Goal: Information Seeking & Learning: Compare options

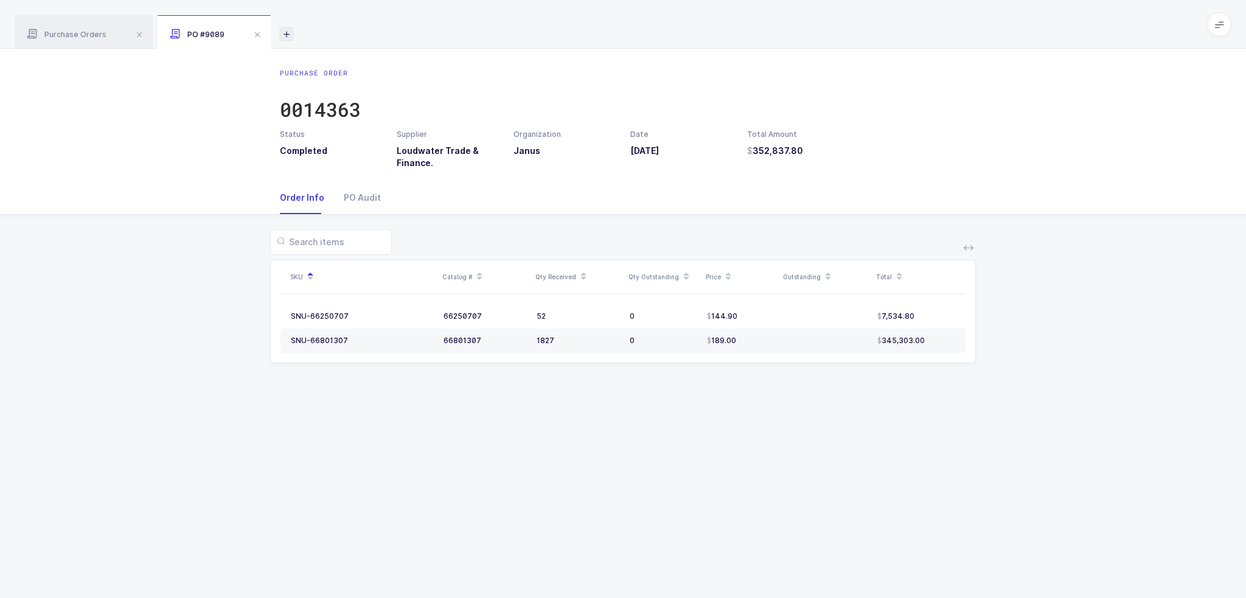
click at [291, 30] on icon at bounding box center [286, 34] width 15 height 15
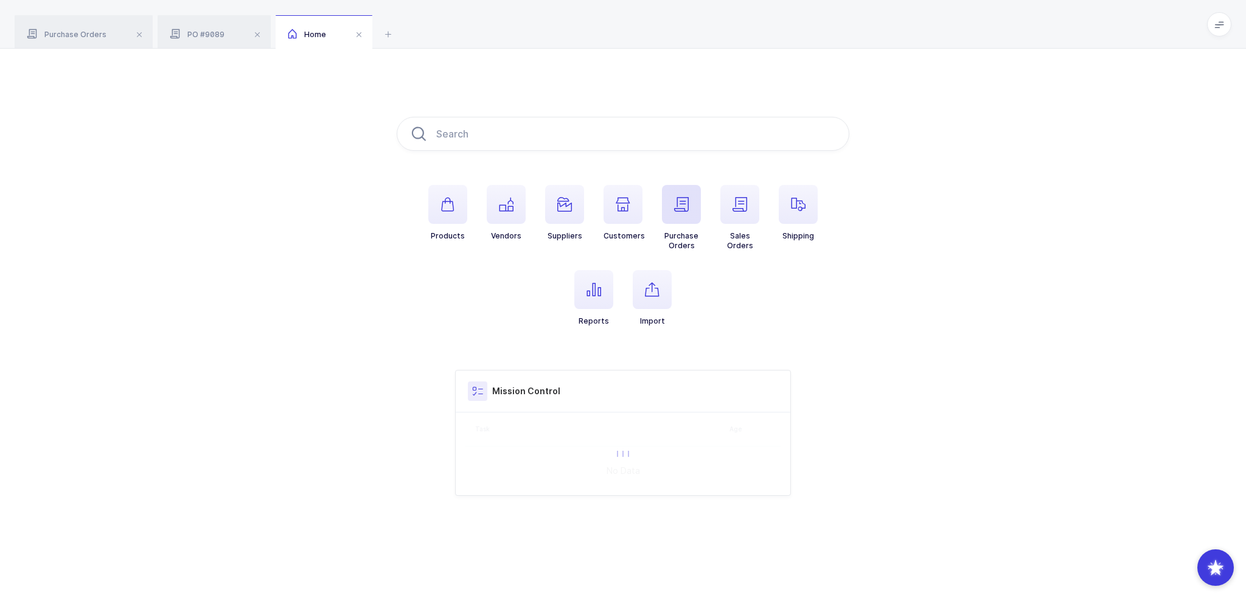
click at [679, 209] on icon "button" at bounding box center [681, 204] width 15 height 15
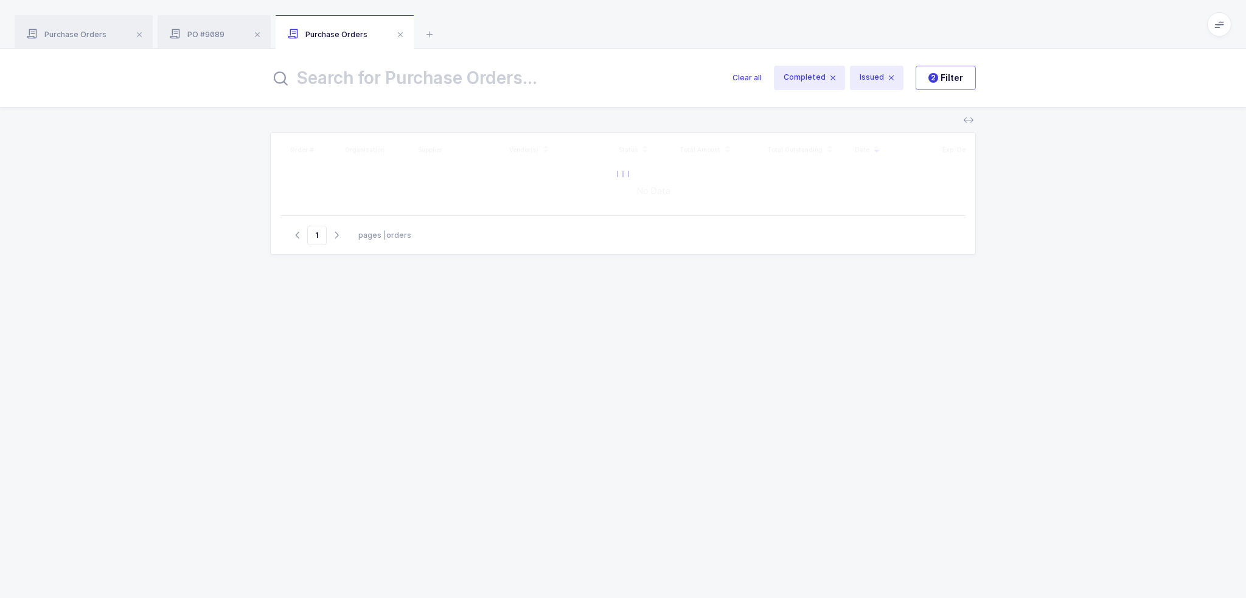
click at [538, 87] on input "text" at bounding box center [494, 77] width 448 height 29
type input "latin"
click at [818, 327] on div "Order # Organization Supplier Vendor(s) Status Total Amount Total Outstanding D…" at bounding box center [623, 350] width 706 height 437
click at [194, 151] on div "Order # Organization Supplier Vendor(s) Status Total Amount Total Outstanding D…" at bounding box center [623, 353] width 1246 height 490
click at [576, 345] on div "Order # Organization Supplier Vendor(s) Status Total Amount Total Outstanding D…" at bounding box center [623, 350] width 706 height 437
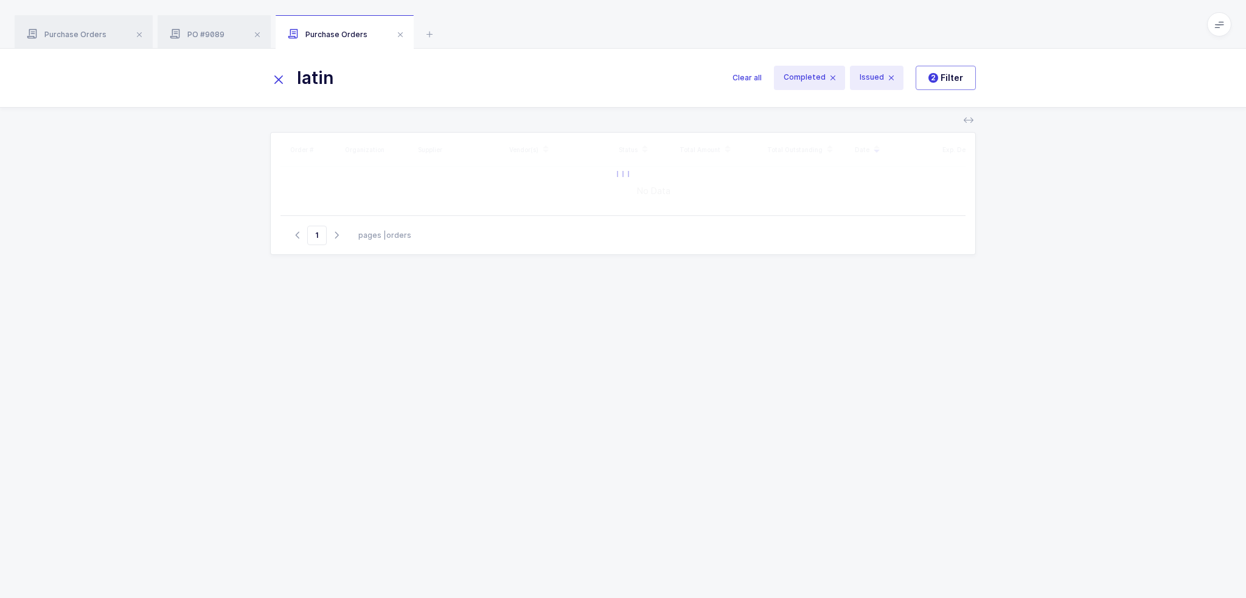
click at [1217, 26] on icon at bounding box center [1219, 24] width 10 height 10
click at [686, 346] on div "Order # Organization Supplier Vendor(s) Status Total Amount Total Outstanding D…" at bounding box center [623, 350] width 706 height 437
drag, startPoint x: 686, startPoint y: 346, endPoint x: 705, endPoint y: 2, distance: 343.6
click at [705, 2] on div "Purchase Orders PO #9089 Purchase Orders smith Clear all Completed Issued 2 Fil…" at bounding box center [623, 299] width 1246 height 598
click at [705, 2] on div "Purchase Orders PO #9089 Purchase Orders" at bounding box center [623, 24] width 1246 height 49
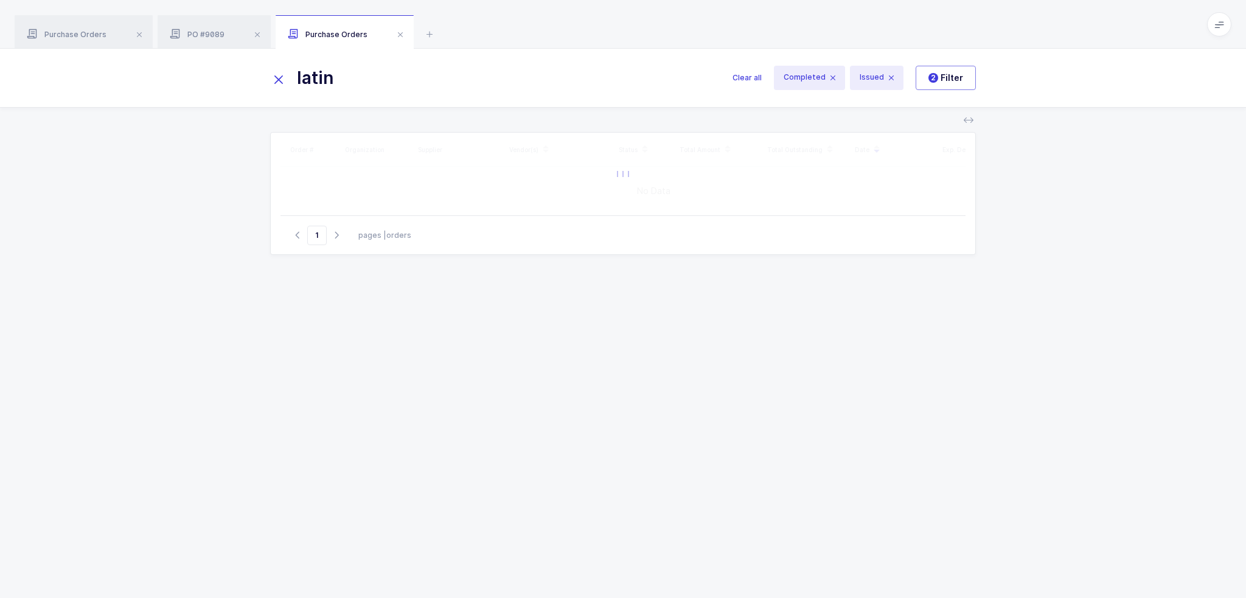
drag, startPoint x: 705, startPoint y: 2, endPoint x: 809, endPoint y: 421, distance: 431.3
click at [809, 421] on div "Purchase Orders PO #9089 Purchase Orders smith Clear all Completed Issued 2 Fil…" at bounding box center [623, 299] width 1246 height 598
click at [809, 421] on div "Order # Organization Supplier Vendor(s) Status Total Amount Total Outstanding D…" at bounding box center [623, 350] width 706 height 437
drag, startPoint x: 809, startPoint y: 421, endPoint x: 793, endPoint y: 19, distance: 401.8
click at [793, 20] on div "Purchase Orders PO #9089 Purchase Orders smith Clear all Completed Issued 2 Fil…" at bounding box center [623, 299] width 1246 height 598
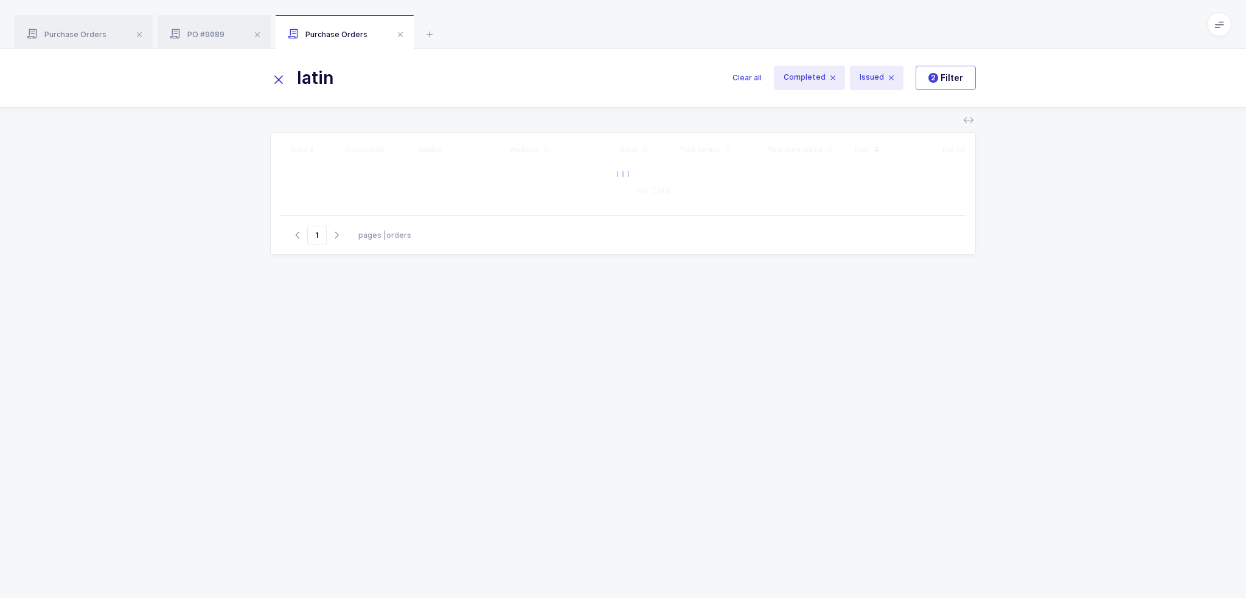
click at [793, 19] on div "Purchase Orders PO #9089 Purchase Orders" at bounding box center [623, 24] width 1246 height 49
drag, startPoint x: 793, startPoint y: 19, endPoint x: 891, endPoint y: 327, distance: 322.7
click at [891, 327] on div "Purchase Orders PO #9089 Purchase Orders smith Clear all Completed Issued 2 Fil…" at bounding box center [623, 299] width 1246 height 598
click at [891, 327] on div "Order # Organization Supplier Vendor(s) Status Total Amount Total Outstanding D…" at bounding box center [623, 350] width 706 height 437
drag, startPoint x: 891, startPoint y: 327, endPoint x: 836, endPoint y: 27, distance: 305.0
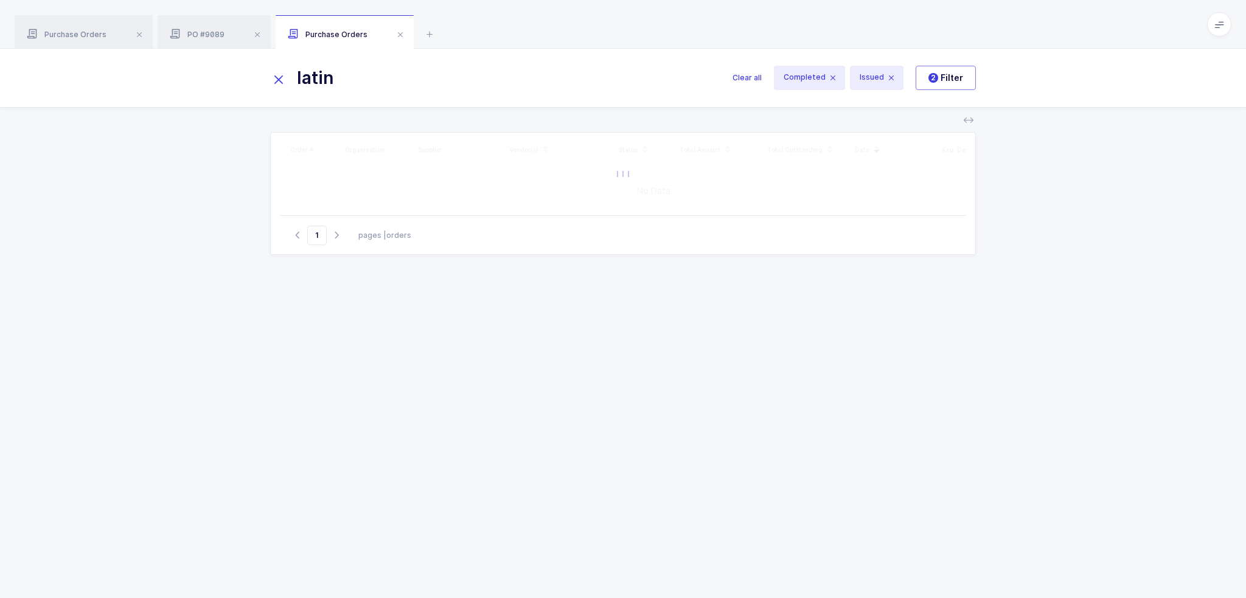
click at [836, 27] on div "Purchase Orders PO #9089 Purchase Orders smith Clear all Completed Issued 2 Fil…" at bounding box center [623, 299] width 1246 height 598
click at [836, 27] on div "Purchase Orders PO #9089 Purchase Orders" at bounding box center [623, 24] width 1246 height 49
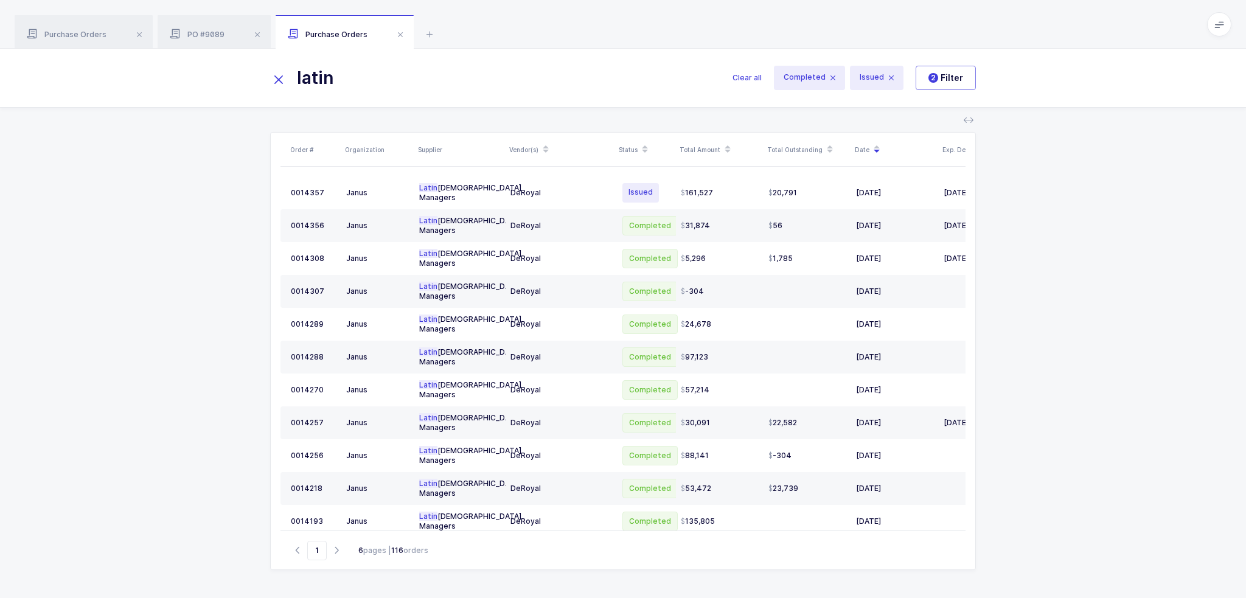
click at [1076, 137] on div "Order # Organization Supplier Vendor(s) Status Total Amount Total Outstanding D…" at bounding box center [623, 353] width 1246 height 490
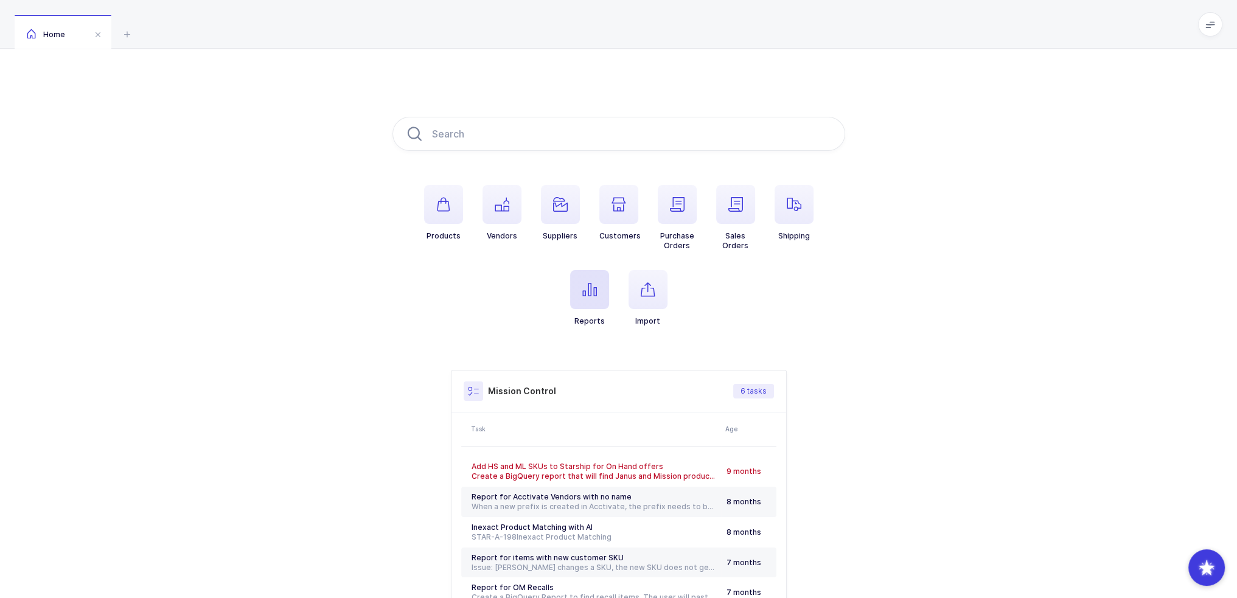
click at [593, 293] on icon "button" at bounding box center [589, 289] width 15 height 15
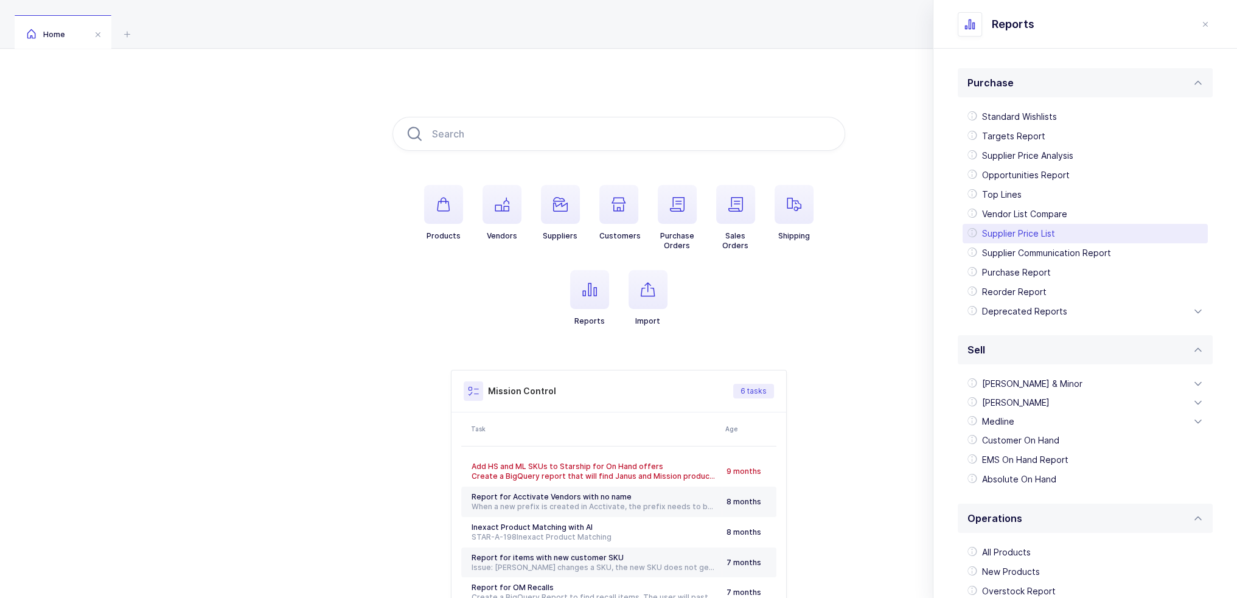
click at [1020, 240] on div "Supplier Price List" at bounding box center [1084, 233] width 245 height 19
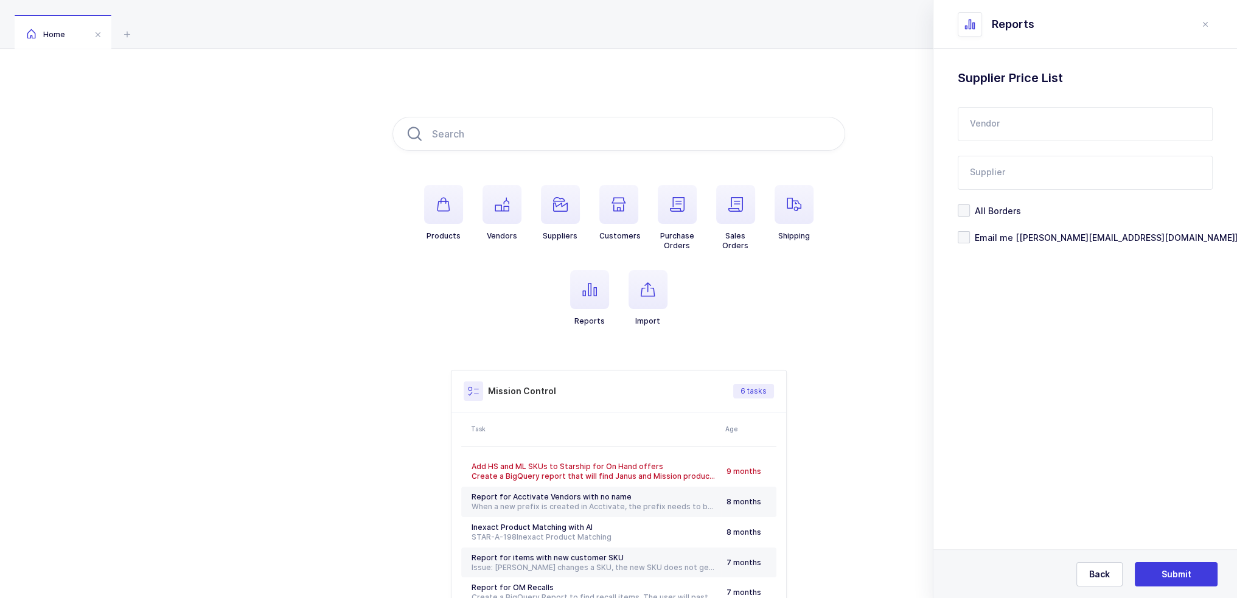
click at [1012, 125] on input "text" at bounding box center [1085, 124] width 255 height 34
click at [1026, 167] on span "Advance Medical Designs" at bounding box center [1024, 164] width 109 height 10
type input "Advance Medical Designs"
click at [1027, 183] on input "text" at bounding box center [1085, 173] width 255 height 34
click at [1030, 215] on span "Powerlines Wholesale" at bounding box center [1017, 213] width 94 height 10
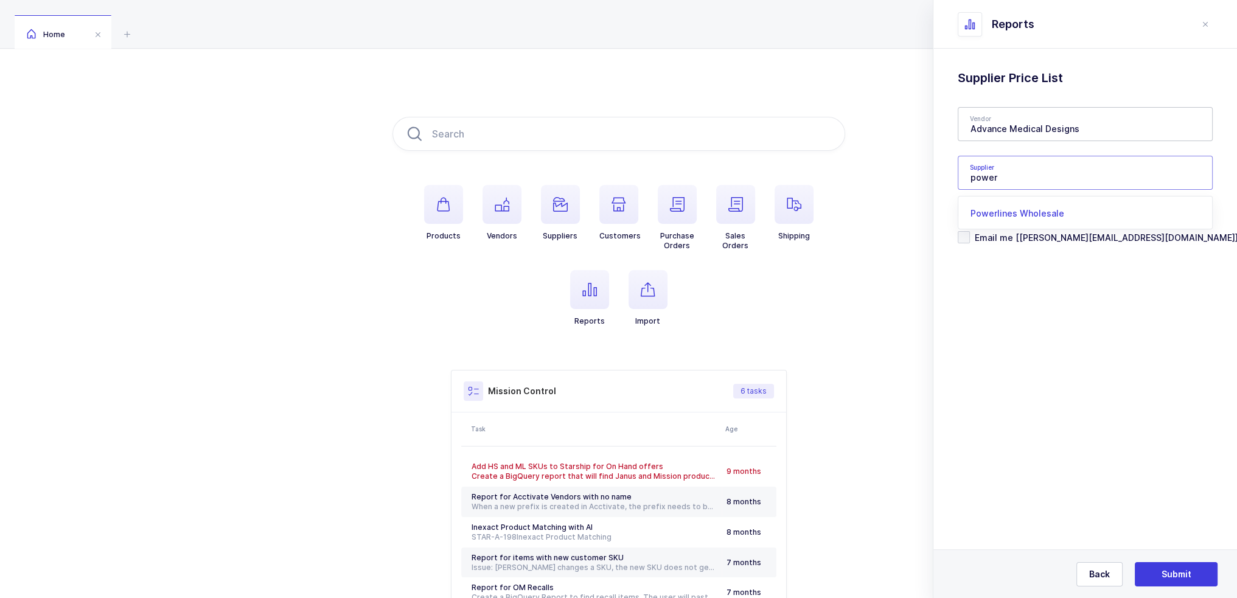
type input "Powerlines Wholesale"
click at [1148, 561] on div "Back Submit" at bounding box center [1085, 573] width 304 height 49
click at [1151, 579] on button "Submit" at bounding box center [1176, 574] width 83 height 24
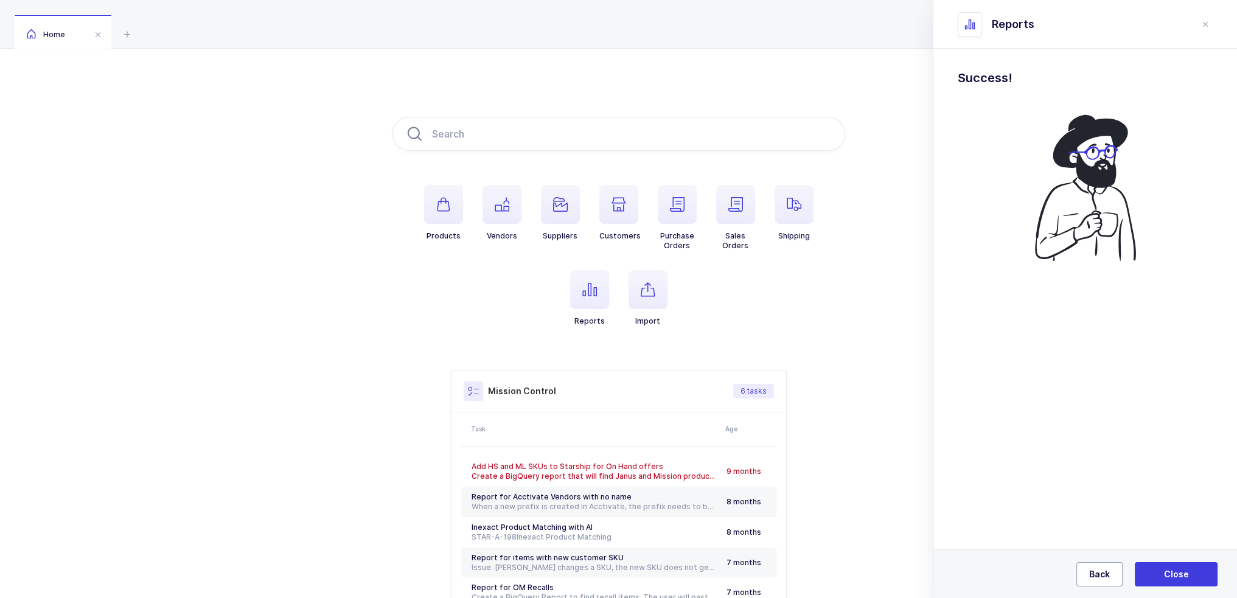
click at [1110, 571] on button "Back" at bounding box center [1099, 574] width 46 height 24
click at [0, 0] on button "Back" at bounding box center [0, 0] width 0 height 0
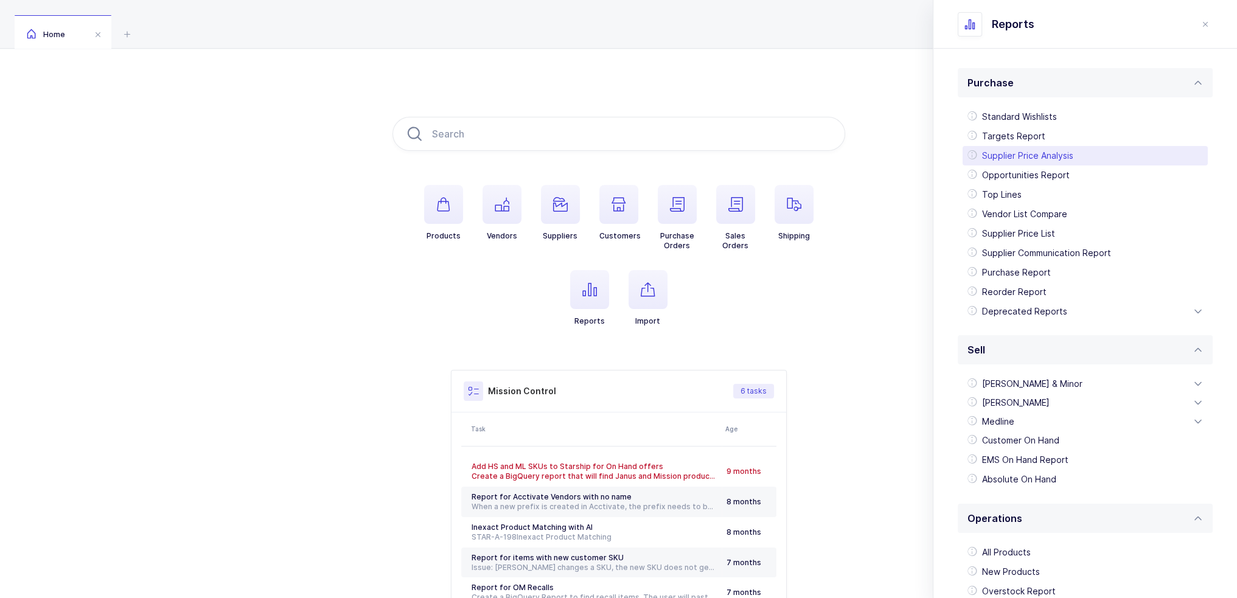
click at [1037, 149] on div "Supplier Price Analysis" at bounding box center [1084, 155] width 245 height 19
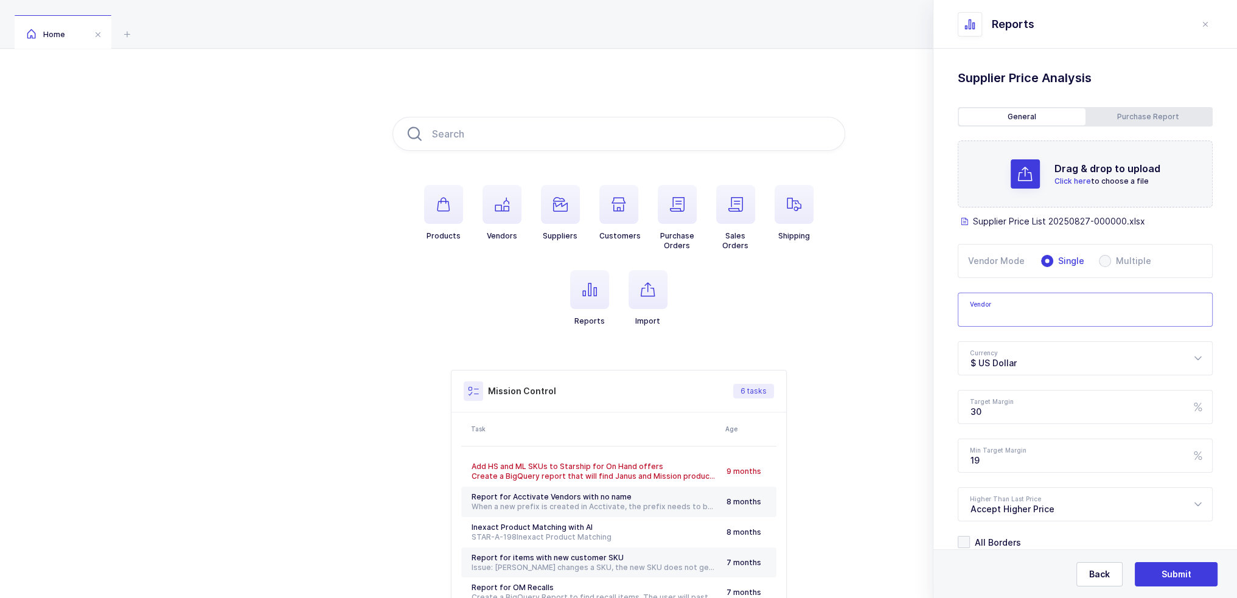
click at [1006, 314] on input "text" at bounding box center [1085, 310] width 255 height 34
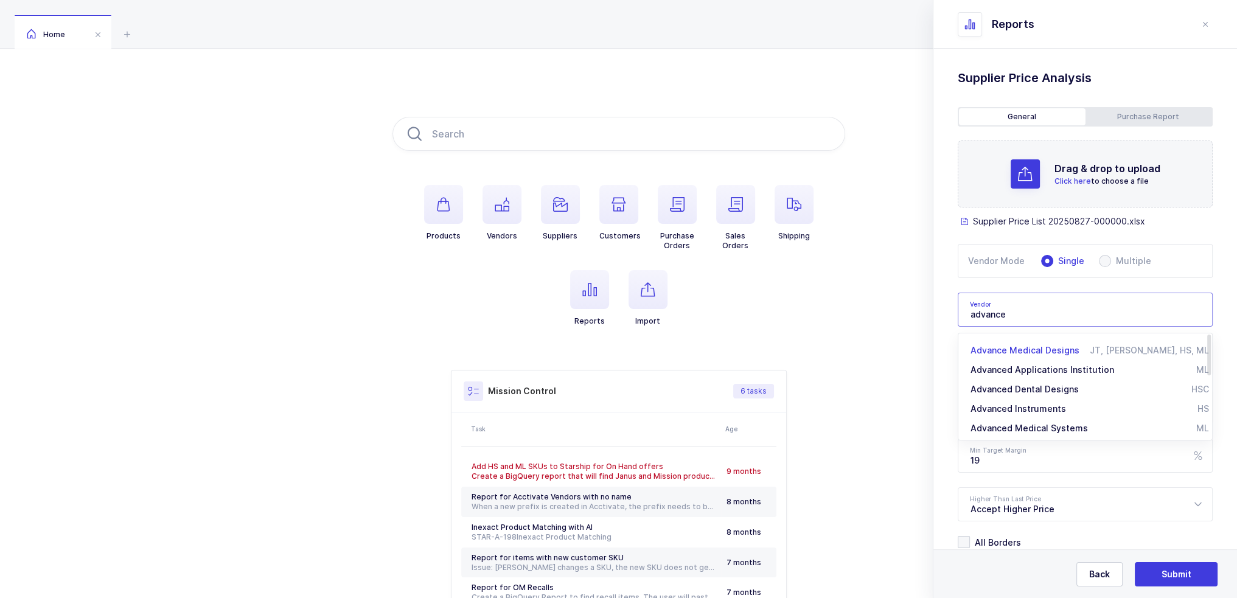
click at [1048, 349] on span "Advance Medical Designs" at bounding box center [1024, 350] width 109 height 10
type input "Advance Medical Designs"
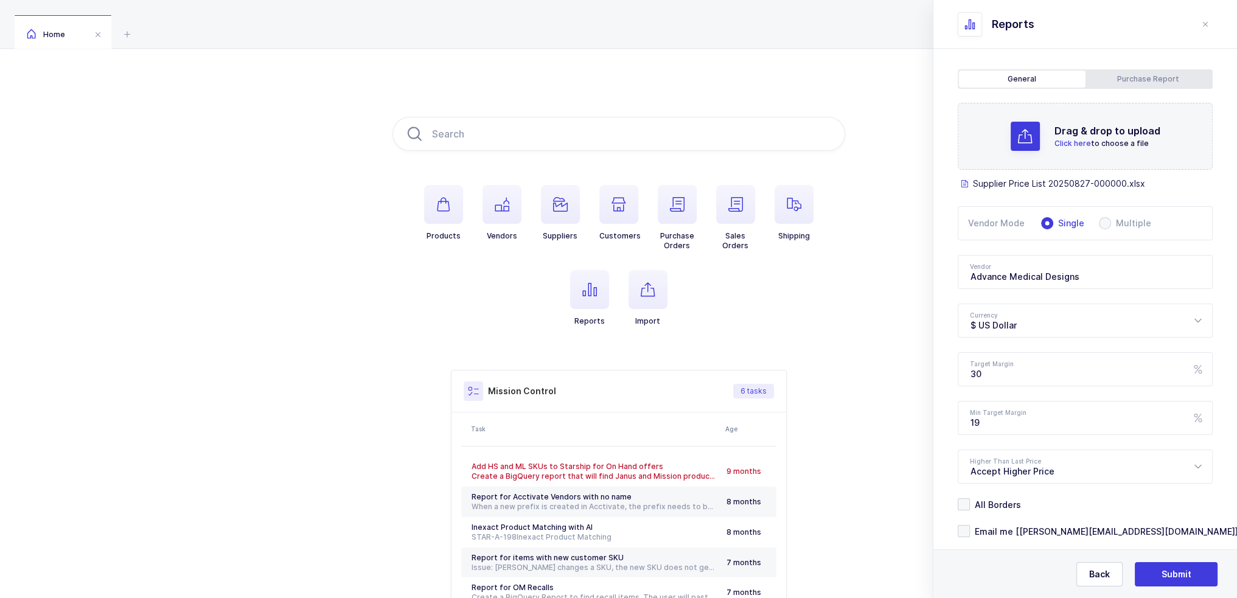
scroll to position [58, 0]
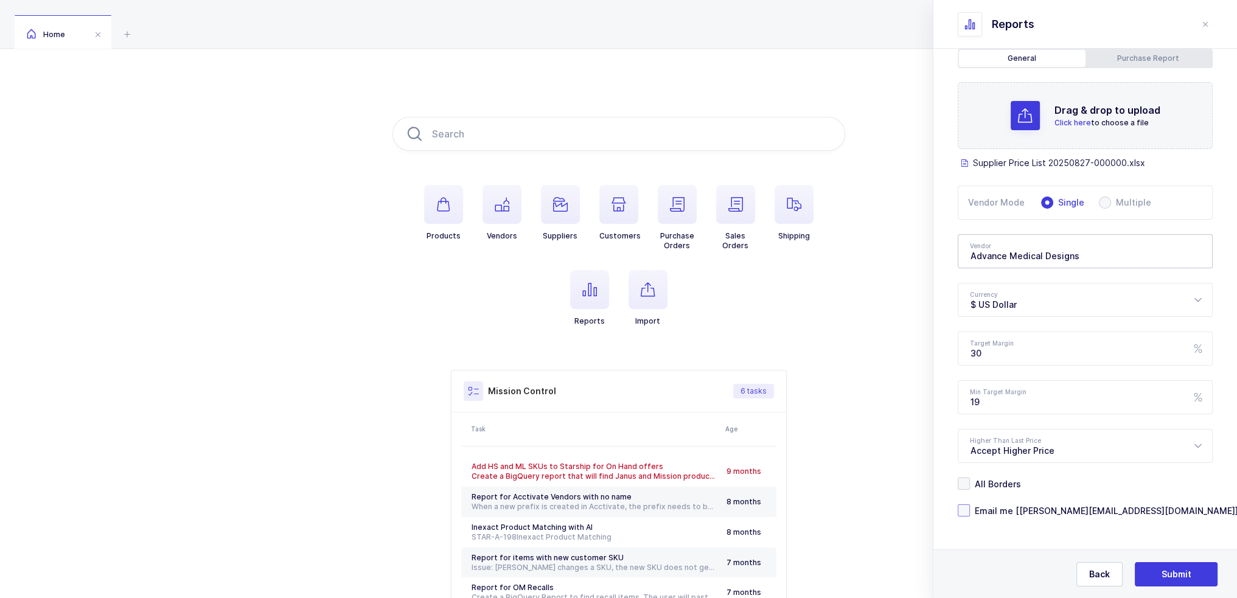
click at [1021, 511] on span "Email me [joey@janustrade.com]" at bounding box center [1104, 511] width 268 height 12
click at [970, 504] on input "Email me [[PERSON_NAME][EMAIL_ADDRESS][DOMAIN_NAME]]" at bounding box center [970, 504] width 0 height 0
click at [1203, 578] on button "Submit" at bounding box center [1176, 574] width 83 height 24
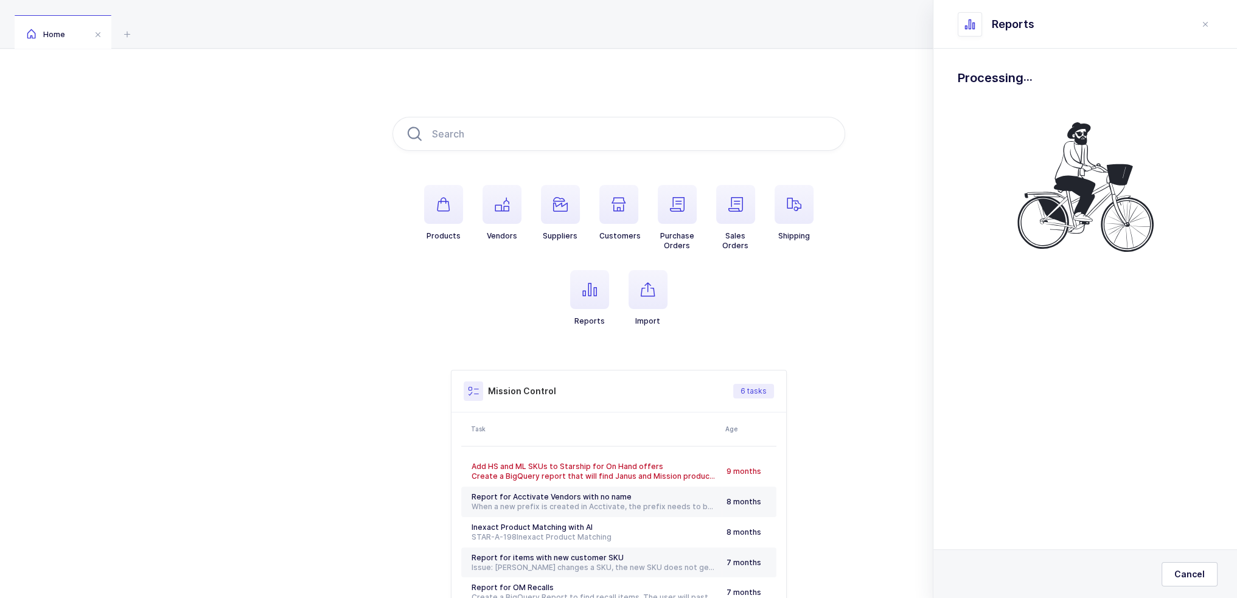
scroll to position [0, 0]
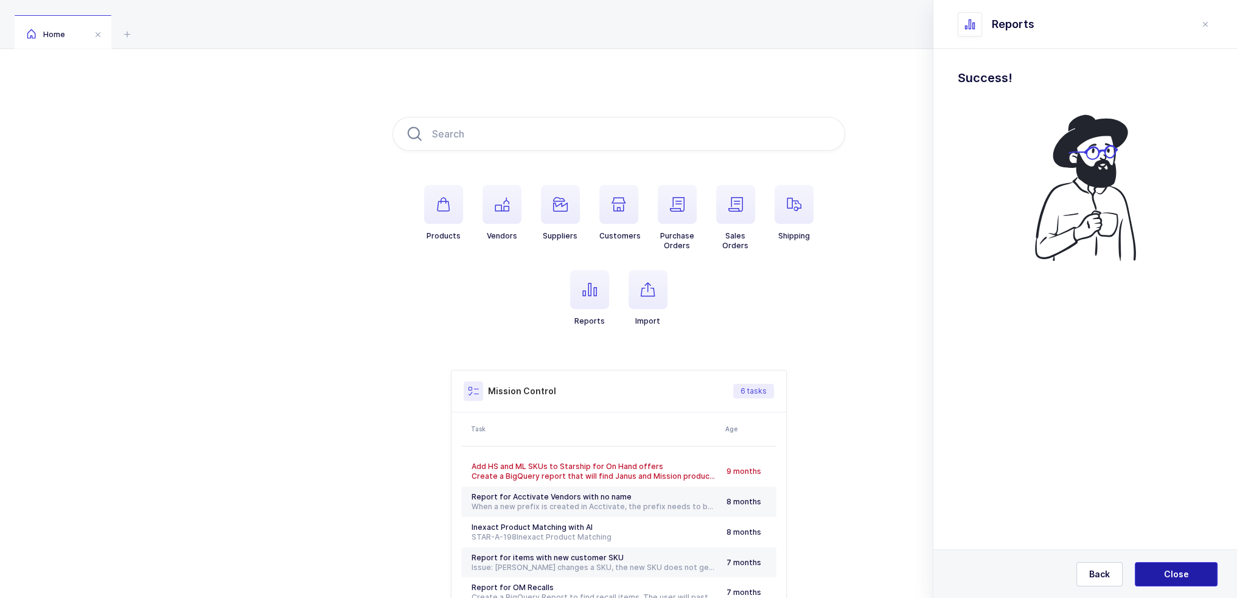
click at [1176, 579] on span "Close" at bounding box center [1176, 574] width 25 height 12
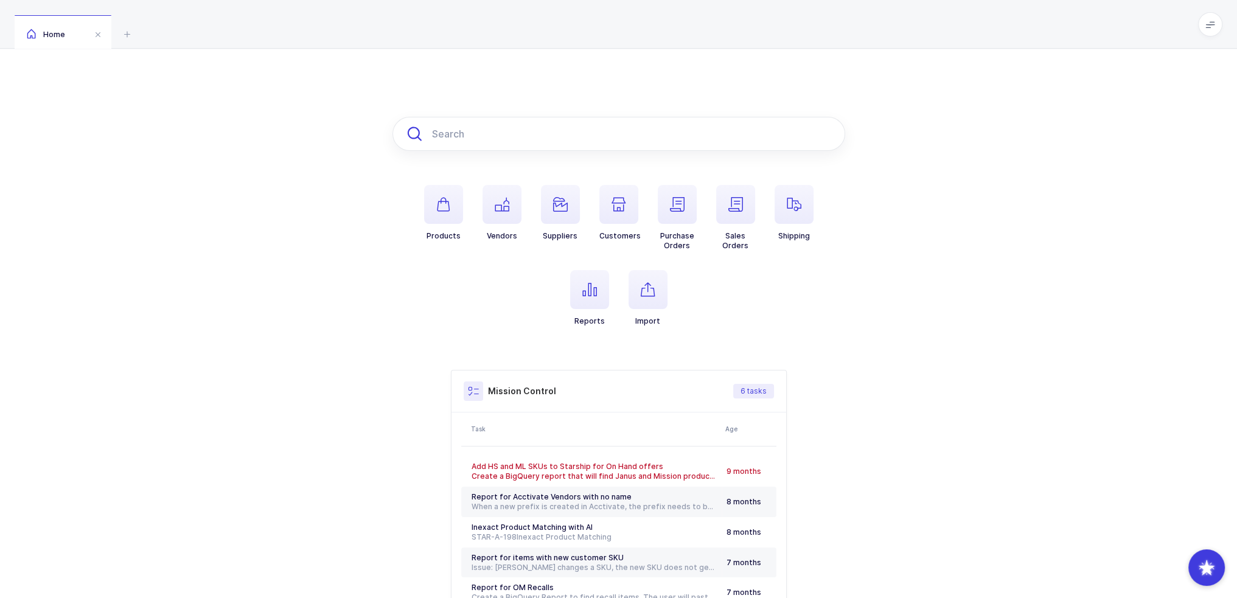
click at [487, 138] on input "text" at bounding box center [618, 134] width 453 height 34
paste input "07-CA105"
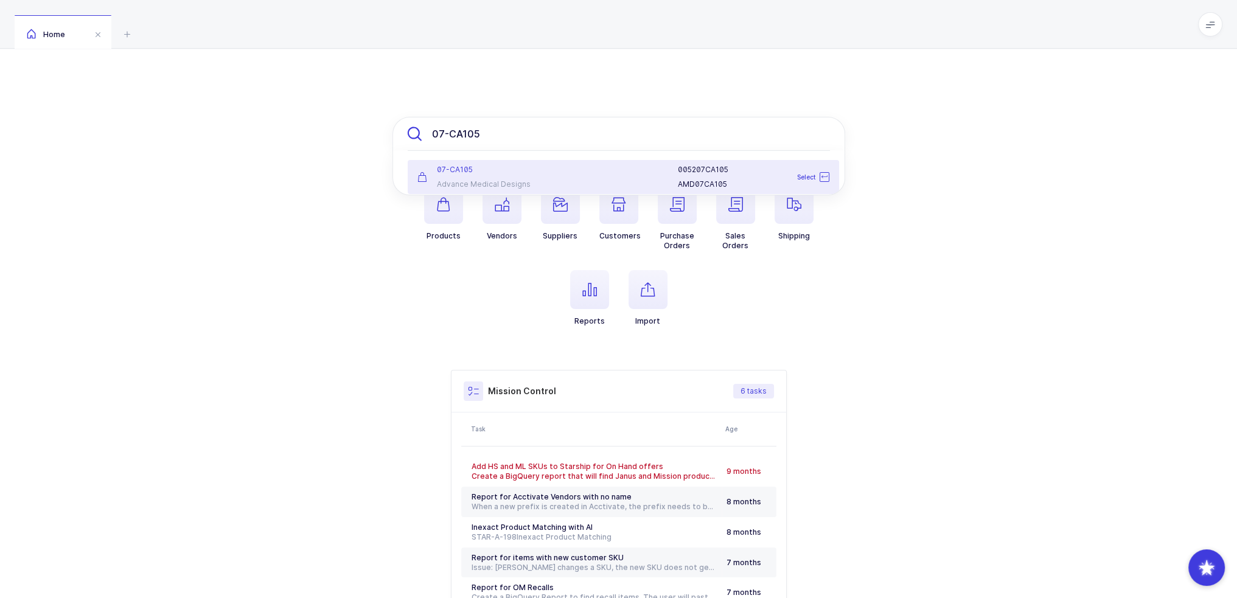
type input "07-CA105"
click at [569, 179] on div at bounding box center [611, 177] width 119 height 24
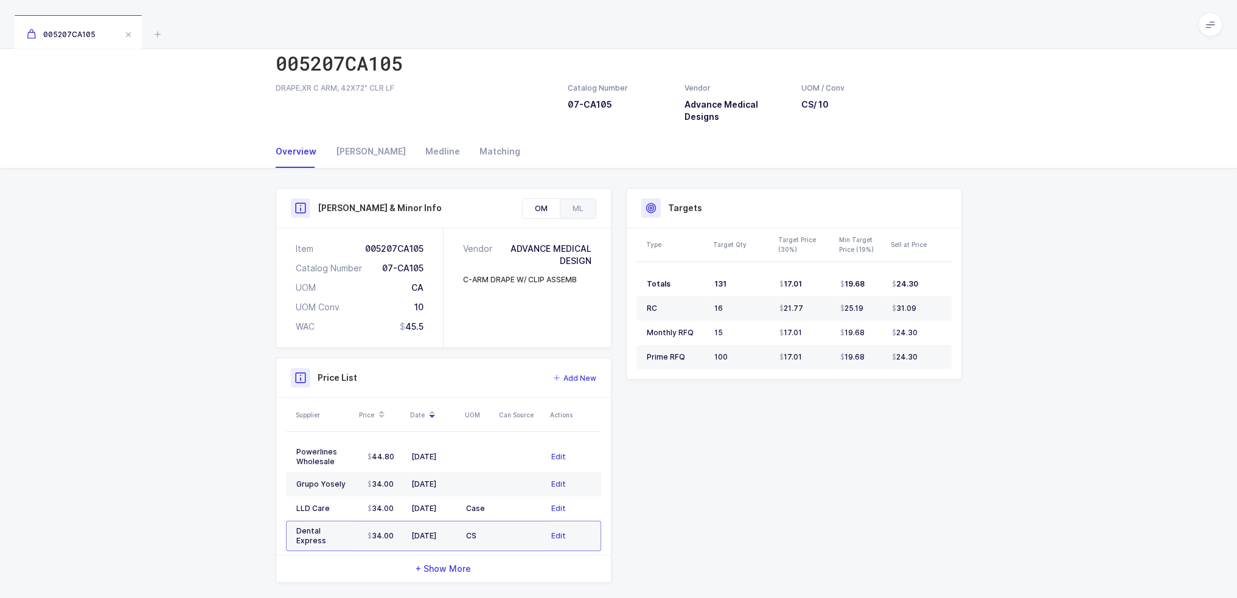
scroll to position [59, 0]
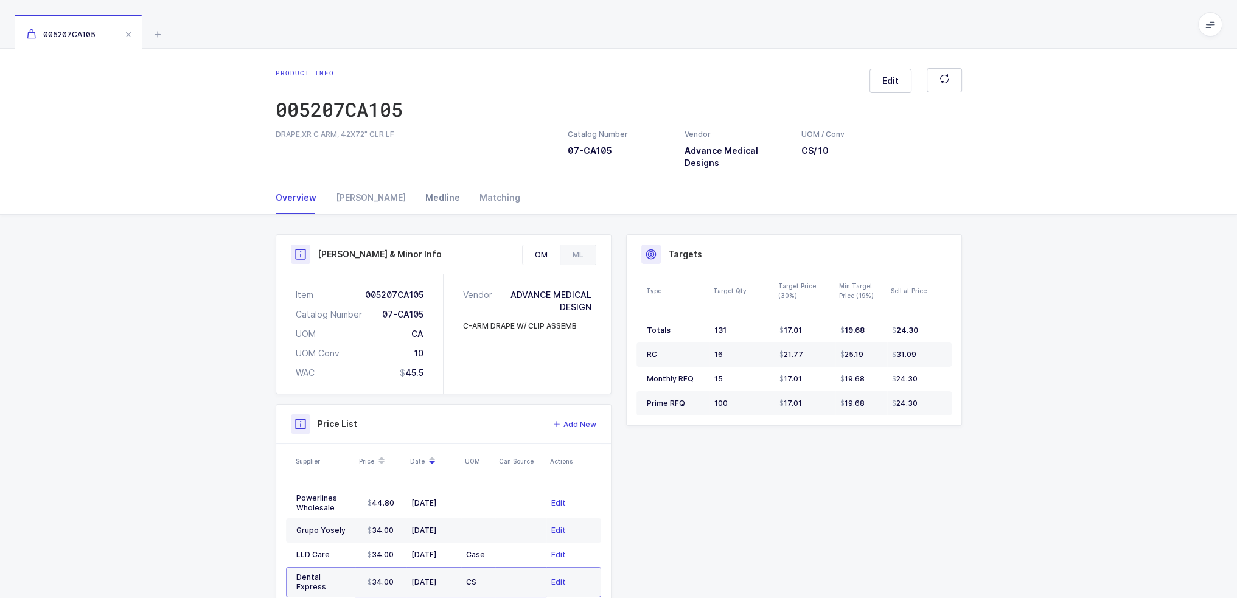
click at [416, 201] on div "Medline" at bounding box center [443, 197] width 54 height 33
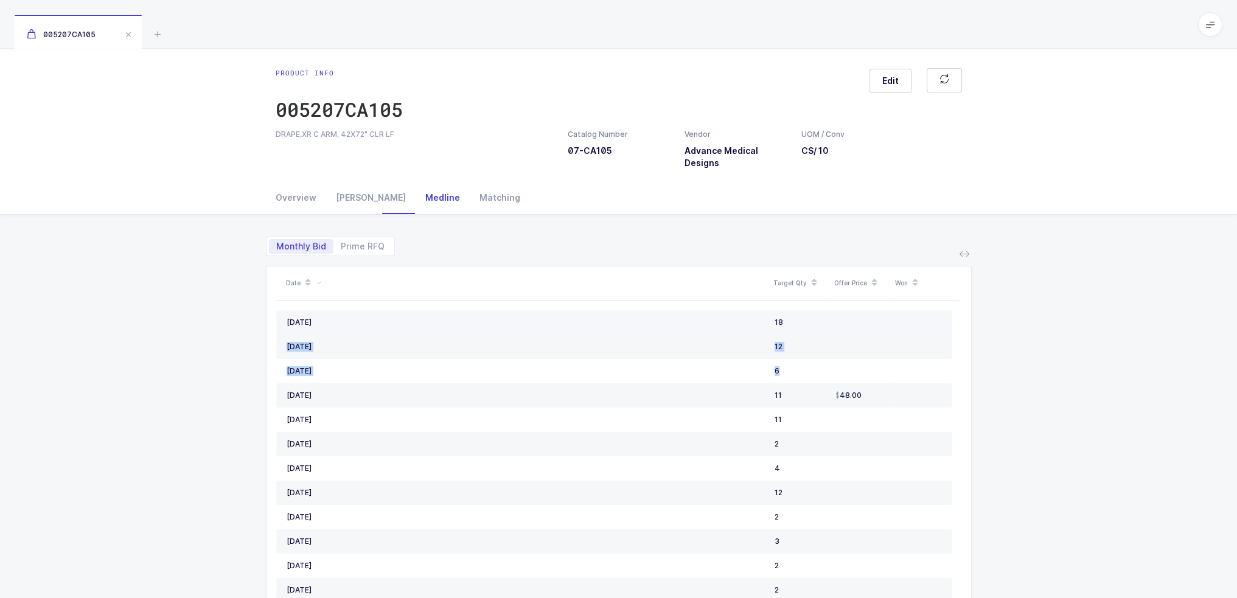
drag, startPoint x: 796, startPoint y: 374, endPoint x: 786, endPoint y: 331, distance: 44.4
click at [786, 331] on td "18" at bounding box center [800, 322] width 61 height 24
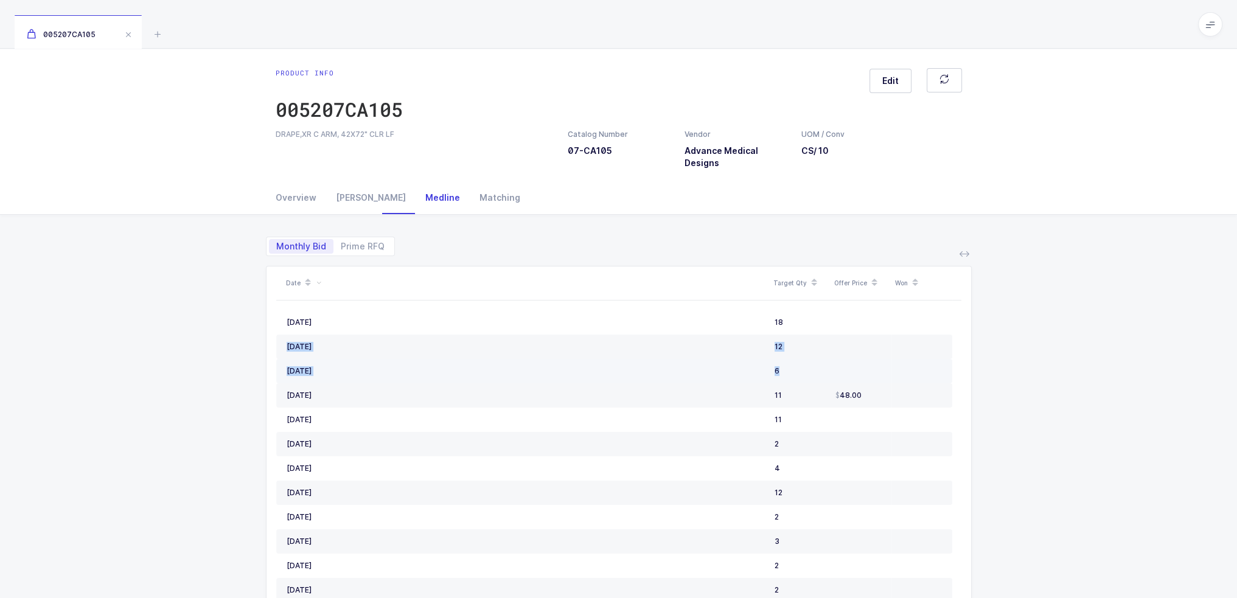
drag, startPoint x: 786, startPoint y: 331, endPoint x: 792, endPoint y: 364, distance: 33.3
click at [792, 364] on td "6" at bounding box center [800, 371] width 61 height 24
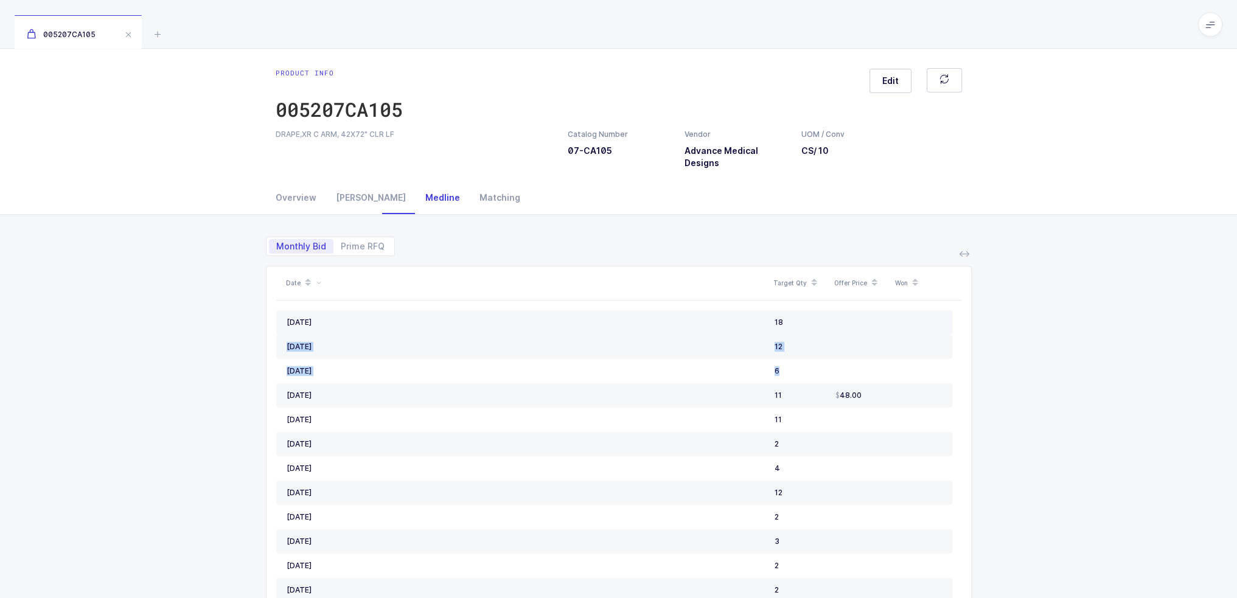
drag, startPoint x: 792, startPoint y: 364, endPoint x: 786, endPoint y: 322, distance: 41.7
click at [786, 322] on div "18" at bounding box center [799, 323] width 51 height 10
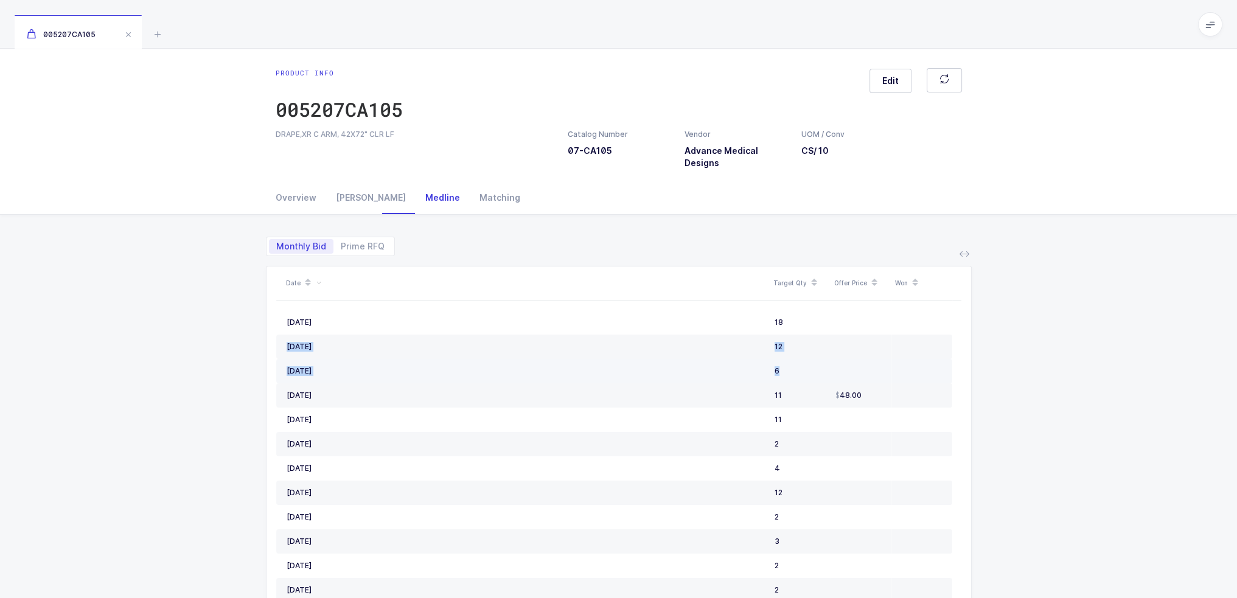
drag, startPoint x: 786, startPoint y: 322, endPoint x: 792, endPoint y: 363, distance: 41.2
click at [792, 363] on td "6" at bounding box center [800, 371] width 61 height 24
drag, startPoint x: 792, startPoint y: 363, endPoint x: 792, endPoint y: 357, distance: 6.1
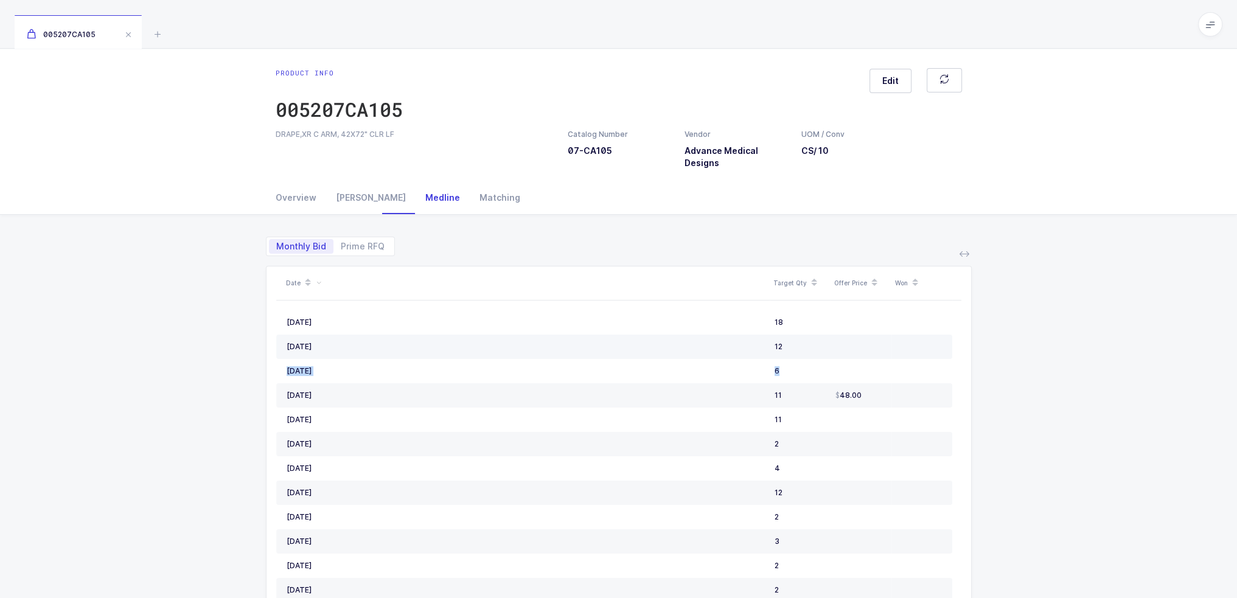
click at [792, 357] on td "12" at bounding box center [800, 347] width 61 height 24
click at [791, 366] on div "6" at bounding box center [799, 371] width 51 height 10
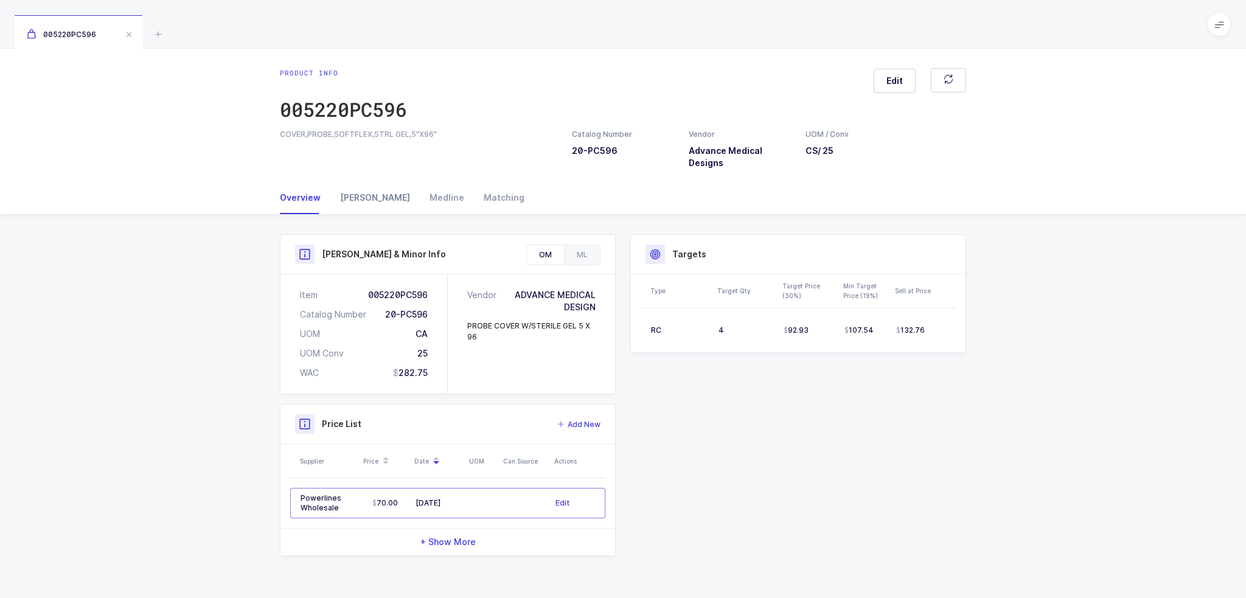
click at [357, 192] on div "[PERSON_NAME]" at bounding box center [374, 197] width 89 height 33
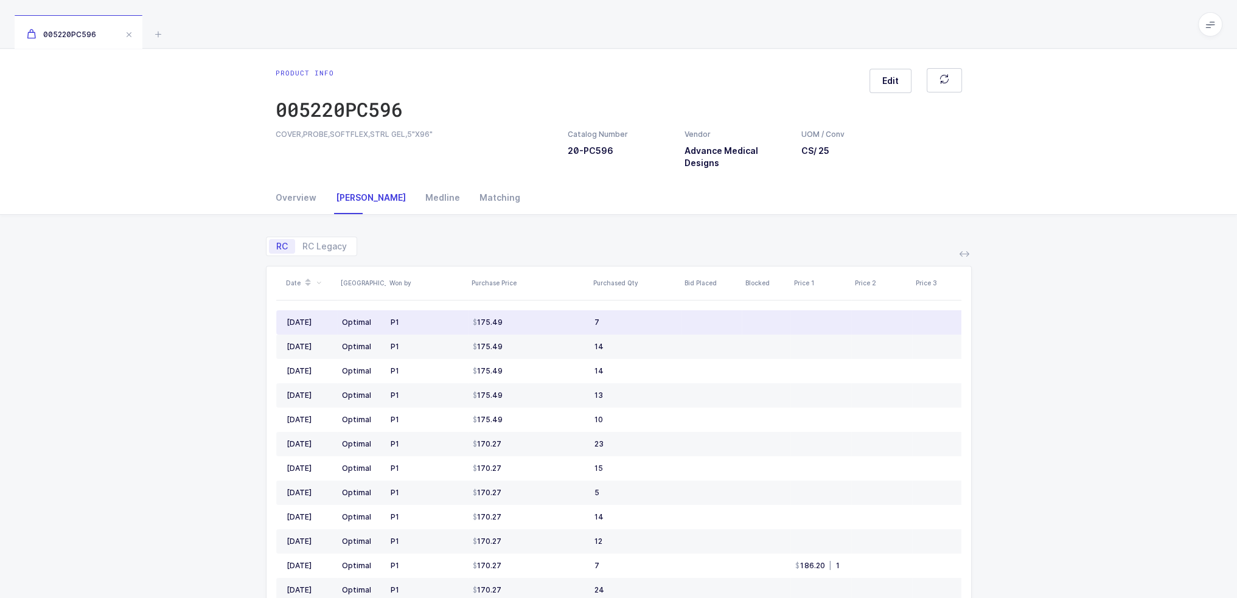
drag, startPoint x: 337, startPoint y: 322, endPoint x: 689, endPoint y: 333, distance: 352.4
click at [689, 333] on tr "[DATE] Optimal P1 175.49 7 175.51 | 7 132.76 | 10 8" at bounding box center [800, 322] width 1049 height 24
click at [689, 333] on td at bounding box center [711, 322] width 61 height 24
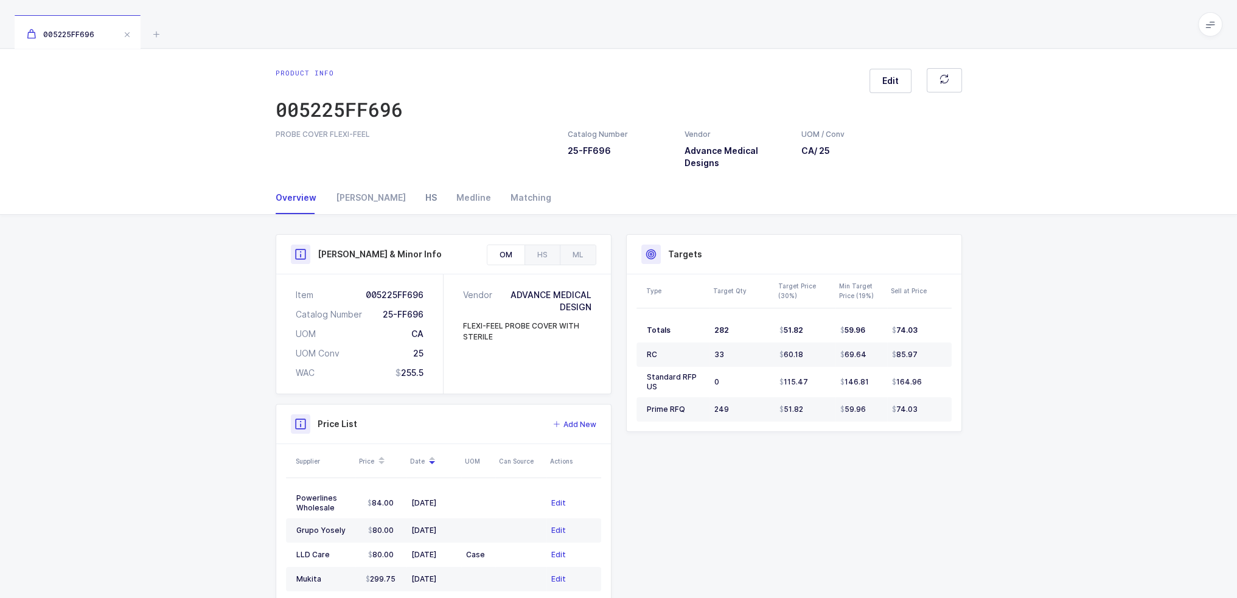
click at [416, 197] on div "HS" at bounding box center [431, 197] width 31 height 33
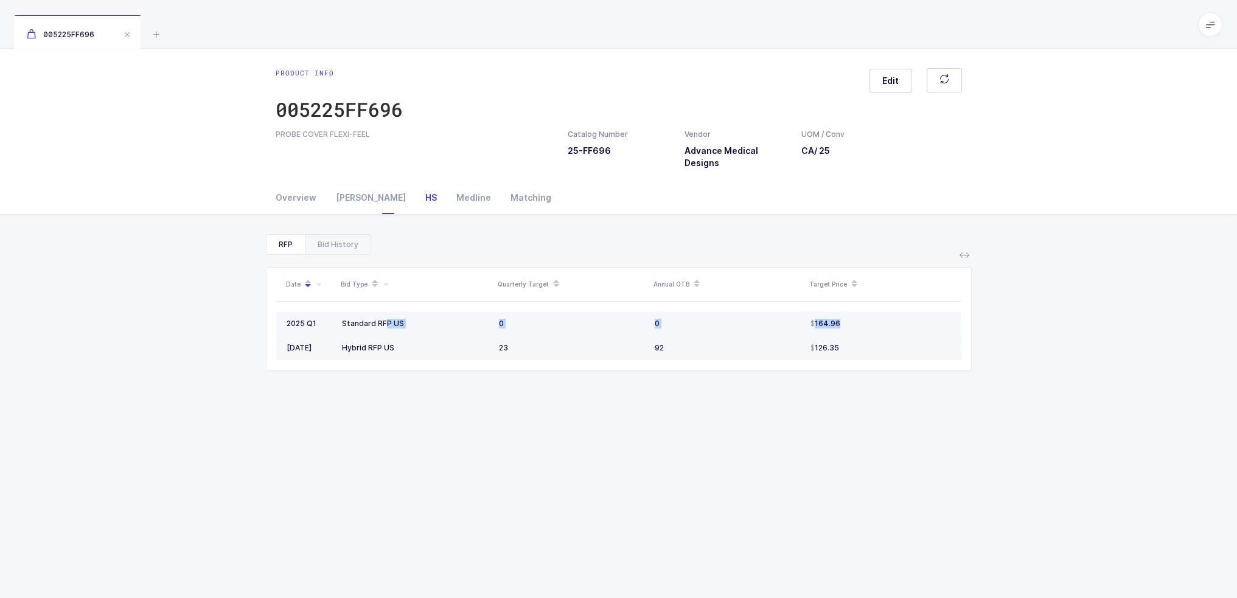
drag, startPoint x: 338, startPoint y: 322, endPoint x: 933, endPoint y: 318, distance: 595.0
click at [933, 318] on tr "2025 Q1 Standard RFP US 0 0 164.96" at bounding box center [618, 323] width 685 height 24
click at [933, 319] on div "164.96" at bounding box center [880, 324] width 141 height 10
drag, startPoint x: 917, startPoint y: 336, endPoint x: 905, endPoint y: 346, distance: 16.1
click at [905, 346] on td "126.35" at bounding box center [883, 348] width 156 height 24
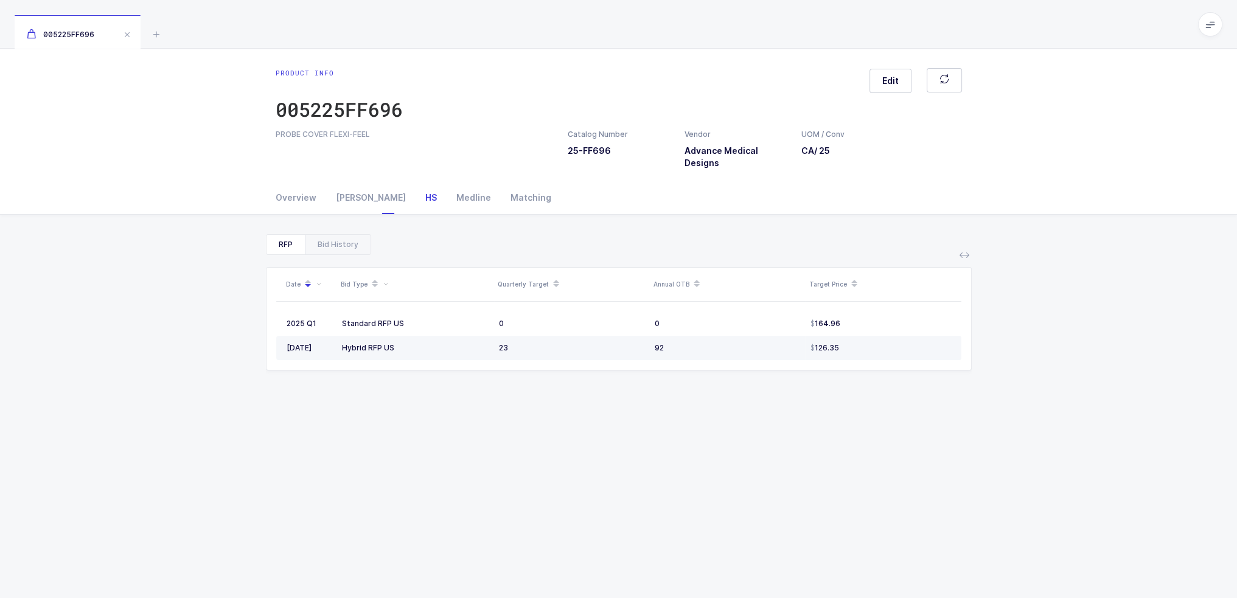
click at [905, 346] on div "126.35" at bounding box center [880, 348] width 141 height 10
click at [339, 201] on div "Owens" at bounding box center [370, 197] width 89 height 33
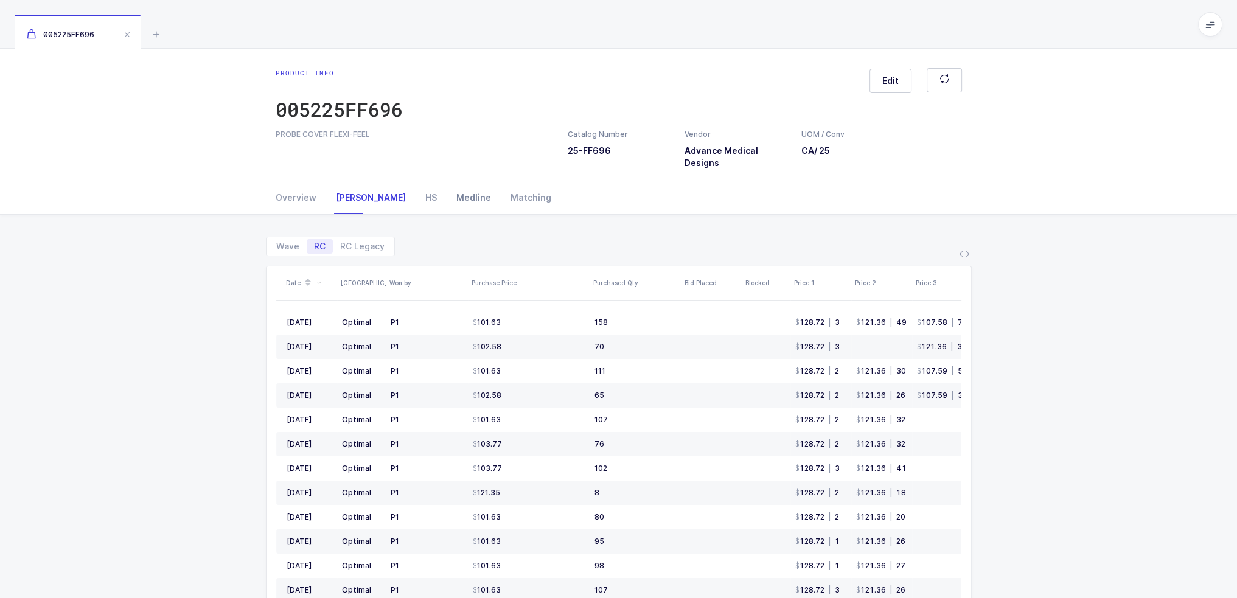
click at [447, 197] on div "Medline" at bounding box center [474, 197] width 54 height 33
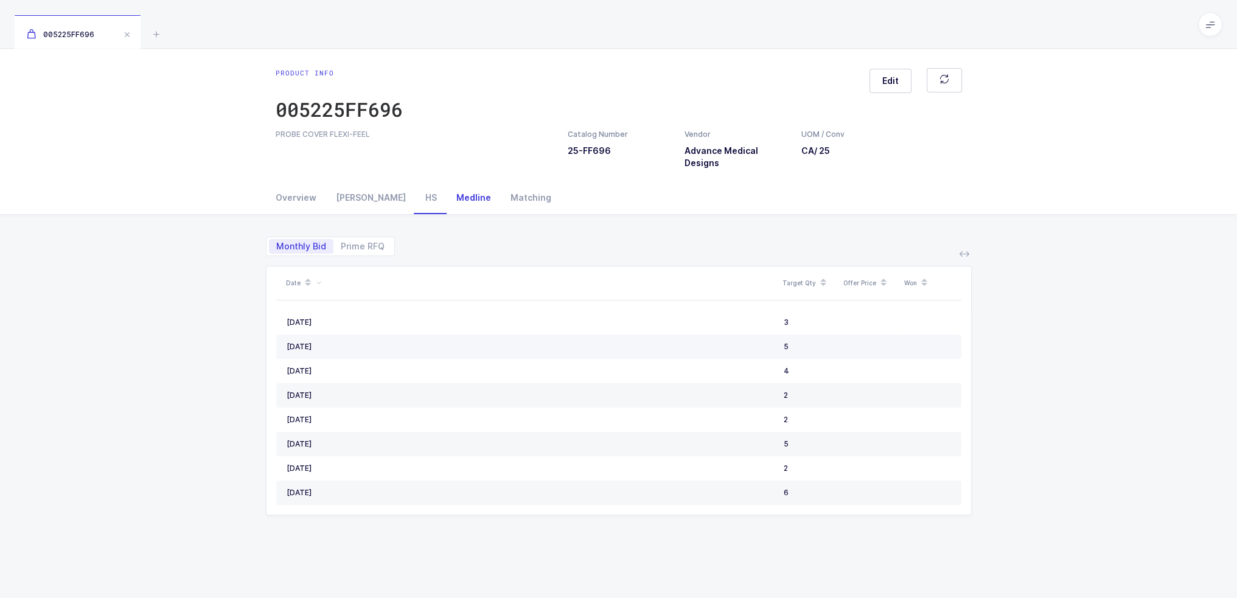
drag, startPoint x: 286, startPoint y: 324, endPoint x: 397, endPoint y: 355, distance: 114.8
click at [397, 355] on tbody "February, 2025 3 January, 2025 5 November, 2024 4 March, 2022 2 February, 2022 …" at bounding box center [618, 407] width 685 height 195
click at [397, 355] on td "January, 2025" at bounding box center [527, 347] width 503 height 24
click at [416, 192] on div "HS" at bounding box center [431, 197] width 31 height 33
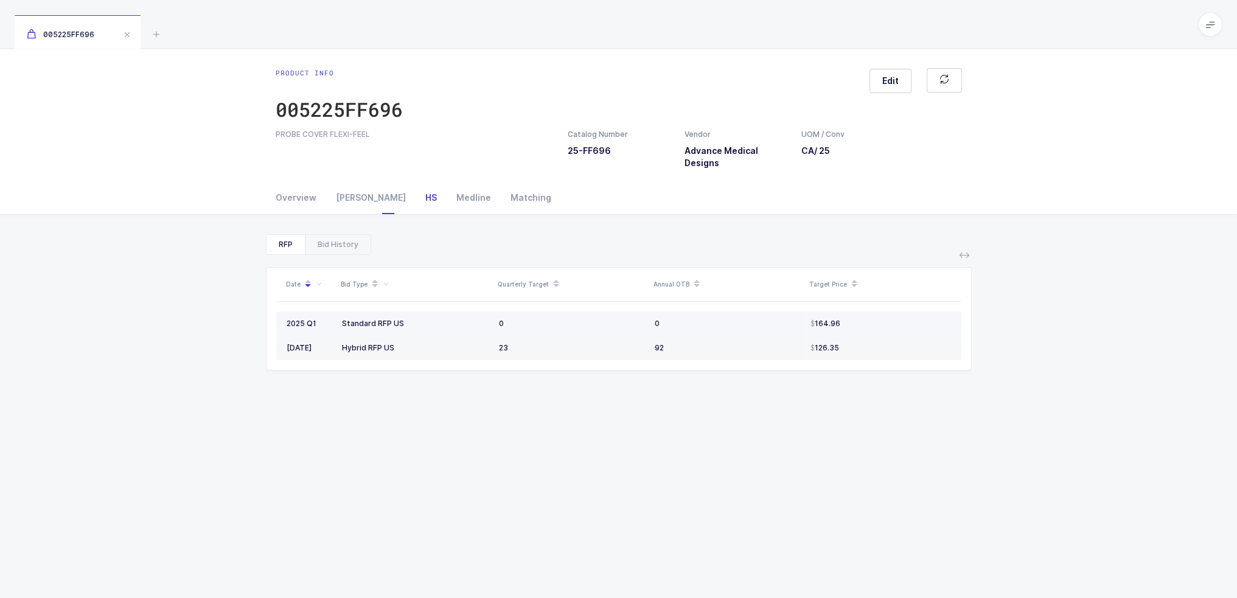
drag, startPoint x: 487, startPoint y: 328, endPoint x: 728, endPoint y: 320, distance: 241.0
click at [728, 320] on tr "2025 Q1 Standard RFP US 0 0 164.96" at bounding box center [618, 323] width 685 height 24
click at [728, 320] on div "0" at bounding box center [728, 324] width 146 height 10
drag, startPoint x: 279, startPoint y: 319, endPoint x: 443, endPoint y: 329, distance: 164.0
click at [443, 329] on tr "2025 Q1 Standard RFP US 0 0 164.96" at bounding box center [618, 323] width 685 height 24
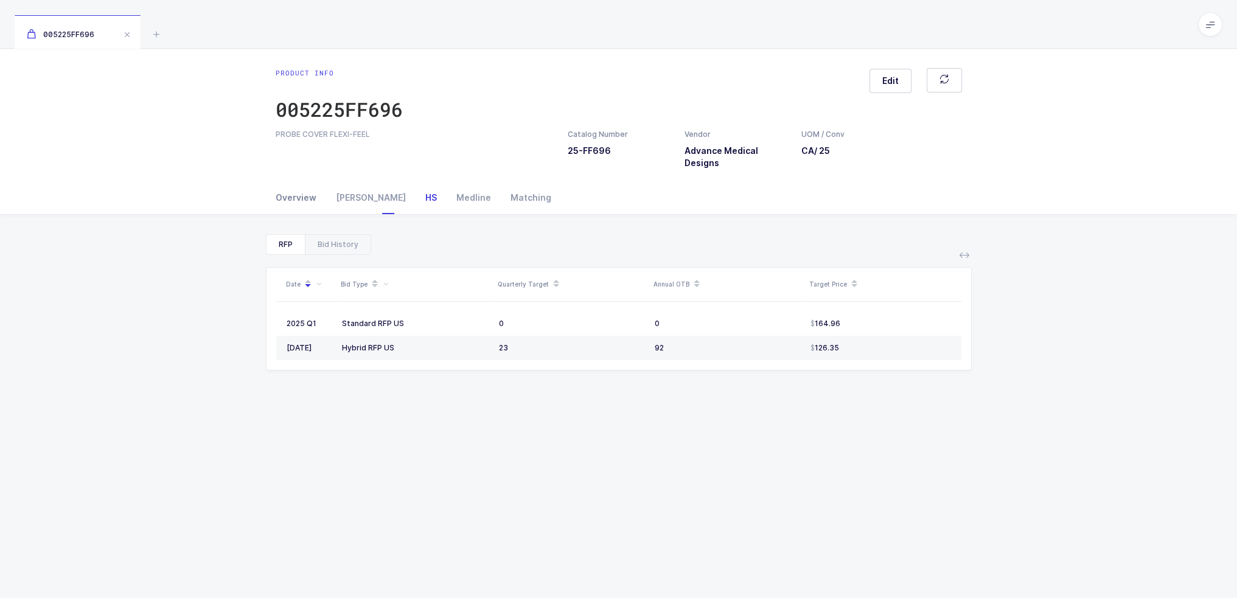
click at [309, 203] on div "Overview" at bounding box center [301, 197] width 50 height 33
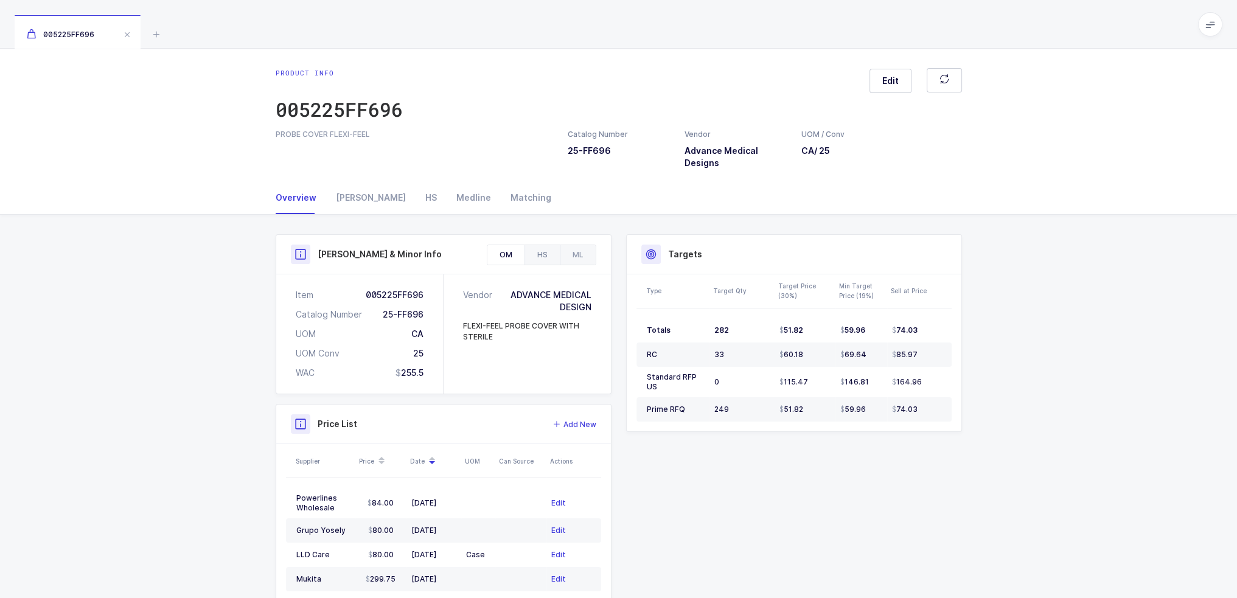
click at [548, 245] on div "HS" at bounding box center [541, 254] width 35 height 19
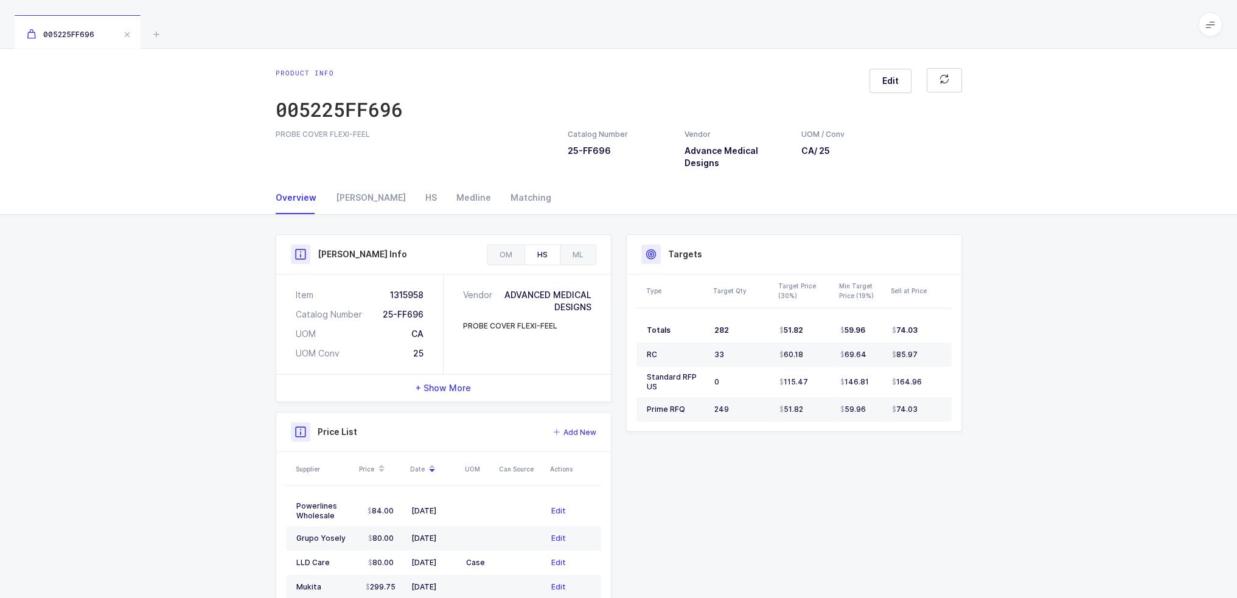
drag, startPoint x: 380, startPoint y: 134, endPoint x: 405, endPoint y: 134, distance: 24.9
click at [405, 134] on div "PROBE COVER FLEXI-FEEL" at bounding box center [414, 134] width 277 height 11
click at [344, 202] on div "[PERSON_NAME]" at bounding box center [370, 197] width 89 height 33
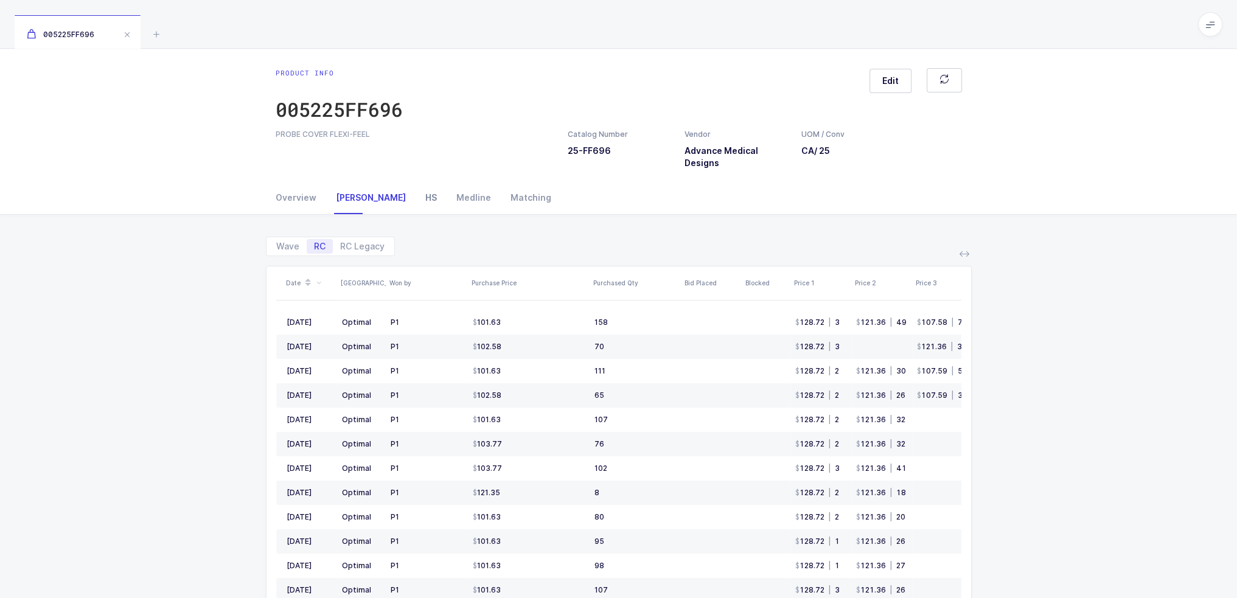
click at [416, 197] on div "HS" at bounding box center [431, 197] width 31 height 33
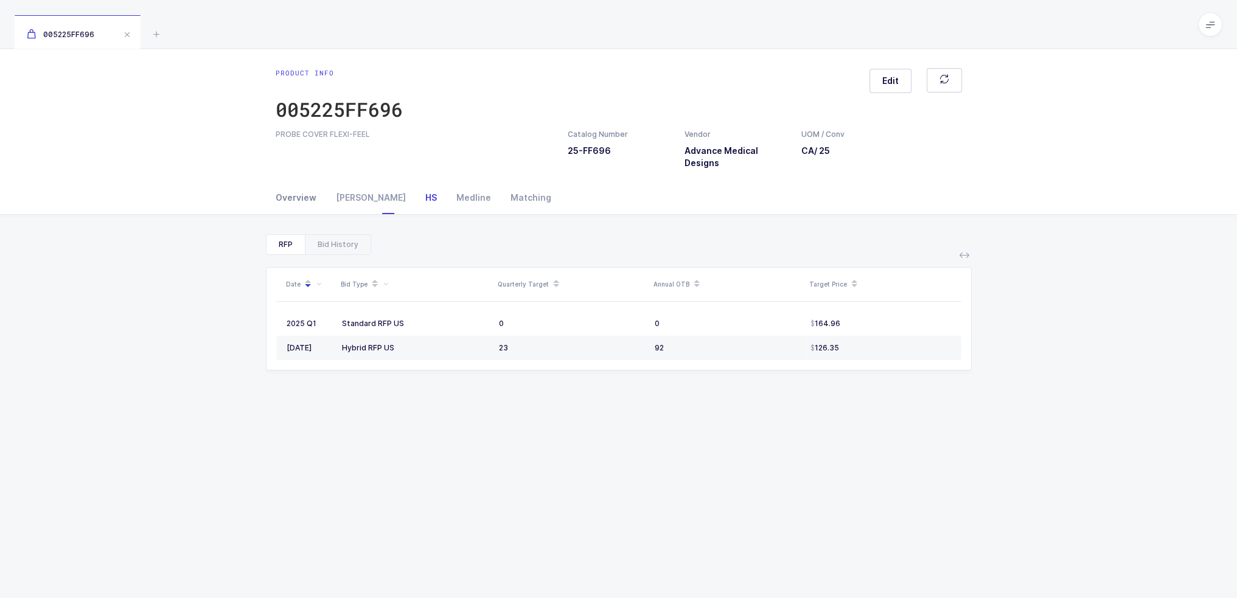
click at [298, 197] on div "Overview" at bounding box center [301, 197] width 50 height 33
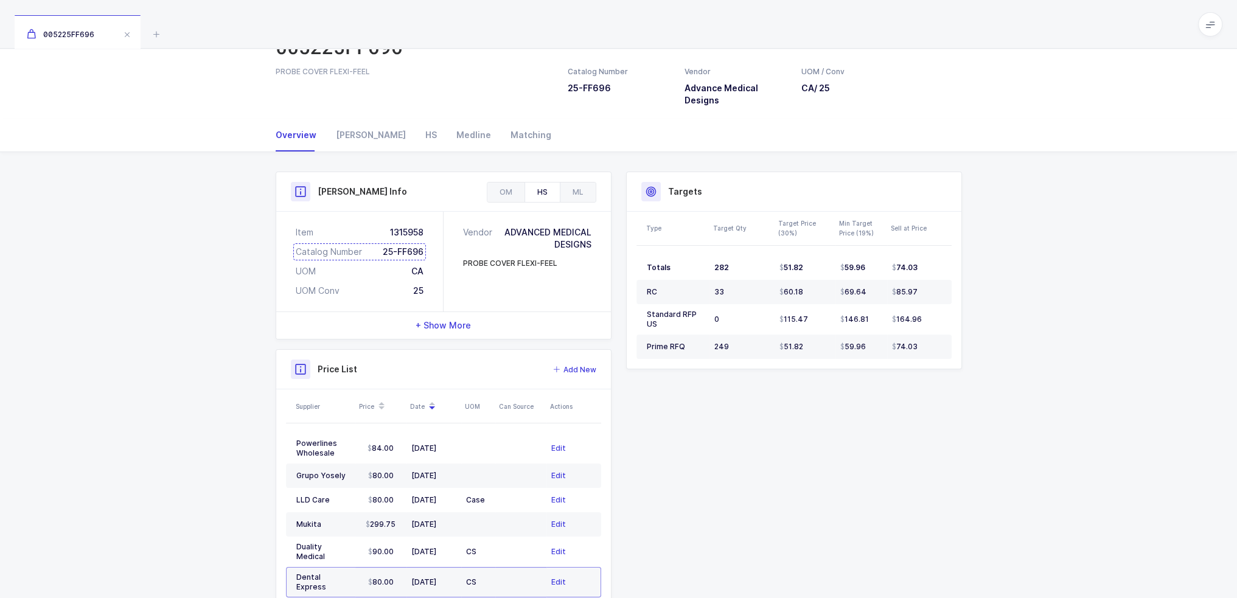
scroll to position [133, 0]
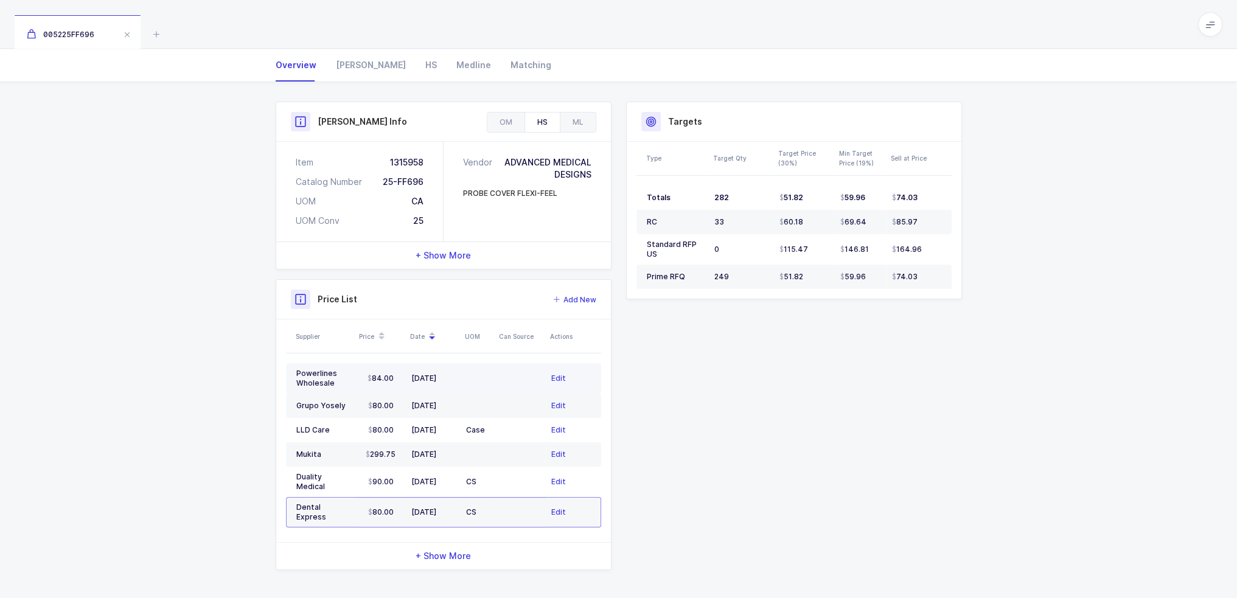
click at [355, 374] on td "84.00" at bounding box center [380, 378] width 51 height 30
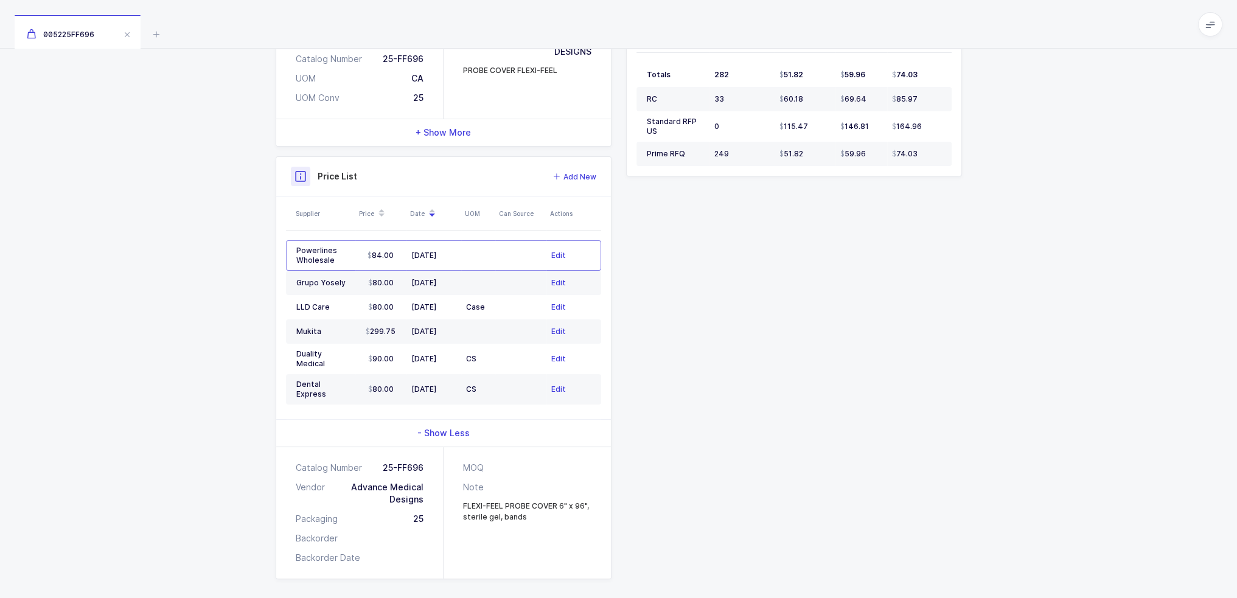
scroll to position [265, 0]
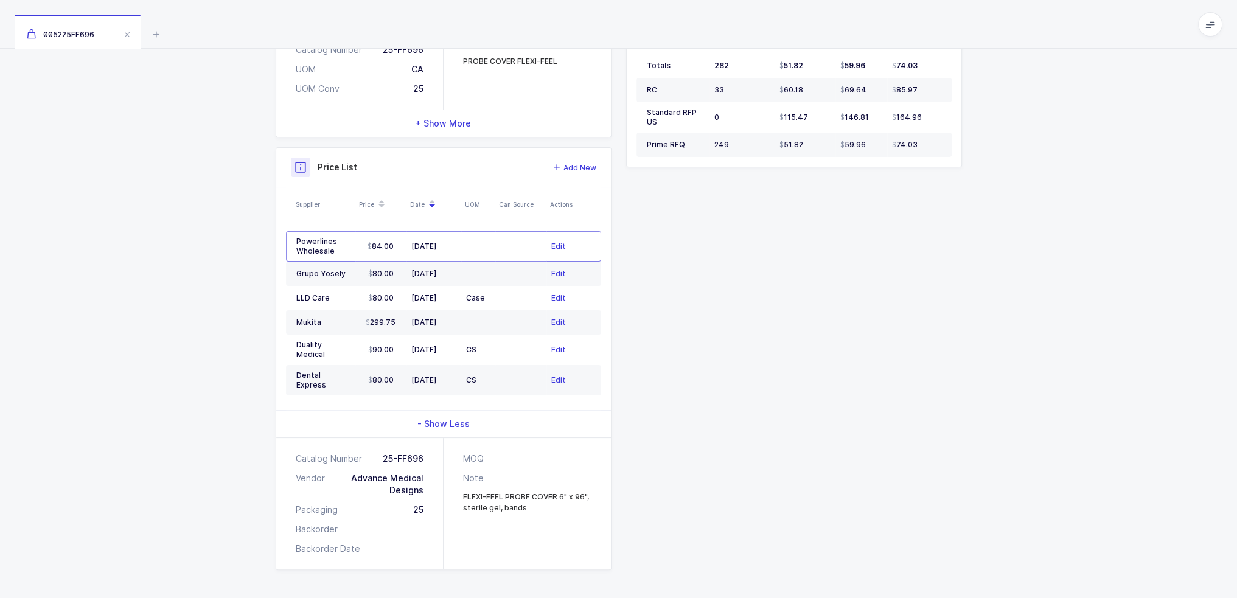
drag, startPoint x: 543, startPoint y: 506, endPoint x: 533, endPoint y: 504, distance: 9.8
click at [533, 504] on div "FLEXI-FEEL PROBE COVER 6" x 96", sterile gel, bands" at bounding box center [527, 503] width 128 height 22
drag, startPoint x: 535, startPoint y: 506, endPoint x: 456, endPoint y: 497, distance: 80.2
click at [456, 497] on div "MOQ Note FLEXI-FEEL PROBE COVER 6" x 96", sterile gel, bands" at bounding box center [527, 503] width 167 height 131
copy div "FLEXI-FEEL PROBE COVER 6" x 96", sterile gel, bands"
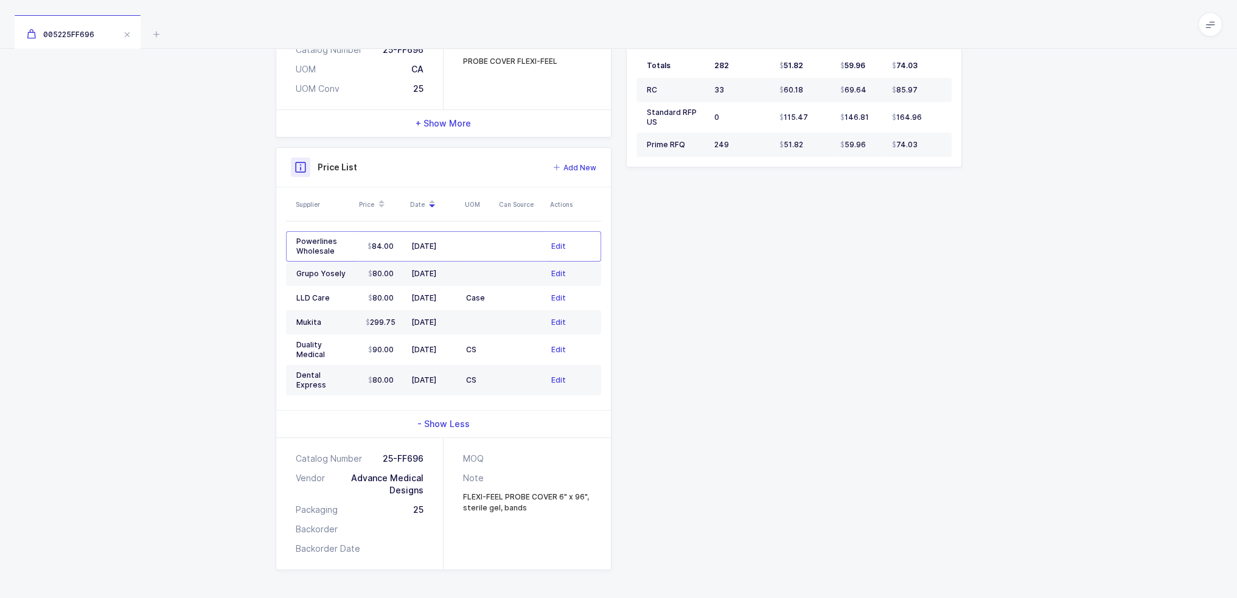
click at [555, 527] on div "MOQ Note FLEXI-FEEL PROBE COVER 6" x 96", sterile gel, bands" at bounding box center [527, 503] width 167 height 131
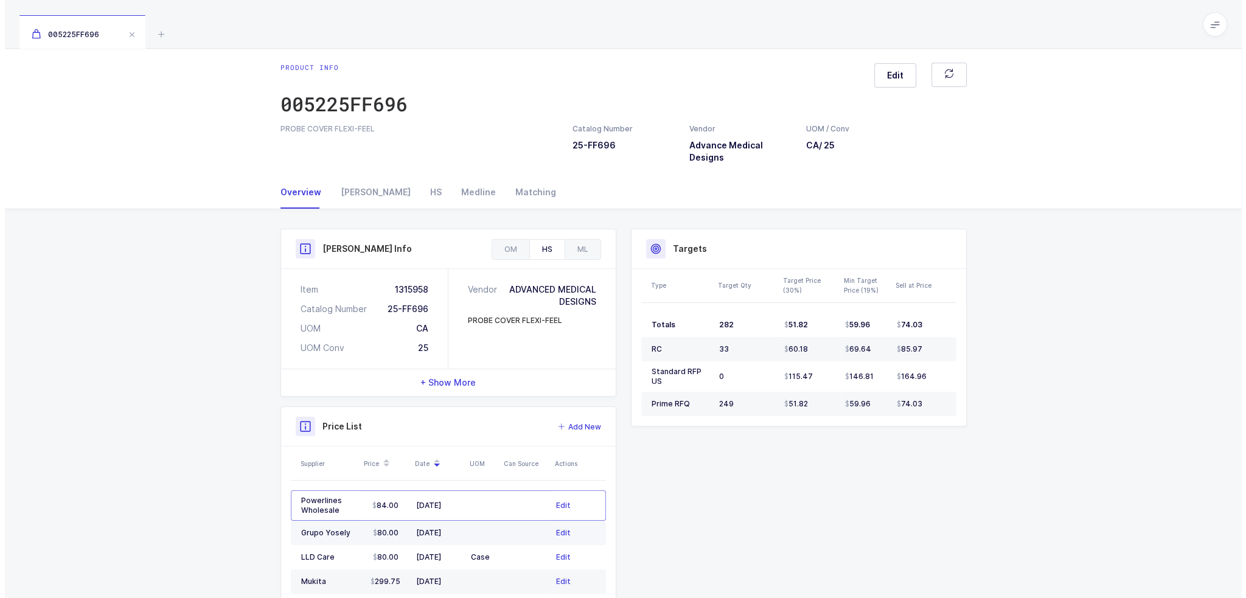
scroll to position [0, 0]
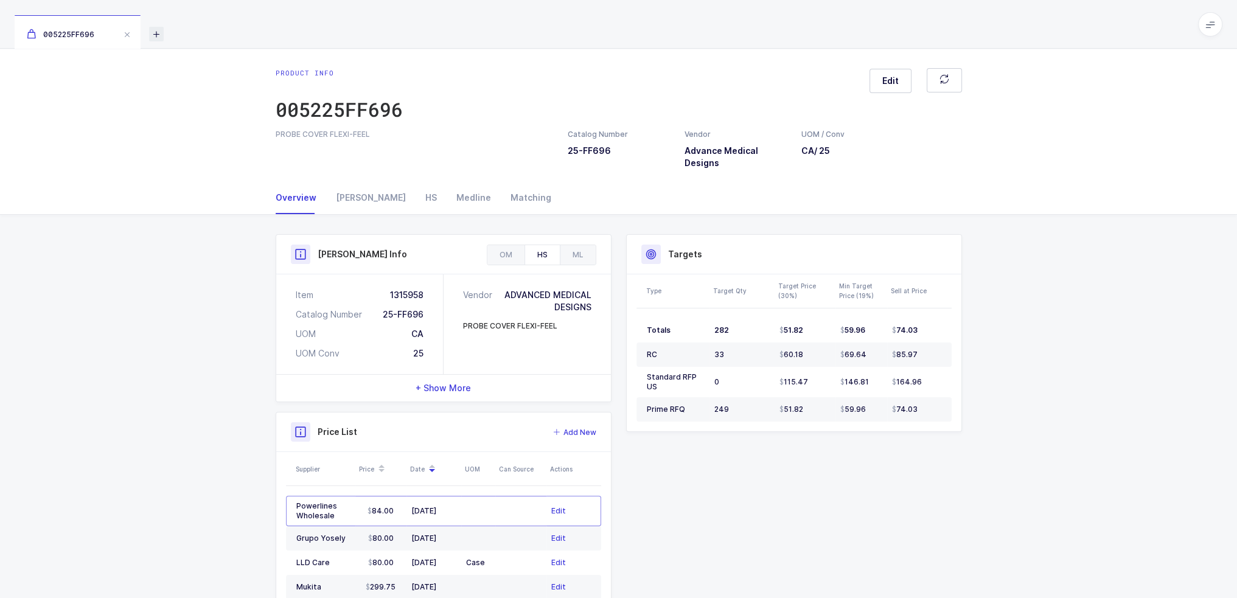
click at [156, 36] on icon at bounding box center [156, 34] width 15 height 15
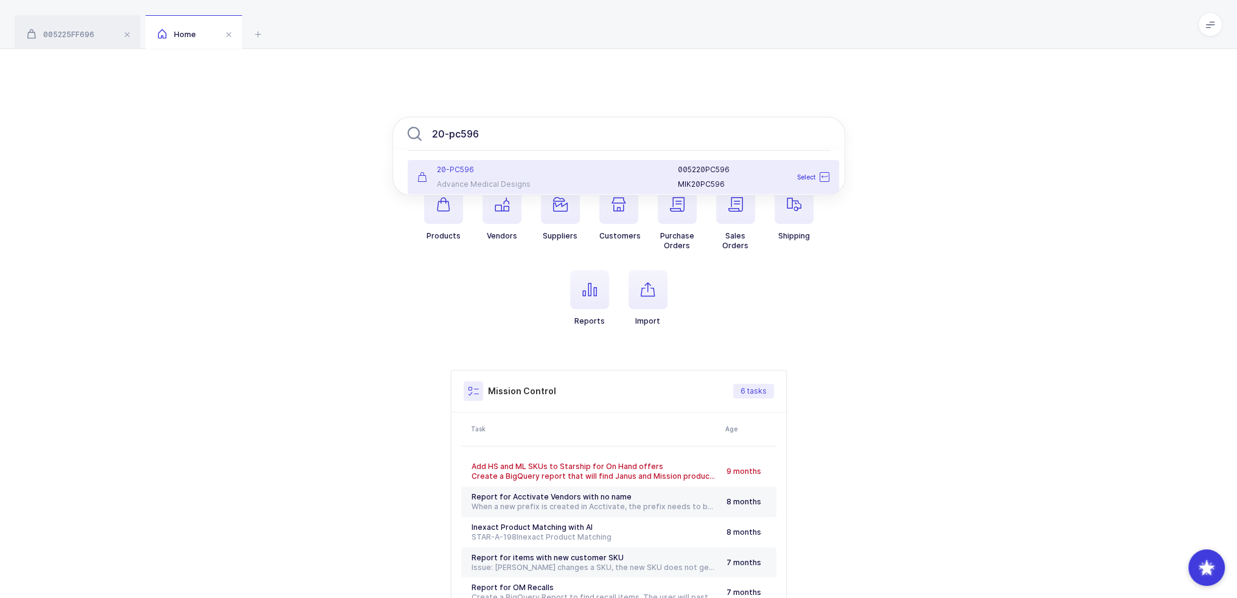
type input "20-pc596"
click at [566, 179] on div at bounding box center [611, 177] width 119 height 24
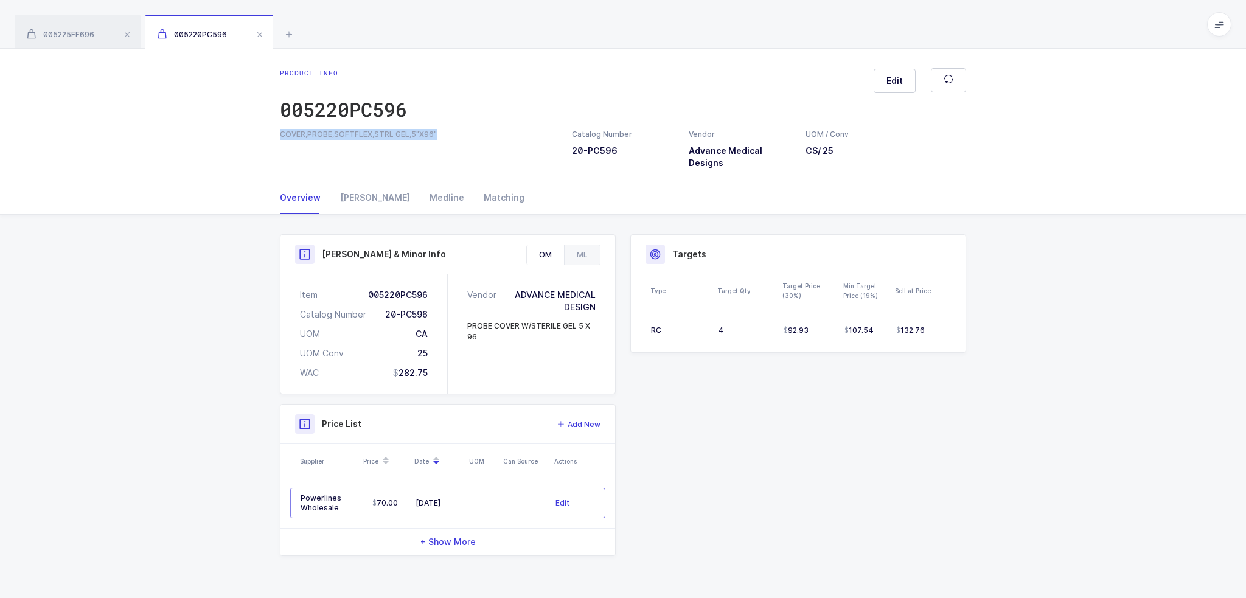
drag, startPoint x: 456, startPoint y: 136, endPoint x: 276, endPoint y: 129, distance: 179.6
click at [276, 129] on div "COVER,PROBE,SOFTFLEX,STRL GEL,5"X96"" at bounding box center [419, 134] width 292 height 11
copy div "COVER,PROBE,SOFTFLEX,STRL GEL,5"X96""
click at [509, 116] on div "Product info 005220PC596 Edit" at bounding box center [623, 98] width 686 height 61
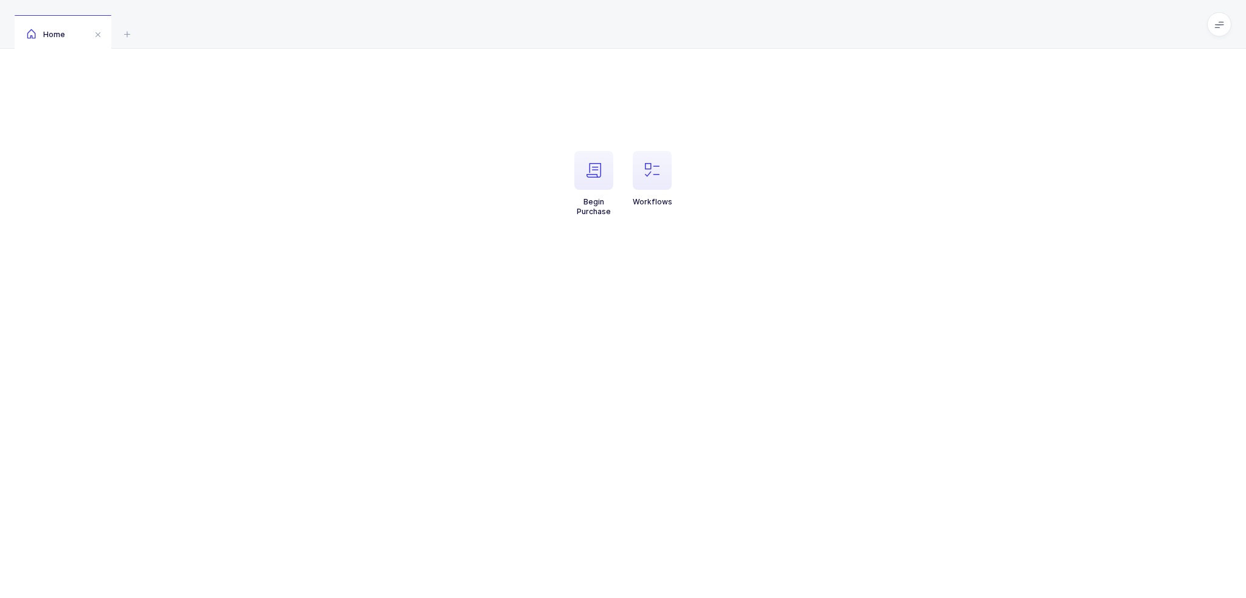
click at [677, 170] on li "Workflows" at bounding box center [652, 184] width 58 height 66
click at [664, 175] on span "button" at bounding box center [652, 170] width 39 height 39
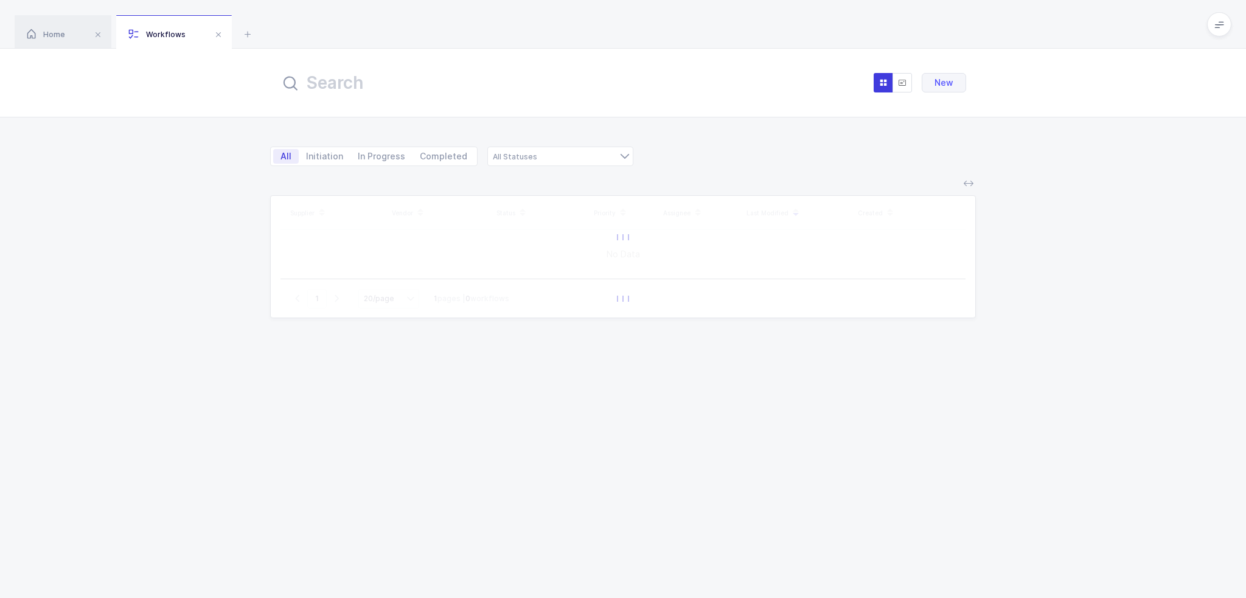
click at [491, 79] on input "text" at bounding box center [414, 82] width 268 height 29
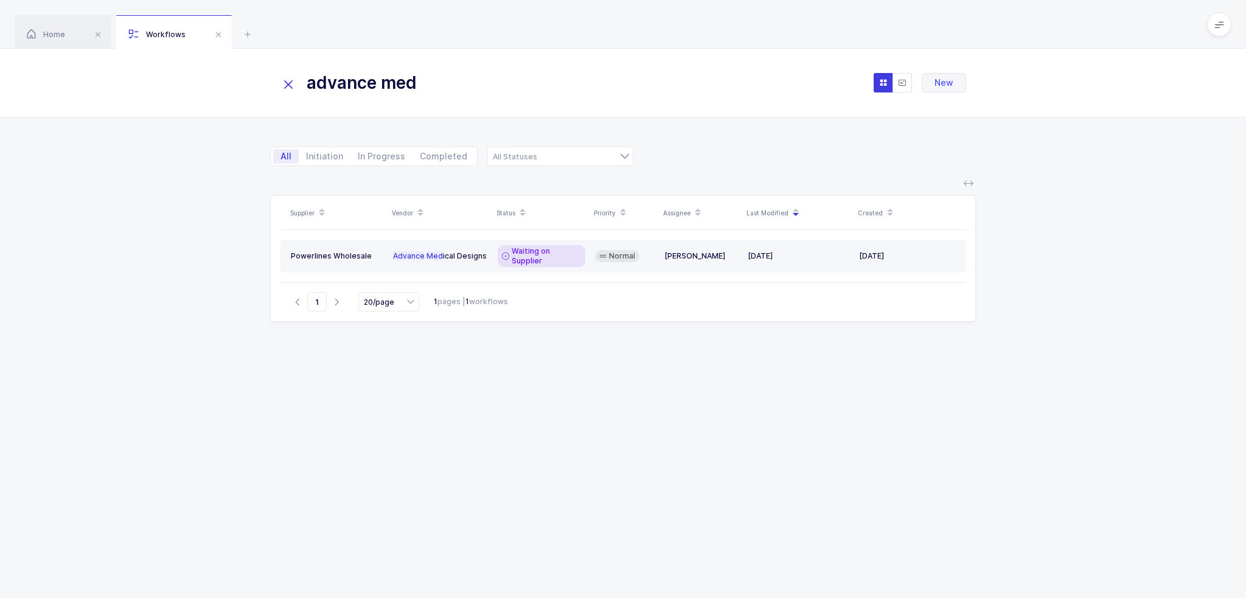
type input "advance med"
click at [582, 245] on div "Waiting on Supplier" at bounding box center [542, 256] width 88 height 22
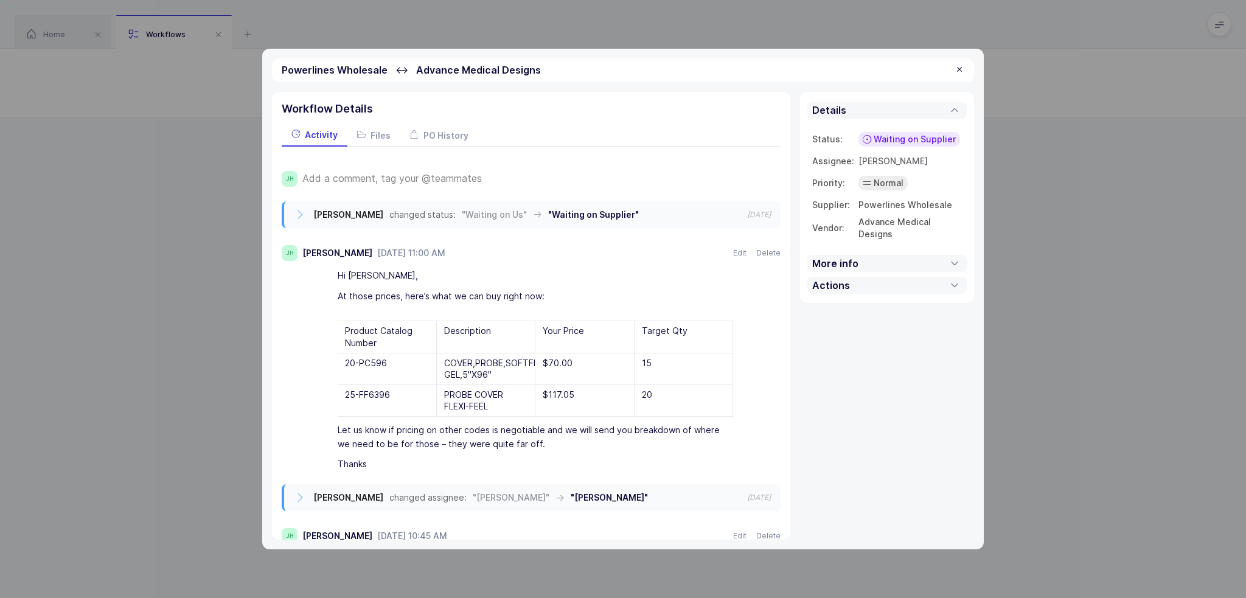
click at [443, 176] on span "Add a comment, tag your @teammates" at bounding box center [391, 178] width 179 height 11
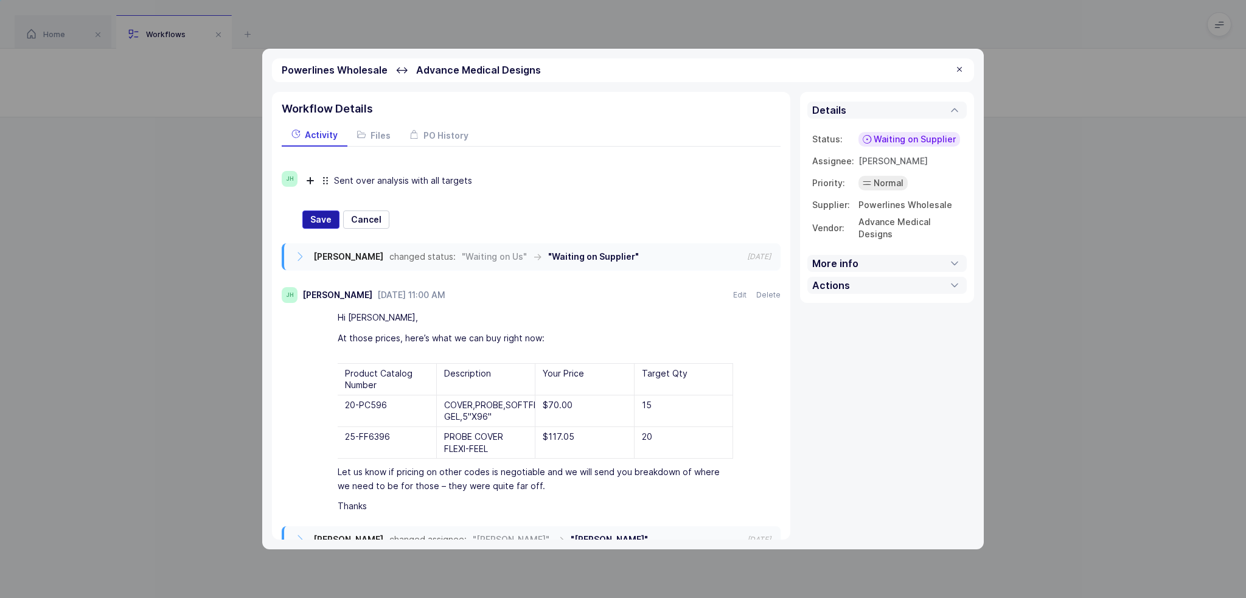
click at [329, 223] on span "Save" at bounding box center [320, 220] width 21 height 12
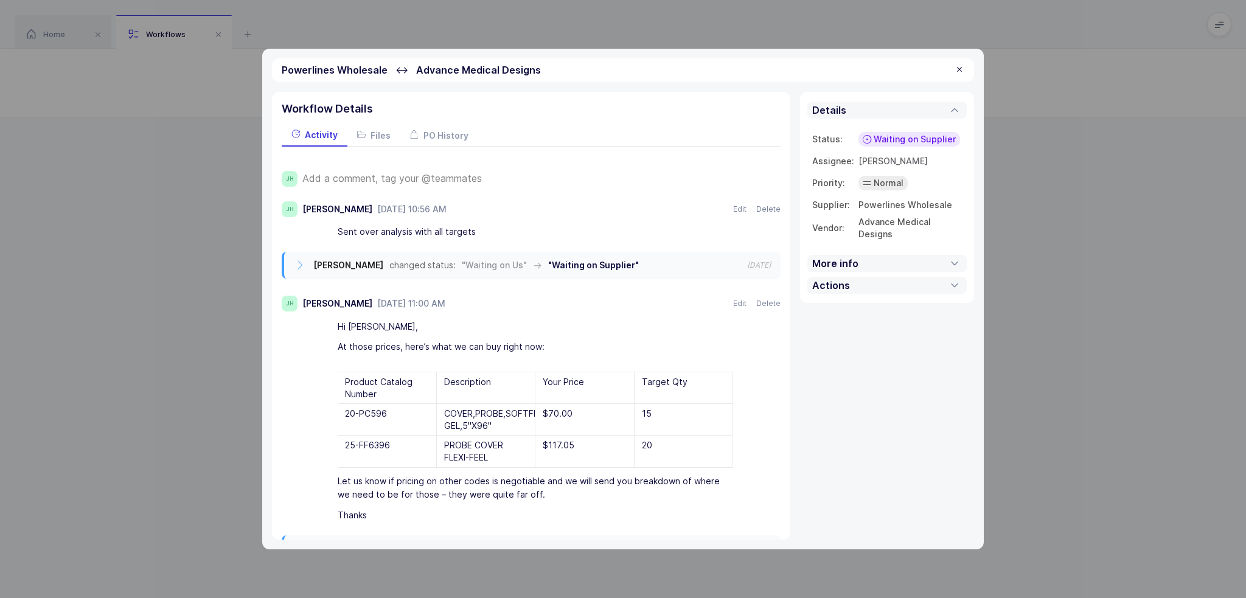
click at [962, 74] on div at bounding box center [960, 69] width 10 height 11
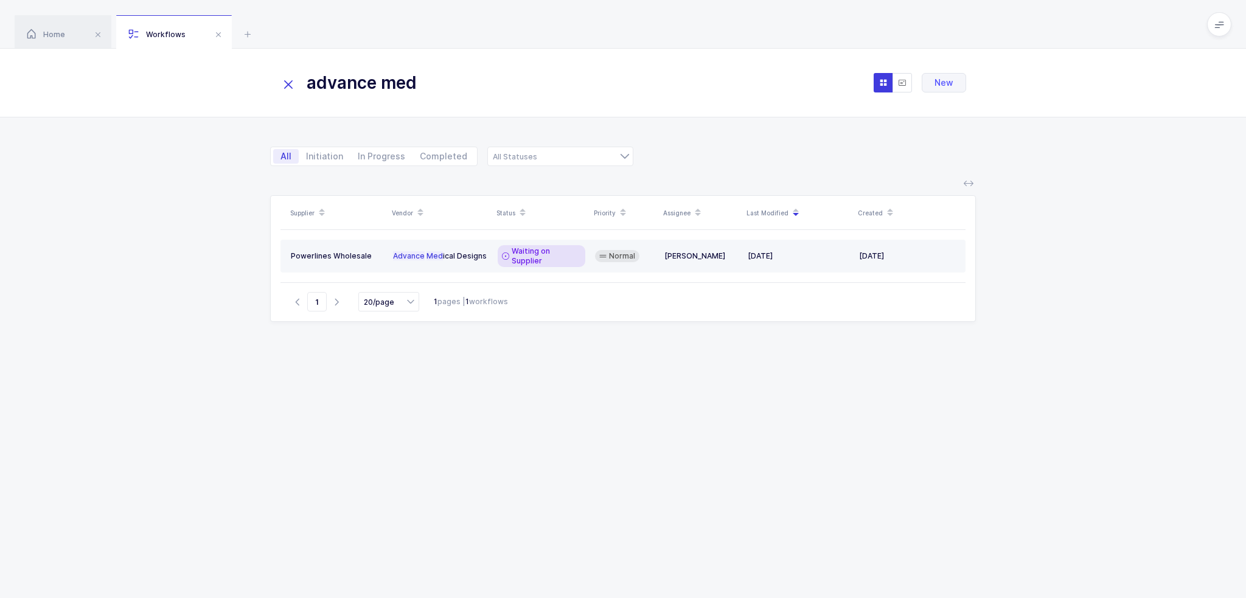
click at [671, 252] on div "[PERSON_NAME]" at bounding box center [701, 256] width 74 height 10
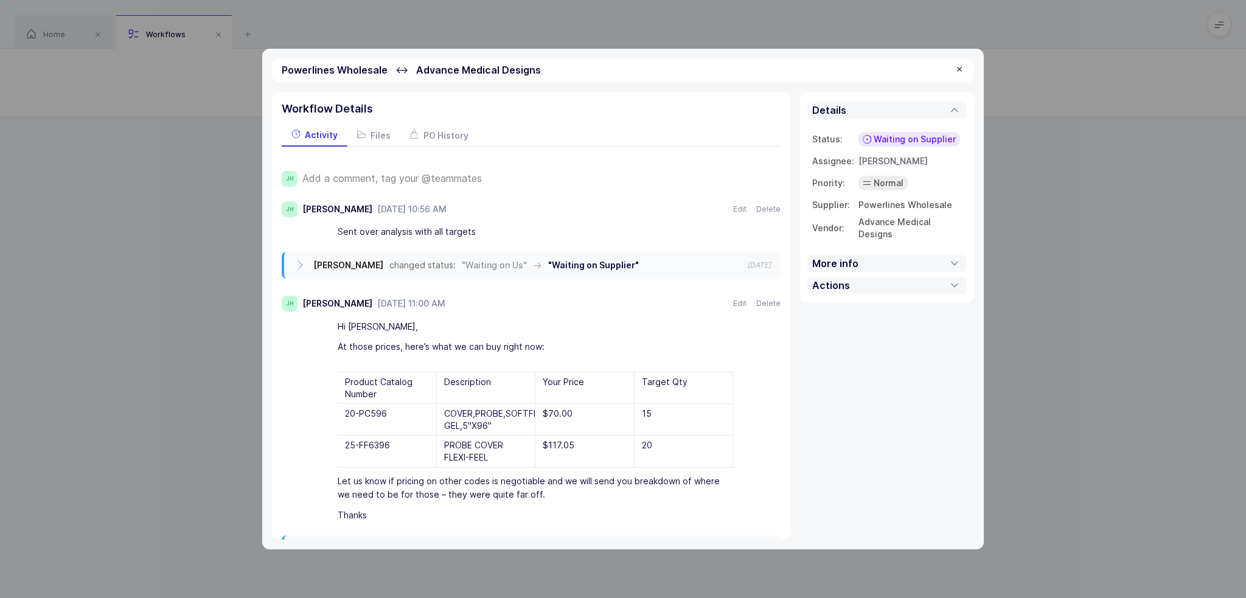
click at [900, 160] on span "[PERSON_NAME]" at bounding box center [892, 161] width 69 height 10
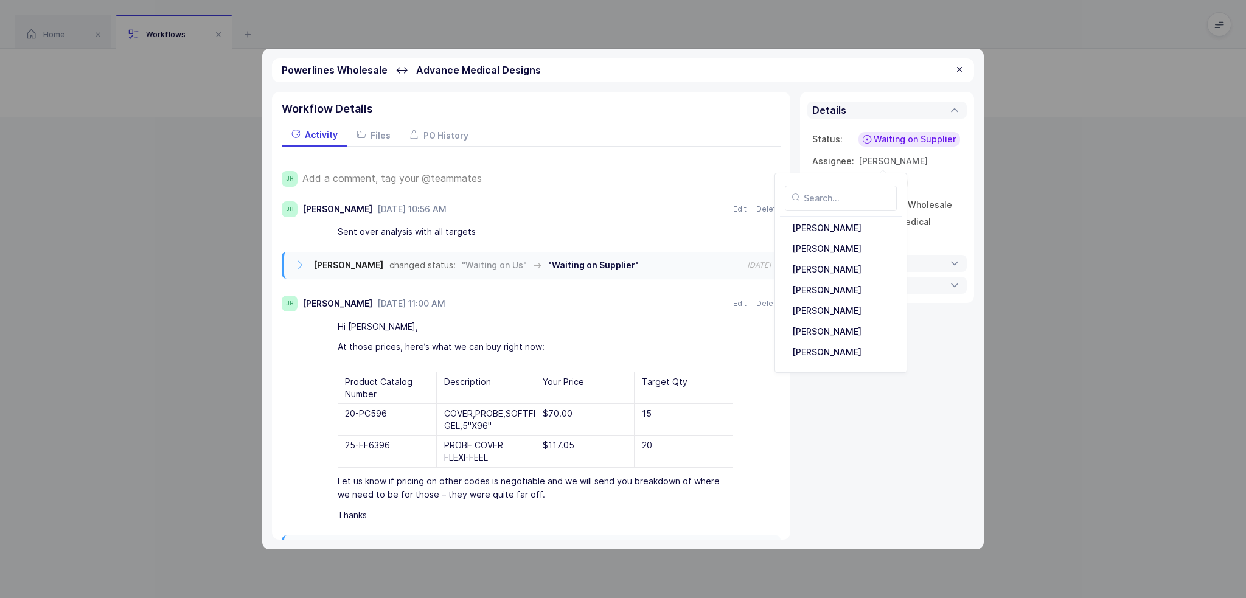
scroll to position [82, 0]
click at [841, 308] on div "[PERSON_NAME]" at bounding box center [840, 310] width 107 height 19
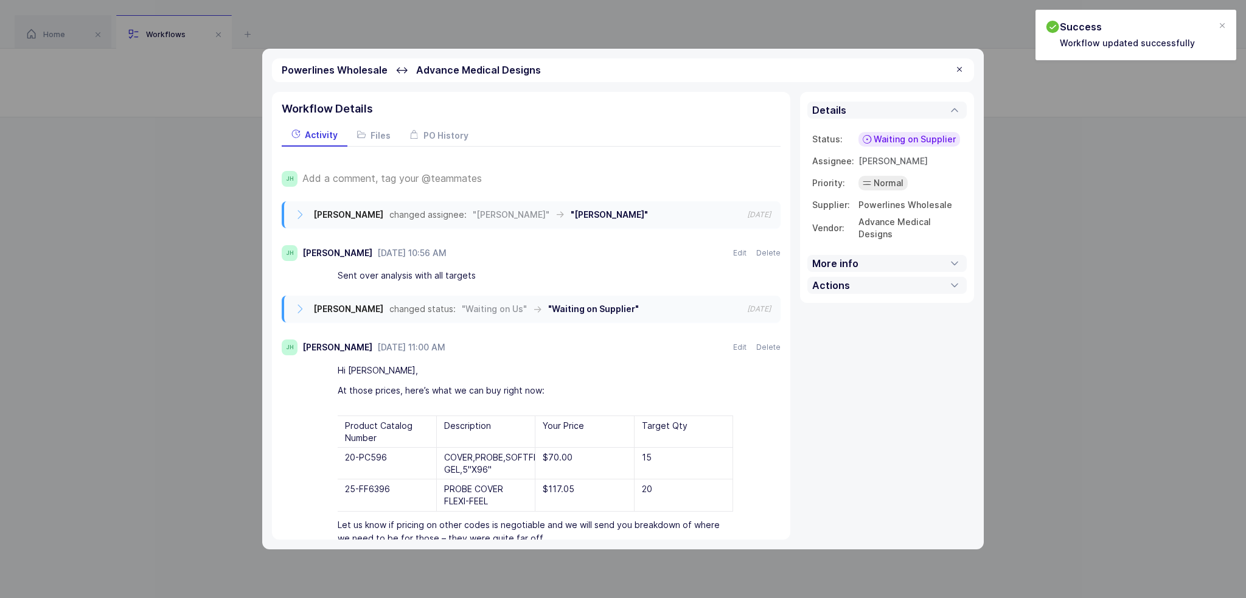
click at [961, 74] on div at bounding box center [960, 69] width 10 height 11
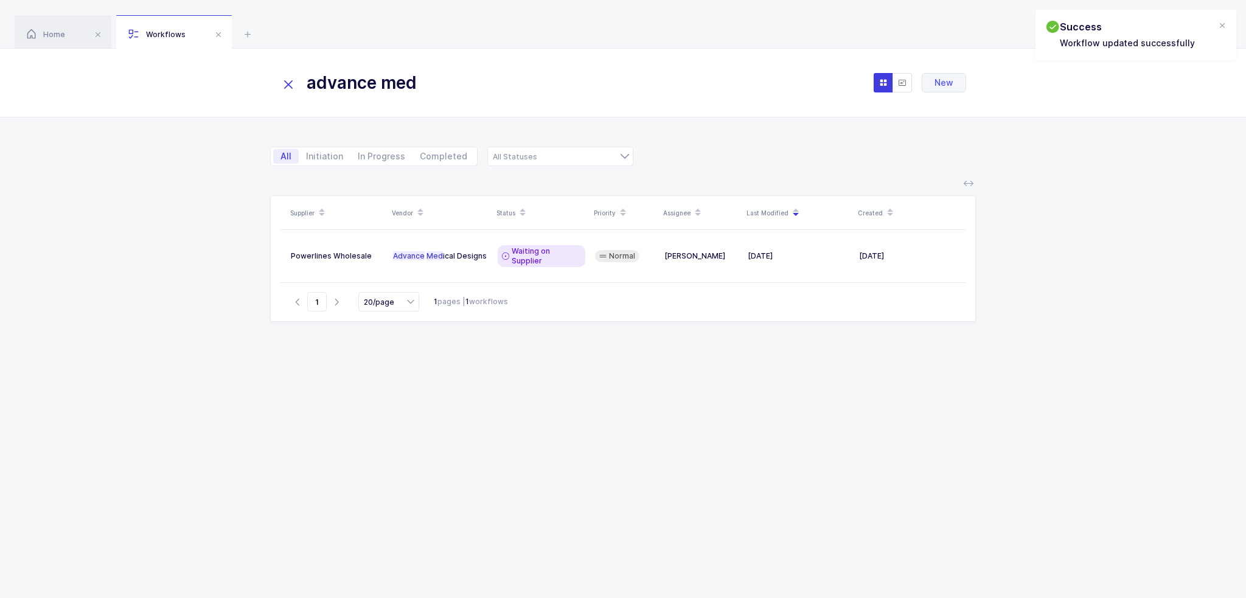
click at [287, 77] on icon at bounding box center [288, 84] width 17 height 17
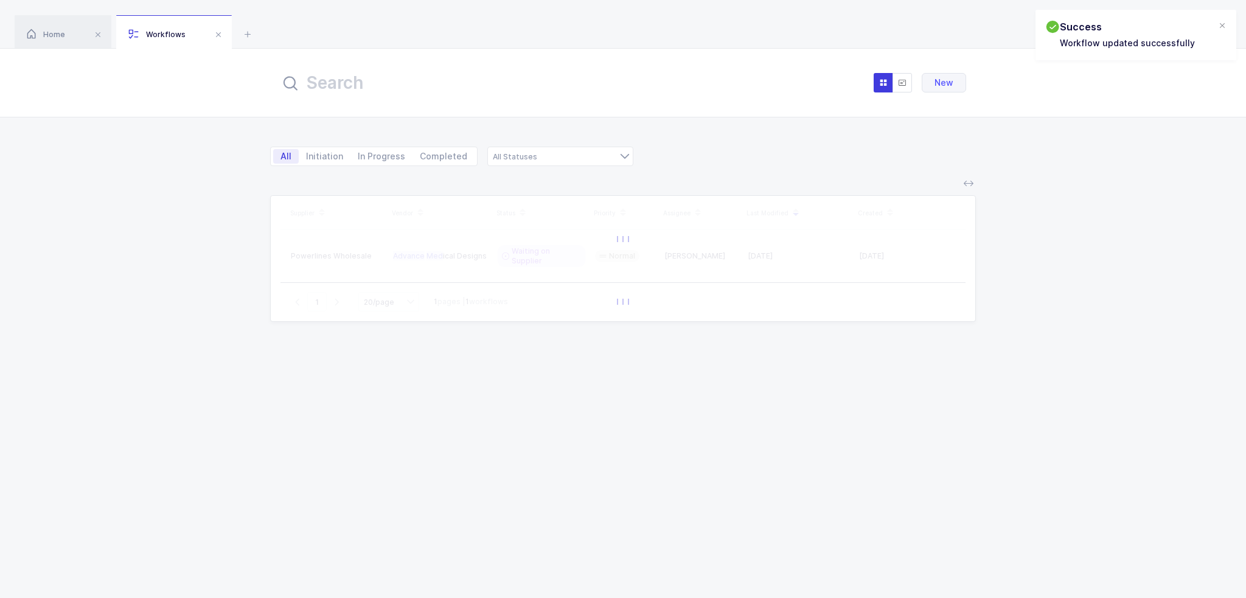
click at [645, 501] on div "Supplier Vendor Status Priority Assignee Last Modified Created Powerlines Whole…" at bounding box center [623, 382] width 706 height 374
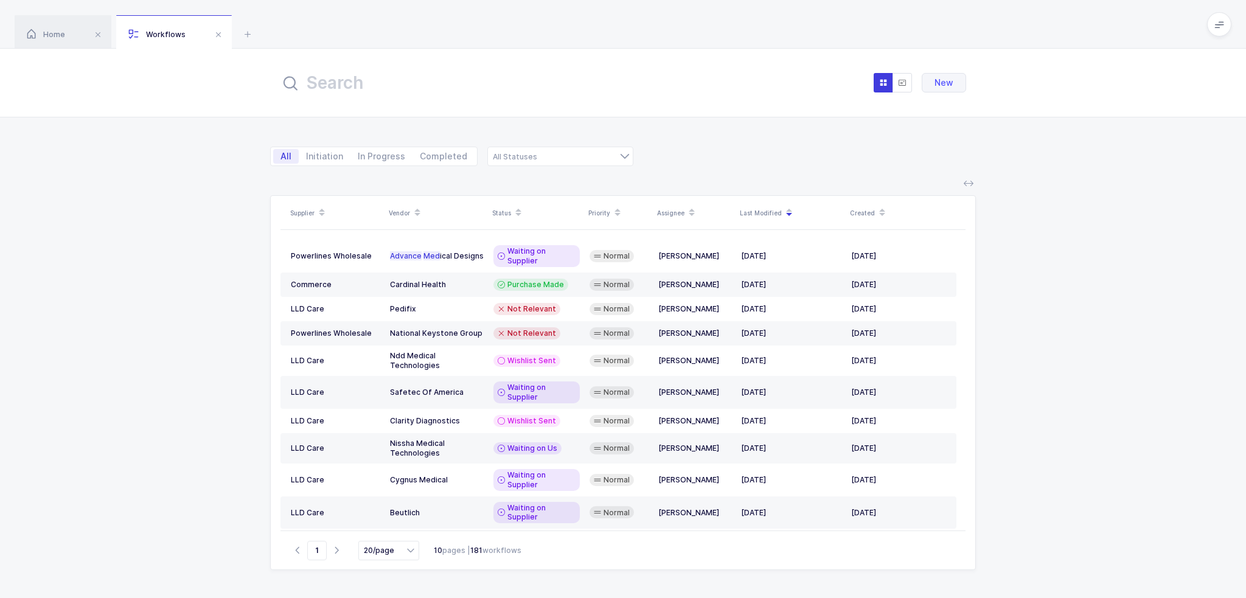
drag, startPoint x: 475, startPoint y: 21, endPoint x: 1008, endPoint y: 567, distance: 762.8
click at [1005, 567] on div "Home Workflows Begin Purchase Workflows New All Initiation In Progress Complete…" at bounding box center [623, 299] width 1246 height 598
click at [1010, 566] on div "Supplier Vendor Status Priority Assignee Last Modified Created Powerlines Whole…" at bounding box center [623, 389] width 1246 height 417
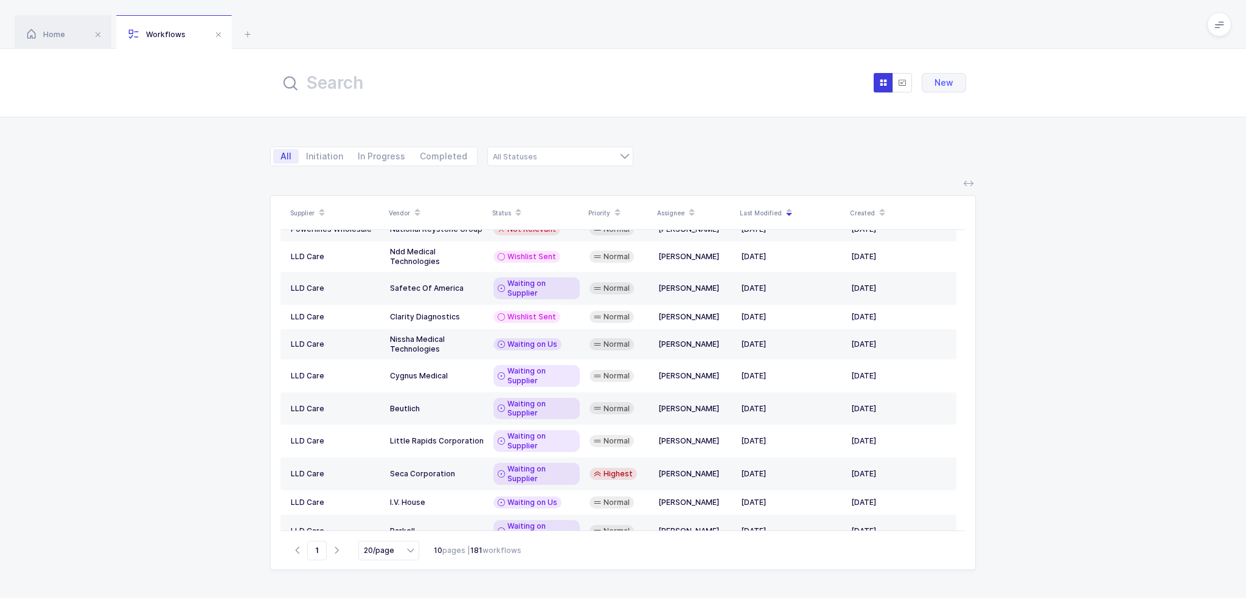
scroll to position [0, 0]
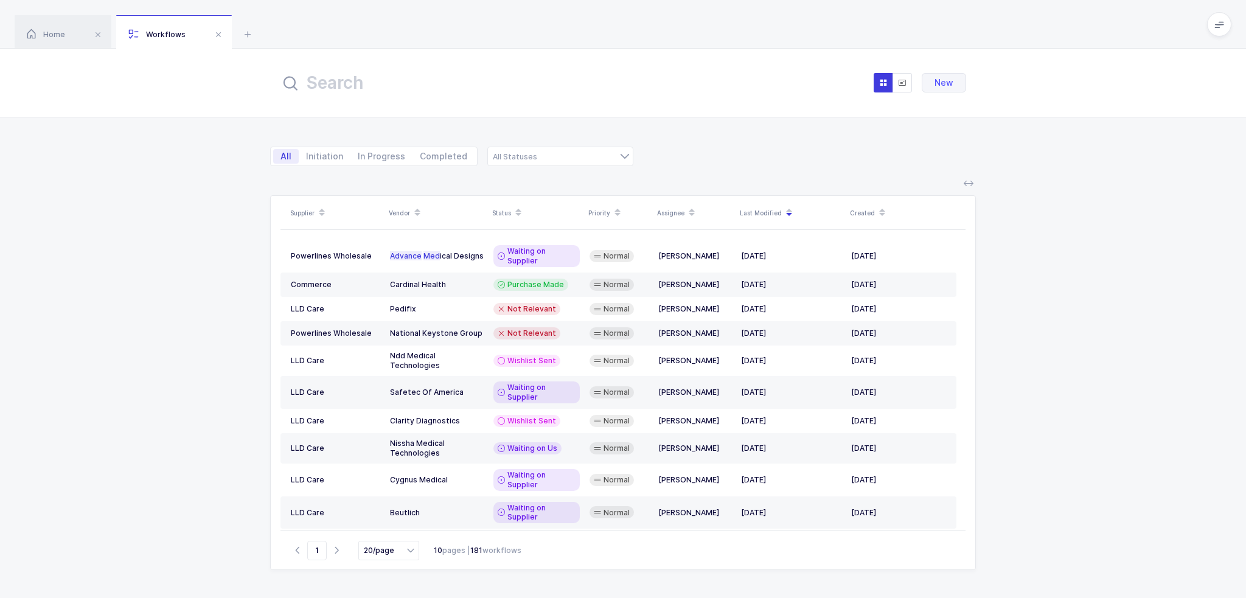
click at [218, 252] on div "Supplier Vendor Status Priority Assignee Last Modified Created Powerlines Whole…" at bounding box center [623, 389] width 1246 height 417
click at [57, 36] on span "Home" at bounding box center [46, 34] width 38 height 9
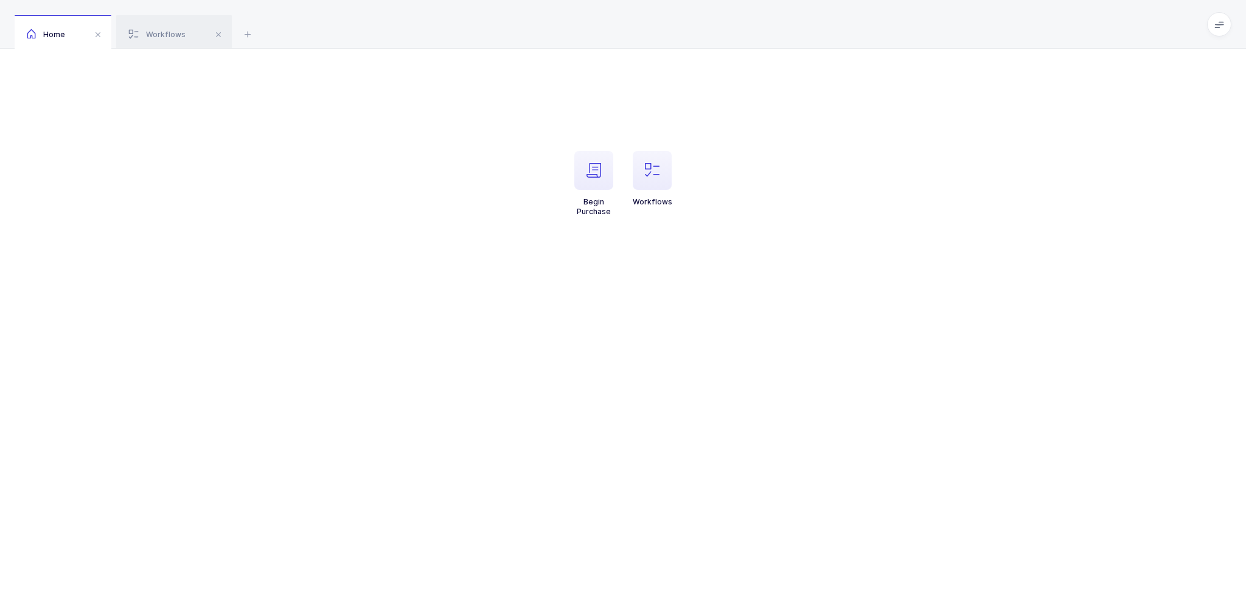
click at [139, 14] on div "Home Workflows" at bounding box center [623, 24] width 1246 height 49
click at [145, 38] on span "Workflows" at bounding box center [156, 34] width 57 height 9
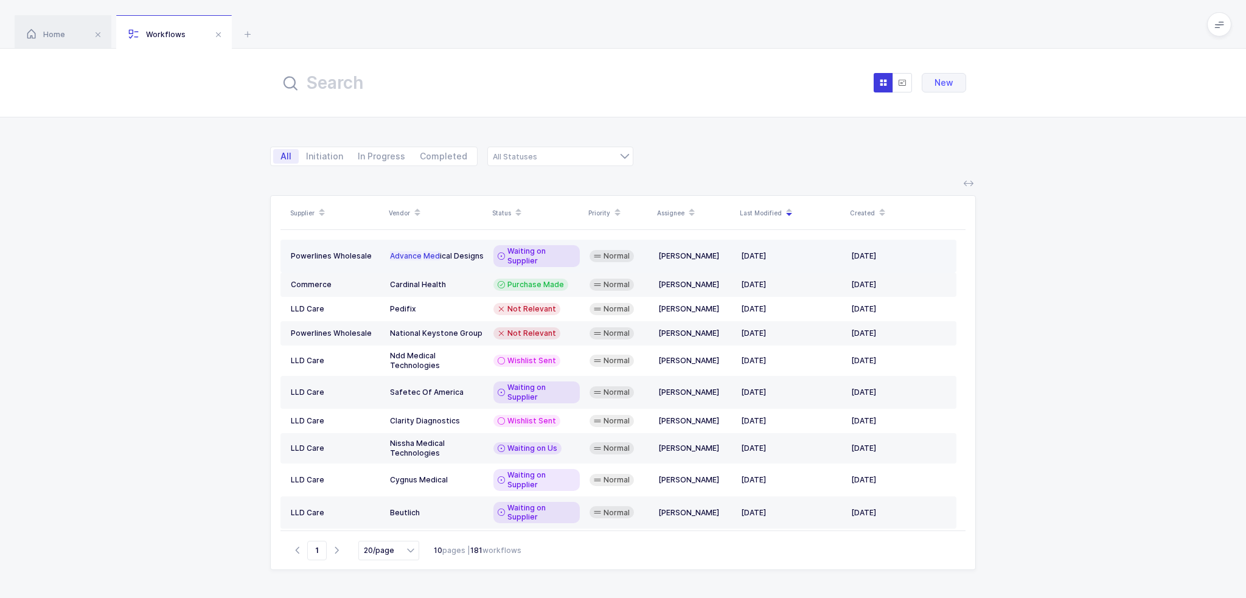
click at [569, 257] on div "Waiting on Supplier" at bounding box center [536, 256] width 86 height 22
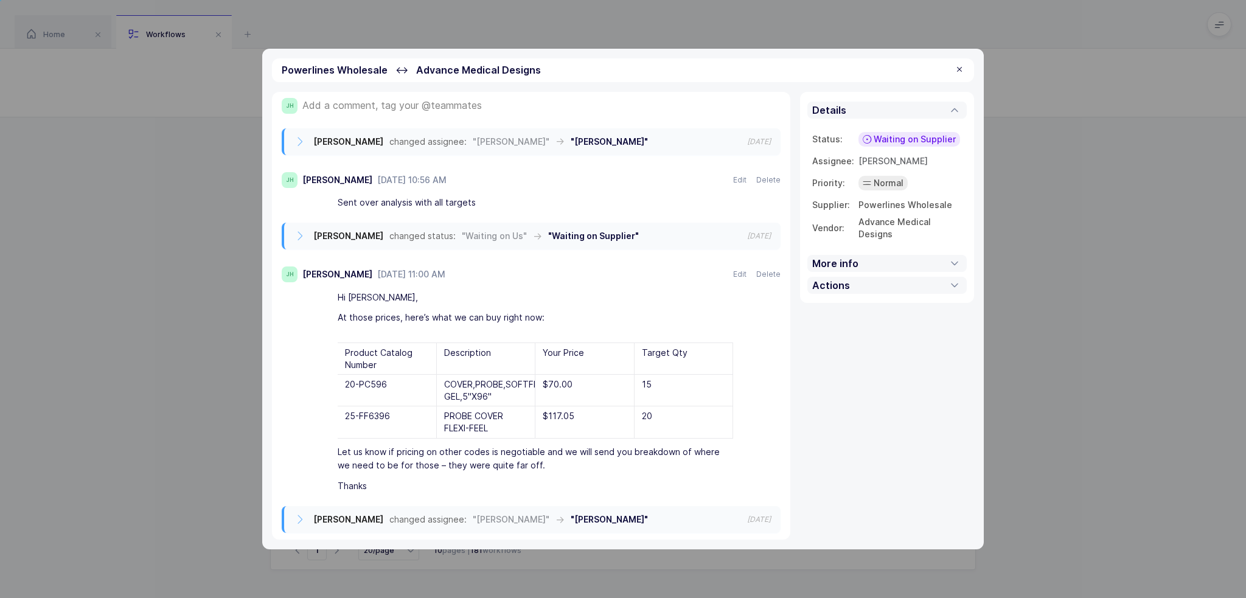
scroll to position [156, 0]
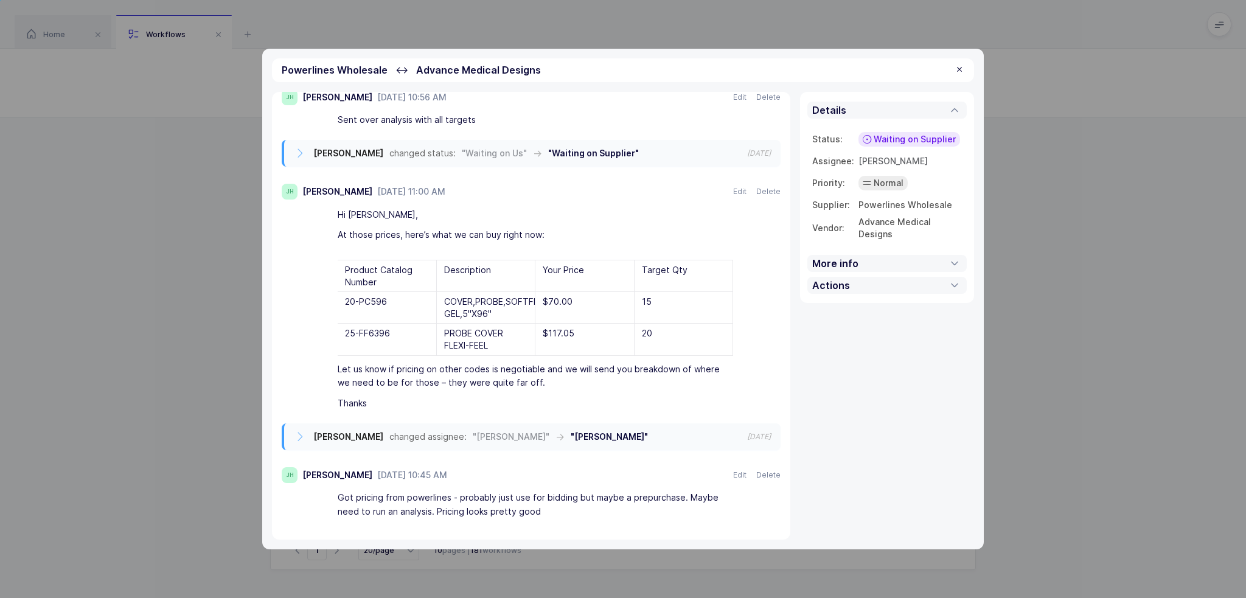
drag, startPoint x: 675, startPoint y: 346, endPoint x: 683, endPoint y: 357, distance: 13.0
click at [683, 357] on div "Add row above Add row below Delete row Add column to left Add column to right D…" at bounding box center [535, 302] width 395 height 114
drag, startPoint x: 679, startPoint y: 326, endPoint x: 677, endPoint y: 355, distance: 29.3
click at [677, 355] on div "Add row above Add row below Delete row Add column to left Add column to right D…" at bounding box center [535, 302] width 395 height 114
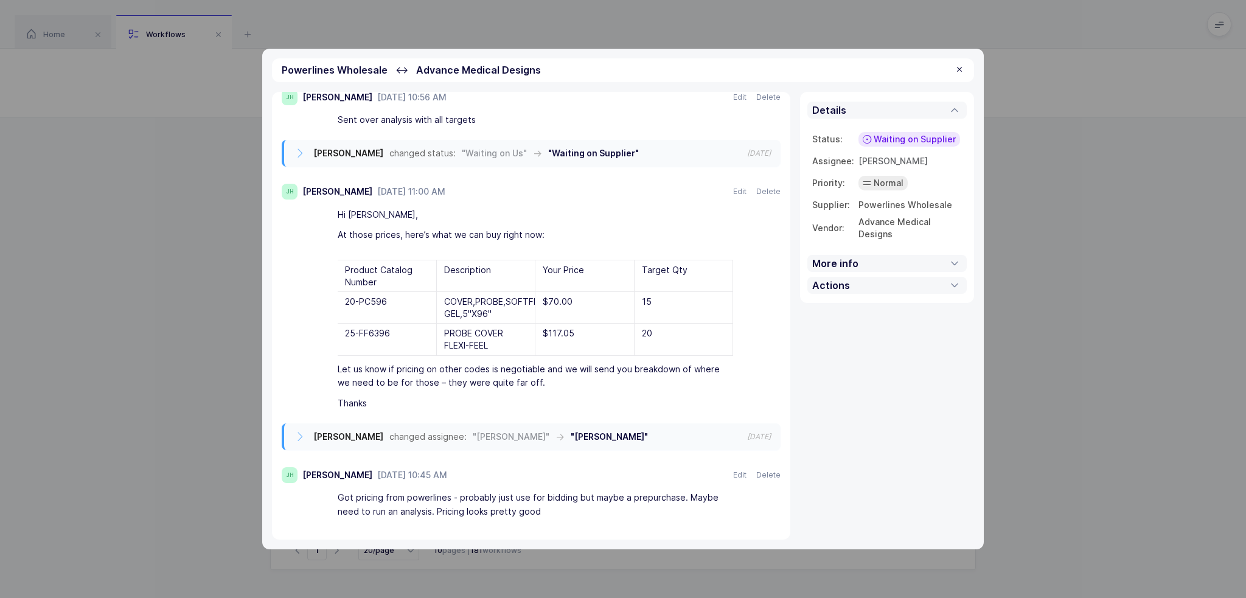
click at [677, 355] on div "Add row above Add row below Delete row Add column to left Add column to right D…" at bounding box center [535, 302] width 395 height 114
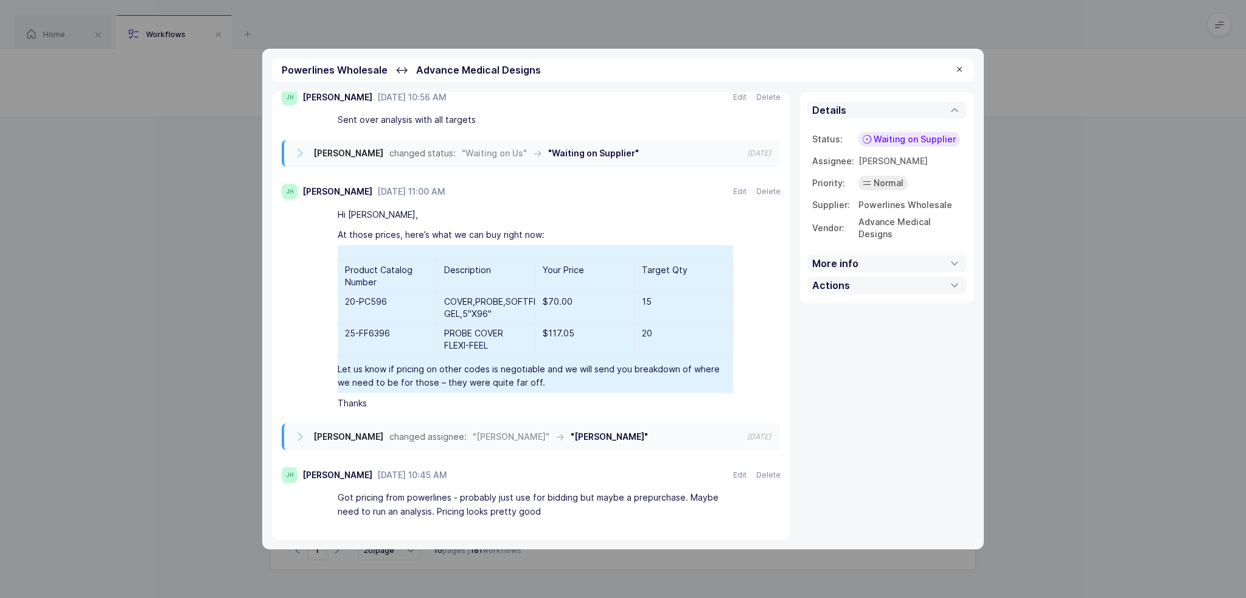
drag, startPoint x: 593, startPoint y: 386, endPoint x: 601, endPoint y: 367, distance: 21.0
click at [601, 367] on div "Let us know if pricing on other codes is negotiable and we will send you breakd…" at bounding box center [535, 376] width 395 height 34
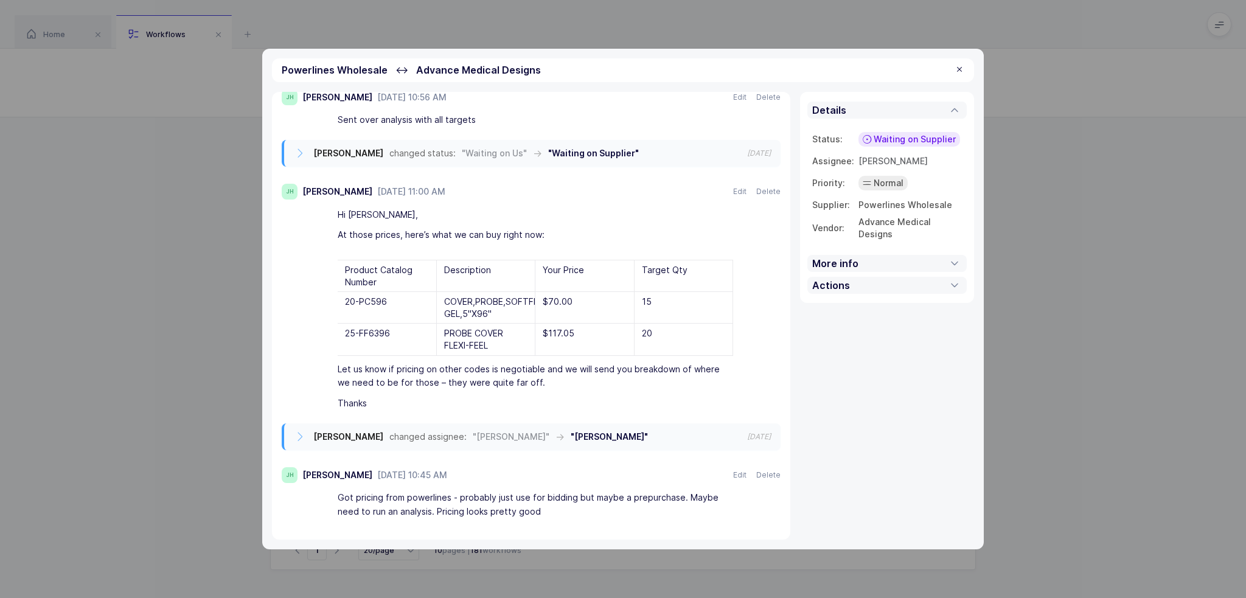
click at [601, 367] on div "Let us know if pricing on other codes is negotiable and we will send you breakd…" at bounding box center [535, 376] width 395 height 34
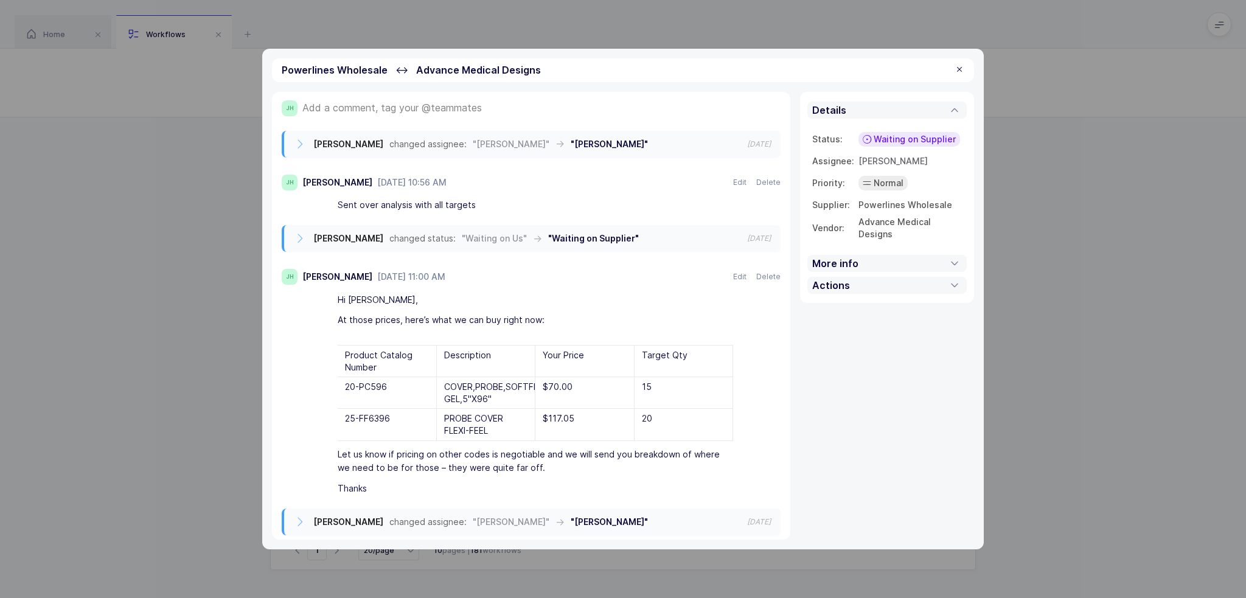
scroll to position [0, 0]
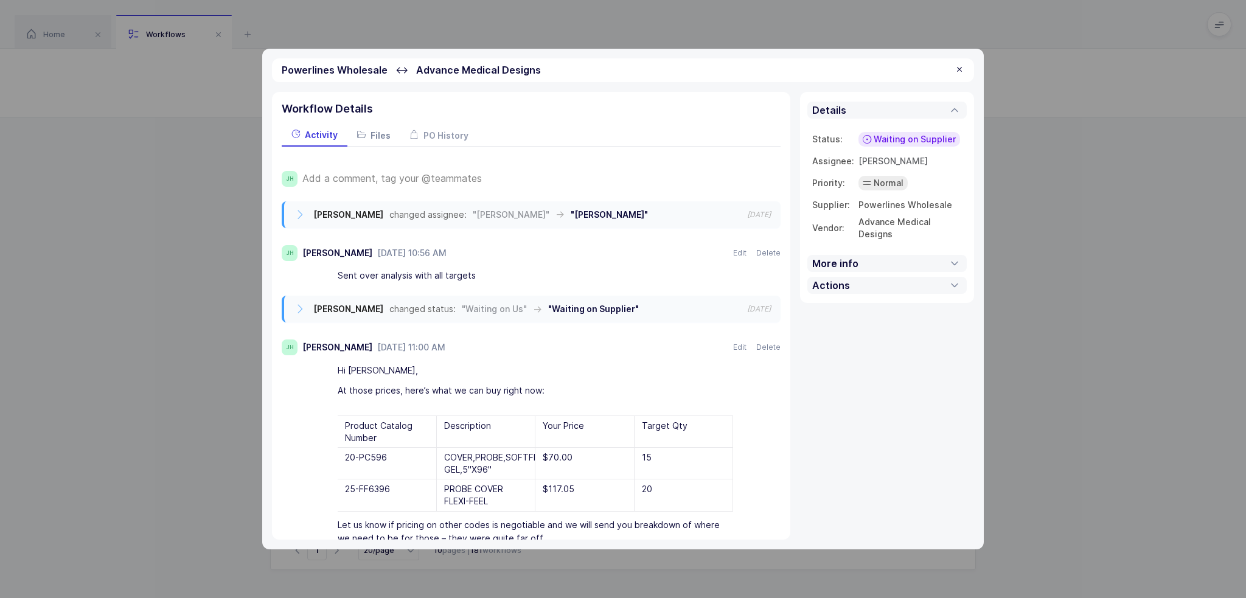
click at [386, 139] on span "Files" at bounding box center [381, 135] width 20 height 10
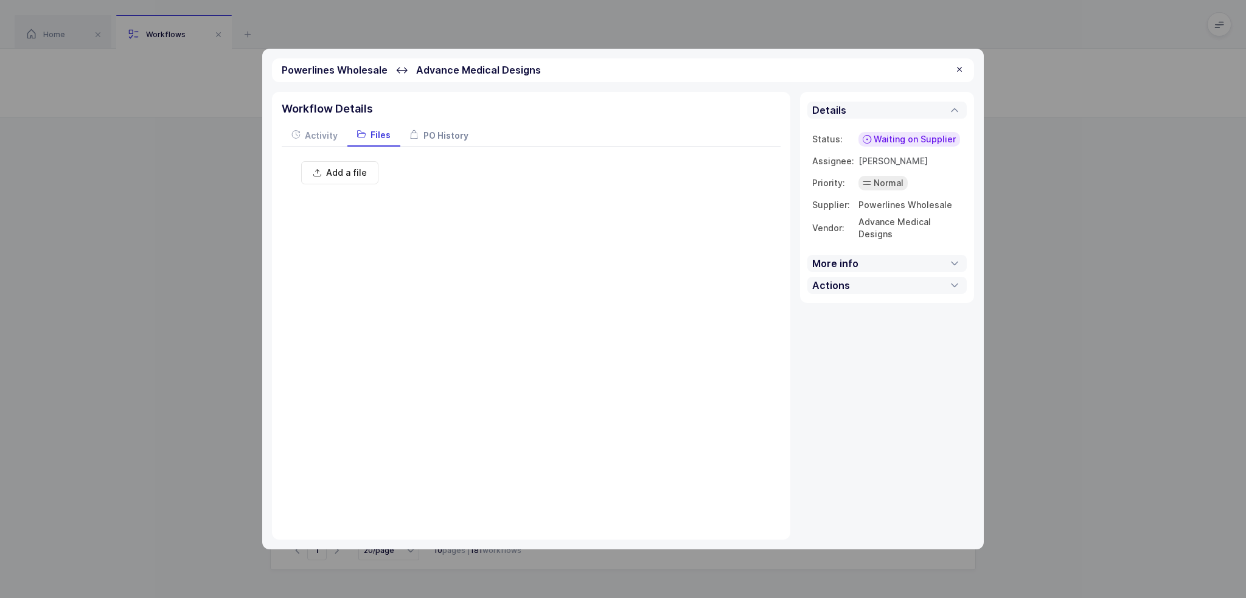
click at [433, 133] on span "PO History" at bounding box center [445, 135] width 45 height 10
click at [329, 136] on span "Activity" at bounding box center [321, 135] width 33 height 10
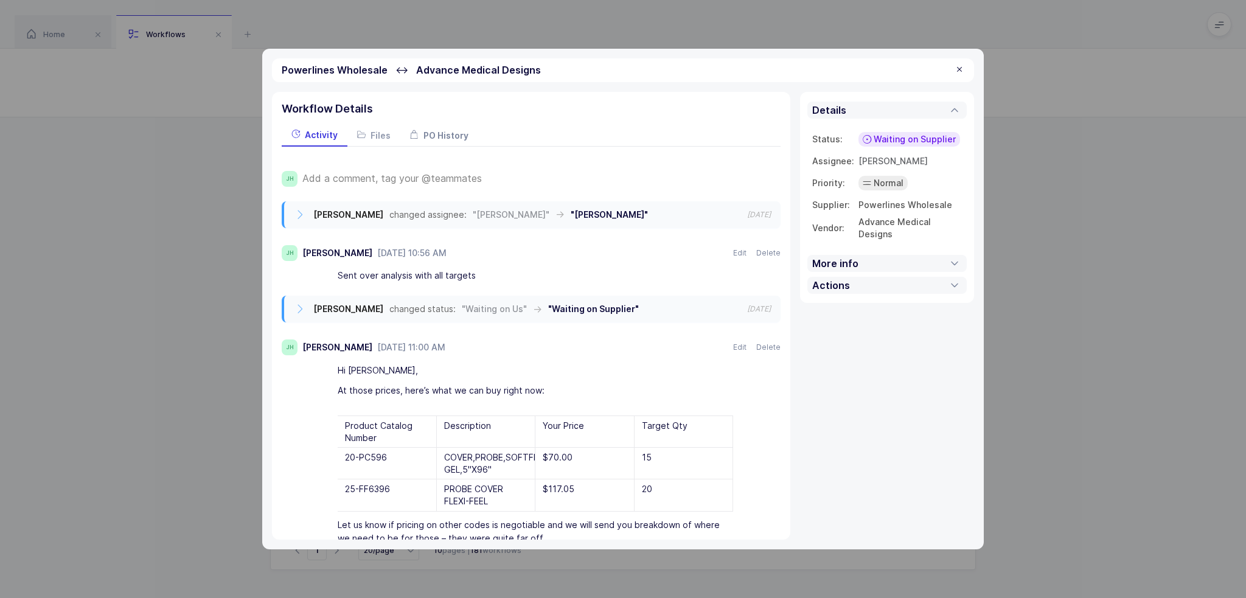
click at [458, 141] on div "PO History" at bounding box center [439, 135] width 78 height 22
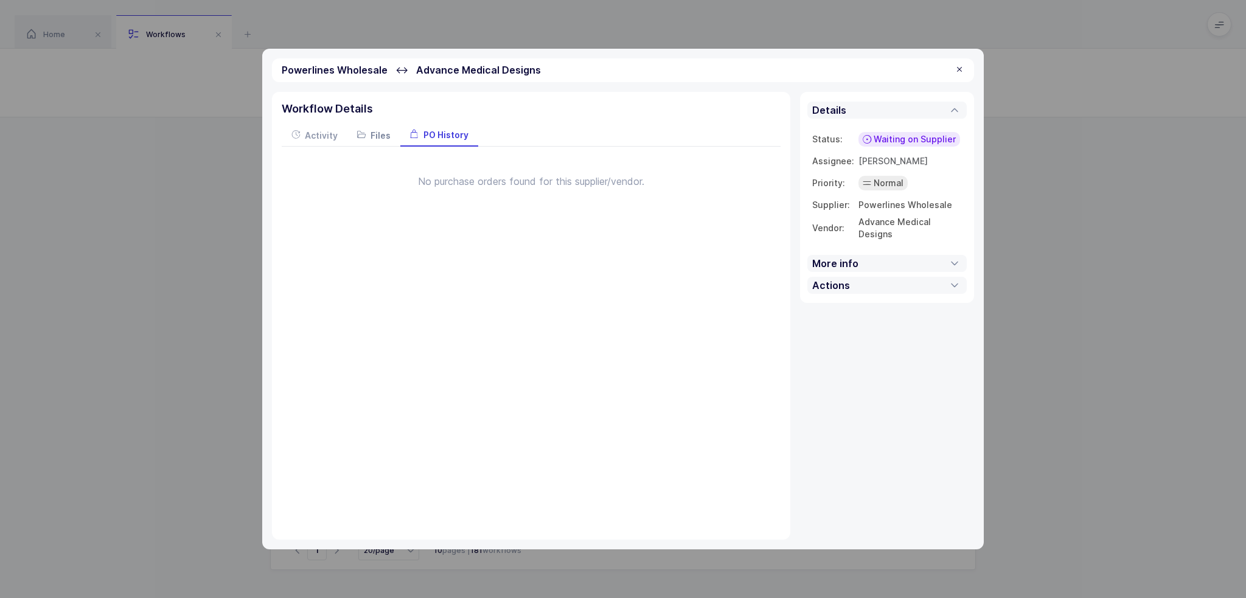
click at [380, 130] on span "Files" at bounding box center [381, 135] width 20 height 10
click at [429, 132] on span "PO History" at bounding box center [445, 135] width 45 height 10
click at [955, 73] on div at bounding box center [960, 69] width 10 height 11
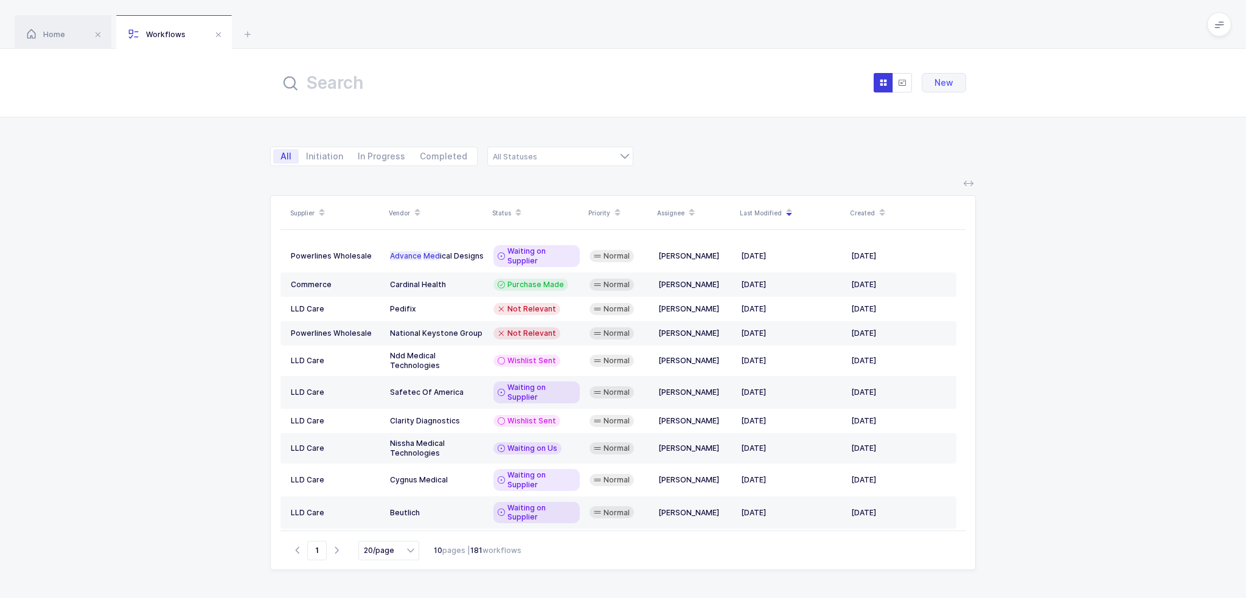
click at [1214, 40] on div "Home Workflows" at bounding box center [623, 24] width 1246 height 49
click at [1224, 21] on span at bounding box center [1219, 24] width 24 height 24
click at [1167, 123] on li "Admin" at bounding box center [1174, 125] width 91 height 10
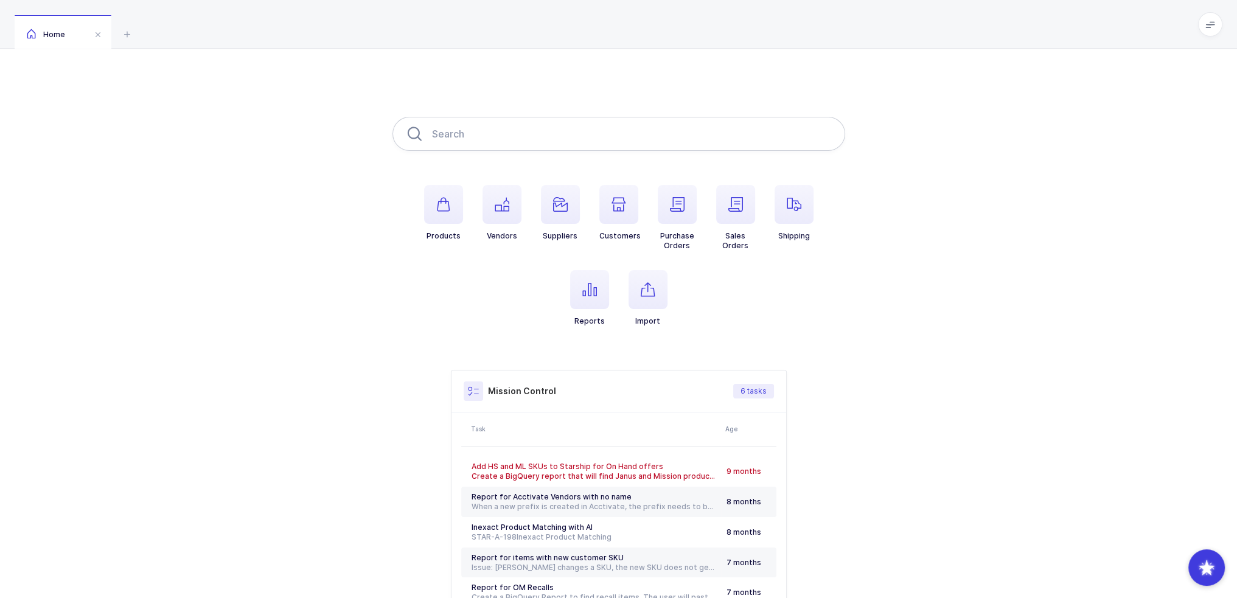
click at [535, 134] on input "text" at bounding box center [618, 134] width 453 height 34
click at [535, 134] on input "9091160" at bounding box center [618, 134] width 453 height 34
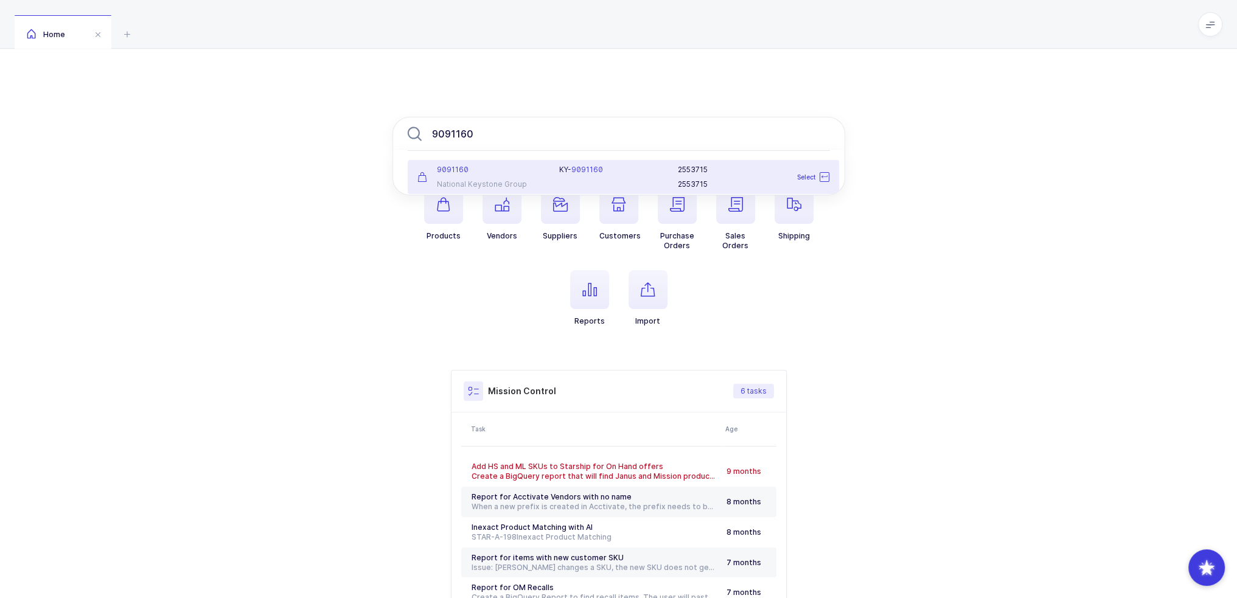
type input "9091160"
click at [563, 171] on div "KY- 9091160" at bounding box center [611, 170] width 104 height 10
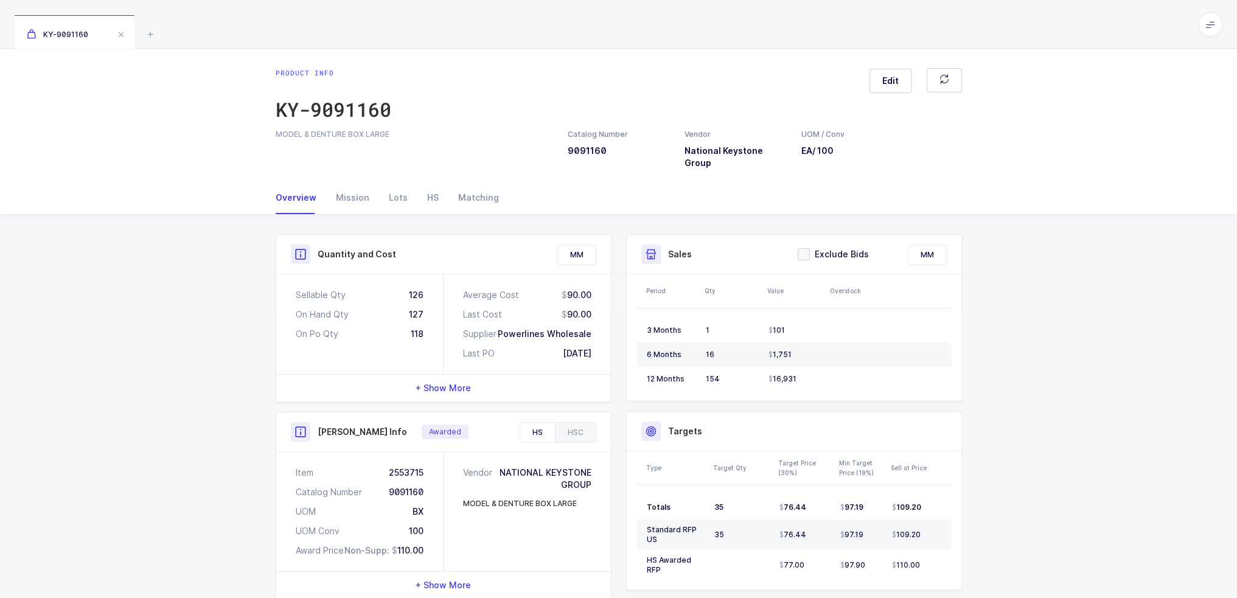
drag, startPoint x: 398, startPoint y: 277, endPoint x: 607, endPoint y: 342, distance: 219.2
click at [607, 342] on div "Sellable Qty 126 On Hand Qty 127 On Po Qty 118 Average Cost 90.00 Last Cost 90.…" at bounding box center [443, 324] width 335 height 100
click at [607, 342] on div "Average Cost 90.00 Last Cost 90.00 Supplier Powerlines Wholesale Last PO [DATE]" at bounding box center [527, 324] width 167 height 100
click at [352, 184] on div "Mission" at bounding box center [352, 197] width 53 height 33
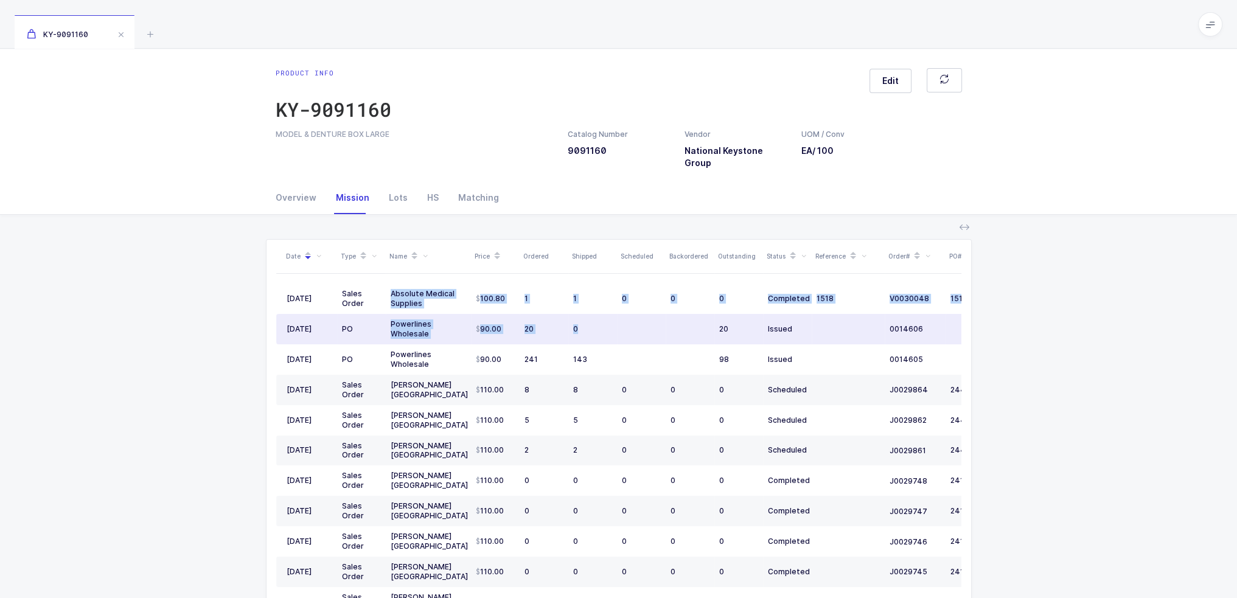
drag, startPoint x: 389, startPoint y: 279, endPoint x: 633, endPoint y: 316, distance: 246.1
click at [633, 316] on tbody "07/23/2025 Sales Order Absolute Medical Supplies 100.80 1 1 0 0 0 Completed 151…" at bounding box center [659, 587] width 767 height 607
click at [633, 316] on td at bounding box center [641, 329] width 49 height 30
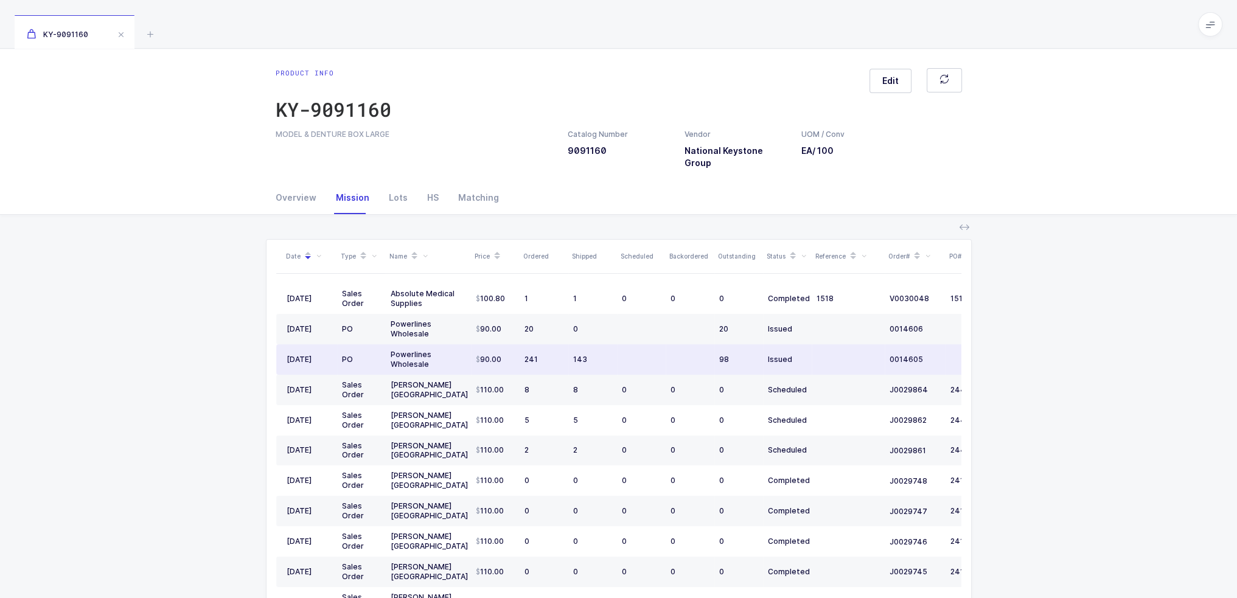
drag, startPoint x: 639, startPoint y: 340, endPoint x: 611, endPoint y: 347, distance: 28.9
click at [611, 347] on tr "05/05/2025 PO Powerlines Wholesale 90.00 241 143 98 Issued 0014605 08/30/2025" at bounding box center [659, 359] width 767 height 30
click at [611, 355] on div "143" at bounding box center [592, 360] width 39 height 10
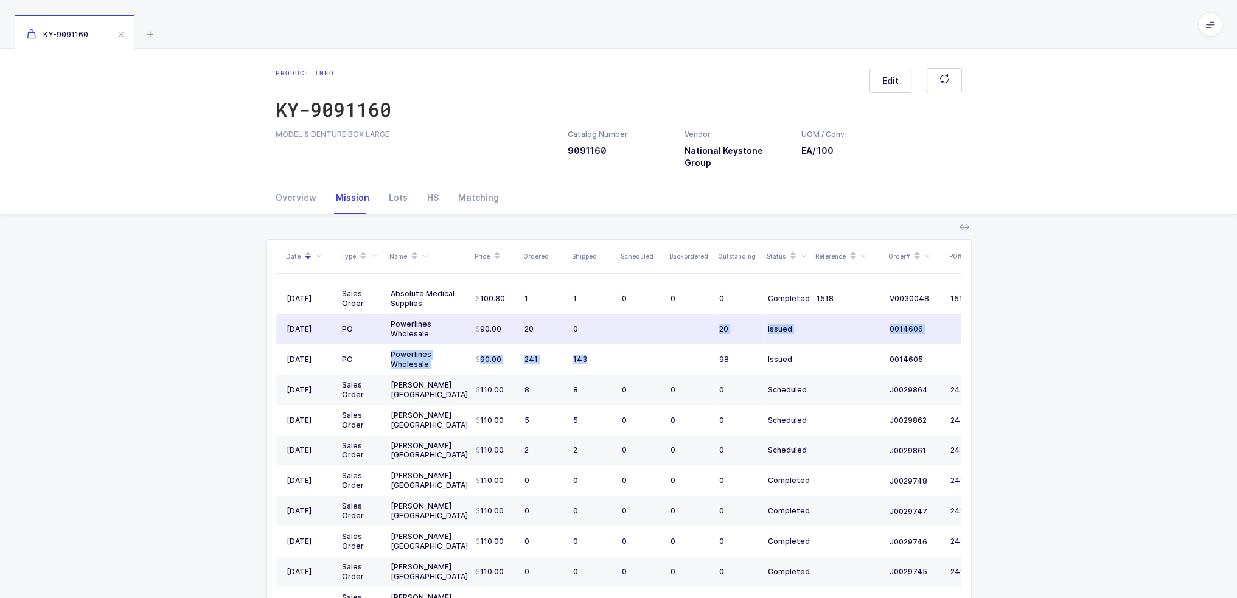
drag, startPoint x: 635, startPoint y: 348, endPoint x: 657, endPoint y: 329, distance: 29.8
click at [657, 329] on tbody "07/23/2025 Sales Order Absolute Medical Supplies 100.80 1 1 0 0 0 Completed 151…" at bounding box center [659, 587] width 767 height 607
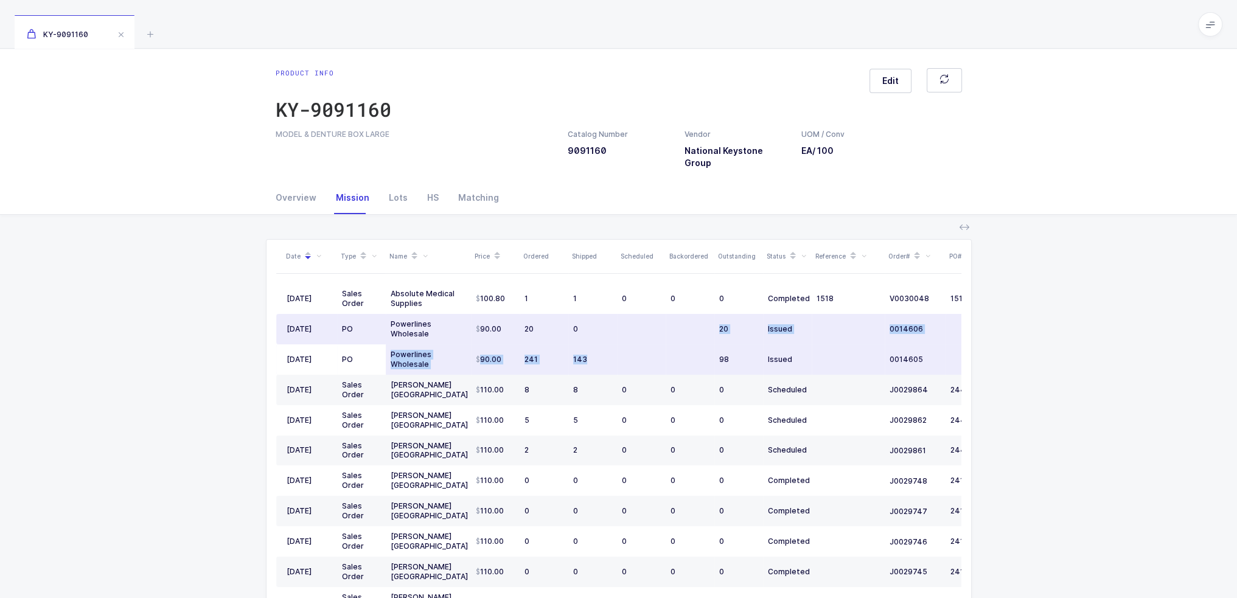
click at [629, 353] on td at bounding box center [641, 359] width 49 height 30
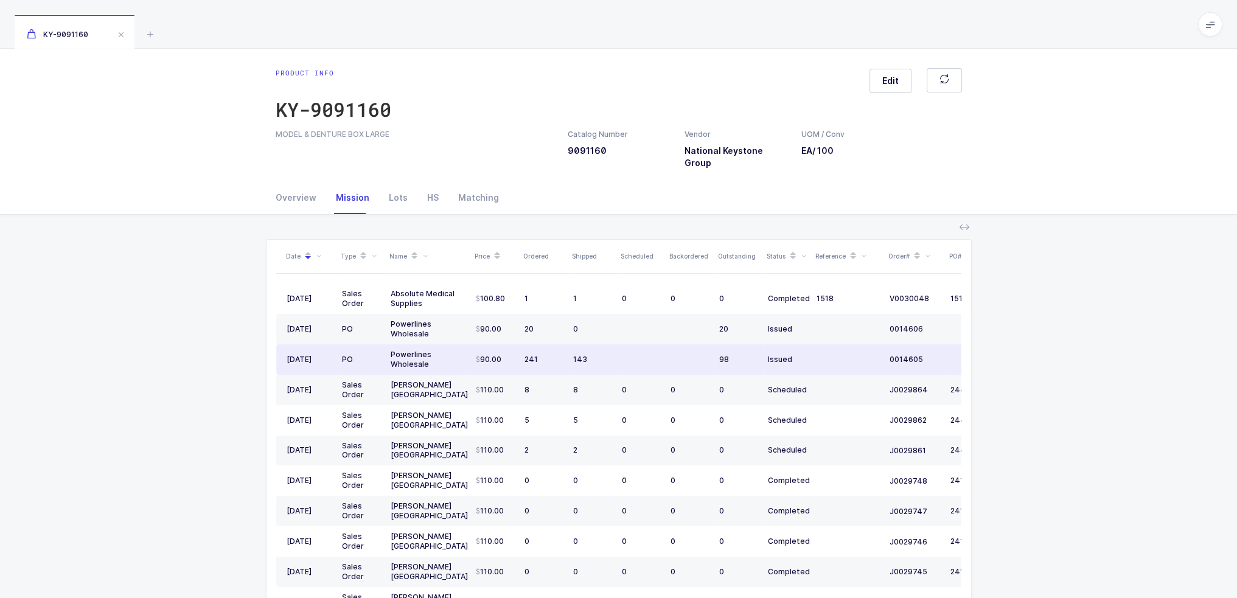
drag, startPoint x: 620, startPoint y: 354, endPoint x: 621, endPoint y: 348, distance: 6.2
click at [621, 348] on td at bounding box center [641, 359] width 49 height 30
drag, startPoint x: 829, startPoint y: 376, endPoint x: 824, endPoint y: 346, distance: 30.9
click at [824, 346] on tbody "07/23/2025 Sales Order Absolute Medical Supplies 100.80 1 1 0 0 0 Completed 151…" at bounding box center [659, 587] width 767 height 607
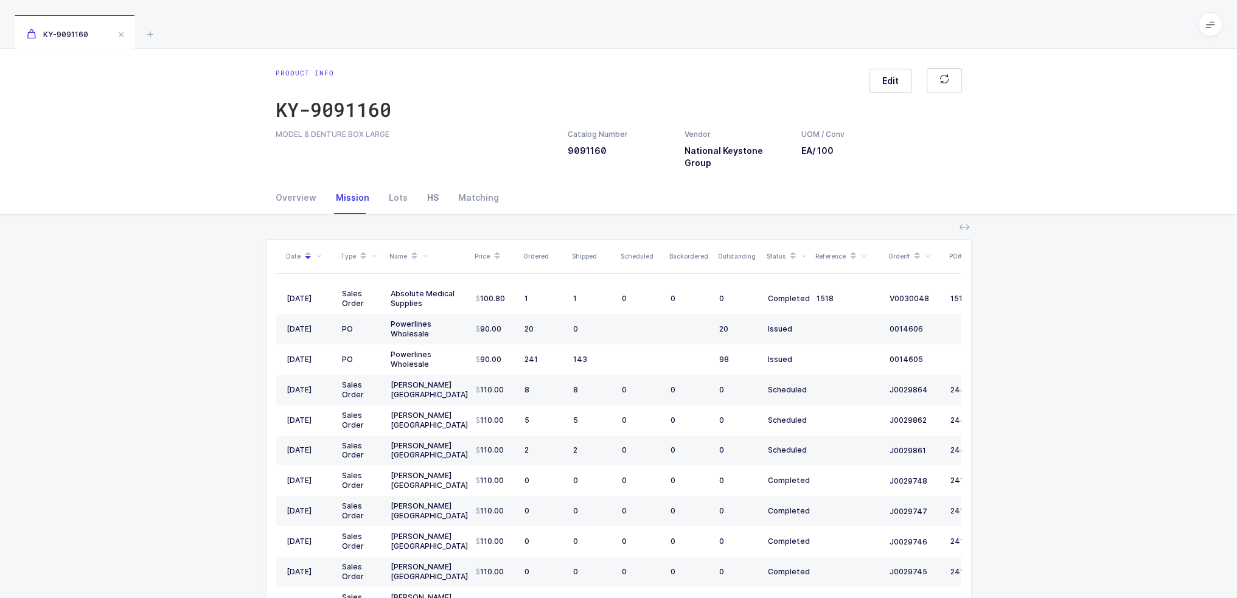
click at [436, 184] on div "HS" at bounding box center [432, 197] width 31 height 33
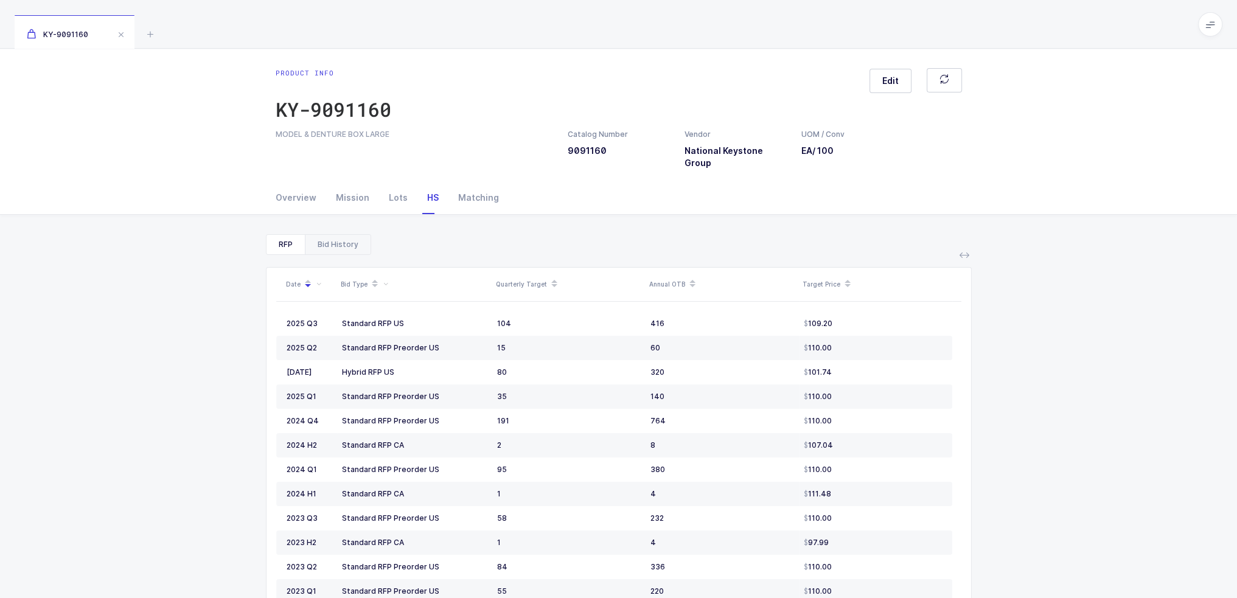
click at [356, 235] on div "Bid History" at bounding box center [338, 244] width 66 height 19
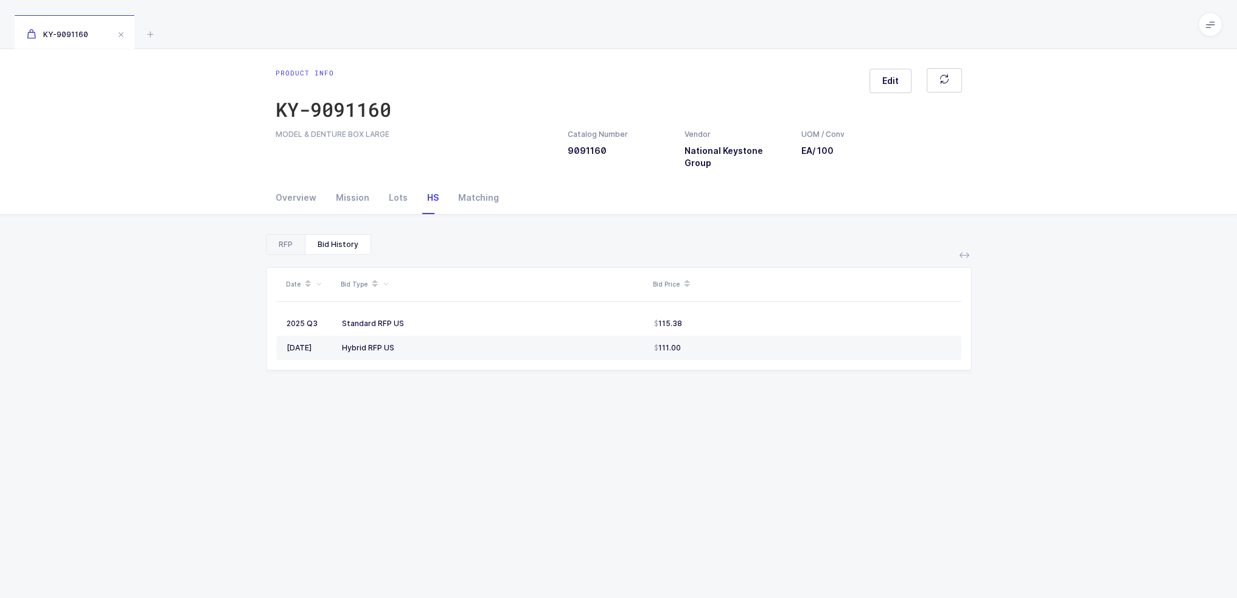
click at [299, 235] on div "RFP" at bounding box center [285, 244] width 38 height 19
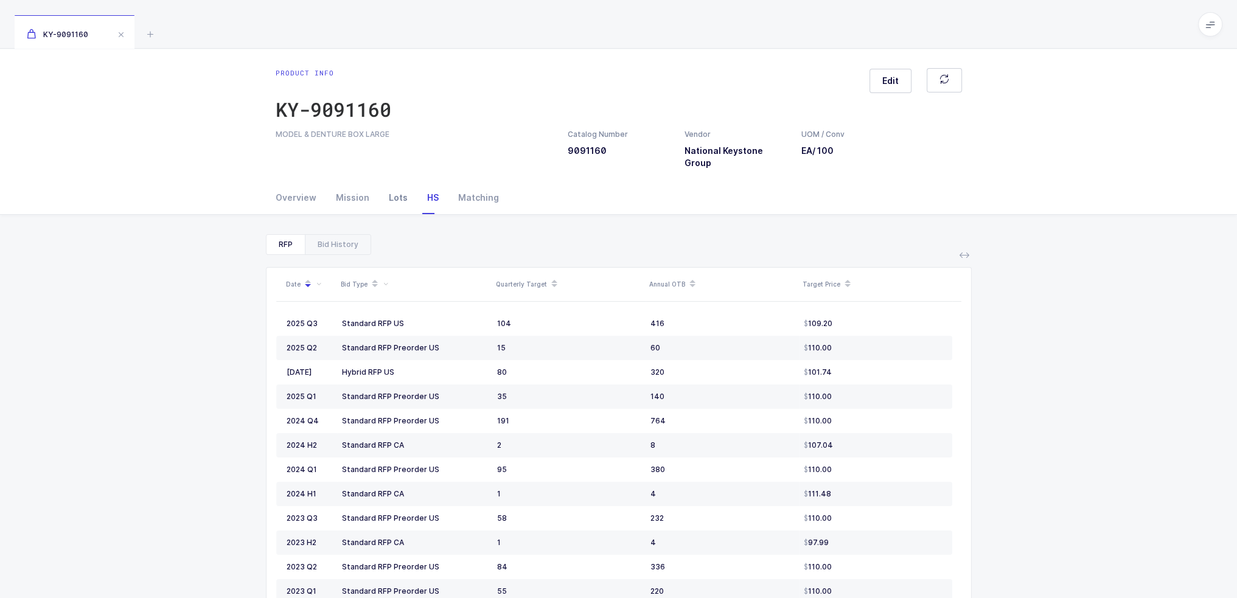
click at [403, 189] on div "Lots" at bounding box center [398, 197] width 38 height 33
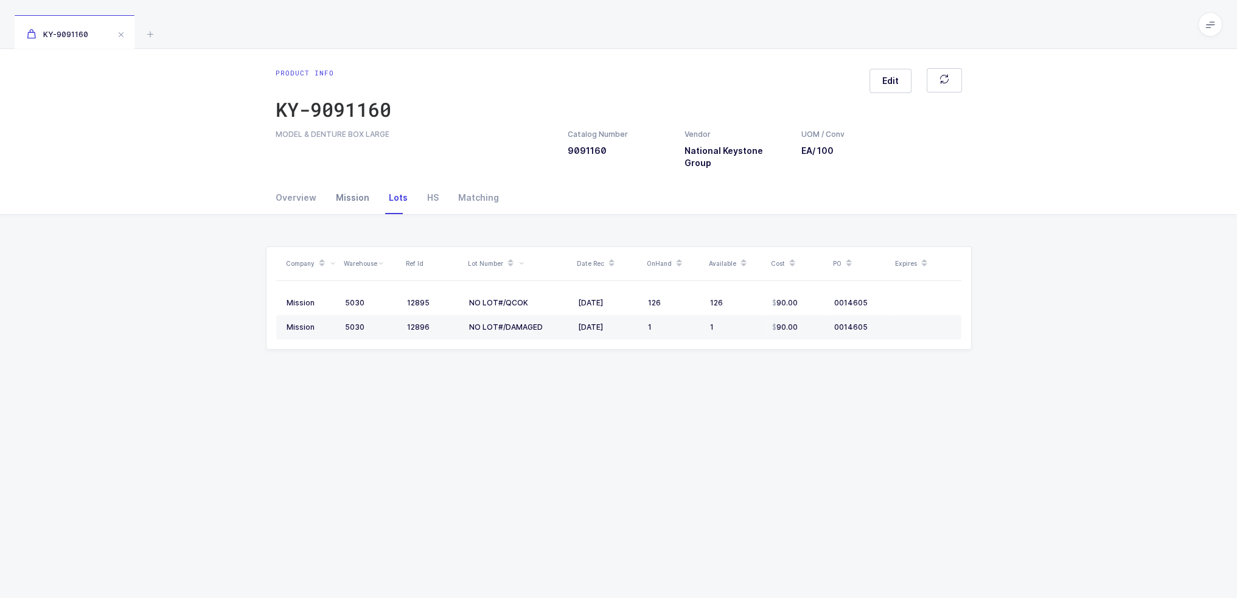
click at [363, 183] on div "Mission" at bounding box center [352, 197] width 53 height 33
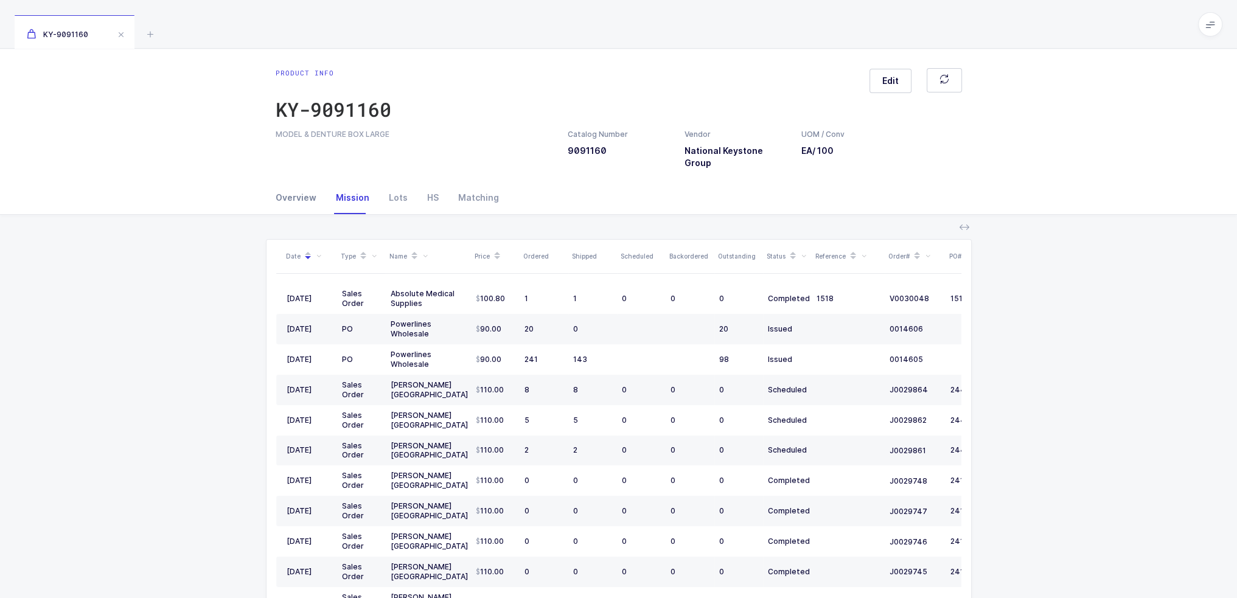
click at [302, 181] on div "Overview" at bounding box center [301, 197] width 50 height 33
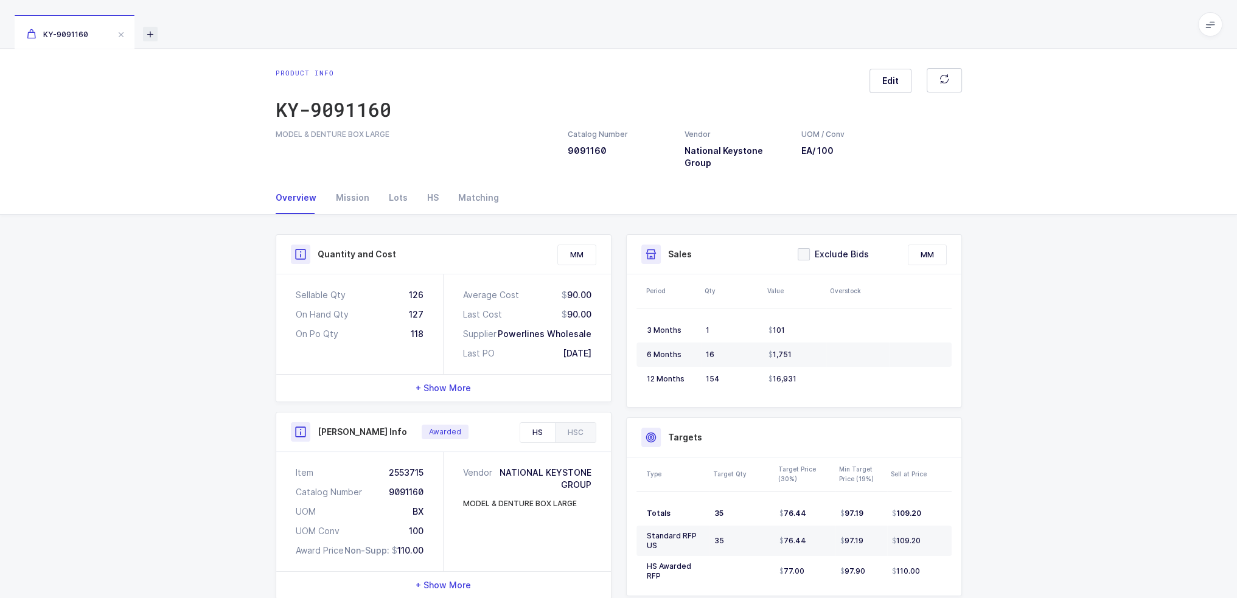
click at [153, 29] on icon at bounding box center [150, 34] width 15 height 15
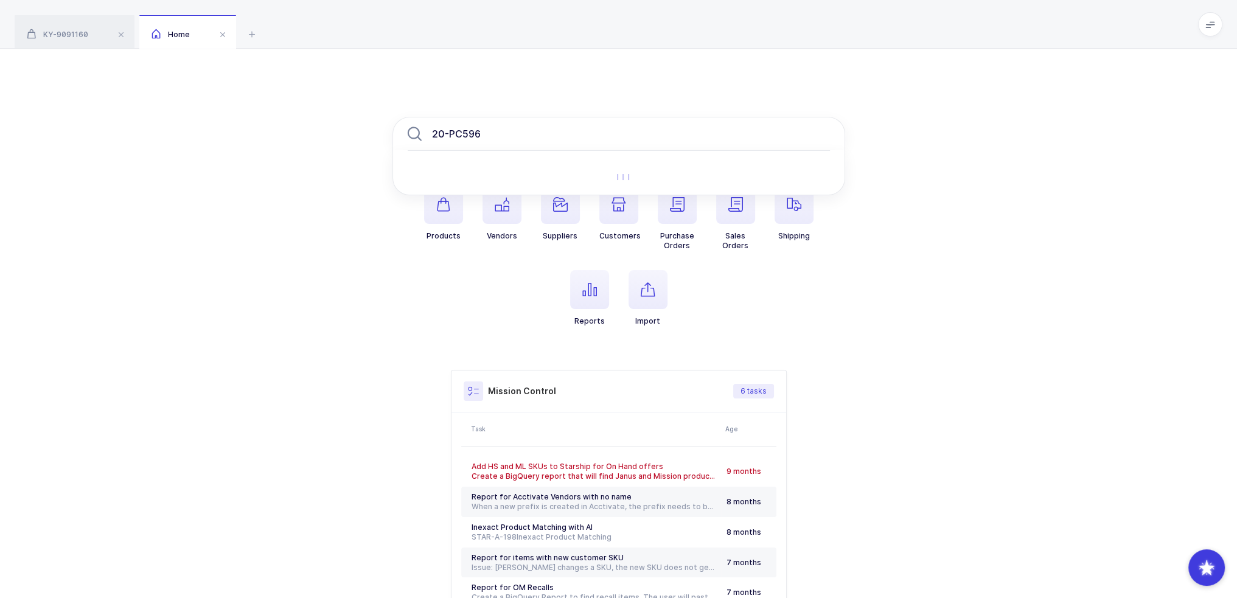
type input "20-PC596"
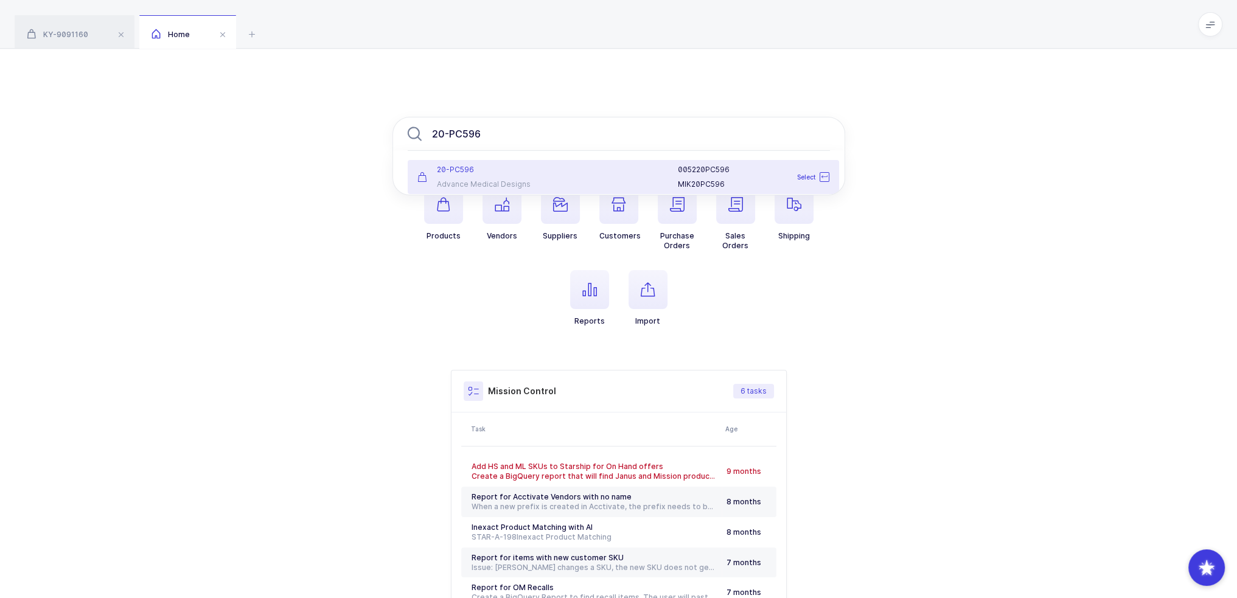
click at [537, 177] on div "20-PC596 Advance Medical Designs" at bounding box center [481, 177] width 142 height 24
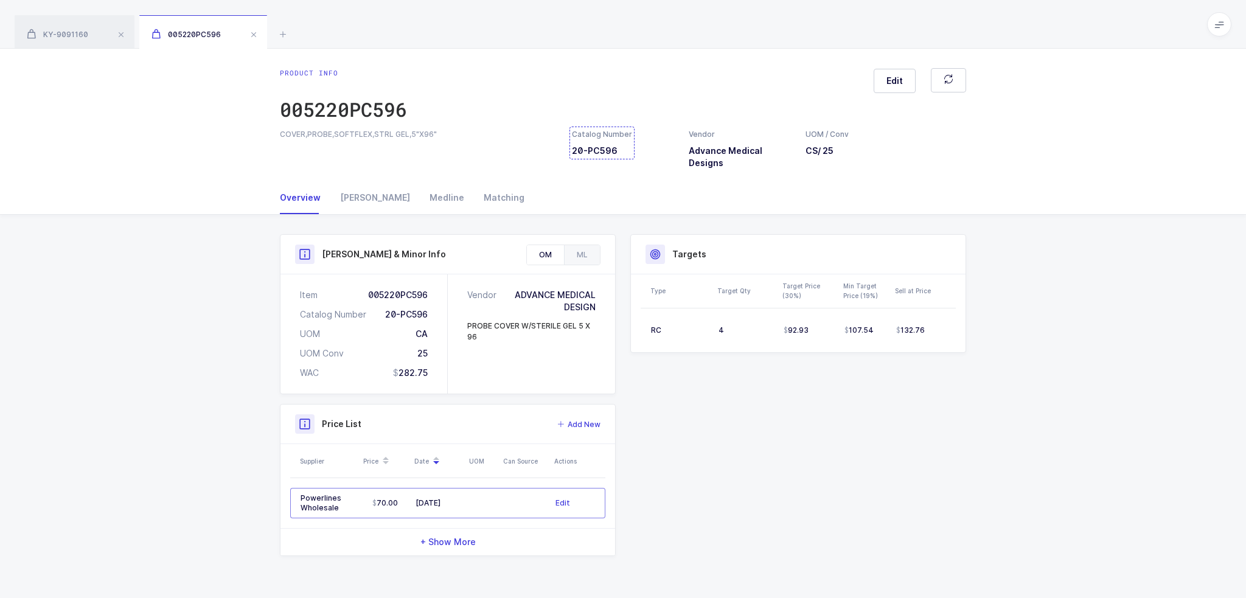
click at [600, 149] on div "Catalog Number 20-PC596" at bounding box center [602, 143] width 60 height 28
click at [740, 153] on h3 "Advance Medical Designs" at bounding box center [740, 157] width 102 height 24
click at [593, 149] on div "Catalog Number 20-PC596" at bounding box center [602, 143] width 60 height 28
click at [285, 37] on icon at bounding box center [283, 34] width 15 height 15
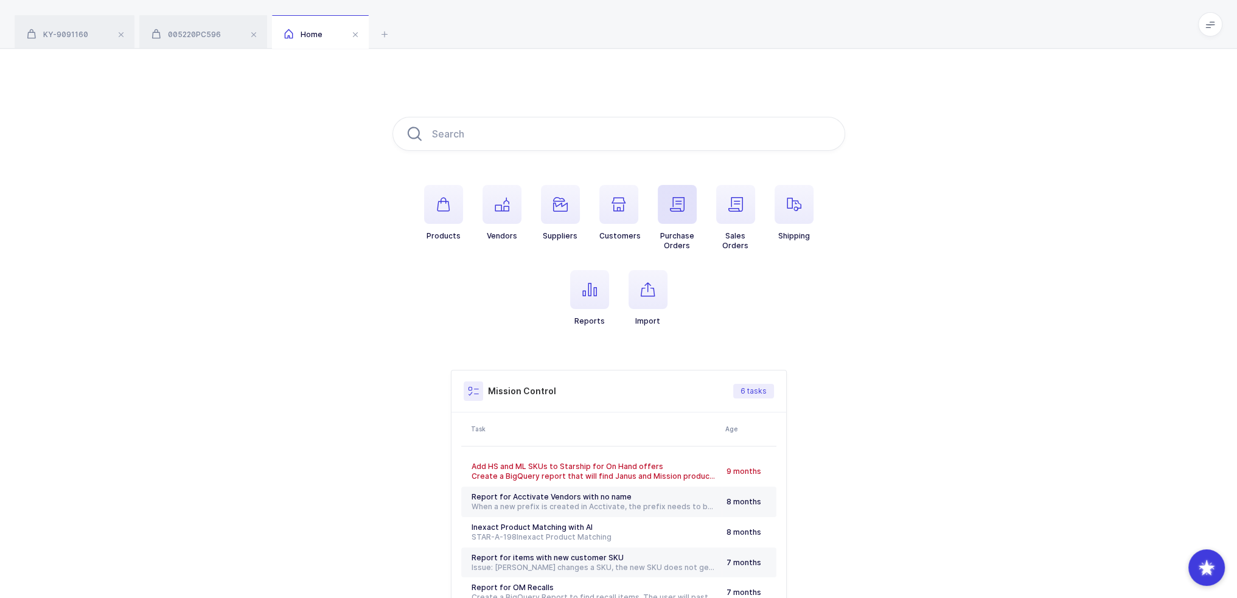
click at [673, 213] on span "button" at bounding box center [677, 204] width 39 height 39
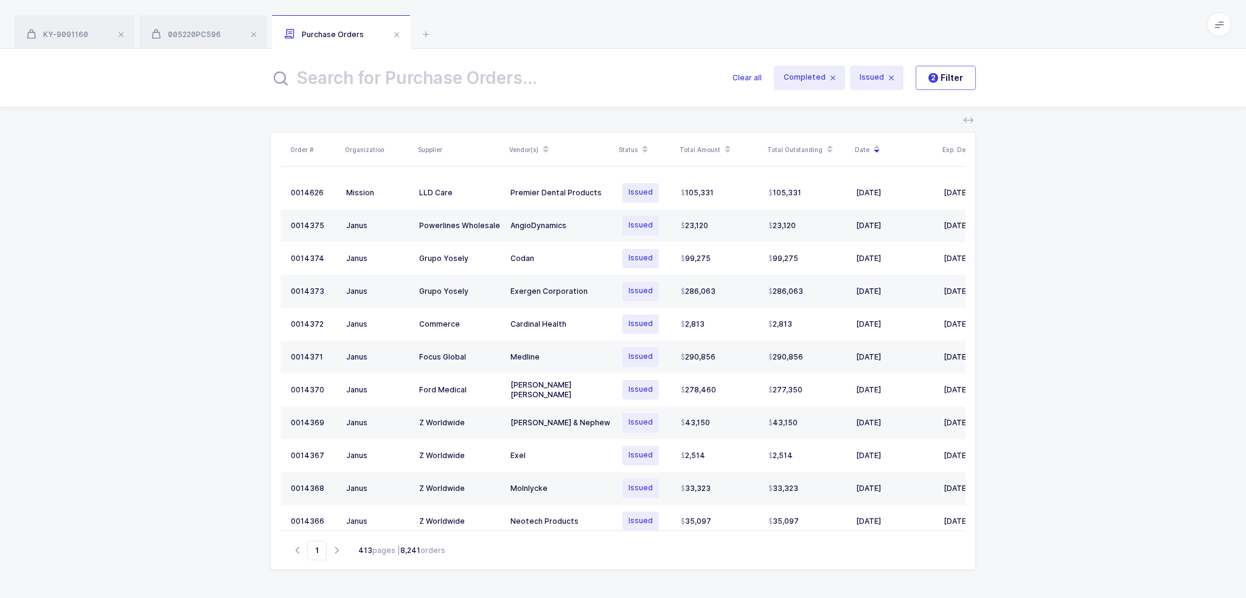
click at [541, 75] on input "text" at bounding box center [494, 77] width 448 height 29
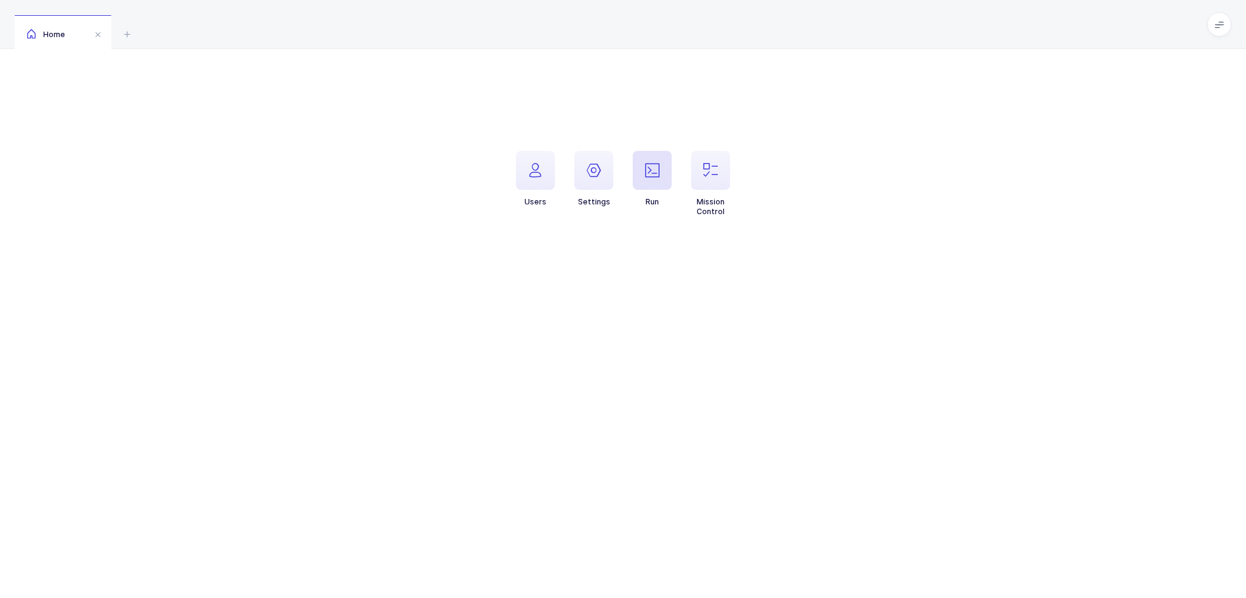
click at [656, 177] on icon "button" at bounding box center [652, 170] width 15 height 15
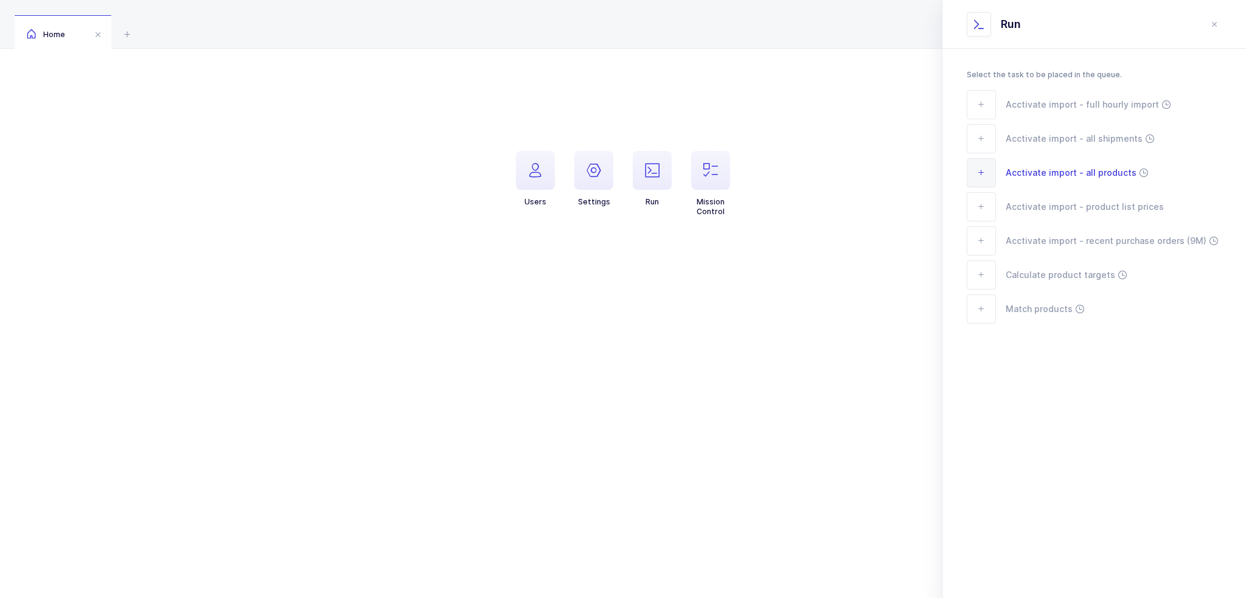
click at [1108, 173] on span "Acctivate import - all products" at bounding box center [1071, 172] width 131 height 14
click at [1093, 369] on div "Select the task to be placed in the queue. Acctivate import - full hourly impor…" at bounding box center [1094, 220] width 304 height 343
click at [1223, 24] on div at bounding box center [1222, 26] width 10 height 11
click at [1122, 243] on span "Acctivate import - recent purchase orders (9M)" at bounding box center [1106, 241] width 201 height 14
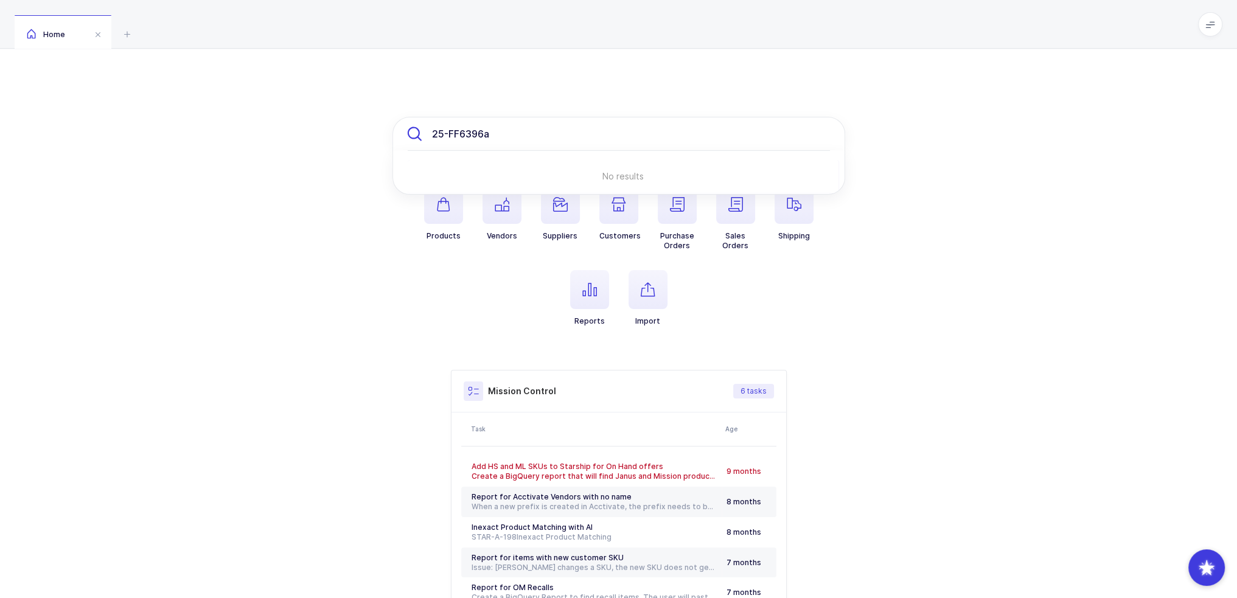
click at [529, 134] on input "25-FF6396a" at bounding box center [618, 134] width 453 height 34
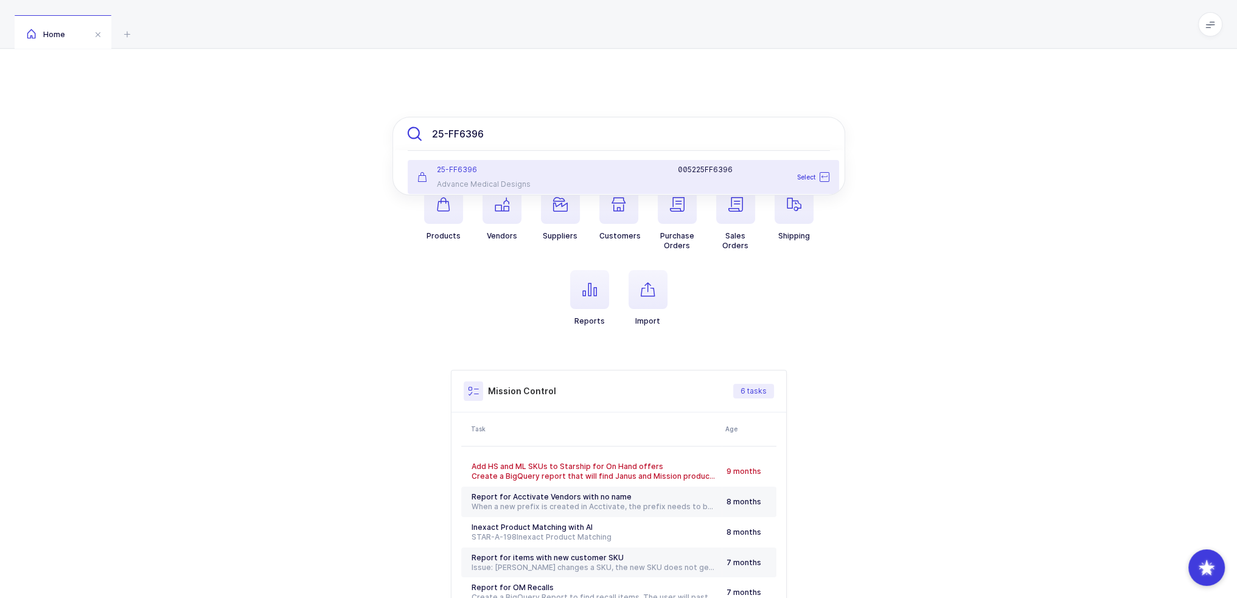
type input "25-FF6396"
click at [509, 177] on div "25-FF6396 Advance Medical Designs" at bounding box center [481, 177] width 142 height 24
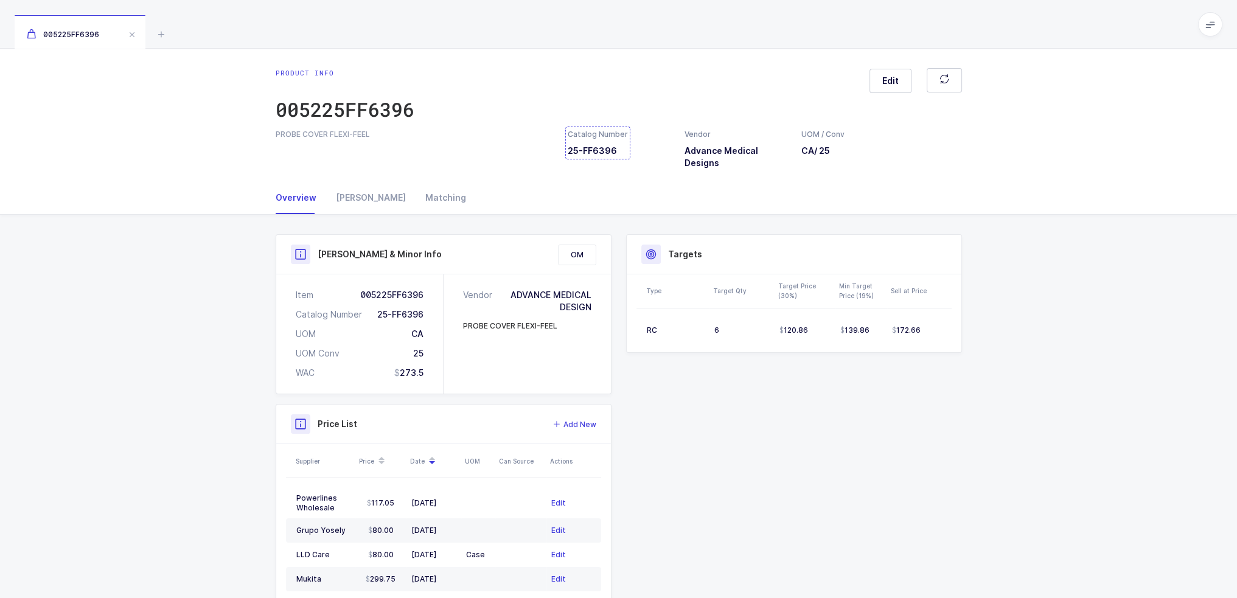
click at [612, 150] on div "Catalog Number 25-FF6396" at bounding box center [598, 143] width 60 height 28
click at [159, 29] on icon at bounding box center [161, 34] width 15 height 15
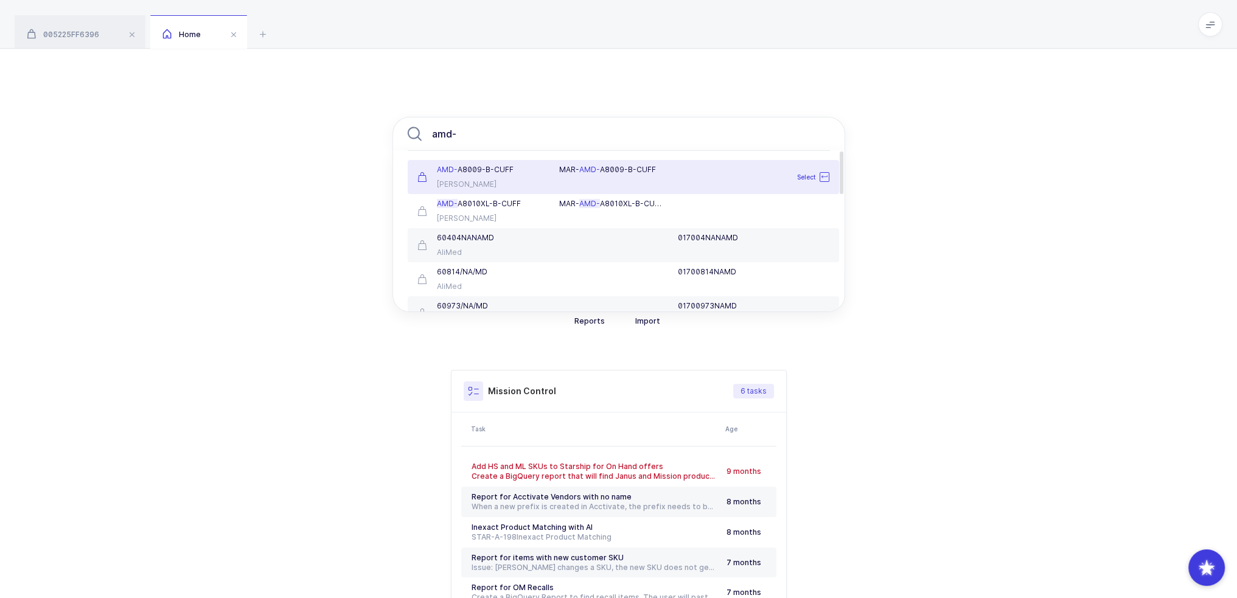
type input "amd-"
click at [512, 175] on div "AMD- A8009-B-[PERSON_NAME]" at bounding box center [481, 177] width 142 height 24
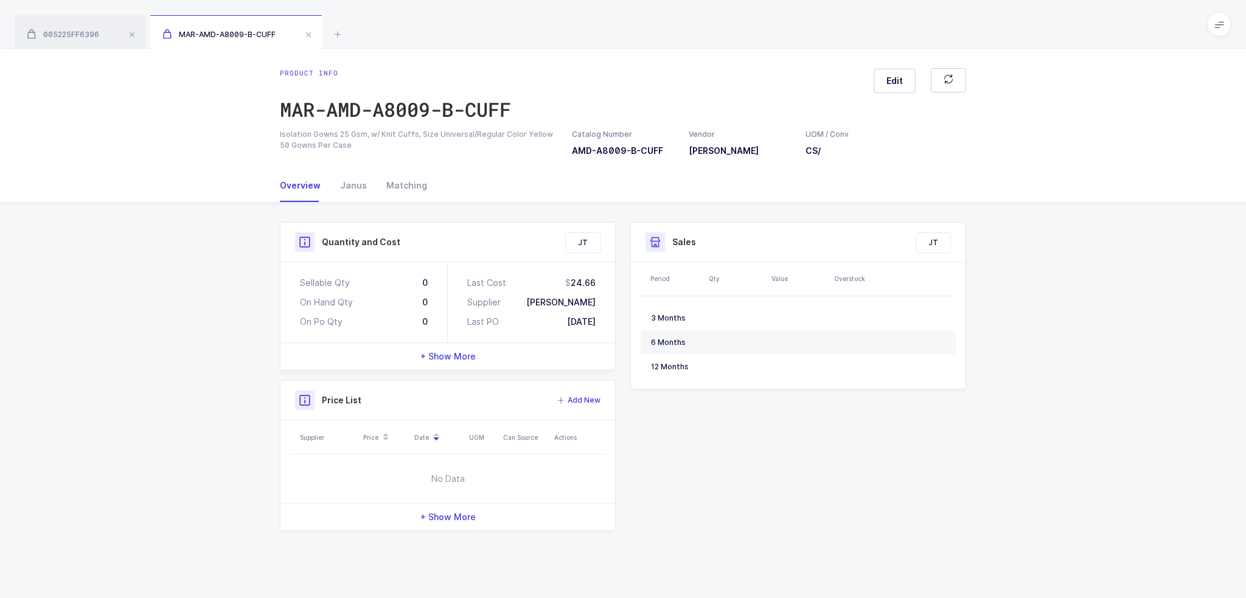
drag, startPoint x: 761, startPoint y: 167, endPoint x: 744, endPoint y: 158, distance: 19.3
click at [744, 158] on div "Product info MAR-AMD-A8009-B-CUFF Edit Isolation Gowns 25 Gsm, w/ Knit Cuffs, S…" at bounding box center [623, 109] width 1246 height 120
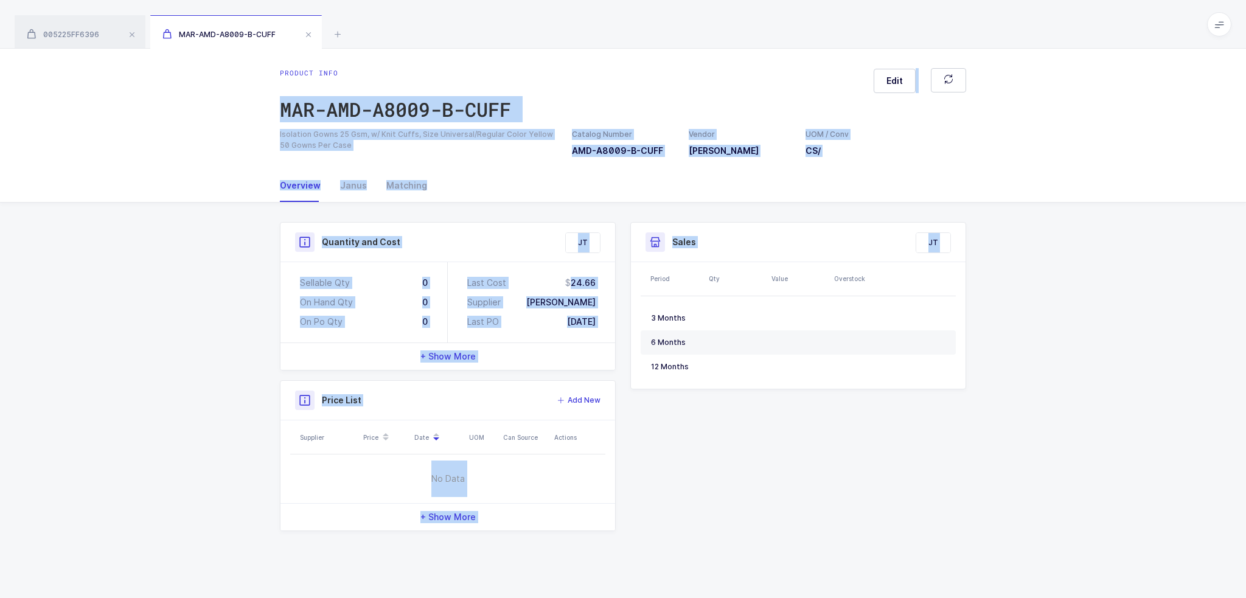
drag, startPoint x: 602, startPoint y: 50, endPoint x: 707, endPoint y: 447, distance: 410.8
click at [706, 445] on div "Product info MAR-AMD-A8009-B-CUFF Edit Isolation Gowns 25 Gsm, w/ Knit Cuffs, S…" at bounding box center [623, 323] width 1246 height 549
click at [707, 447] on div "Quantity and Cost JT Sellable Qty 0 On Hand Qty 0 On Po Qty 0 Last Cost 24.66 S…" at bounding box center [623, 376] width 701 height 309
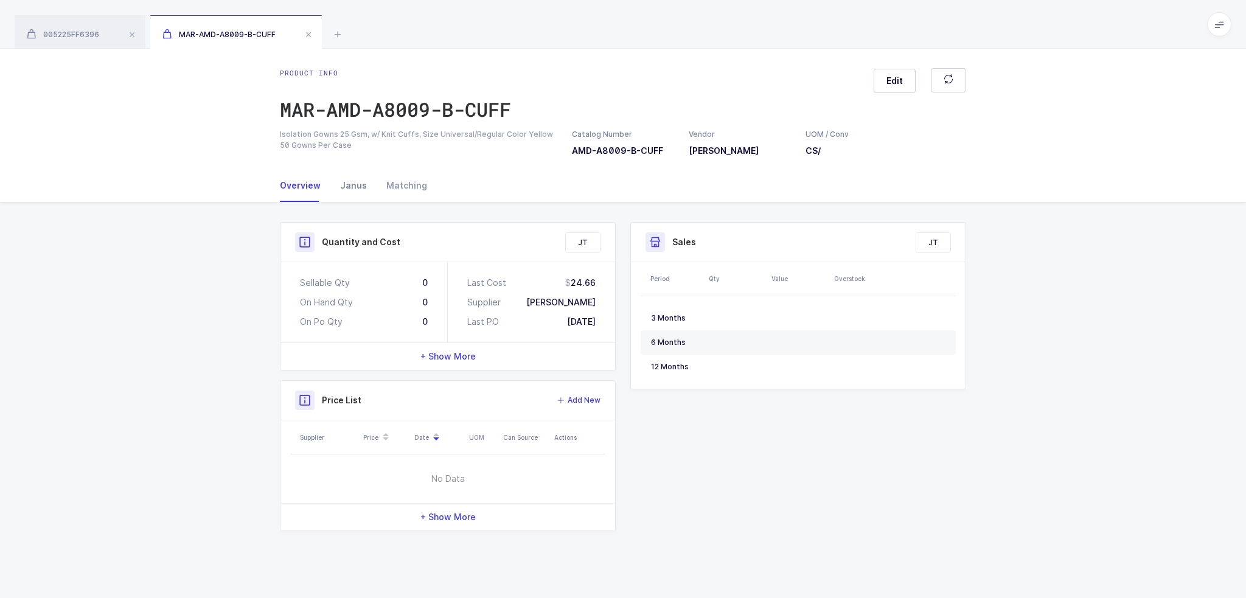
click at [358, 189] on div "Janus" at bounding box center [353, 185] width 46 height 33
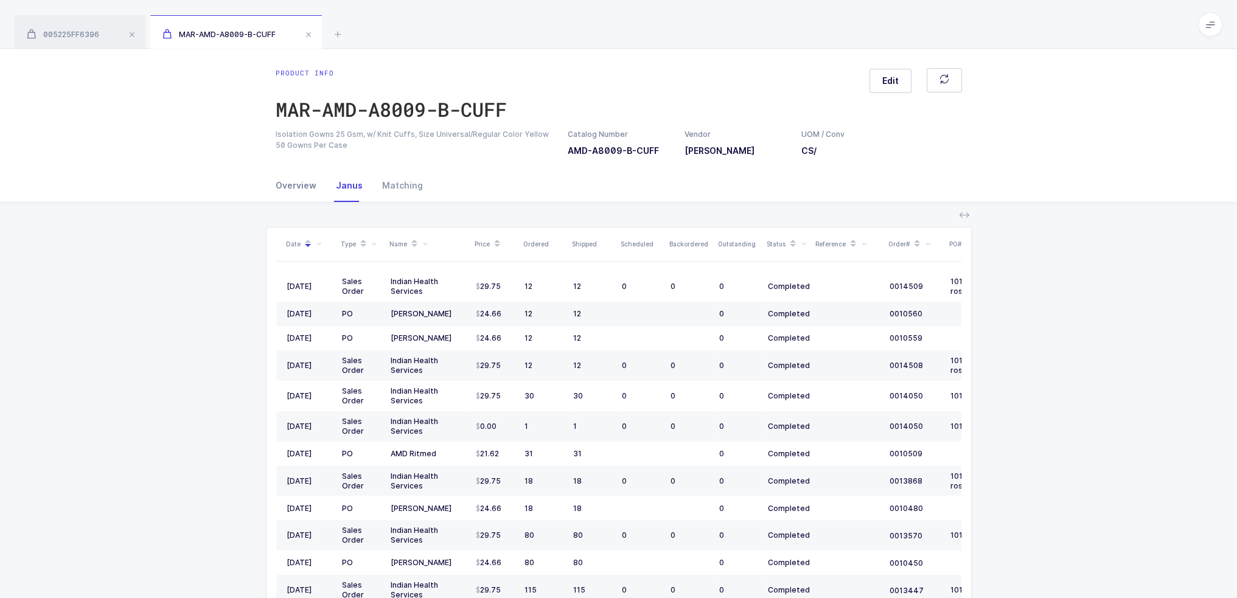
click at [299, 186] on div "Overview" at bounding box center [301, 185] width 50 height 33
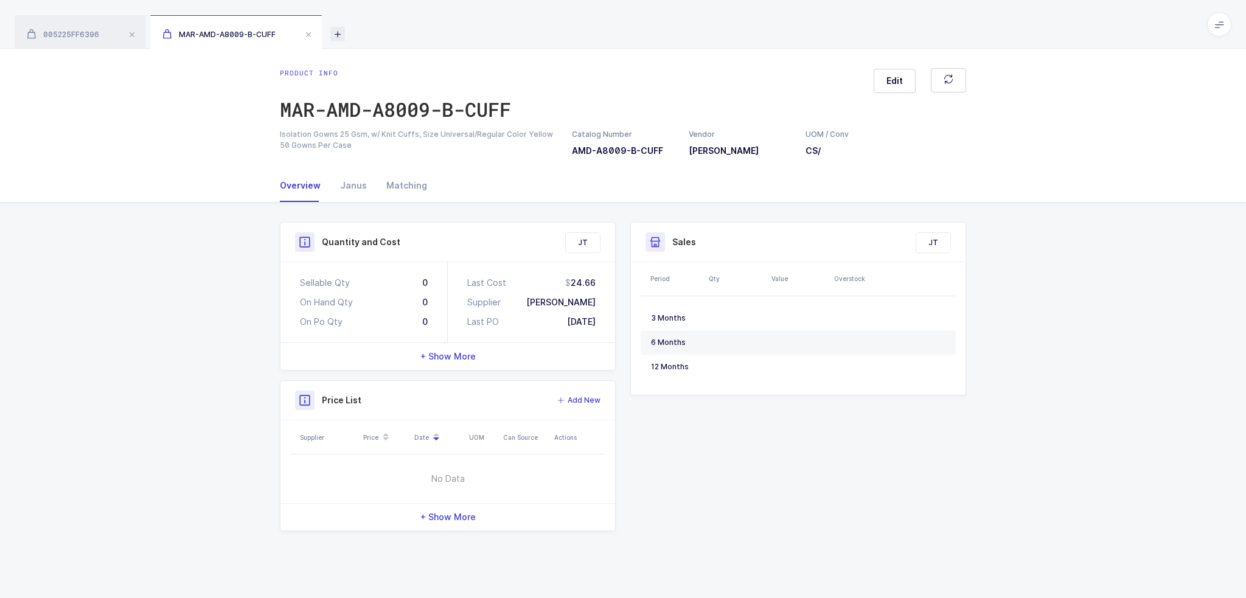
click at [343, 35] on icon at bounding box center [337, 34] width 15 height 15
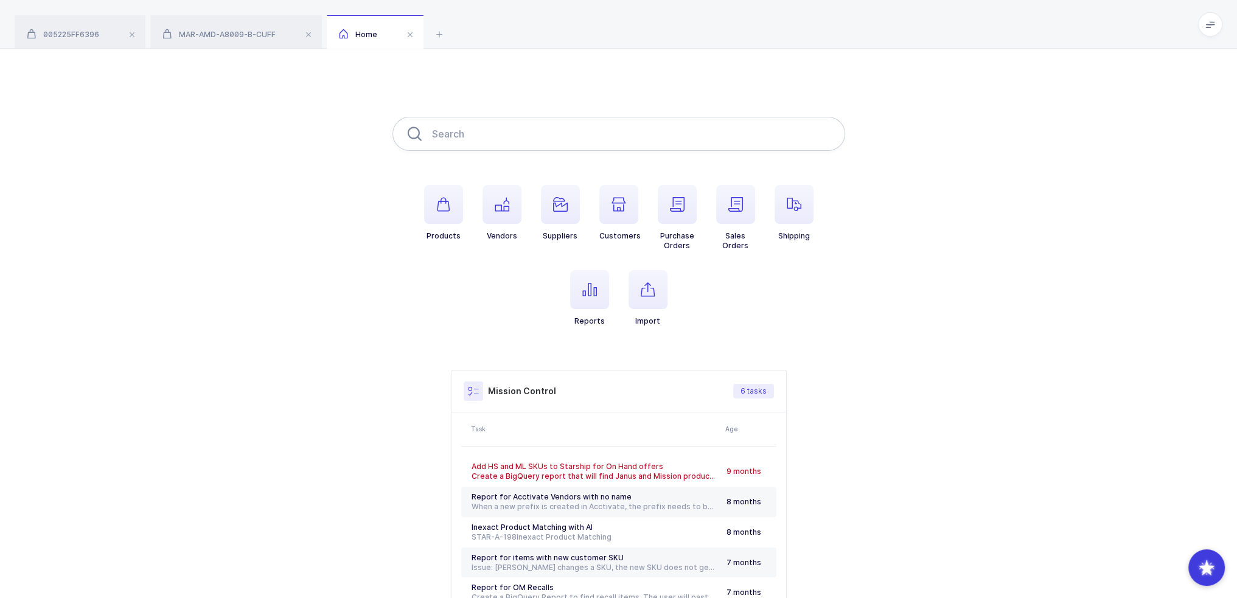
click at [474, 139] on input "text" at bounding box center [618, 134] width 453 height 34
click at [503, 214] on span "button" at bounding box center [501, 204] width 39 height 39
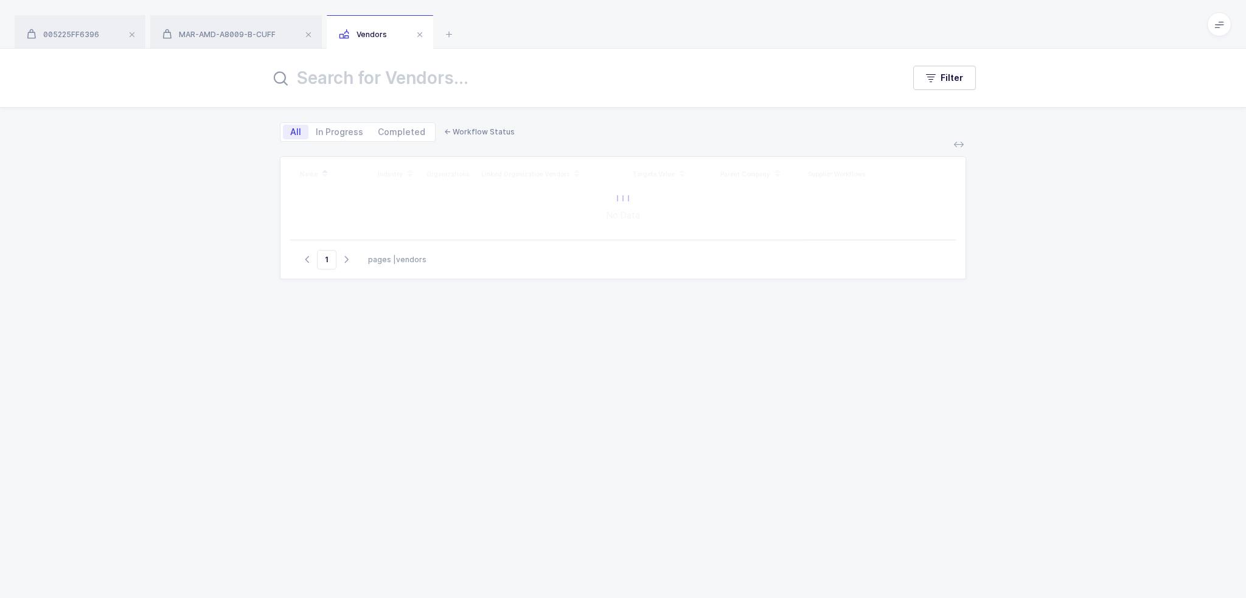
click at [381, 76] on input "text" at bounding box center [579, 77] width 619 height 29
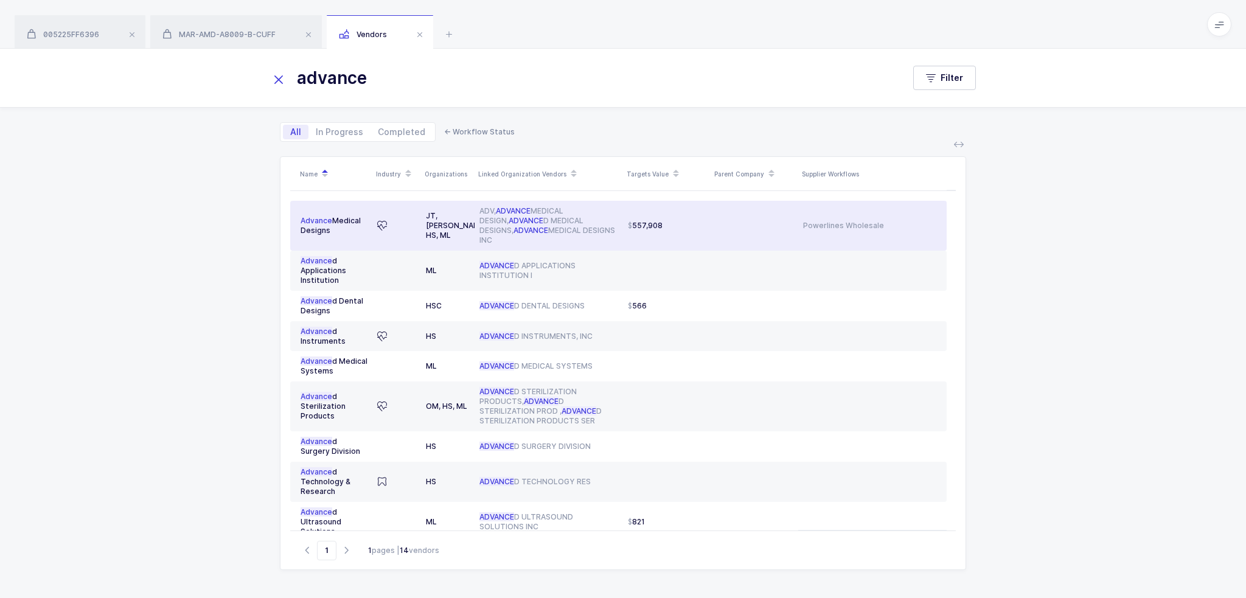
type input "advance"
click at [522, 215] on div "ADV, ADVANCE MEDICAL DESIGN, ADVANCE D MEDICAL DESIGNS, ADVANCE MEDICAL DESIGNS…" at bounding box center [548, 225] width 139 height 39
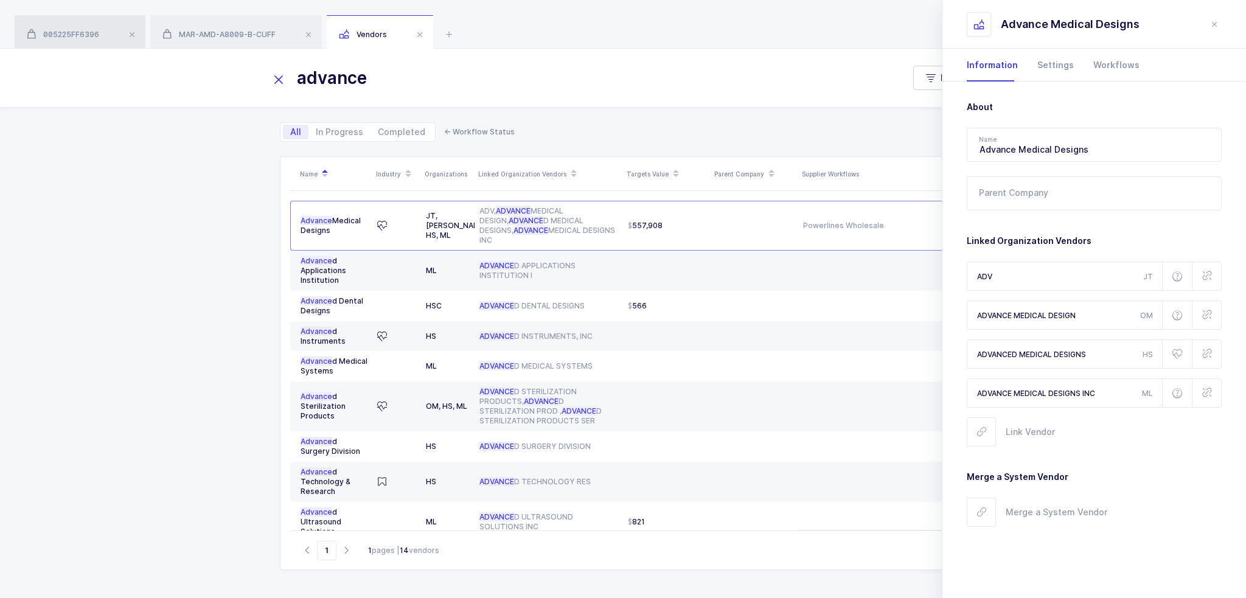
click at [76, 34] on span "005225FF6396" at bounding box center [63, 34] width 72 height 9
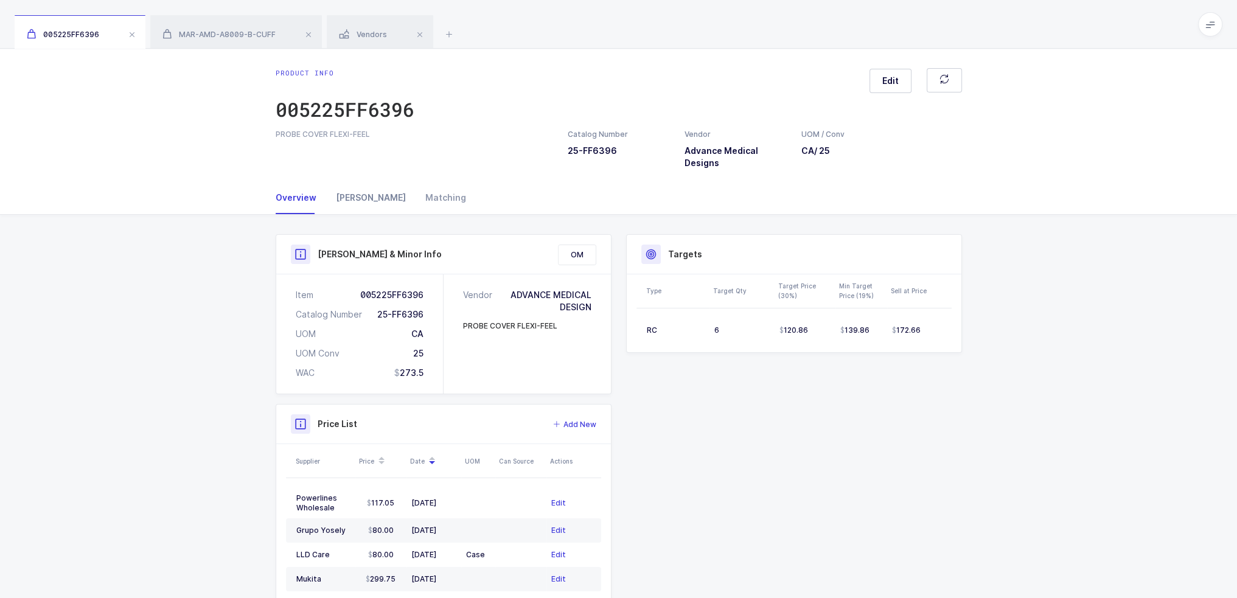
click at [352, 198] on div "Owens" at bounding box center [370, 197] width 89 height 33
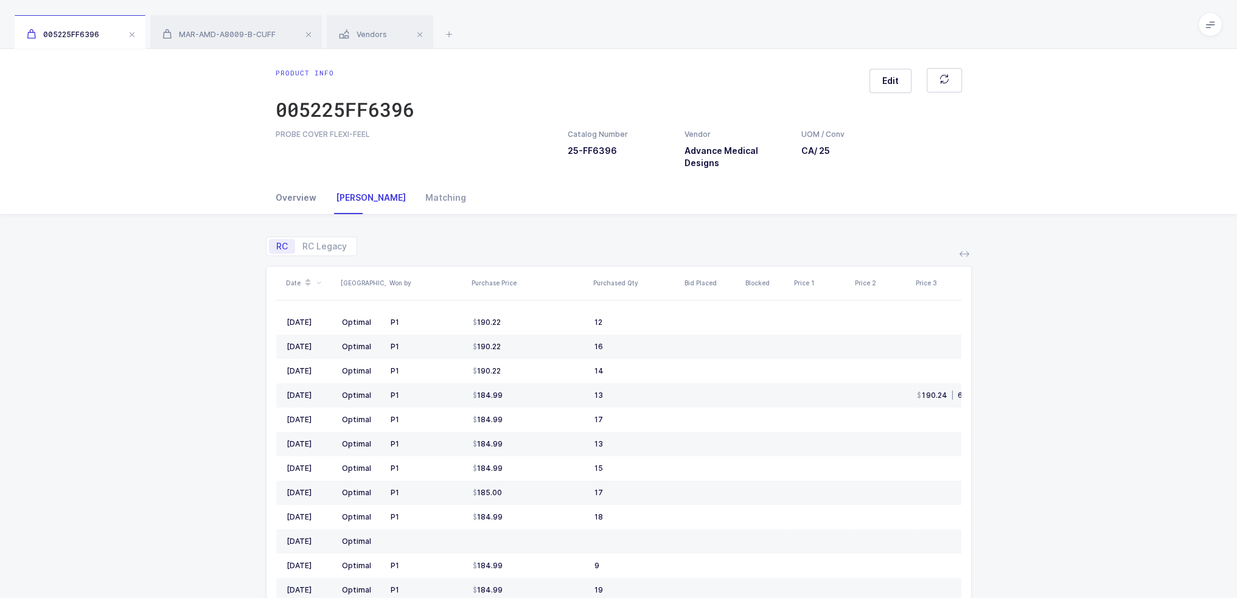
click at [291, 197] on div "Overview" at bounding box center [301, 197] width 50 height 33
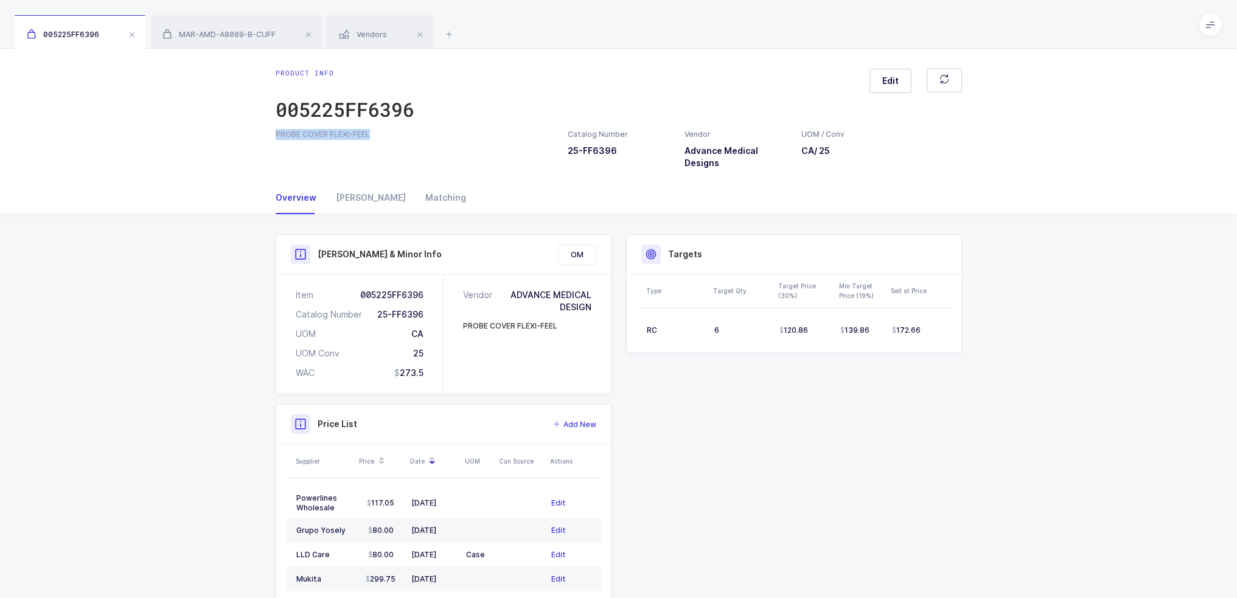
drag, startPoint x: 393, startPoint y: 133, endPoint x: 263, endPoint y: 136, distance: 130.2
click at [263, 136] on div "Product info 005225FF6396 Edit PROBE COVER FLEXI-FEEL Catalog Number 25-FF6396 …" at bounding box center [618, 115] width 1237 height 133
click at [594, 157] on div "Catalog Number 25-FF6396" at bounding box center [598, 143] width 60 height 28
drag, startPoint x: 382, startPoint y: 128, endPoint x: 285, endPoint y: 131, distance: 97.4
click at [285, 131] on div "Product info 005225FF6396 Edit PROBE COVER FLEXI-FEEL Catalog Number 25-FF6396 …" at bounding box center [619, 118] width 706 height 101
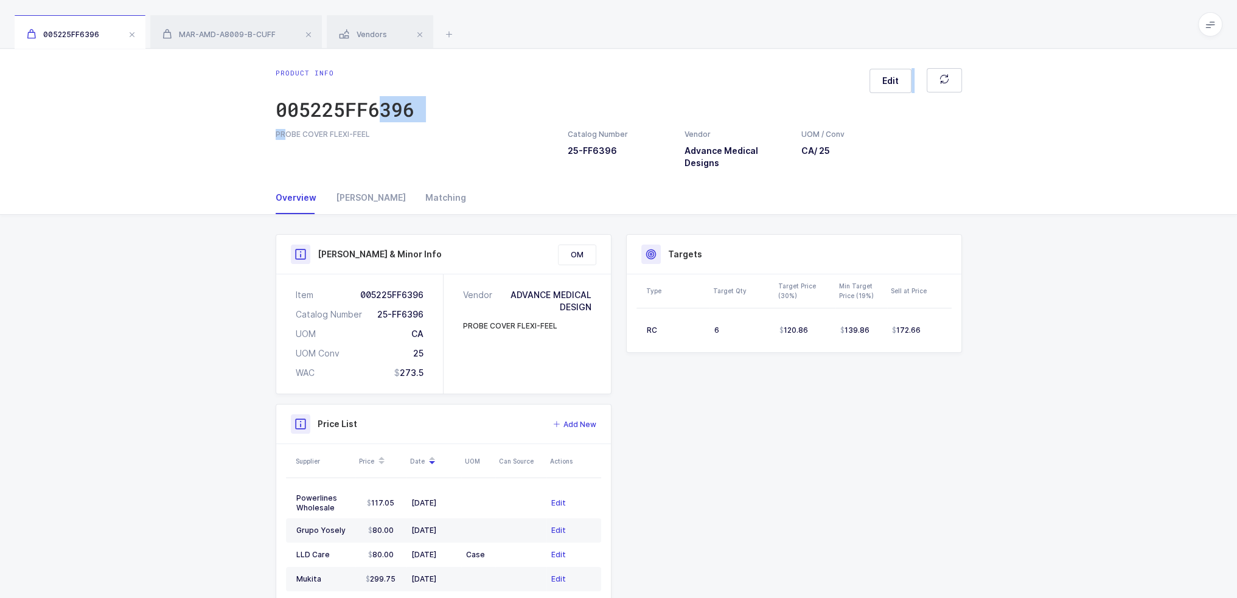
click at [285, 131] on div "PROBE COVER FLEXI-FEEL" at bounding box center [414, 134] width 277 height 11
drag, startPoint x: 255, startPoint y: 128, endPoint x: 421, endPoint y: 131, distance: 166.1
click at [421, 131] on div "Product info 005225FF6396 Edit PROBE COVER FLEXI-FEEL Catalog Number 25-FF6396 …" at bounding box center [618, 115] width 1237 height 133
click at [421, 131] on div "PROBE COVER FLEXI-FEEL" at bounding box center [414, 134] width 277 height 11
drag, startPoint x: 394, startPoint y: 134, endPoint x: 262, endPoint y: 133, distance: 132.6
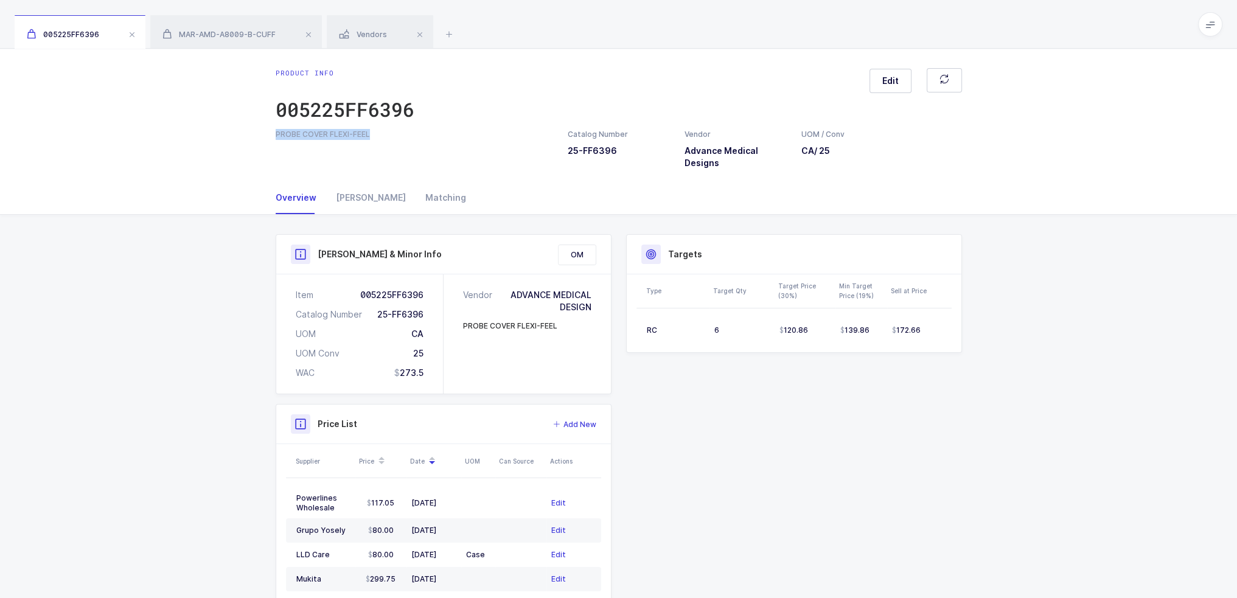
click at [262, 133] on div "Product info 005225FF6396 Edit PROBE COVER FLEXI-FEEL Catalog Number 25-FF6396 …" at bounding box center [618, 115] width 1237 height 133
copy div "PROBE COVER FLEXI-FEEL"
drag, startPoint x: 728, startPoint y: 173, endPoint x: 683, endPoint y: 151, distance: 50.1
click at [683, 151] on div "Product info 005225FF6396 Edit PROBE COVER FLEXI-FEEL Catalog Number 25-FF6396 …" at bounding box center [618, 115] width 1237 height 133
copy h3 "Advance Medical Designs"
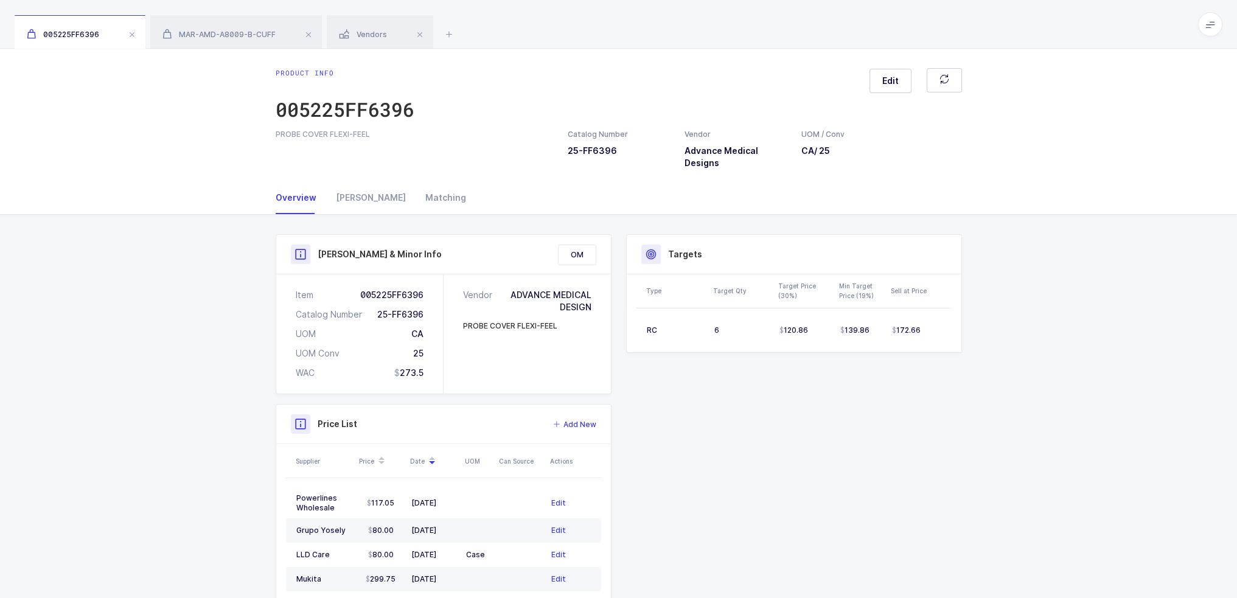
drag, startPoint x: 599, startPoint y: 313, endPoint x: 591, endPoint y: 332, distance: 19.7
click at [591, 332] on div "Vendor ADVANCE MEDICAL DESIGN PROBE COVER FLEXI-FEEL" at bounding box center [527, 333] width 167 height 119
click at [371, 32] on span "Vendors" at bounding box center [363, 34] width 48 height 9
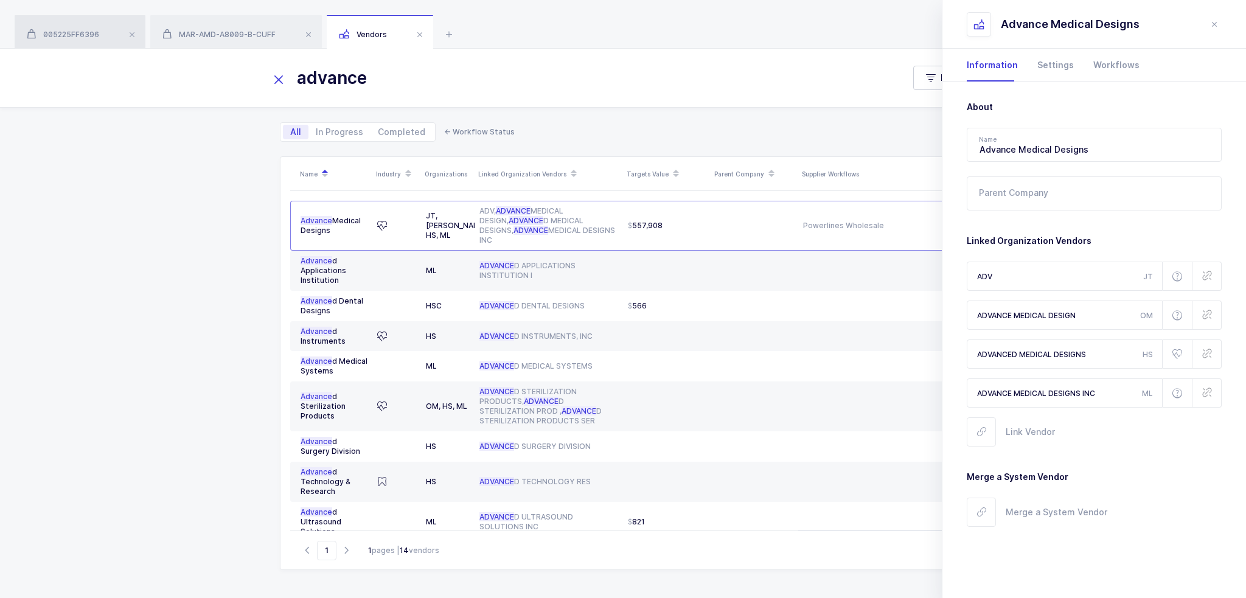
click at [88, 32] on span "005225FF6396" at bounding box center [63, 34] width 72 height 9
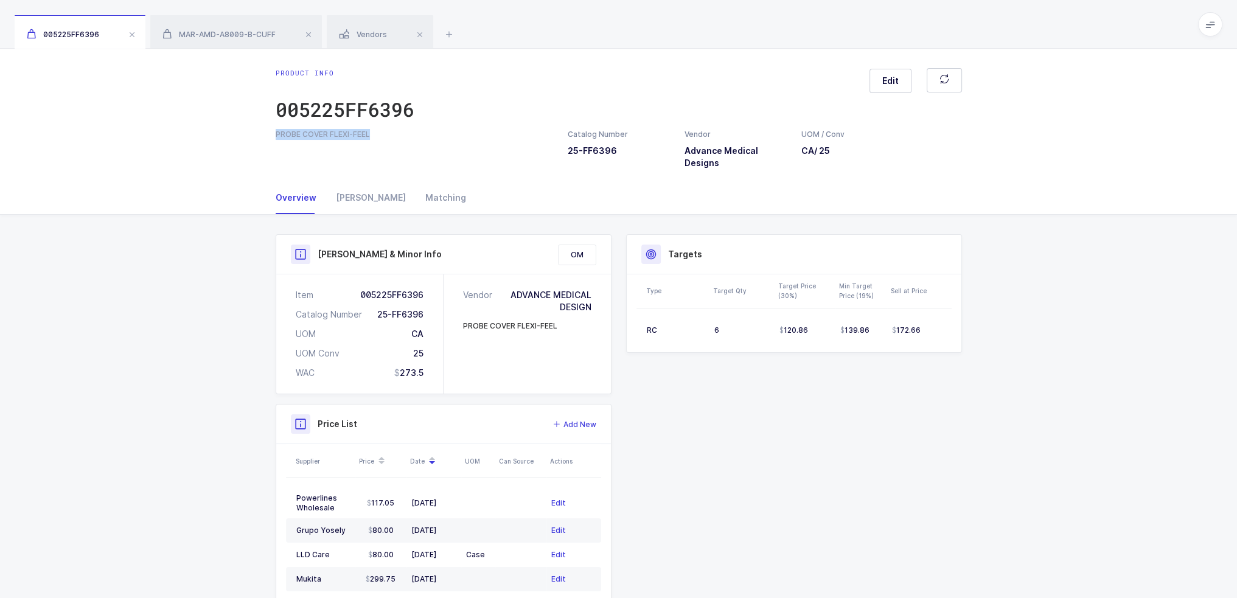
drag, startPoint x: 389, startPoint y: 134, endPoint x: 241, endPoint y: 134, distance: 147.8
click at [241, 134] on div "Product info 005225FF6396 Edit PROBE COVER FLEXI-FEEL Catalog Number 25-FF6396 …" at bounding box center [618, 115] width 1237 height 133
click at [586, 47] on div "005225FF6396 MAR-AMD-A8009-B-CUFF Vendors" at bounding box center [618, 24] width 1237 height 49
drag, startPoint x: 437, startPoint y: 145, endPoint x: 429, endPoint y: 142, distance: 8.5
click at [429, 142] on div "PROBE COVER FLEXI-FEEL Catalog Number 25-FF6396 Vendor Advance Medical Designs …" at bounding box center [618, 149] width 701 height 40
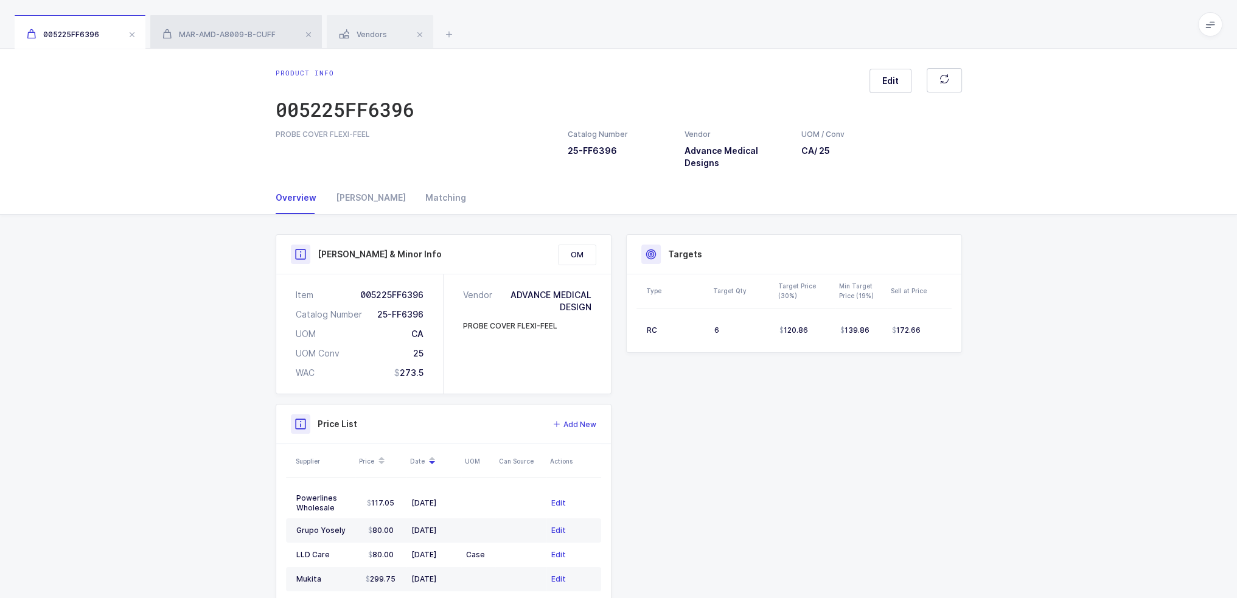
click at [194, 28] on div "MAR-AMD-A8009-B-CUFF" at bounding box center [236, 32] width 172 height 34
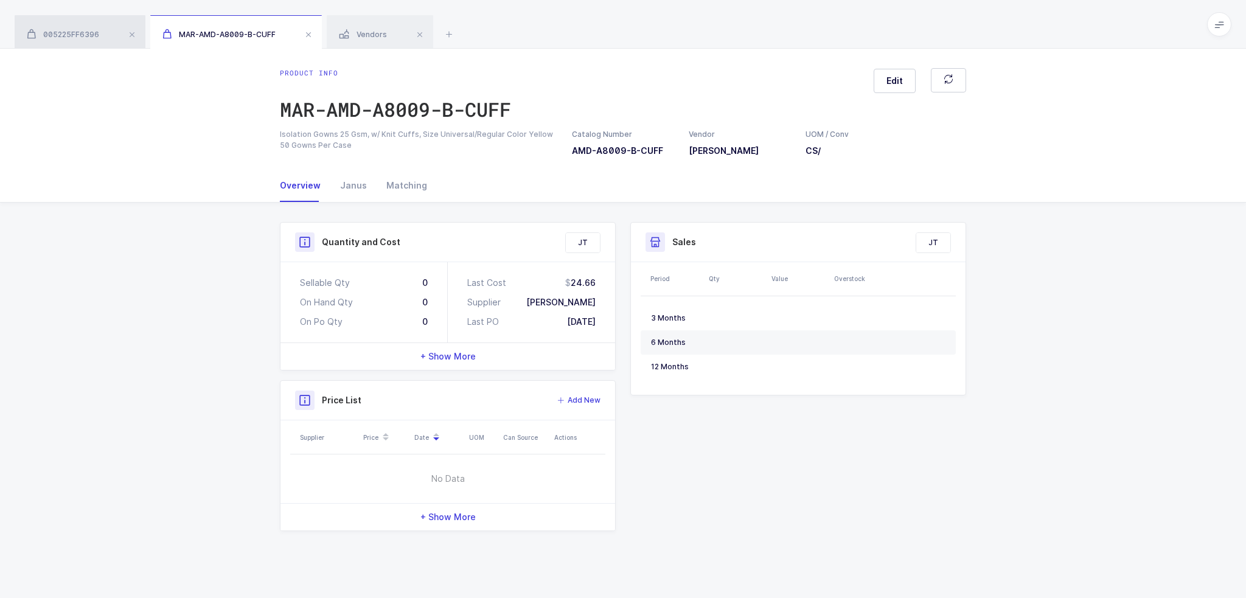
click at [97, 26] on div "005225FF6396" at bounding box center [80, 32] width 131 height 34
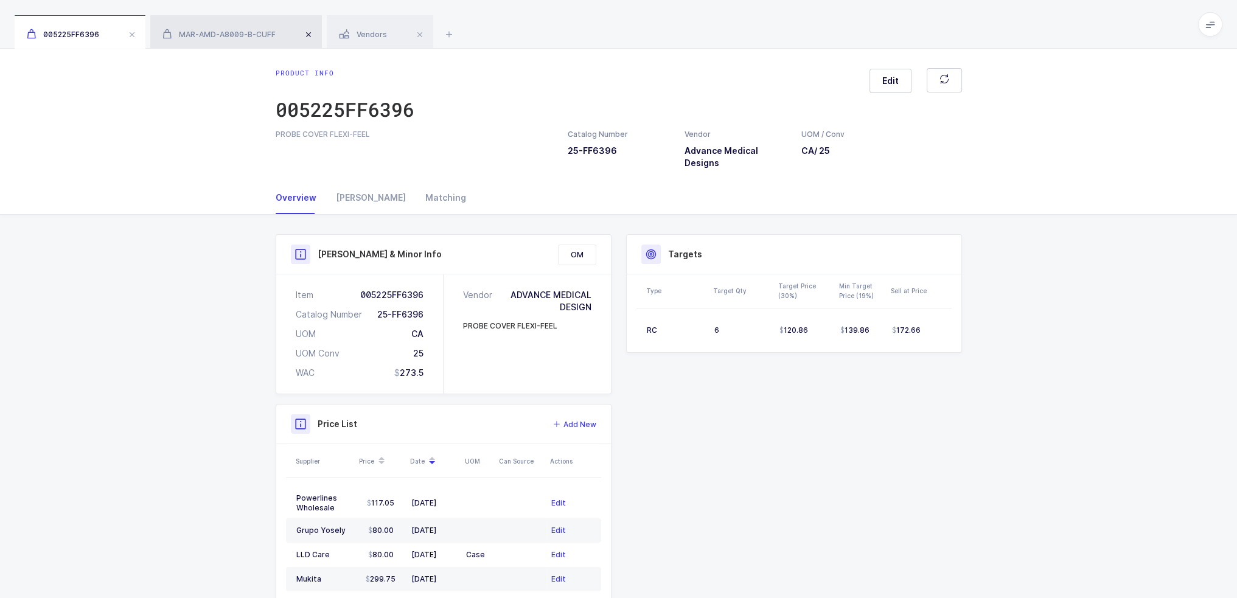
click at [314, 30] on span at bounding box center [308, 34] width 15 height 15
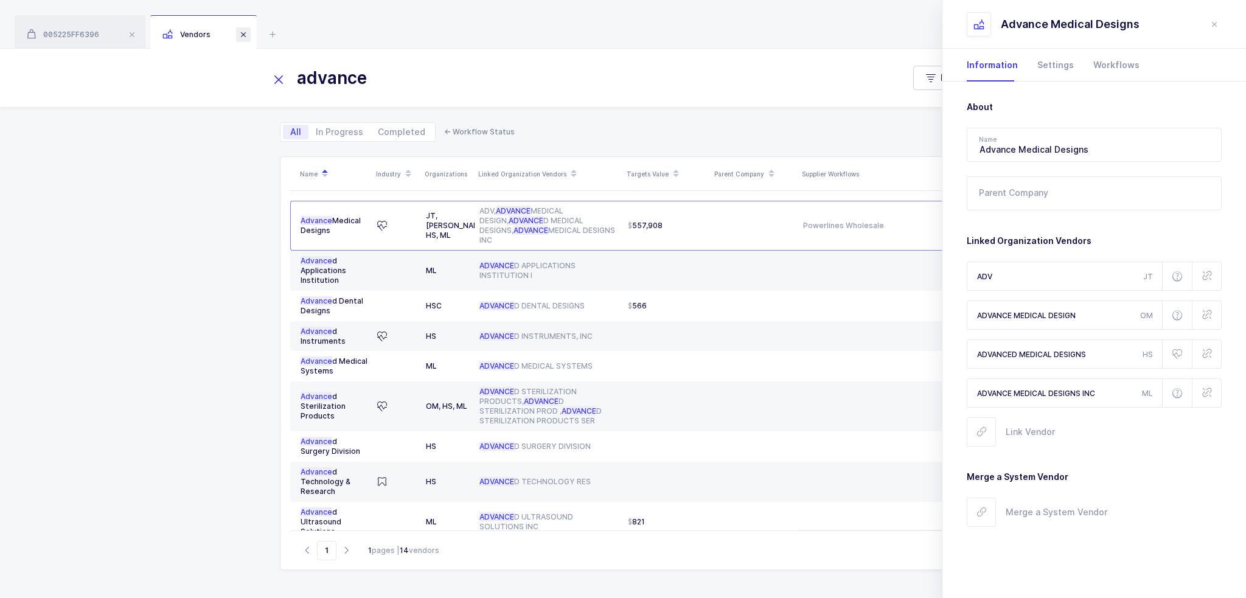
click at [247, 35] on span at bounding box center [243, 34] width 15 height 15
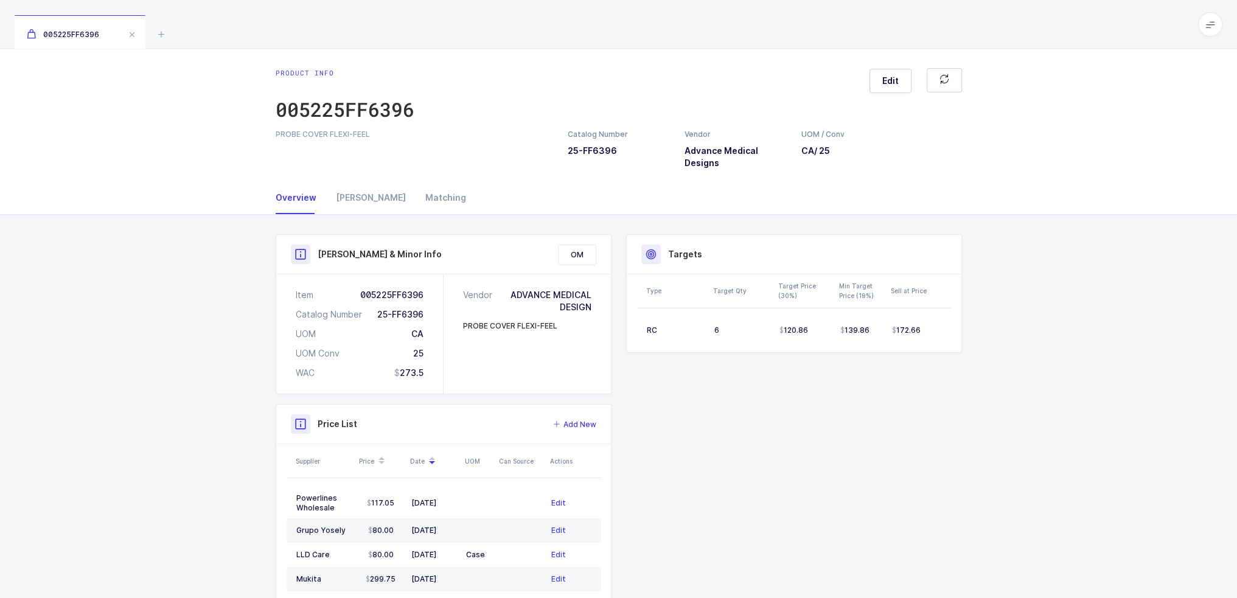
click at [1213, 21] on icon at bounding box center [1210, 24] width 10 height 10
click at [928, 85] on button "button" at bounding box center [944, 80] width 35 height 24
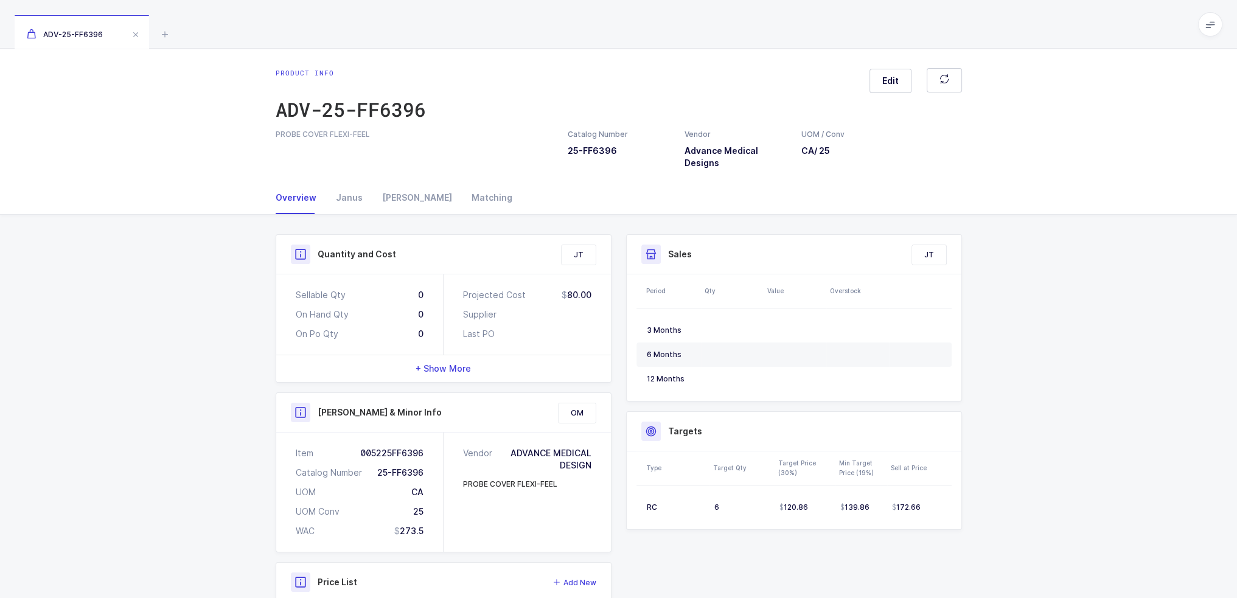
click at [1196, 24] on div "ADV-25-FF6396" at bounding box center [618, 24] width 1237 height 49
click at [1231, 21] on div "ADV-25-FF6396" at bounding box center [618, 24] width 1237 height 49
click at [1214, 19] on span at bounding box center [1210, 24] width 24 height 24
click at [936, 77] on button "button" at bounding box center [944, 80] width 35 height 24
click at [343, 199] on div "Janus" at bounding box center [349, 197] width 46 height 33
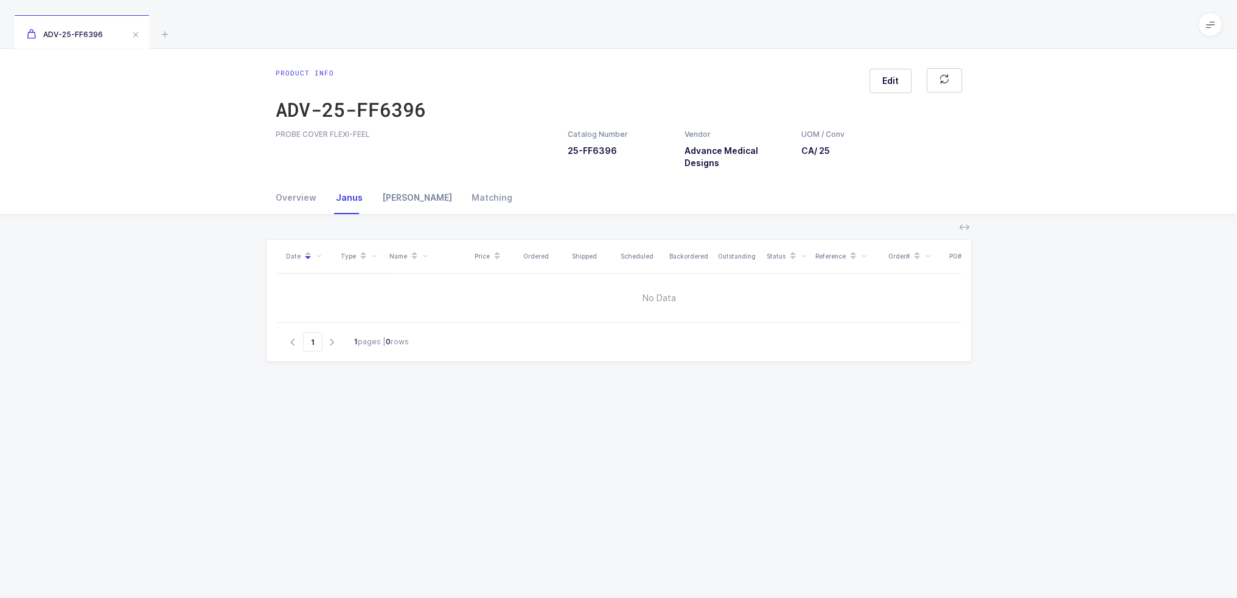
click at [376, 201] on div "Owens" at bounding box center [416, 197] width 89 height 33
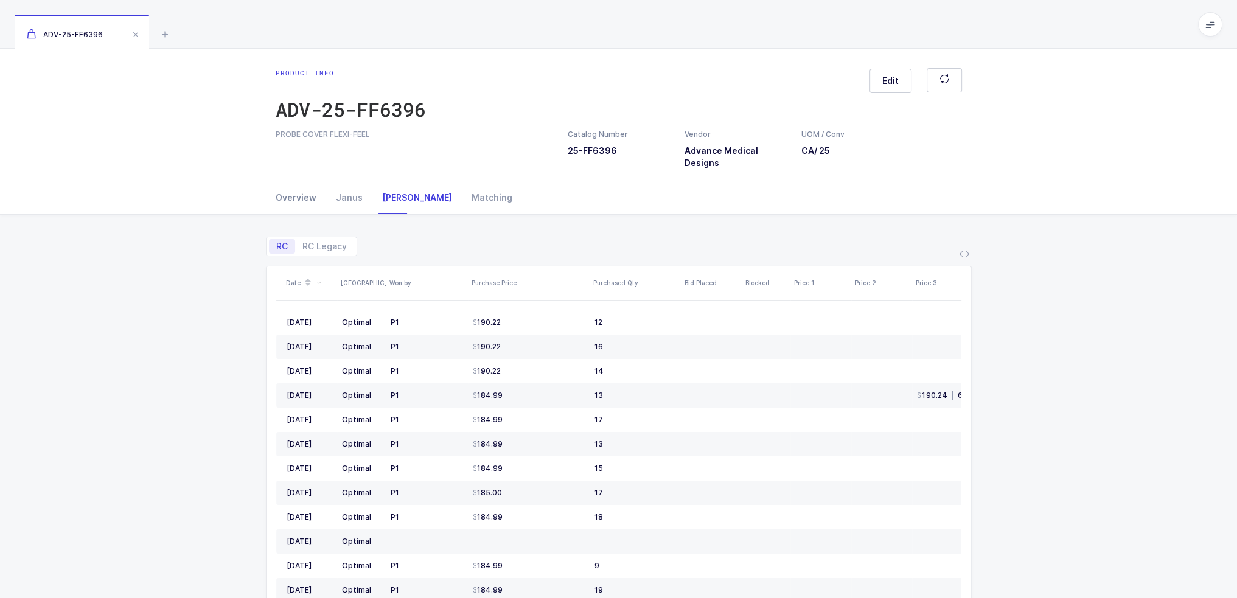
click at [318, 199] on div "Overview" at bounding box center [301, 197] width 50 height 33
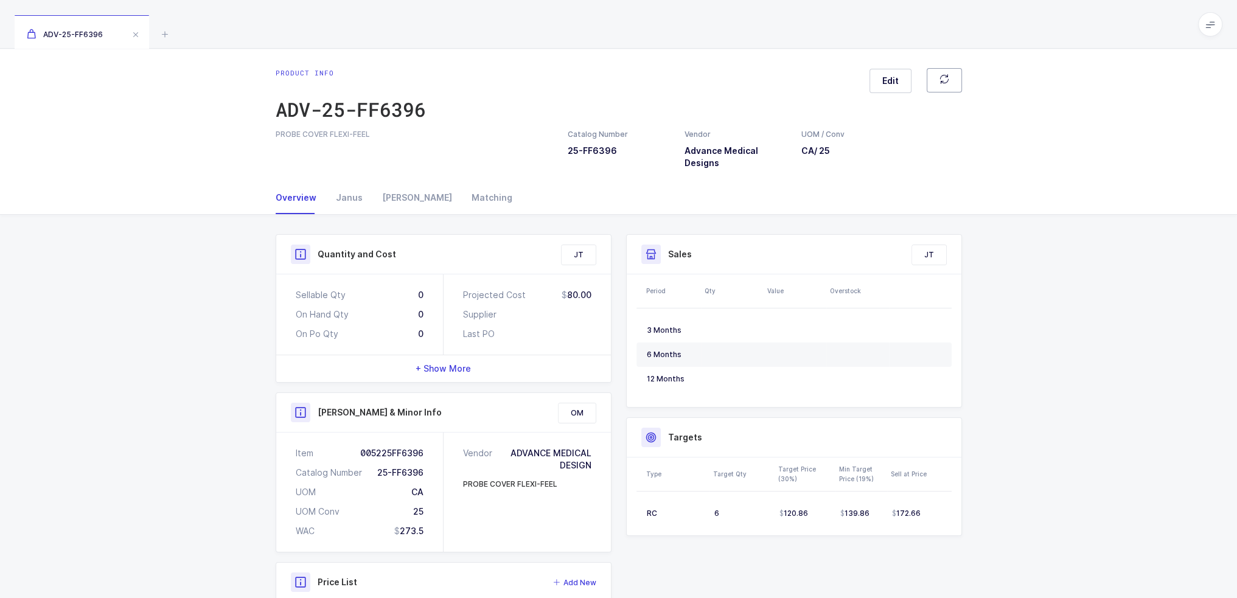
click at [941, 84] on span "button" at bounding box center [944, 80] width 10 height 13
click at [949, 83] on button "button" at bounding box center [944, 80] width 35 height 24
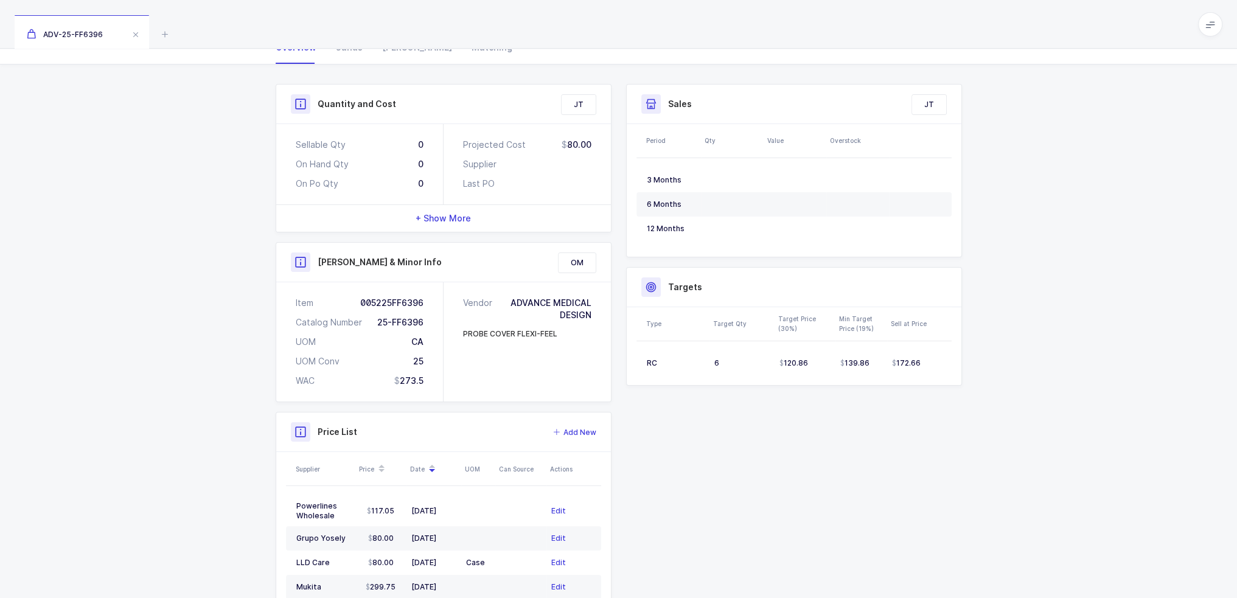
scroll to position [282, 0]
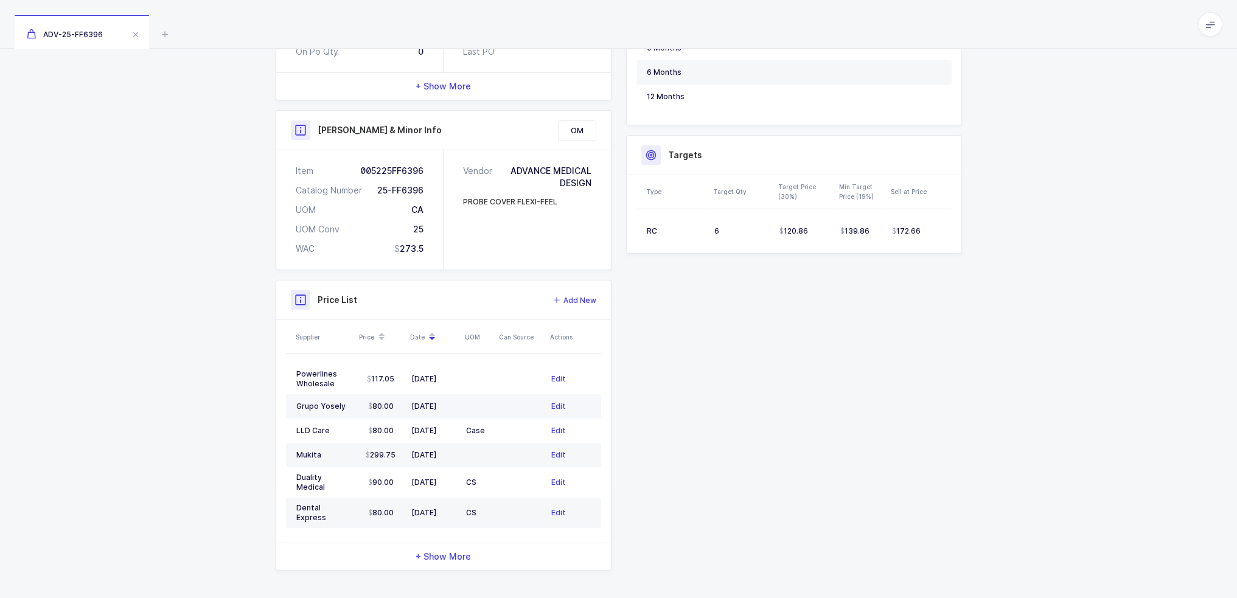
click at [497, 408] on td at bounding box center [520, 406] width 51 height 24
click at [479, 432] on div "Case" at bounding box center [478, 431] width 24 height 10
click at [479, 457] on td at bounding box center [478, 455] width 34 height 24
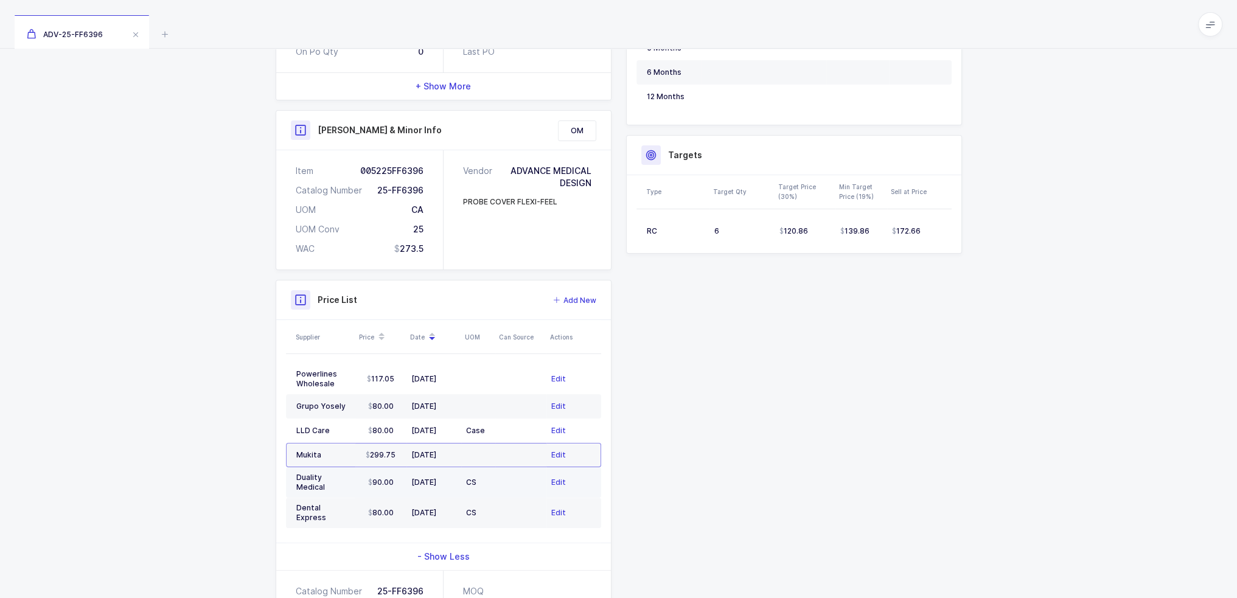
click at [484, 487] on td "CS" at bounding box center [478, 482] width 34 height 30
click at [483, 507] on td "CS" at bounding box center [478, 513] width 34 height 30
click at [486, 449] on td at bounding box center [478, 455] width 34 height 24
click at [489, 420] on td "Case" at bounding box center [478, 431] width 34 height 24
click at [489, 405] on td at bounding box center [478, 406] width 34 height 24
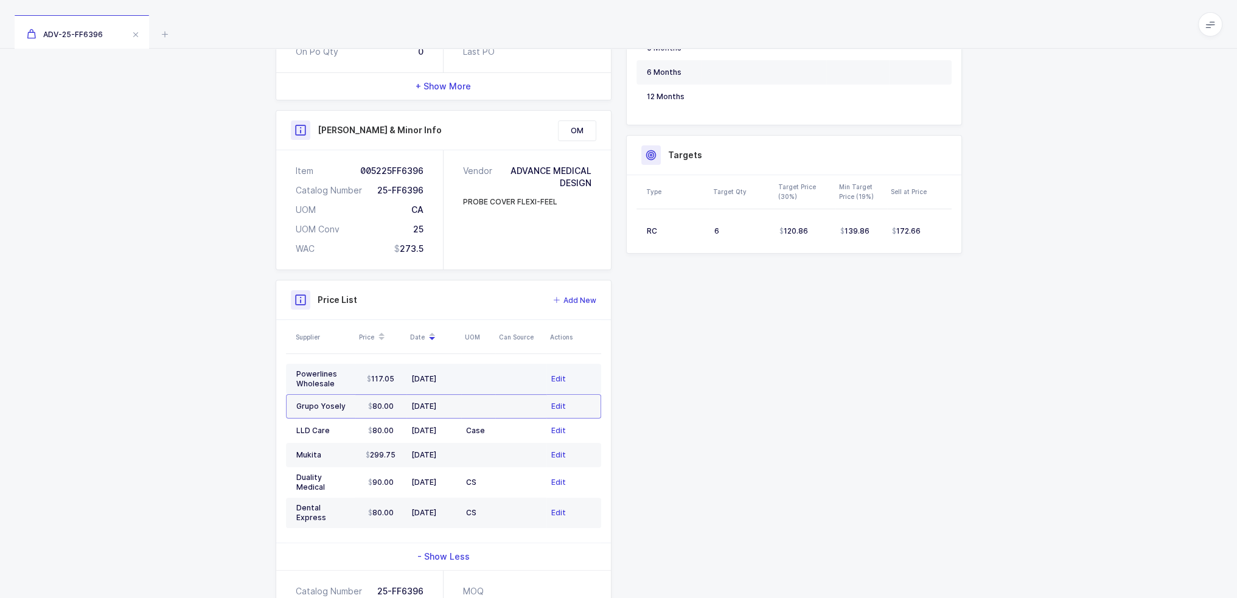
click at [489, 378] on td at bounding box center [478, 379] width 34 height 30
click at [493, 481] on td "CS" at bounding box center [478, 482] width 34 height 30
click at [484, 508] on div "CS" at bounding box center [478, 513] width 24 height 10
click at [465, 443] on td at bounding box center [478, 455] width 34 height 24
click at [466, 419] on td "Case" at bounding box center [478, 431] width 34 height 24
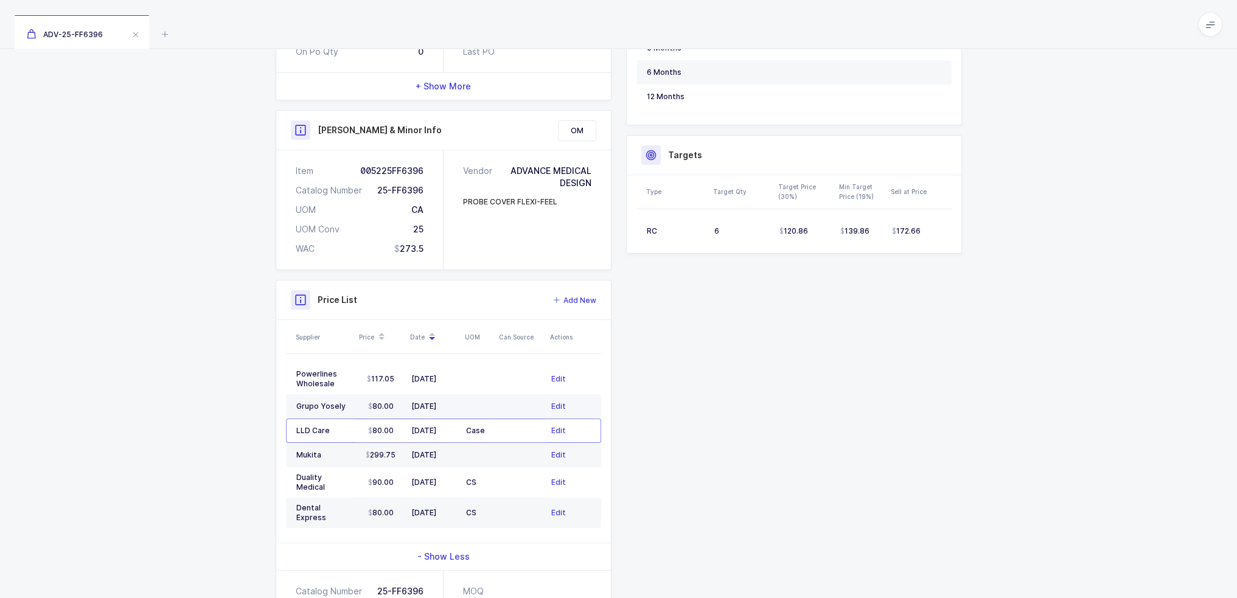
click at [471, 401] on td at bounding box center [478, 406] width 34 height 24
click at [484, 428] on div "Case" at bounding box center [478, 431] width 24 height 10
click at [484, 397] on td at bounding box center [478, 406] width 34 height 24
drag, startPoint x: 1197, startPoint y: 32, endPoint x: 1207, endPoint y: 26, distance: 12.0
click at [1197, 32] on div "ADV-25-FF6396" at bounding box center [618, 24] width 1237 height 49
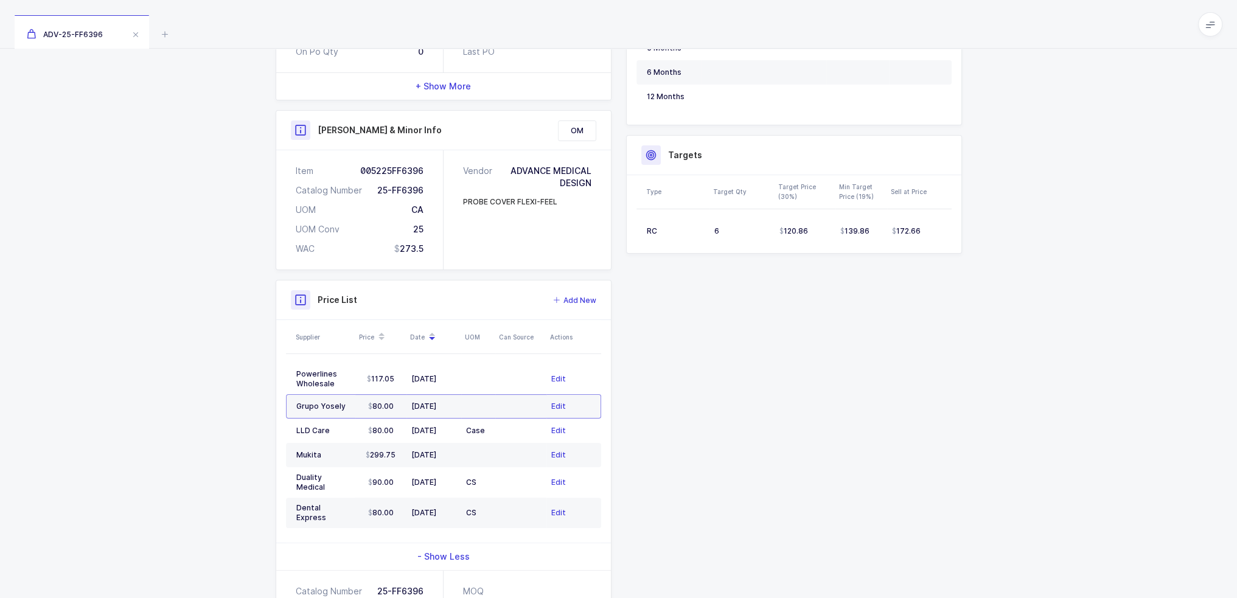
click at [1207, 26] on icon at bounding box center [1210, 24] width 10 height 10
click at [1151, 164] on li "Purchasing" at bounding box center [1164, 164] width 91 height 10
click at [248, 274] on div "Quantity and Cost JT Sellable Qty 0 On Hand Qty 0 On Po Qty 0 Projected Cost 80…" at bounding box center [618, 331] width 1237 height 799
click at [395, 439] on td "80.00" at bounding box center [380, 431] width 51 height 24
click at [401, 406] on td "80.00" at bounding box center [380, 406] width 51 height 24
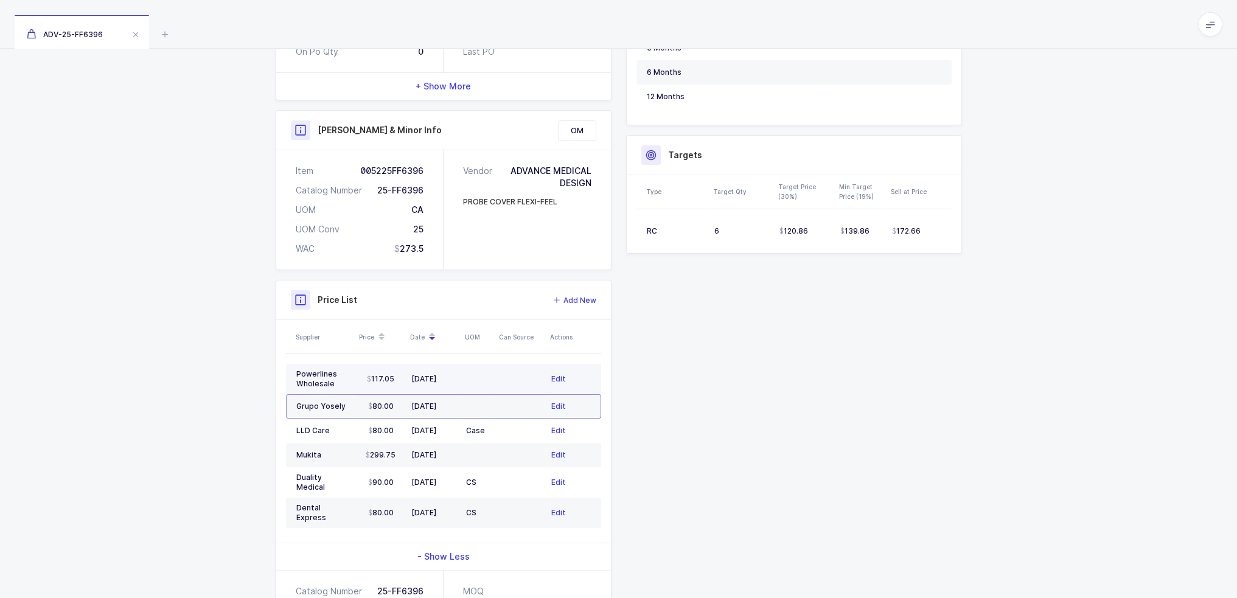
click at [403, 379] on td "117.05" at bounding box center [380, 379] width 51 height 30
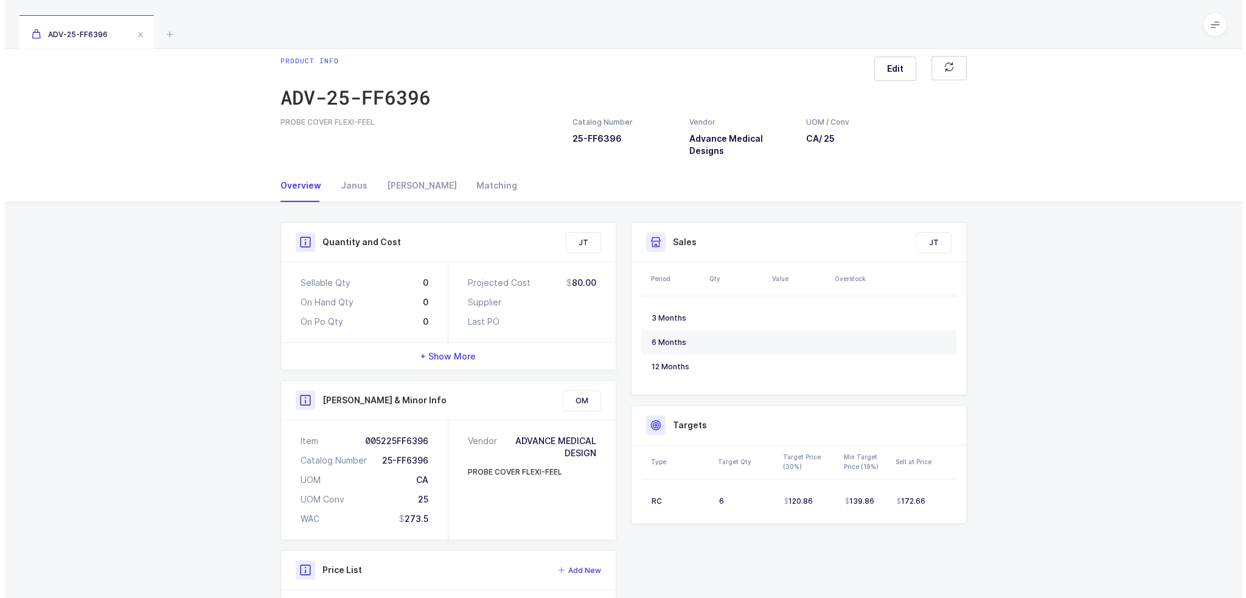
scroll to position [0, 0]
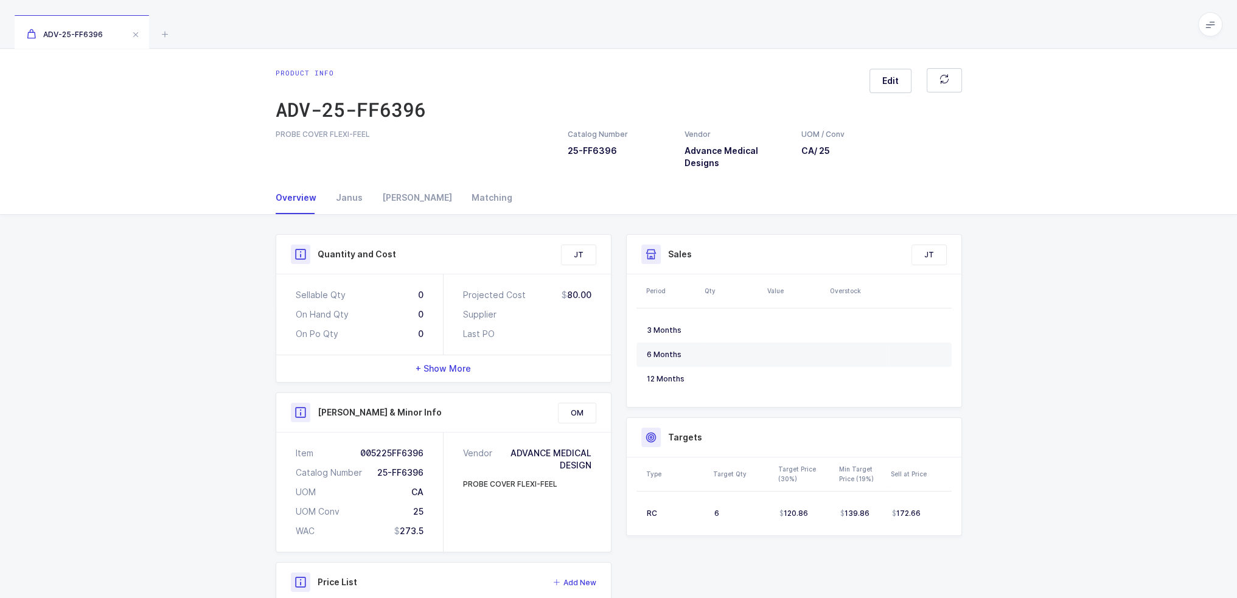
click at [179, 35] on div "ADV-25-FF6396" at bounding box center [618, 24] width 1237 height 49
click at [173, 32] on div "ADV-25-FF6396" at bounding box center [618, 24] width 1237 height 49
click at [166, 33] on icon at bounding box center [165, 34] width 15 height 15
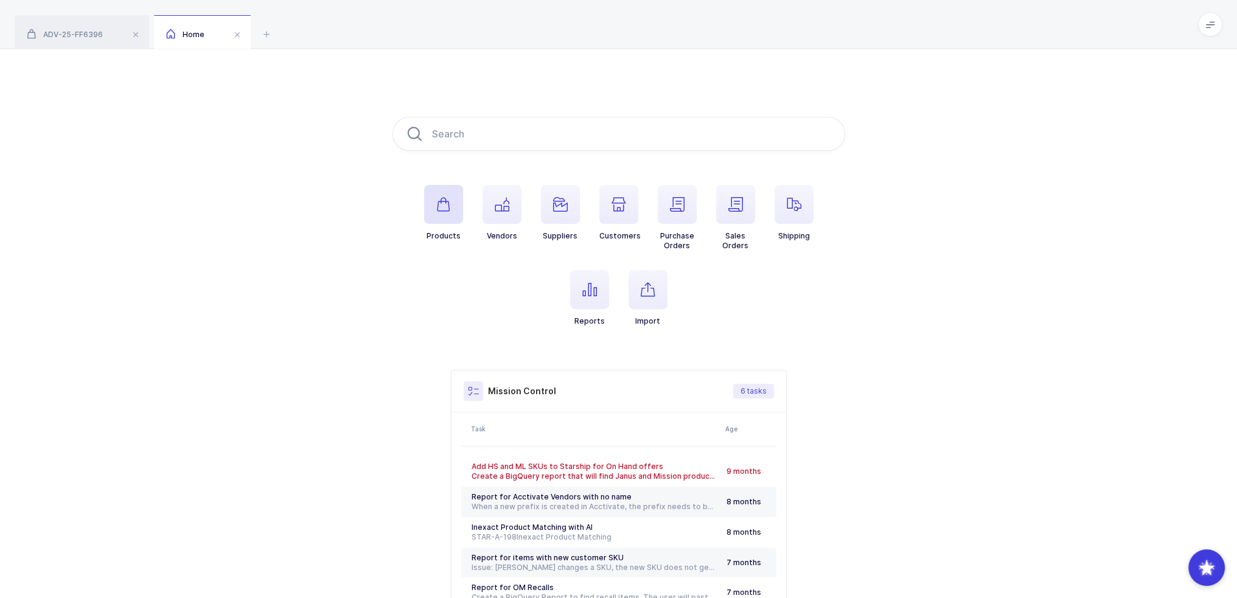
click at [451, 203] on span "button" at bounding box center [443, 204] width 39 height 39
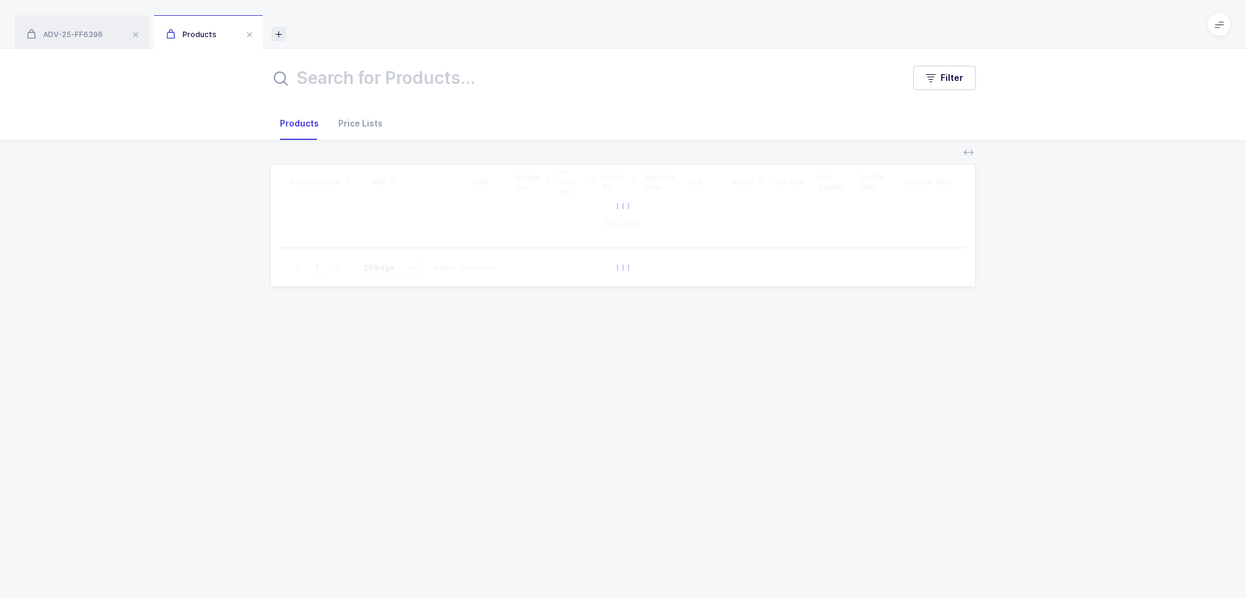
click at [282, 29] on icon at bounding box center [278, 34] width 15 height 15
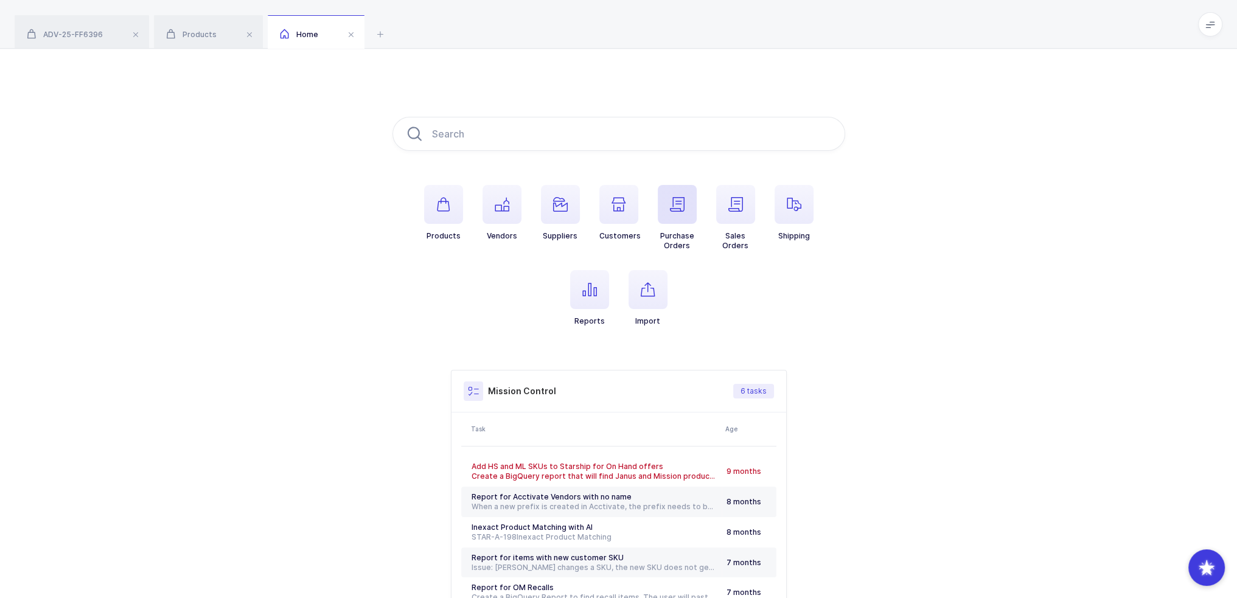
click at [679, 214] on span "button" at bounding box center [677, 204] width 39 height 39
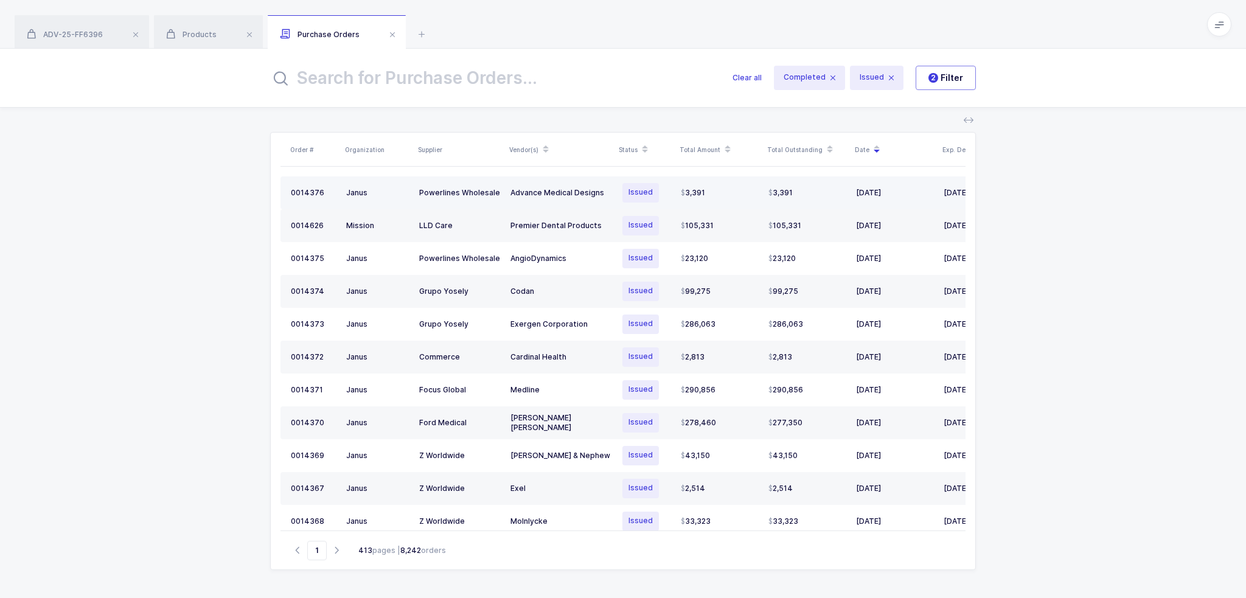
click at [552, 195] on div "Advance Medical Designs" at bounding box center [560, 193] width 100 height 10
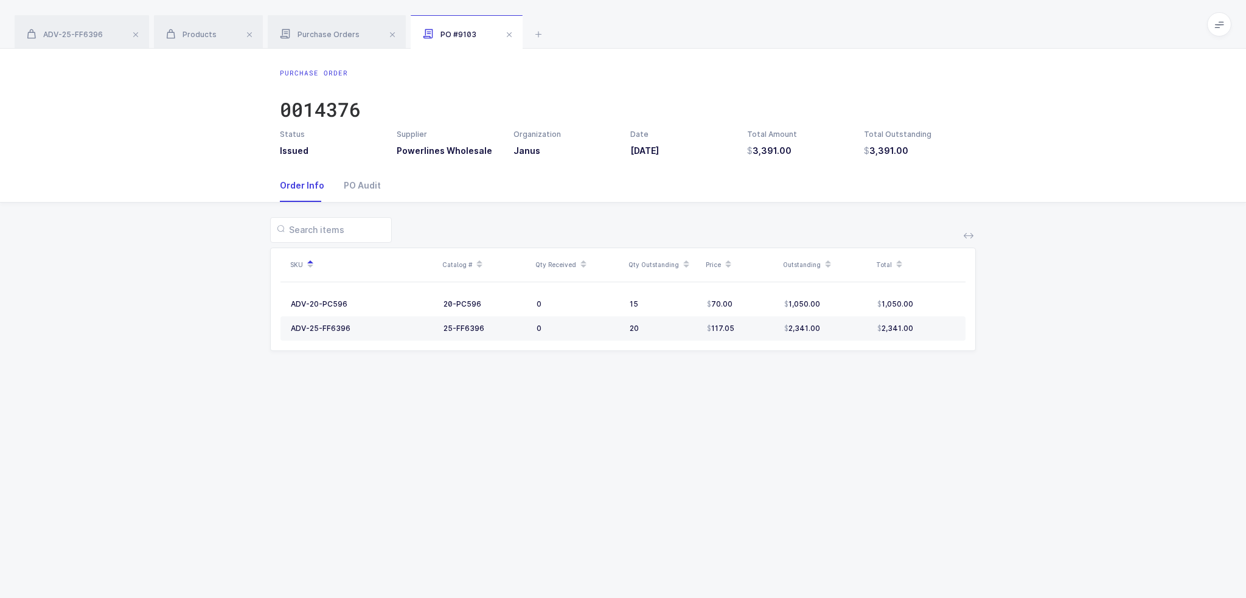
drag, startPoint x: 903, startPoint y: 422, endPoint x: 919, endPoint y: 397, distance: 29.5
click at [919, 397] on div "Purchase Order 0014376 Status Issued Supplier Powerlines Wholesale Organization…" at bounding box center [623, 323] width 1246 height 549
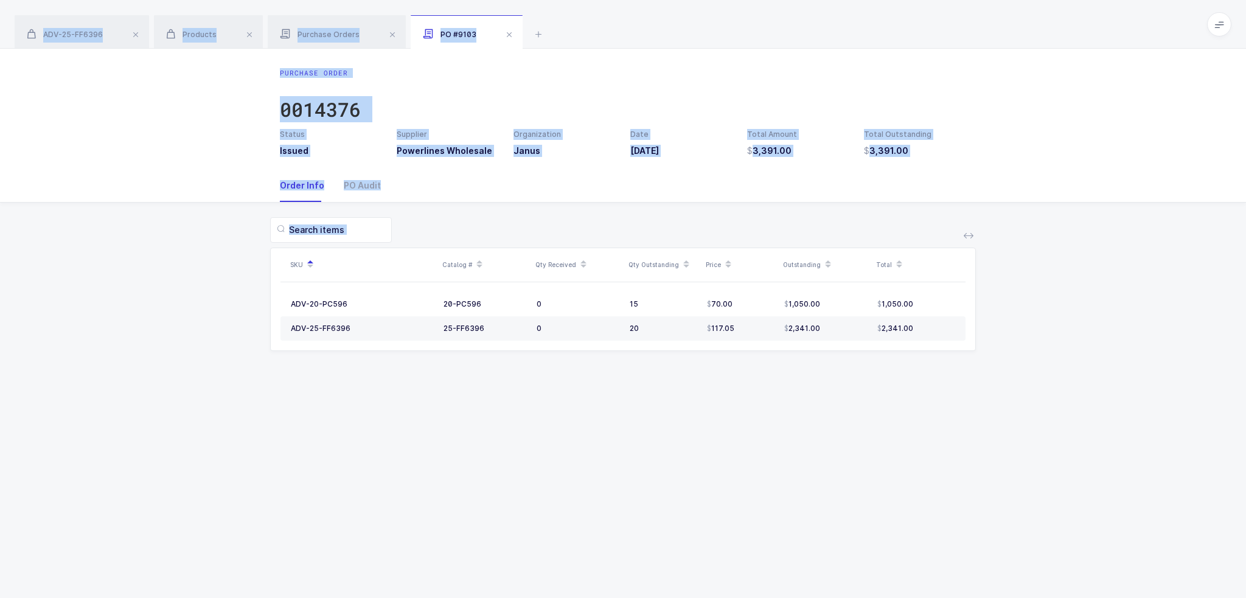
drag, startPoint x: 908, startPoint y: 413, endPoint x: 873, endPoint y: 19, distance: 395.1
click at [873, 19] on div "ADV-25-FF6396 Products Purchase Orders PO #9103 Product info ADV-25-FF6396 Edit…" at bounding box center [623, 299] width 1246 height 598
click at [873, 19] on div "ADV-25-FF6396 Products Purchase Orders PO #9103" at bounding box center [623, 24] width 1246 height 49
drag, startPoint x: 873, startPoint y: 19, endPoint x: 898, endPoint y: 444, distance: 424.8
click at [898, 444] on div "ADV-25-FF6396 Products Purchase Orders PO #9103 Product info ADV-25-FF6396 Edit…" at bounding box center [623, 299] width 1246 height 598
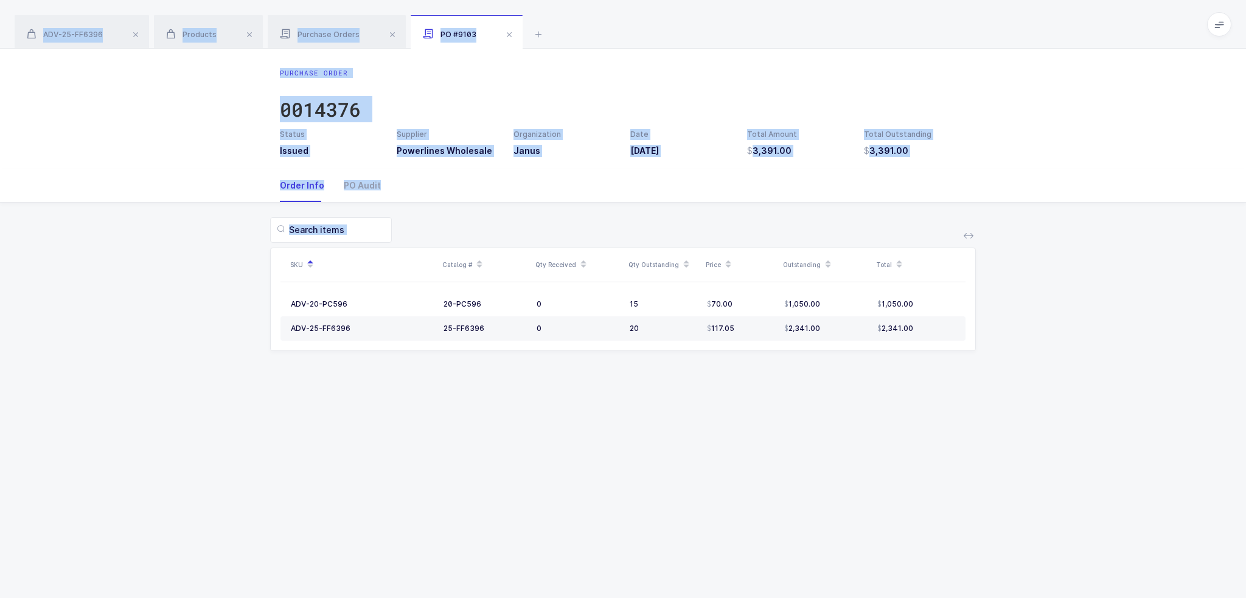
click at [898, 444] on div "Purchase Order 0014376 Status Issued Supplier Powerlines Wholesale Organization…" at bounding box center [623, 323] width 1246 height 549
drag, startPoint x: 898, startPoint y: 444, endPoint x: 857, endPoint y: 9, distance: 436.3
click at [857, 9] on div "ADV-25-FF6396 Products Purchase Orders PO #9103 Product info ADV-25-FF6396 Edit…" at bounding box center [623, 299] width 1246 height 598
click at [857, 9] on div "ADV-25-FF6396 Products Purchase Orders PO #9103" at bounding box center [623, 24] width 1246 height 49
drag, startPoint x: 857, startPoint y: 9, endPoint x: 915, endPoint y: 389, distance: 384.6
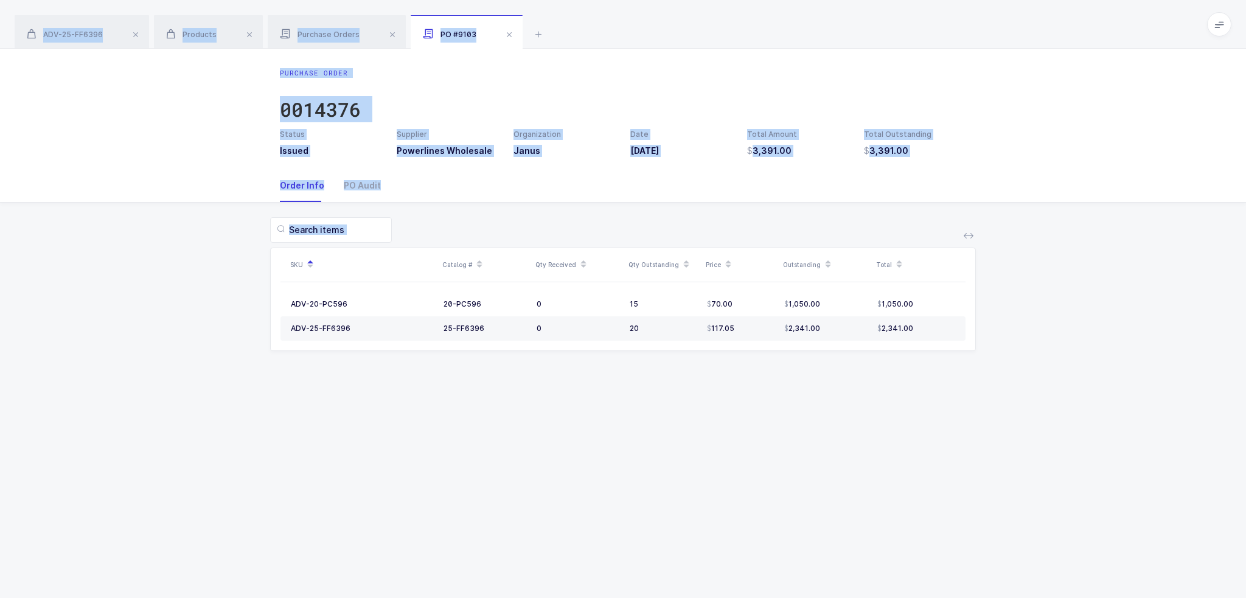
click at [915, 389] on div "ADV-25-FF6396 Products Purchase Orders PO #9103 Product info ADV-25-FF6396 Edit…" at bounding box center [623, 299] width 1246 height 598
click at [915, 389] on div "Purchase Order 0014376 Status Issued Supplier Powerlines Wholesale Organization…" at bounding box center [623, 323] width 1246 height 549
drag, startPoint x: 922, startPoint y: 413, endPoint x: 894, endPoint y: 32, distance: 382.5
click at [894, 32] on div "ADV-25-FF6396 Products Purchase Orders PO #9103 Product info ADV-25-FF6396 Edit…" at bounding box center [623, 299] width 1246 height 598
click at [894, 32] on div "ADV-25-FF6396 Products Purchase Orders PO #9103" at bounding box center [623, 24] width 1246 height 49
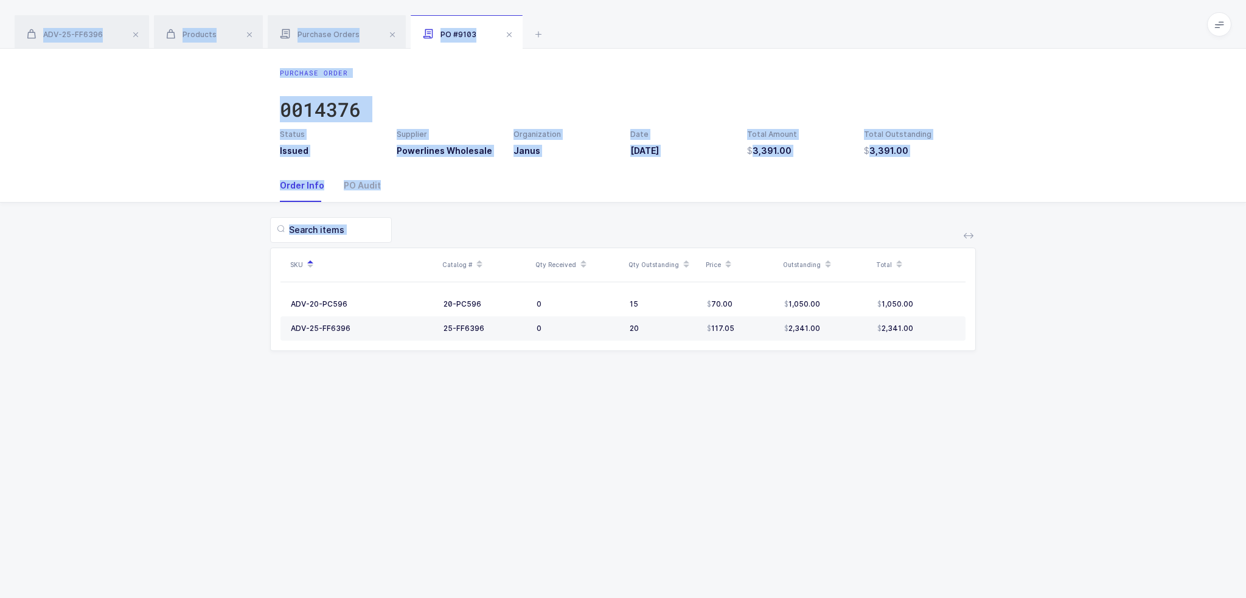
drag, startPoint x: 894, startPoint y: 32, endPoint x: 900, endPoint y: 416, distance: 383.9
click at [900, 416] on div "ADV-25-FF6396 Products Purchase Orders PO #9103 Product info ADV-25-FF6396 Edit…" at bounding box center [623, 299] width 1246 height 598
click at [900, 416] on div "Purchase Order 0014376 Status Issued Supplier Powerlines Wholesale Organization…" at bounding box center [623, 323] width 1246 height 549
drag, startPoint x: 903, startPoint y: 414, endPoint x: 891, endPoint y: 24, distance: 389.6
click at [891, 24] on div "ADV-25-FF6396 Products Purchase Orders PO #9103 Product info ADV-25-FF6396 Edit…" at bounding box center [623, 299] width 1246 height 598
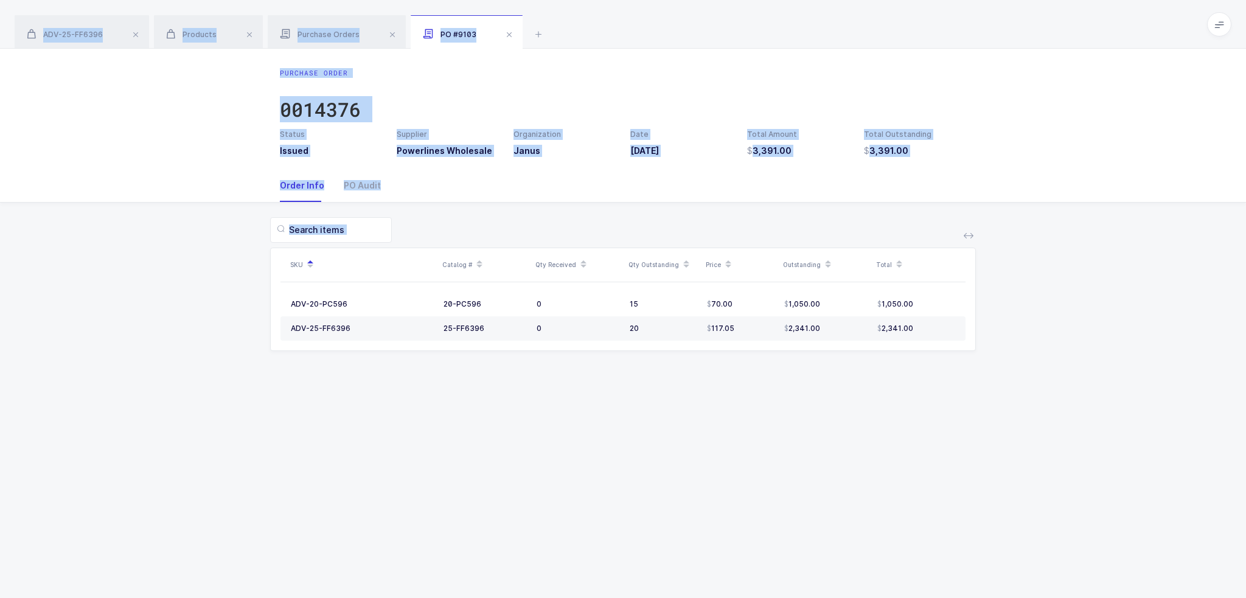
click at [891, 24] on div "ADV-25-FF6396 Products Purchase Orders PO #9103" at bounding box center [623, 24] width 1246 height 49
drag, startPoint x: 891, startPoint y: 24, endPoint x: 889, endPoint y: 420, distance: 395.5
click at [889, 420] on div "ADV-25-FF6396 Products Purchase Orders PO #9103 Product info ADV-25-FF6396 Edit…" at bounding box center [623, 299] width 1246 height 598
click at [889, 420] on div "Purchase Order 0014376 Status Issued Supplier Powerlines Wholesale Organization…" at bounding box center [623, 323] width 1246 height 549
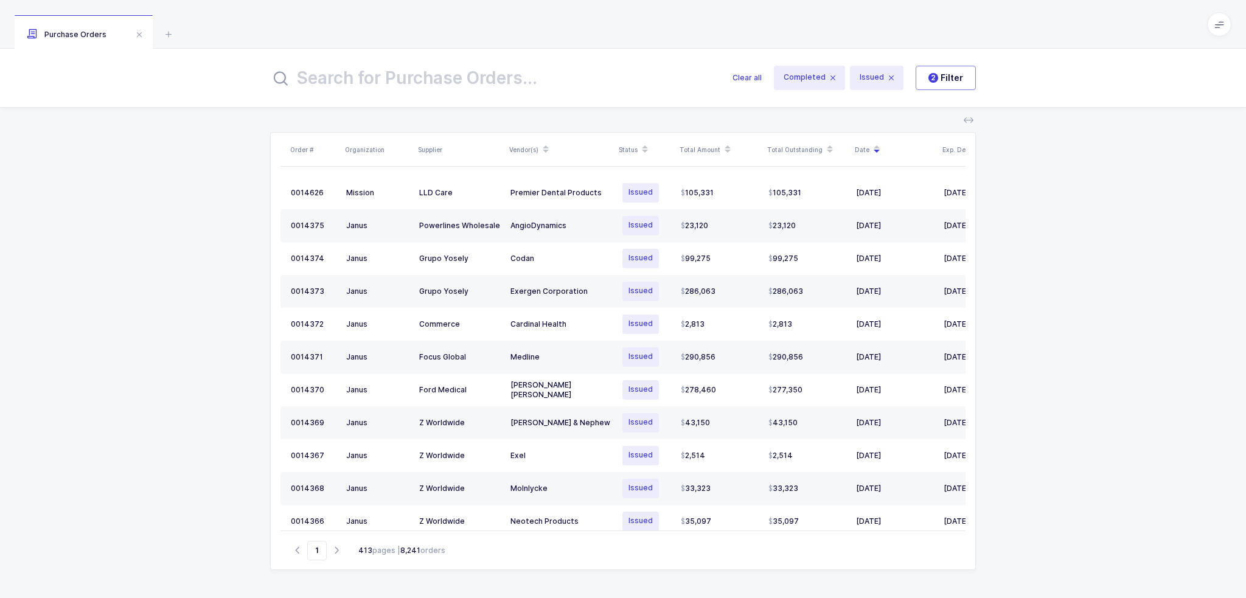
click at [420, 69] on input "text" at bounding box center [494, 77] width 448 height 29
type input "powerlines"
click at [528, 80] on input "text" at bounding box center [494, 77] width 448 height 29
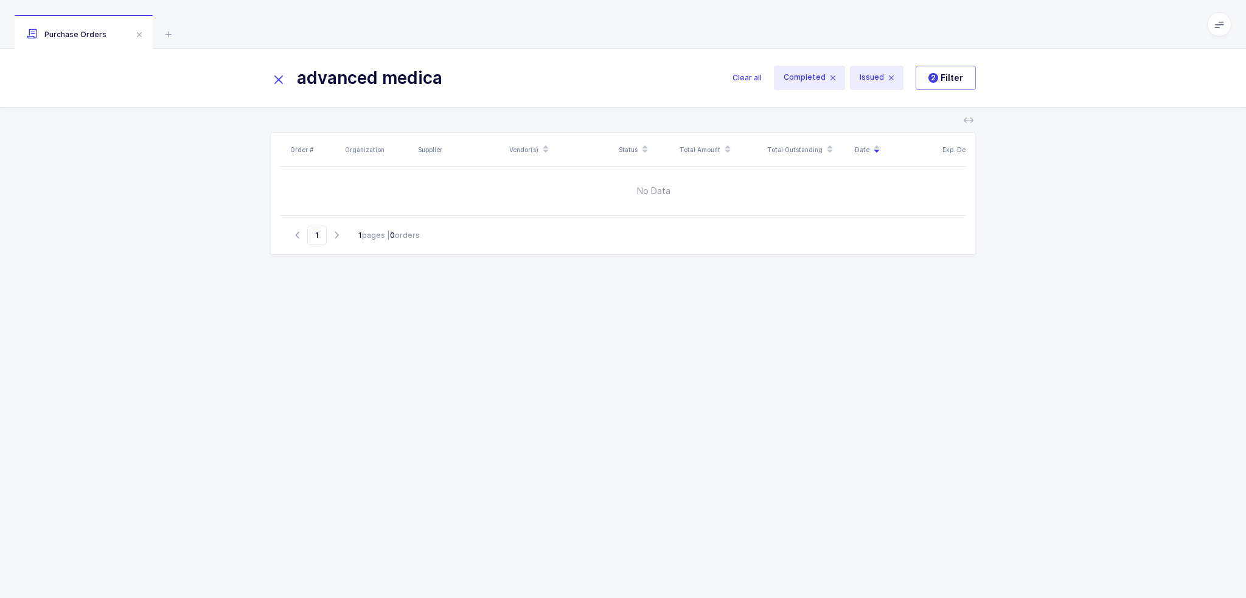
type input "advanced medical"
drag, startPoint x: 527, startPoint y: 79, endPoint x: 330, endPoint y: 82, distance: 196.5
click at [331, 82] on input "advanced medical" at bounding box center [494, 77] width 448 height 29
click at [450, 88] on input "advanced medical" at bounding box center [494, 77] width 448 height 29
drag, startPoint x: 477, startPoint y: 77, endPoint x: 308, endPoint y: 82, distance: 168.6
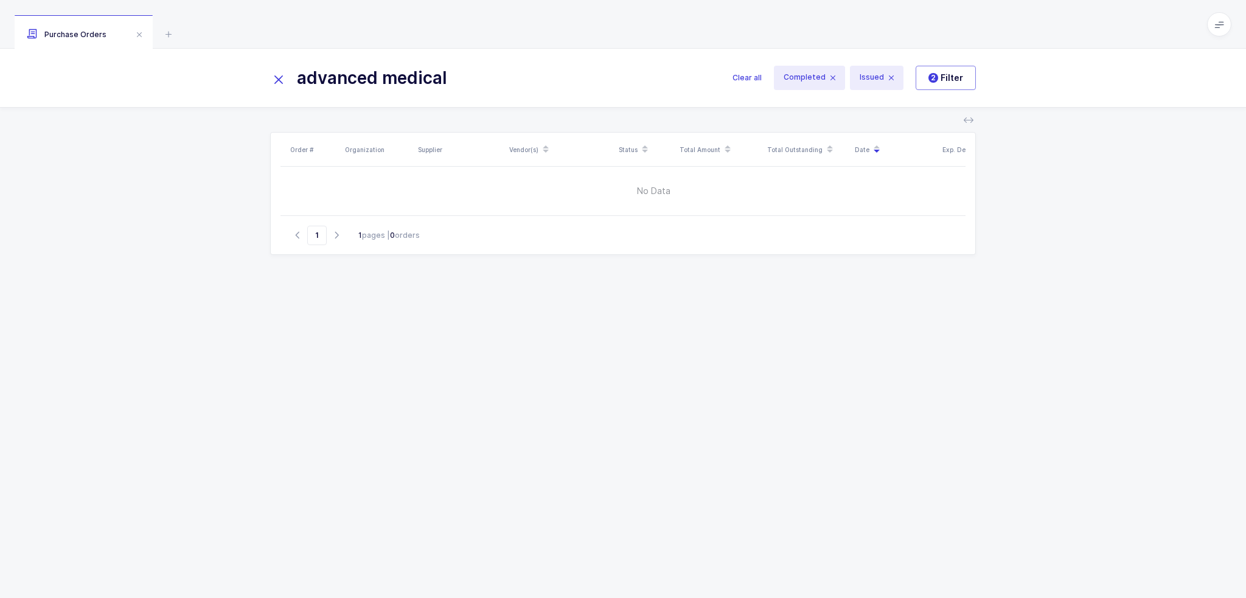
click at [308, 82] on input "advanced medical" at bounding box center [494, 77] width 448 height 29
click at [544, 83] on input "advanced medical" at bounding box center [494, 77] width 448 height 29
drag, startPoint x: 557, startPoint y: 77, endPoint x: 184, endPoint y: 72, distance: 373.6
click at [184, 72] on div "advanced medical Clear all Completed Issued 2 Filter" at bounding box center [623, 78] width 1246 height 58
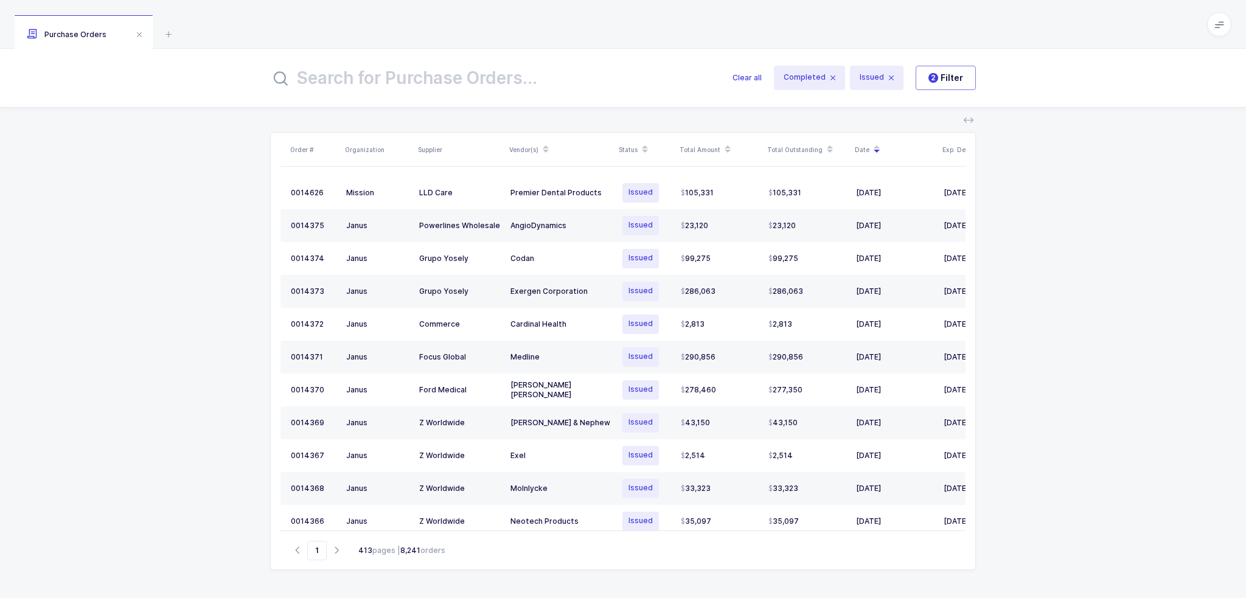
click at [461, 75] on input "text" at bounding box center [494, 77] width 448 height 29
paste input "advanced medical"
type input "advanced medical"
click at [167, 32] on icon at bounding box center [168, 34] width 15 height 15
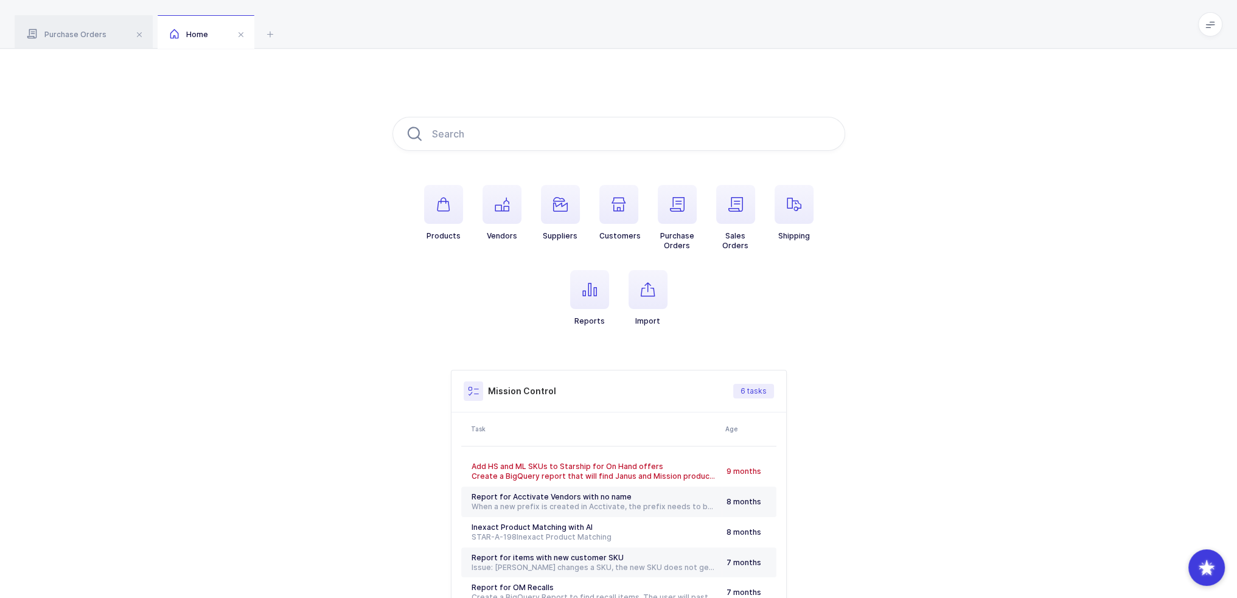
click at [998, 163] on div "Products Vendors Suppliers Customers Purchase Orders Sales Orders Shipping Repo…" at bounding box center [618, 383] width 1237 height 668
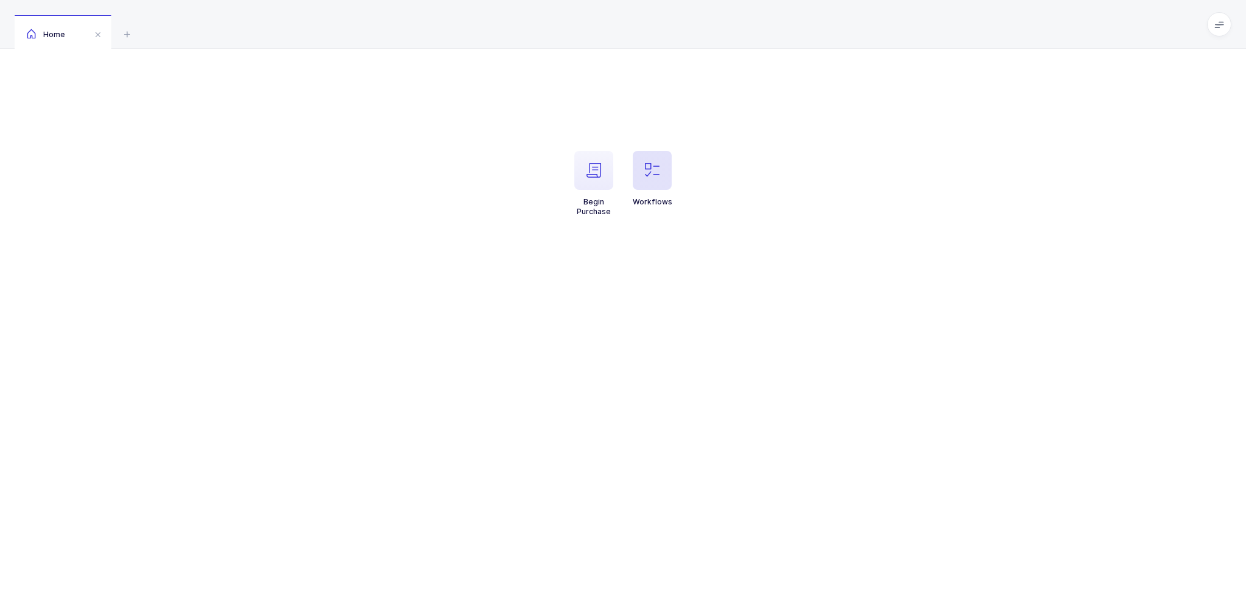
click at [656, 158] on span "button" at bounding box center [652, 170] width 39 height 39
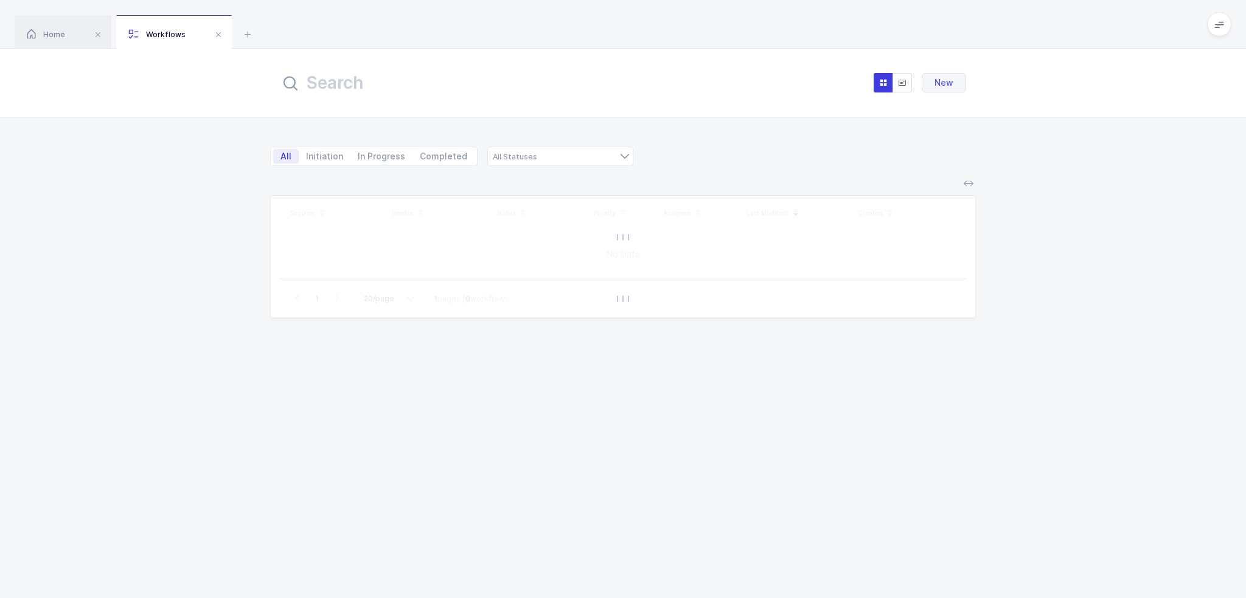
click at [496, 82] on input "text" at bounding box center [414, 82] width 268 height 29
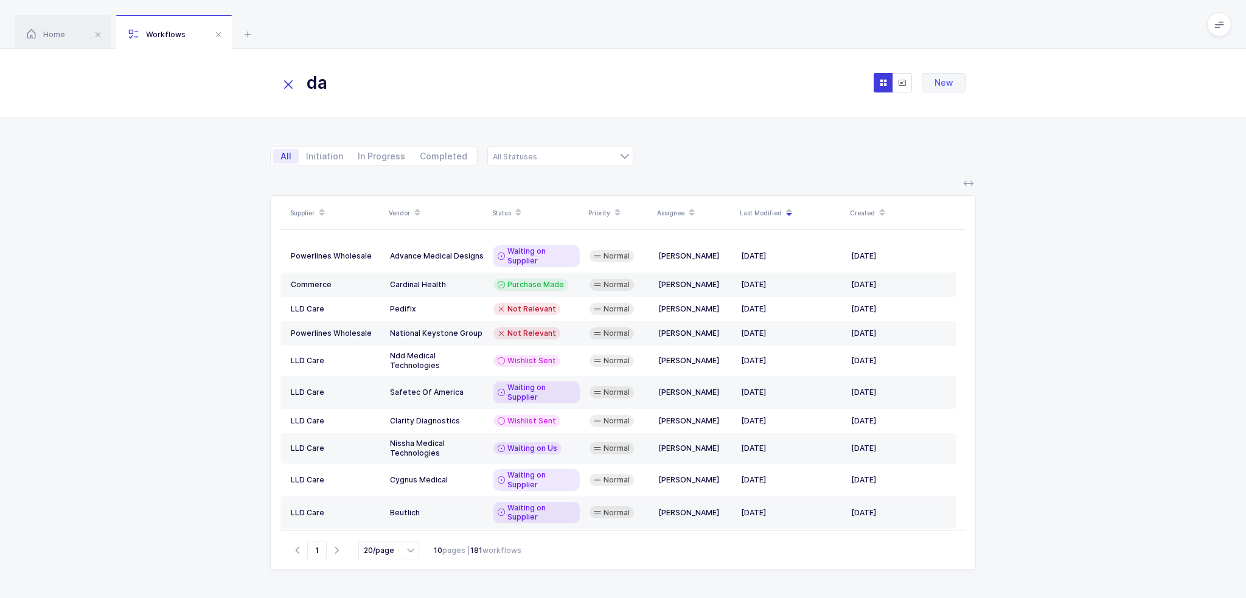
type input "d"
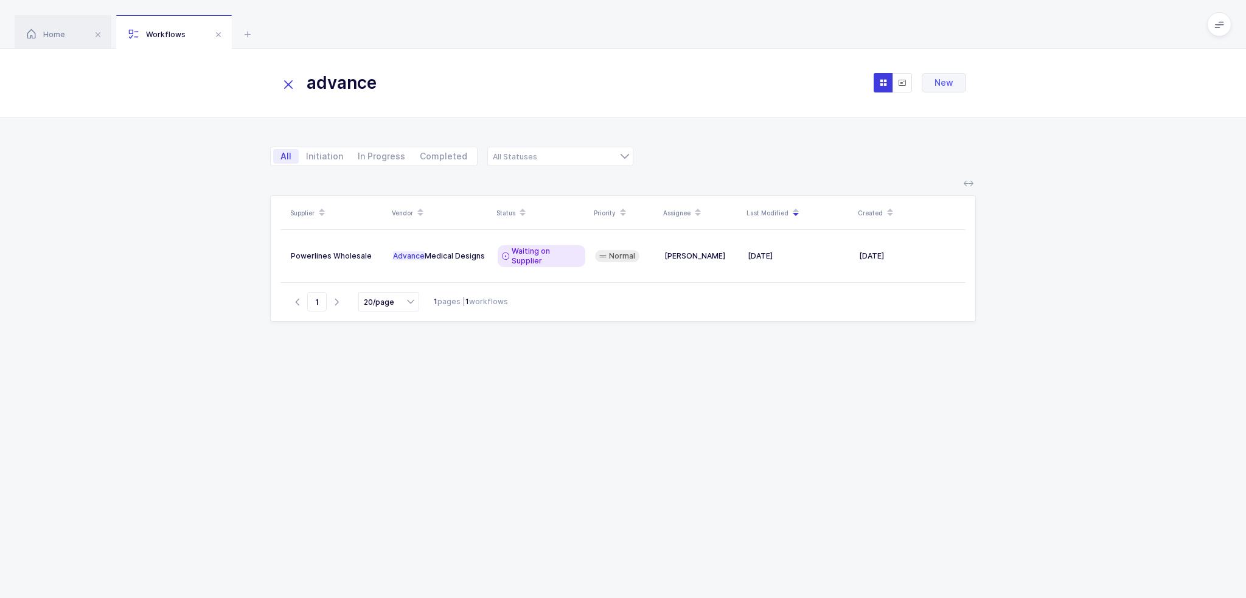
type input "advance"
click at [958, 87] on button "New" at bounding box center [944, 82] width 44 height 19
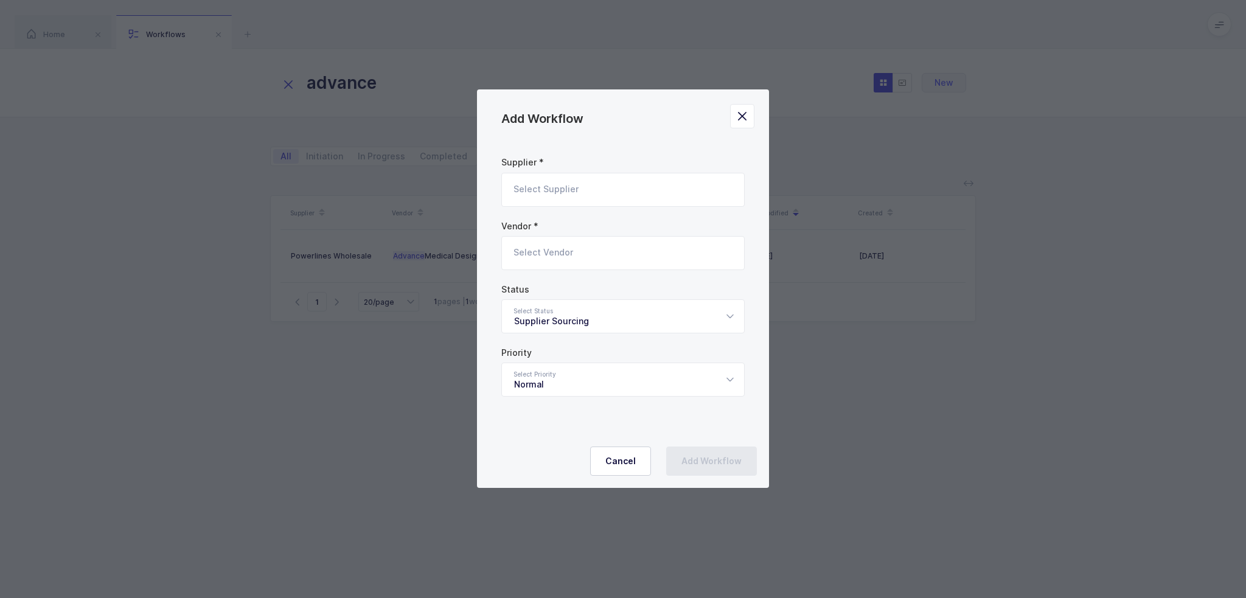
click at [639, 181] on input "Add Workflow" at bounding box center [622, 190] width 243 height 34
click at [572, 229] on li "Grupo Yosely" at bounding box center [628, 230] width 242 height 19
type input "Grupo Yosely"
click at [571, 252] on input "Add Workflow" at bounding box center [622, 253] width 243 height 34
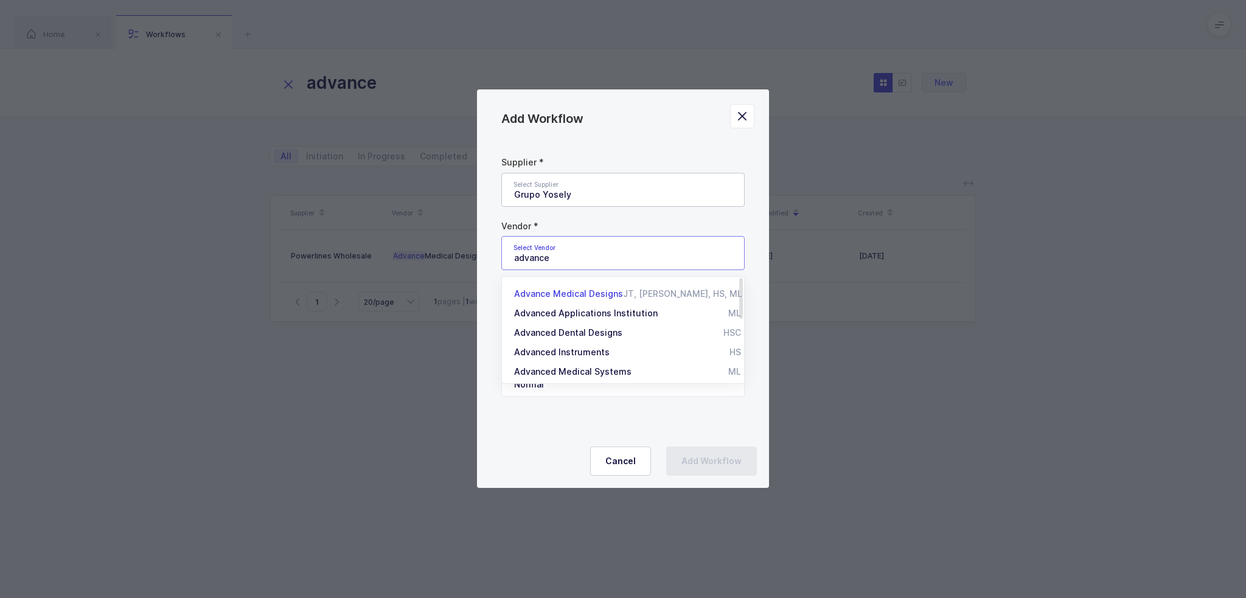
click at [584, 293] on span "Advance Medical Designs" at bounding box center [568, 293] width 109 height 10
type input "Advance Medical Designs"
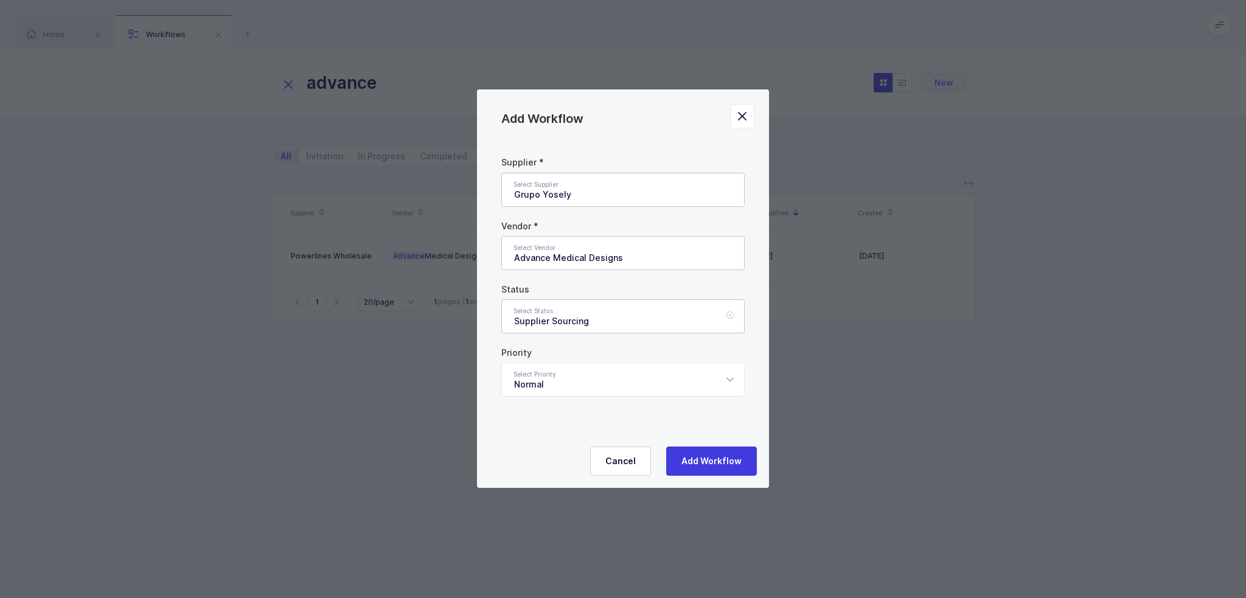
click at [582, 313] on div "Supplier Sourcing" at bounding box center [622, 316] width 243 height 34
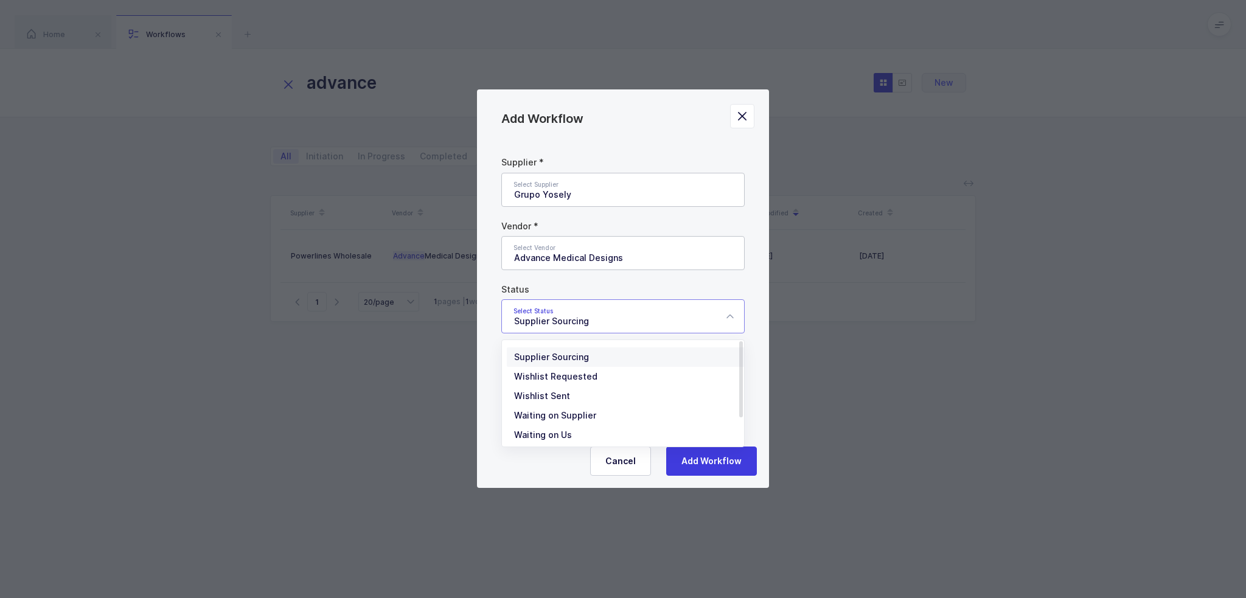
click at [574, 359] on span "Supplier Sourcing" at bounding box center [551, 357] width 75 height 10
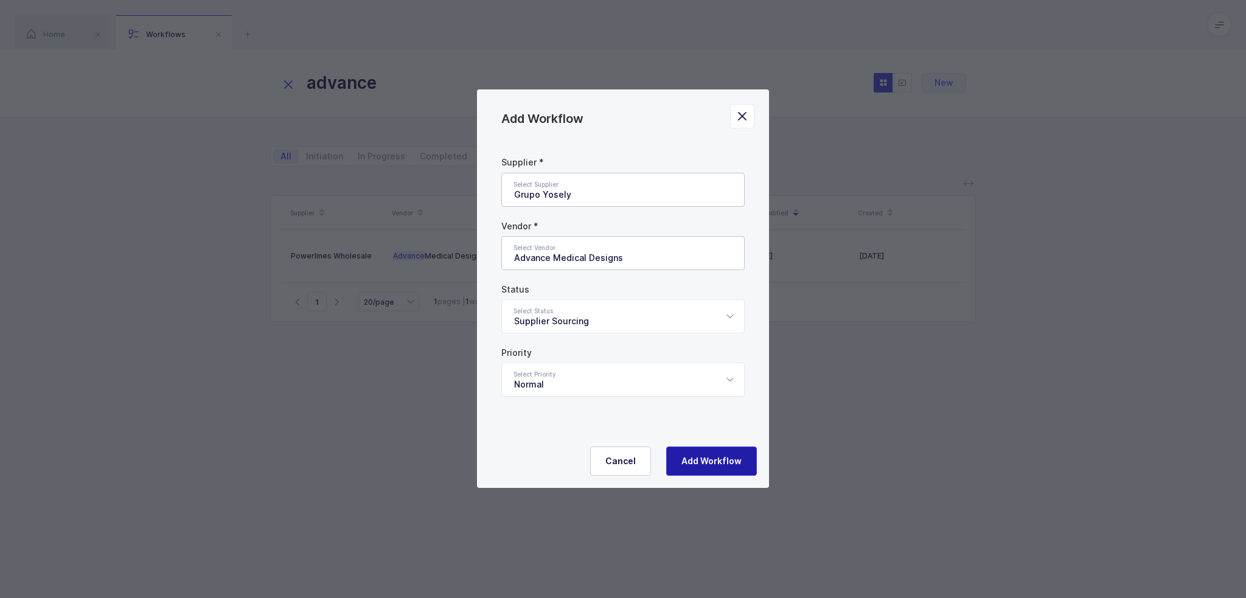
click at [701, 457] on span "Add Workflow" at bounding box center [711, 461] width 60 height 12
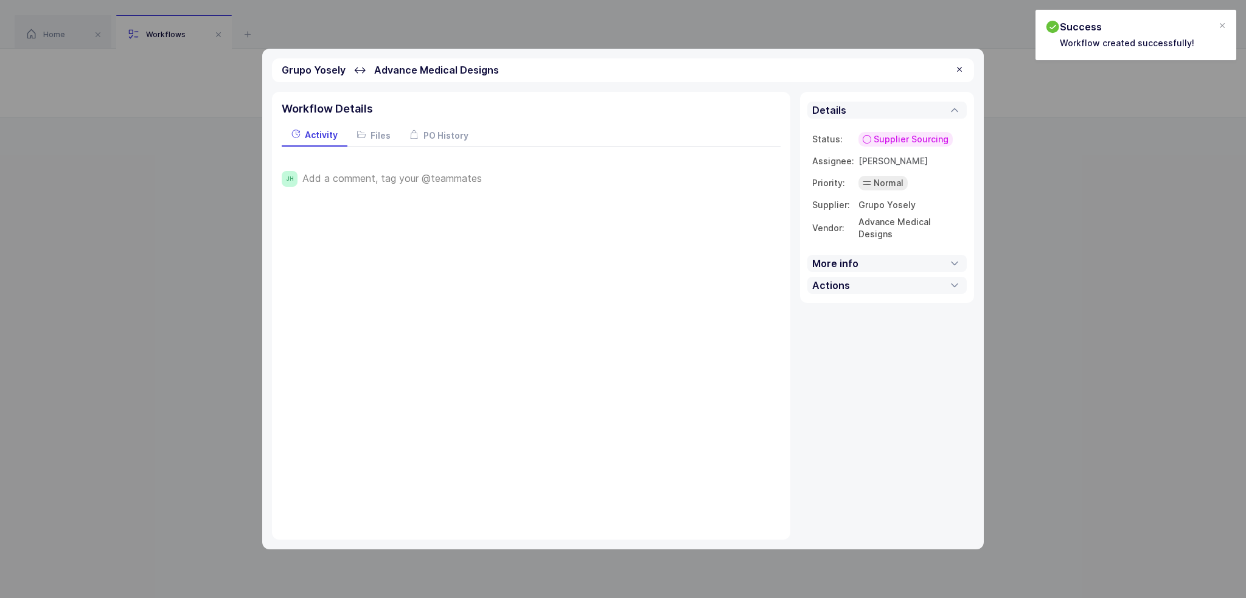
click at [450, 178] on span "Add a comment, tag your @teammates" at bounding box center [391, 178] width 179 height 11
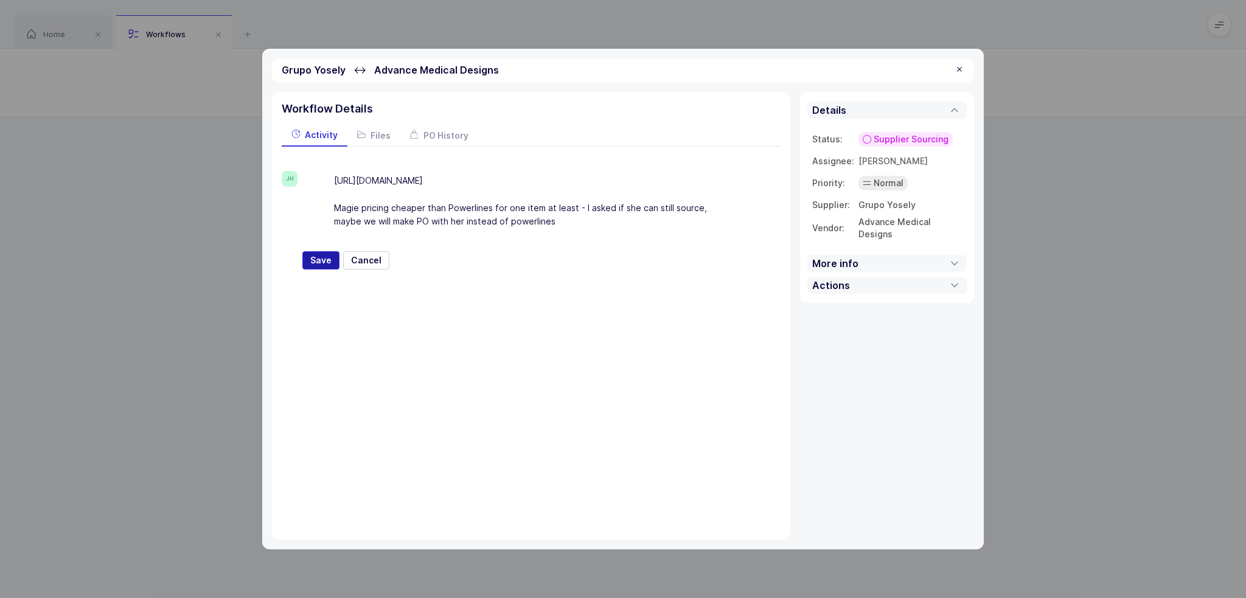
click at [329, 259] on span "Save" at bounding box center [320, 260] width 21 height 12
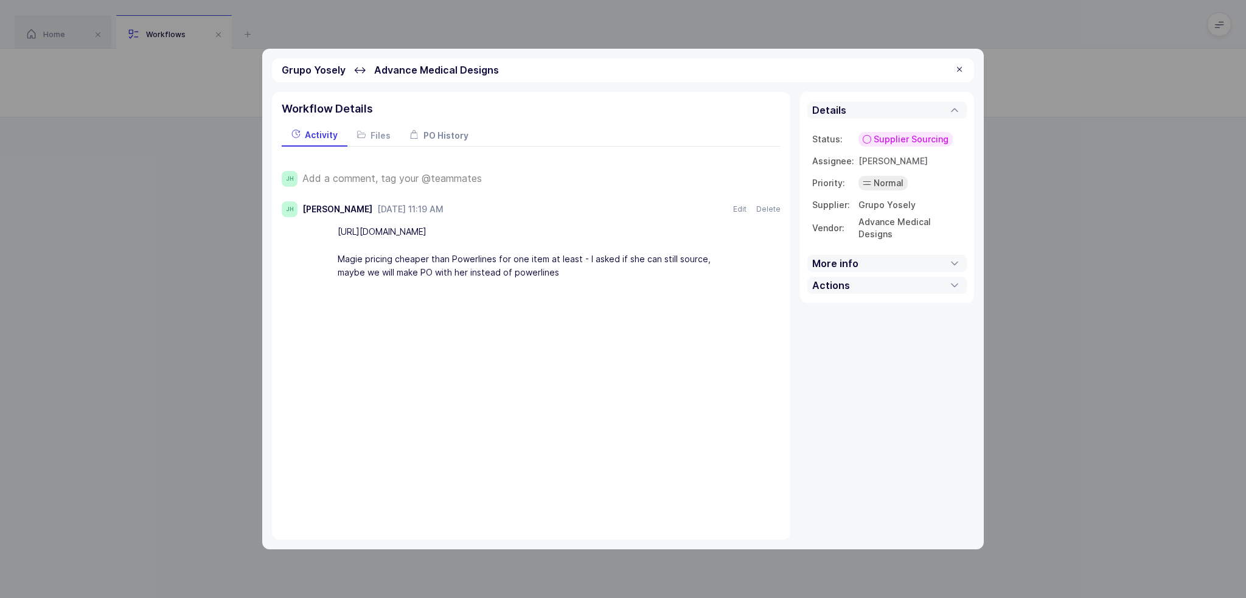
click at [423, 138] on span "PO History" at bounding box center [445, 135] width 45 height 10
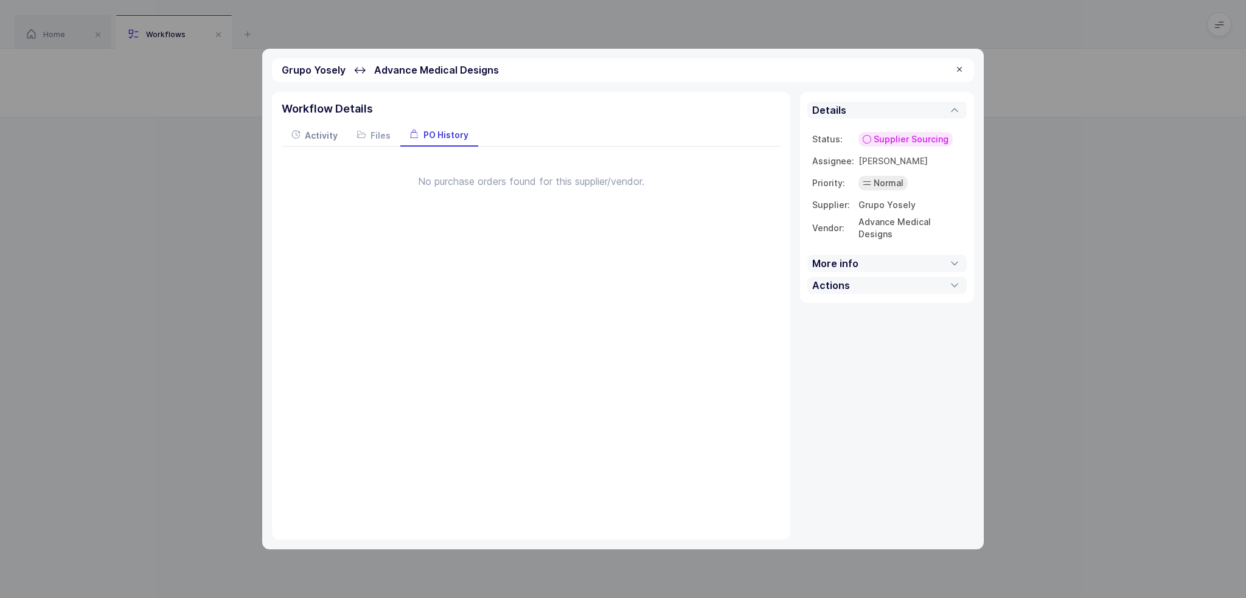
click at [314, 136] on span "Activity" at bounding box center [321, 135] width 33 height 10
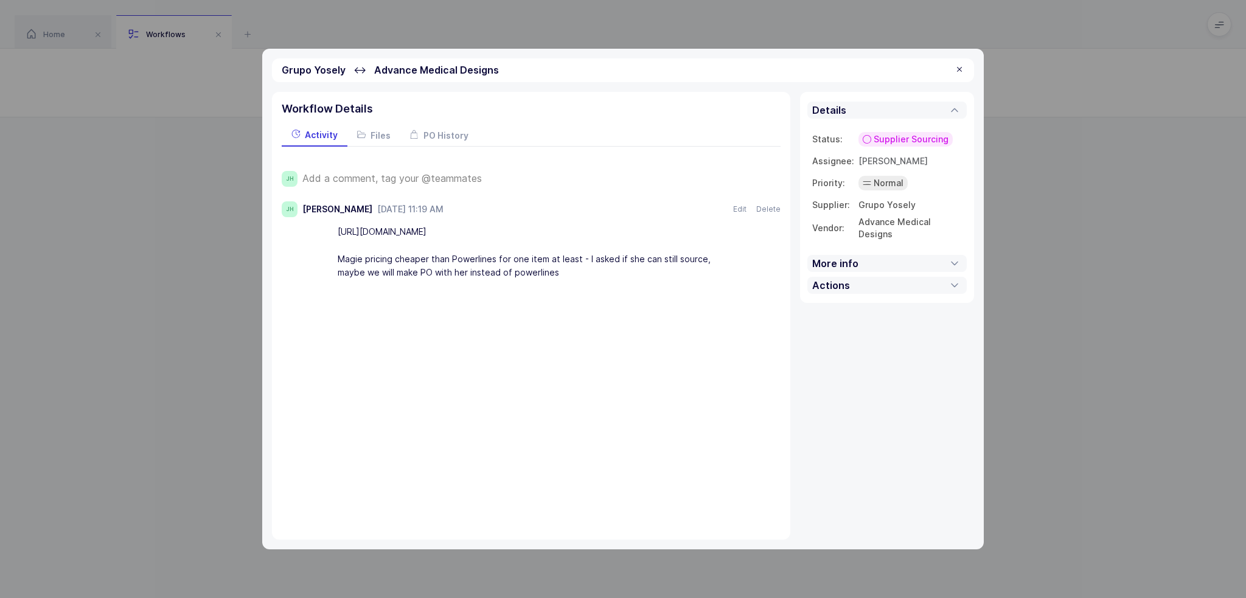
click at [956, 71] on div at bounding box center [960, 69] width 10 height 11
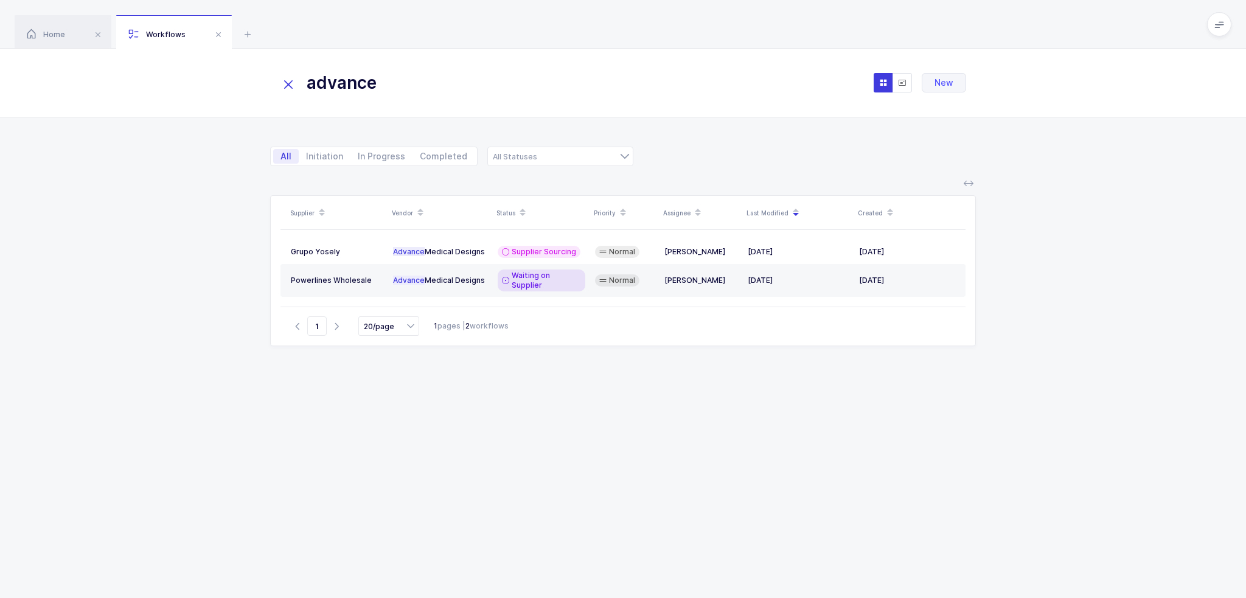
click at [490, 459] on div "Supplier Vendor Status Priority Assignee Last Modified Created Grupo Yosely Adv…" at bounding box center [623, 382] width 706 height 374
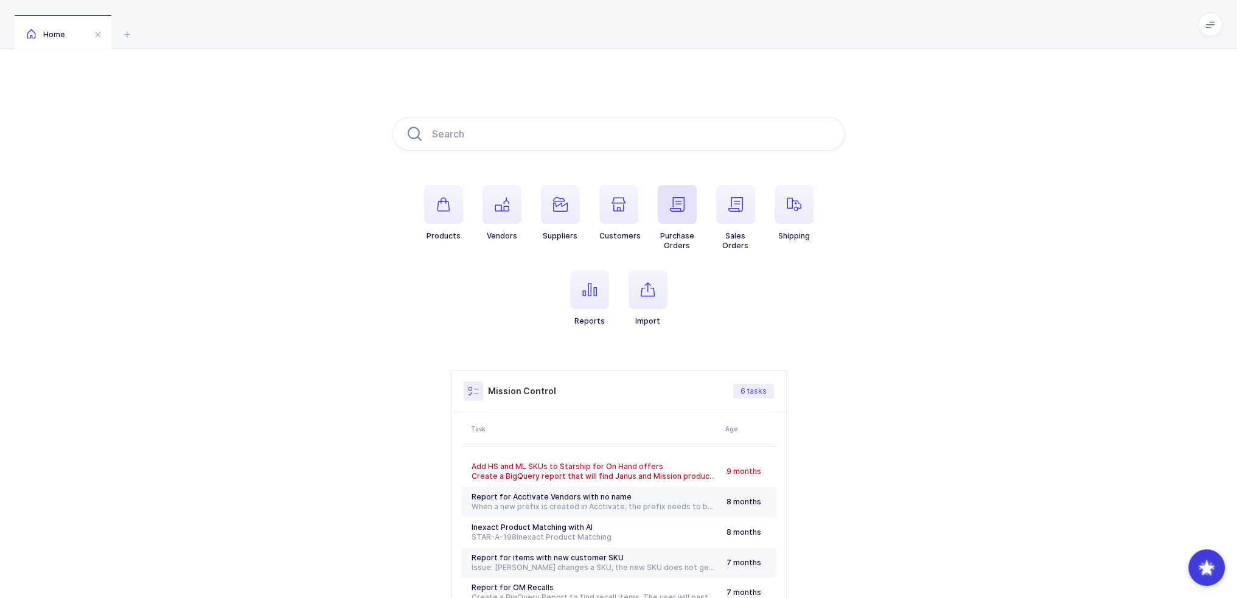
click at [691, 207] on span "button" at bounding box center [677, 204] width 39 height 39
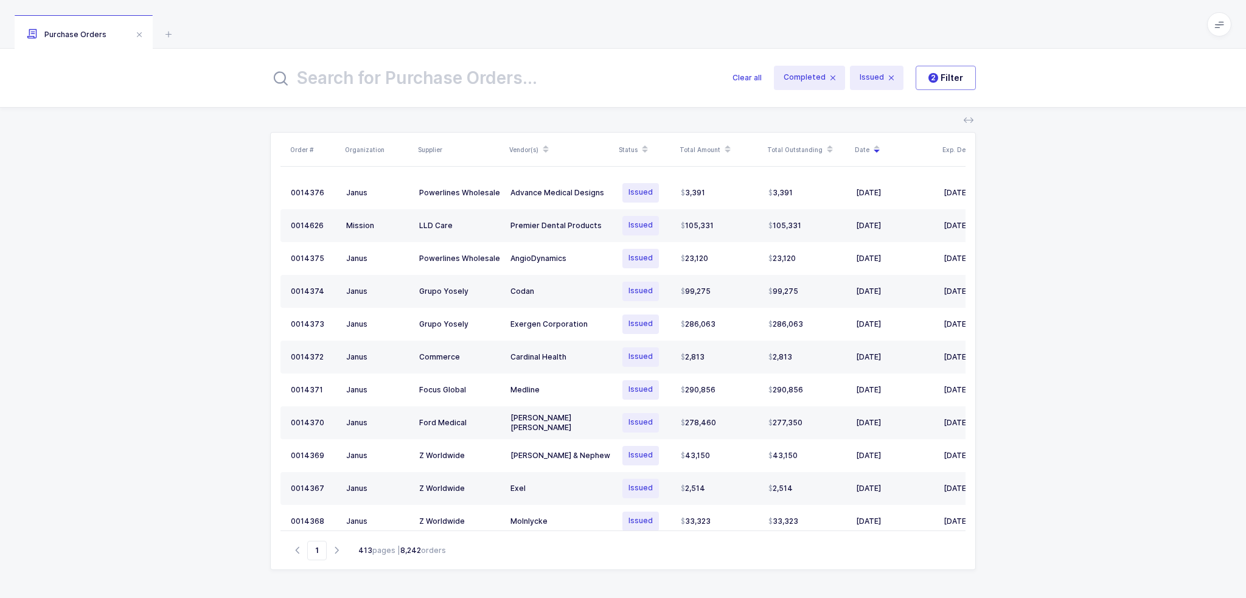
click at [456, 76] on input "text" at bounding box center [494, 77] width 448 height 29
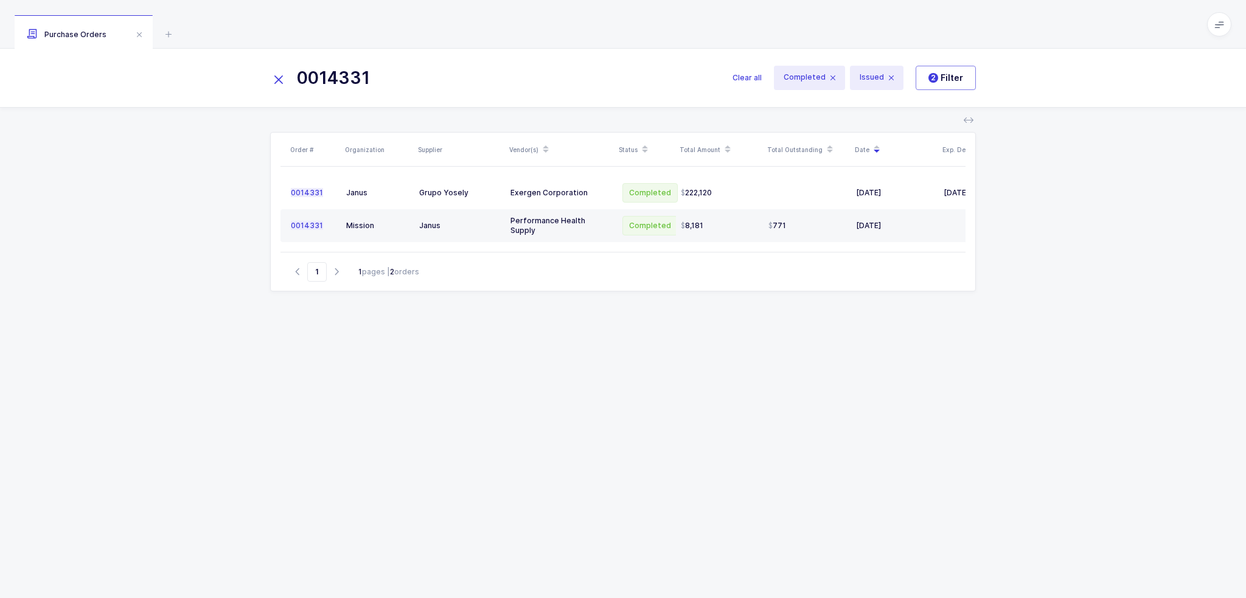
type input "0014331"
drag, startPoint x: 659, startPoint y: 374, endPoint x: 669, endPoint y: 374, distance: 9.7
click at [669, 374] on div "Order # Organization Supplier Vendor(s) Status Total Amount Total Outstanding D…" at bounding box center [623, 350] width 706 height 437
drag, startPoint x: 764, startPoint y: 381, endPoint x: 801, endPoint y: 436, distance: 65.3
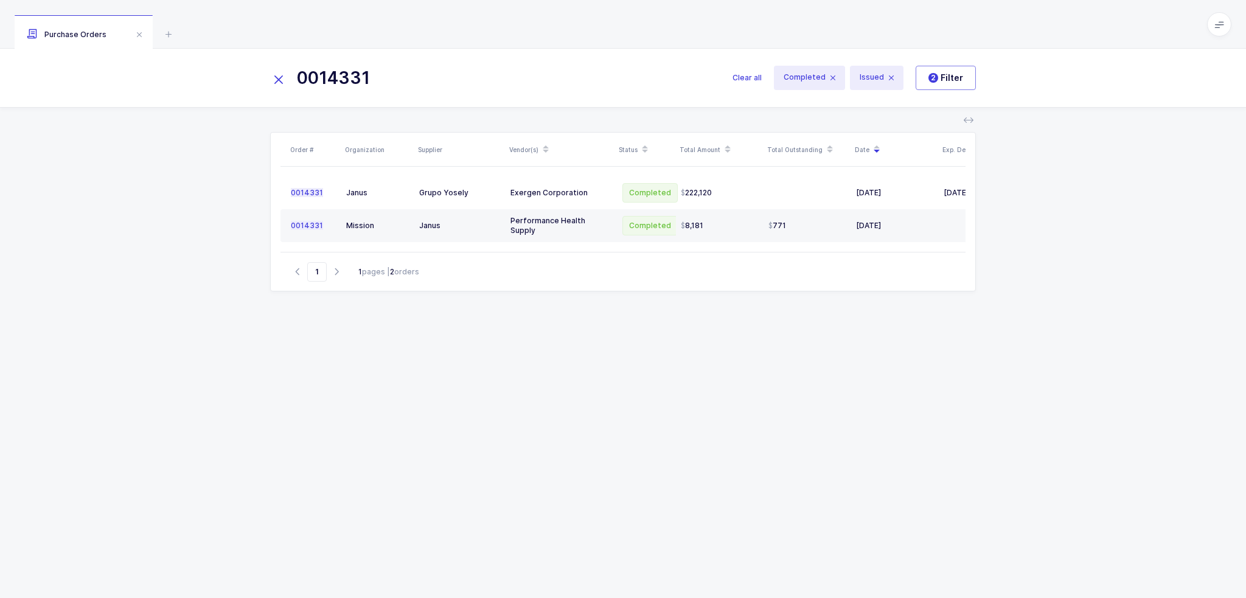
click at [801, 436] on div "Order # Organization Supplier Vendor(s) Status Total Amount Total Outstanding D…" at bounding box center [623, 350] width 706 height 437
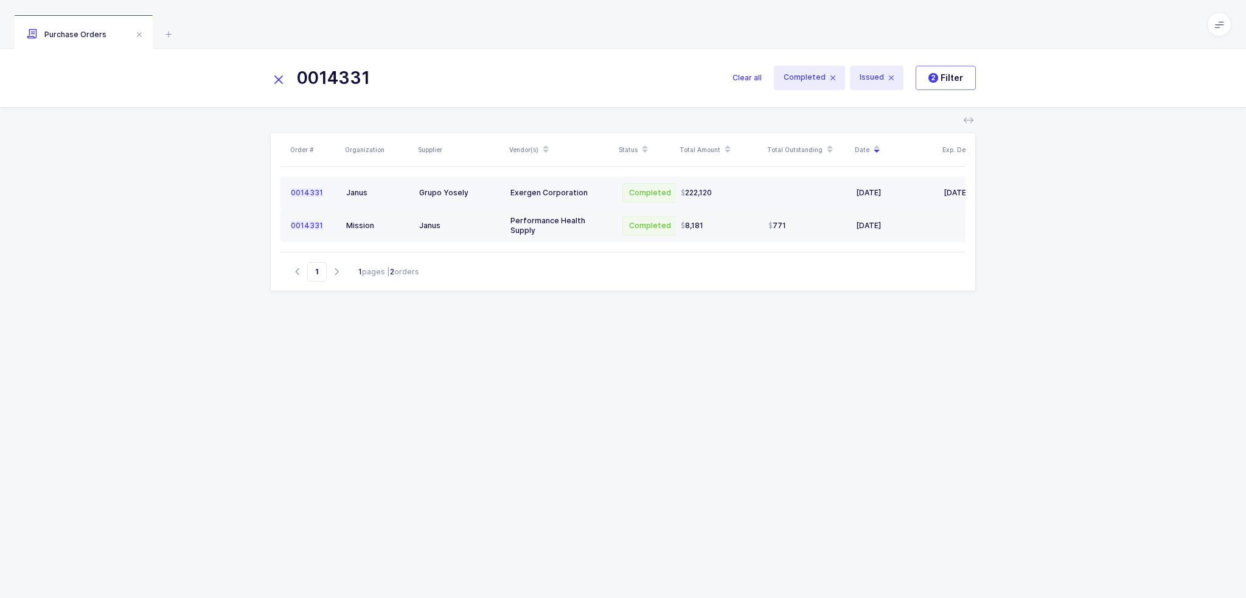
click at [484, 192] on div "Grupo Yosely" at bounding box center [460, 193] width 82 height 10
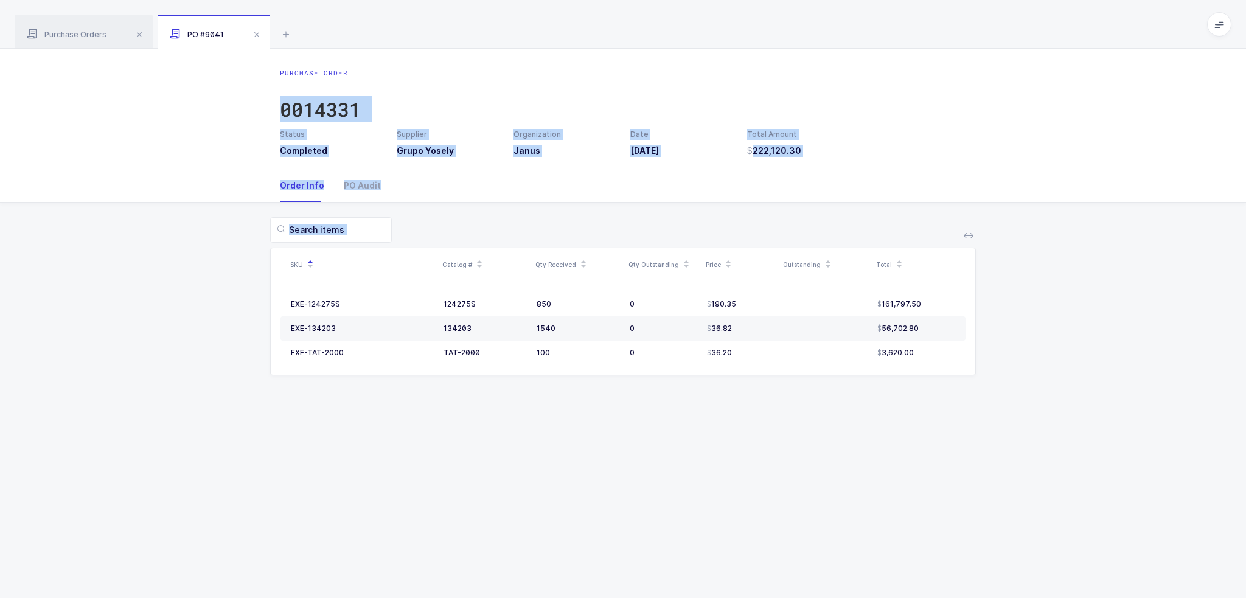
drag, startPoint x: 975, startPoint y: 420, endPoint x: 846, endPoint y: 65, distance: 377.2
click at [846, 65] on div "Purchase Order 0014331 Status Completed Supplier Grupo Yosely Organization Janu…" at bounding box center [623, 323] width 1246 height 549
click at [846, 65] on div "Purchase Order 0014331 Status Completed Supplier Grupo Yosely Organization Janu…" at bounding box center [623, 109] width 1246 height 120
drag, startPoint x: 451, startPoint y: 187, endPoint x: 389, endPoint y: 10, distance: 187.6
click at [389, 10] on div "Purchase Orders PO #9041 0014331 Clear all Completed Issued 2 Filter Order # Or…" at bounding box center [623, 299] width 1246 height 598
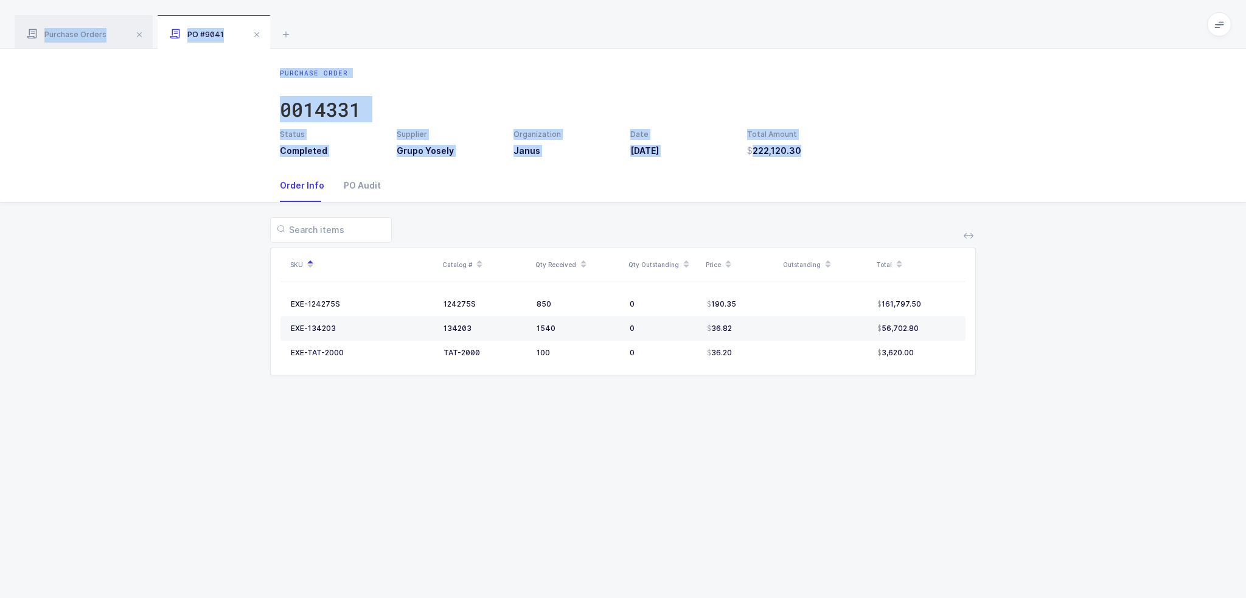
click at [389, 10] on div "Purchase Orders PO #9041" at bounding box center [623, 24] width 1246 height 49
drag, startPoint x: 389, startPoint y: 10, endPoint x: 539, endPoint y: 555, distance: 565.3
click at [539, 555] on div "Purchase Orders PO #9041 0014331 Clear all Completed Issued 2 Filter Order # Or…" at bounding box center [623, 299] width 1246 height 598
click at [539, 555] on div "Purchase Order 0014331 Status Completed Supplier Grupo Yosely Organization Janu…" at bounding box center [623, 323] width 1246 height 549
